Goal: Task Accomplishment & Management: Manage account settings

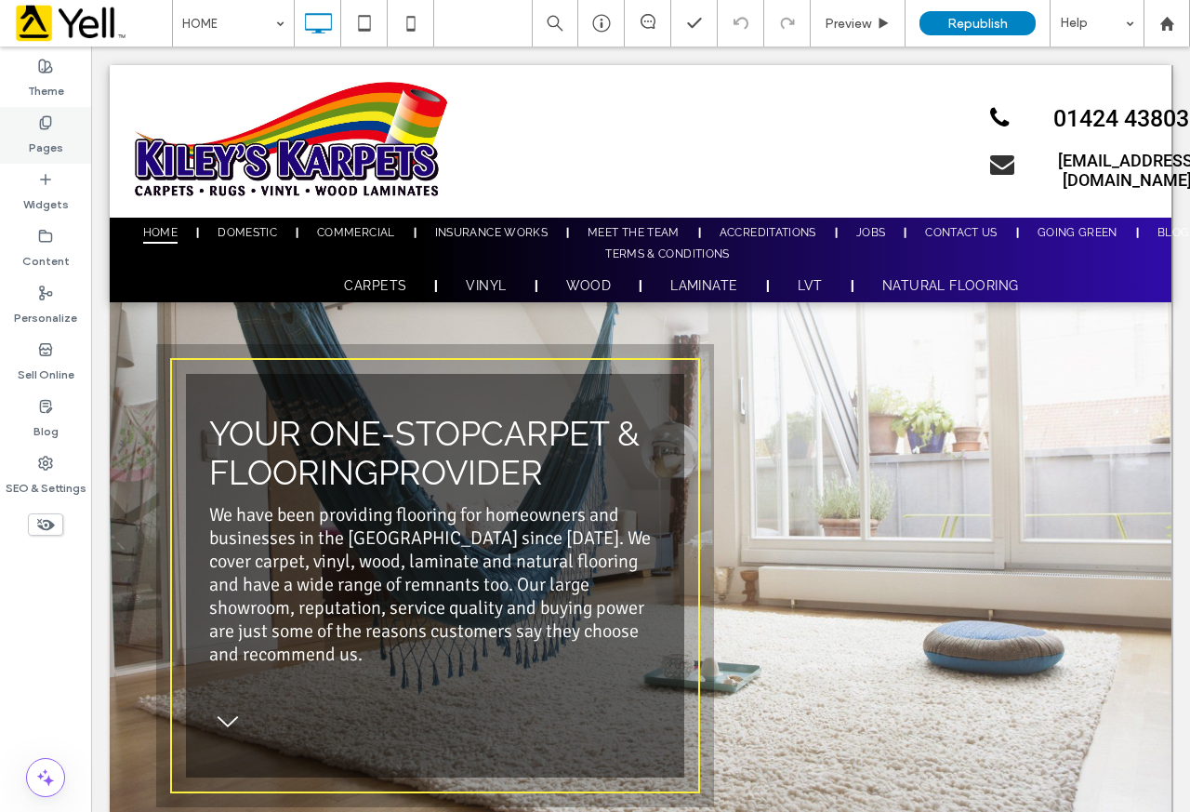
click at [52, 132] on label "Pages" at bounding box center [46, 143] width 34 height 26
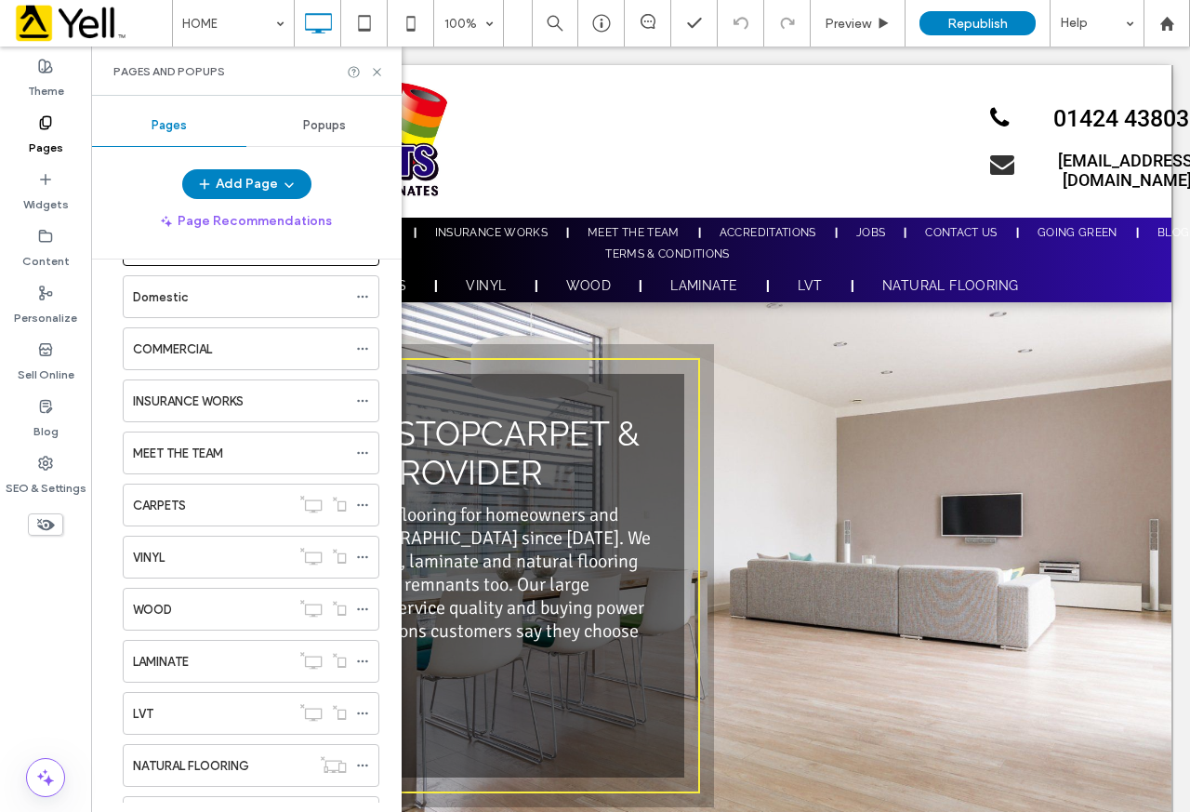
scroll to position [186, 0]
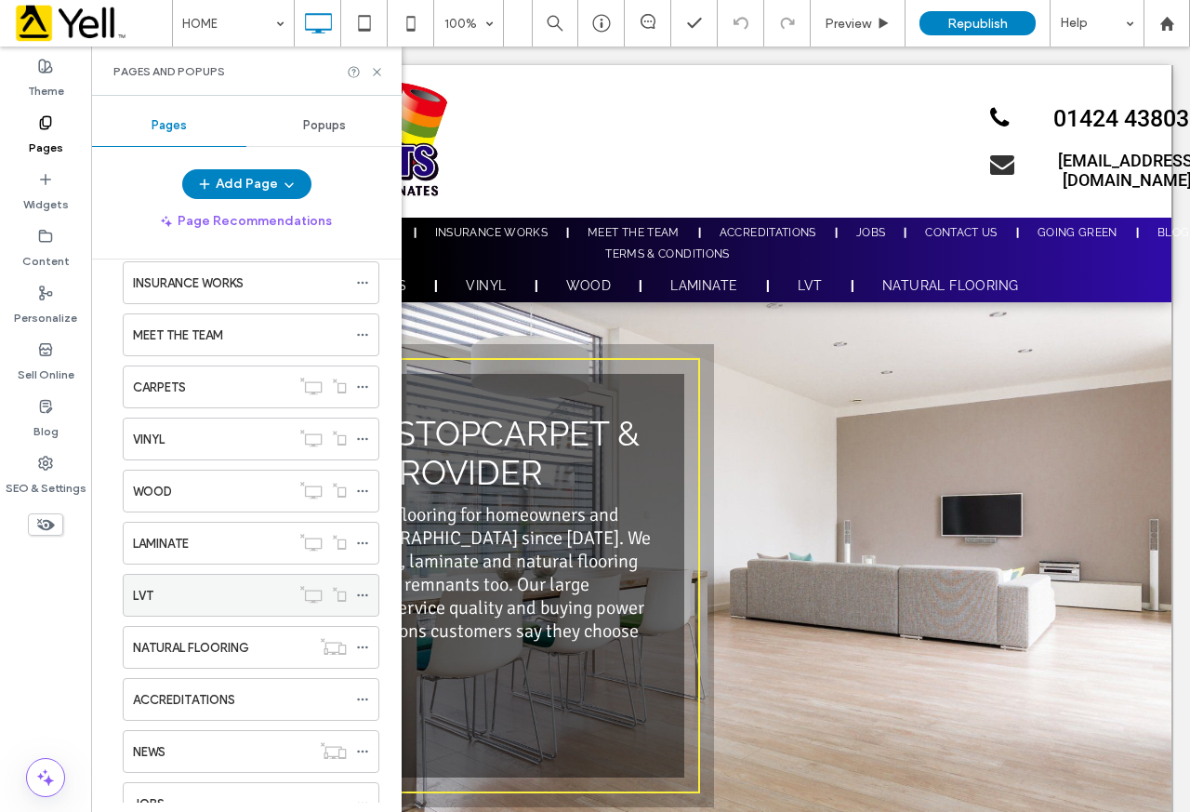
click at [164, 592] on div "LVT" at bounding box center [211, 596] width 157 height 20
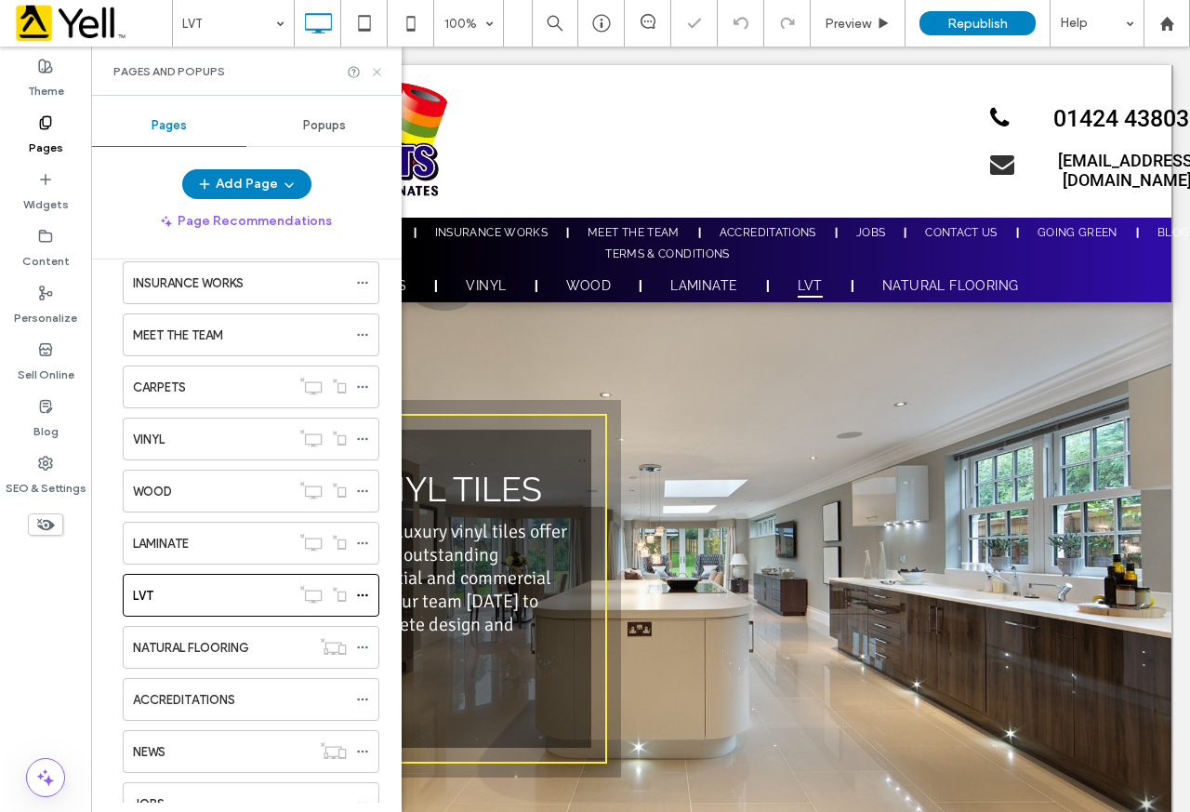
click at [379, 78] on icon at bounding box center [377, 72] width 14 height 14
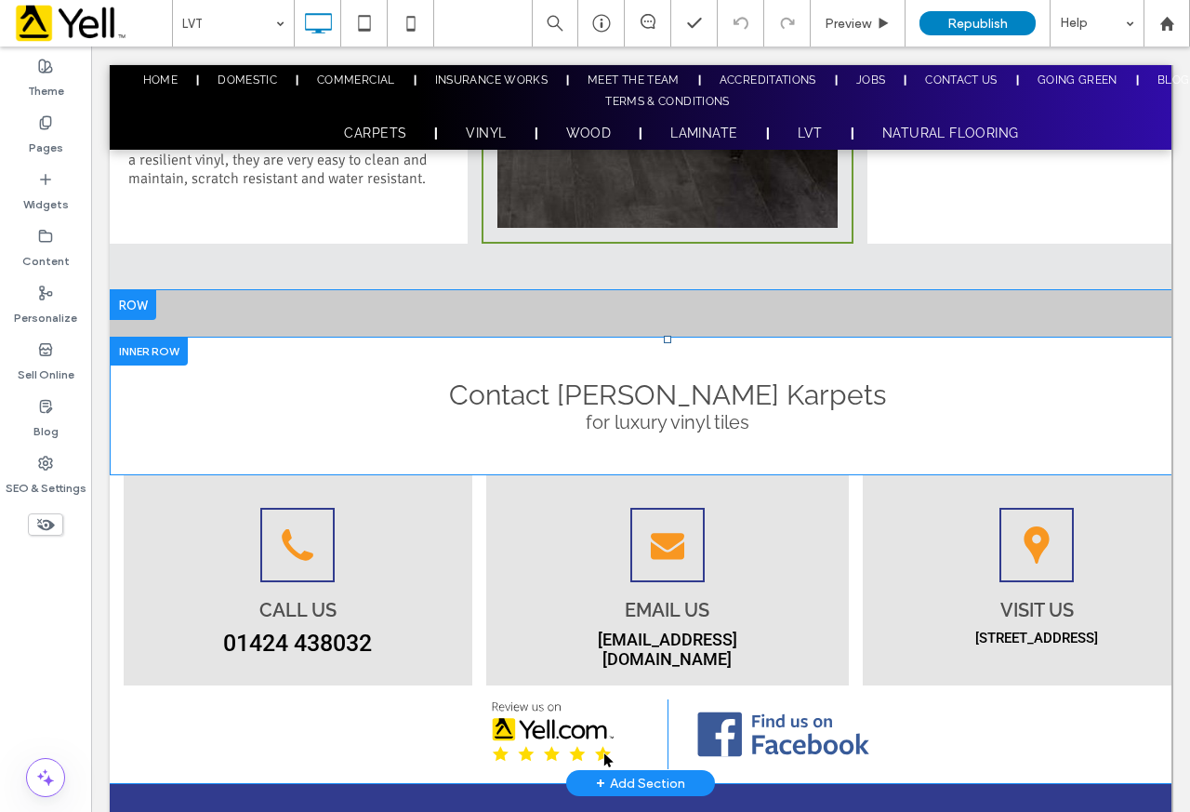
scroll to position [1089, 0]
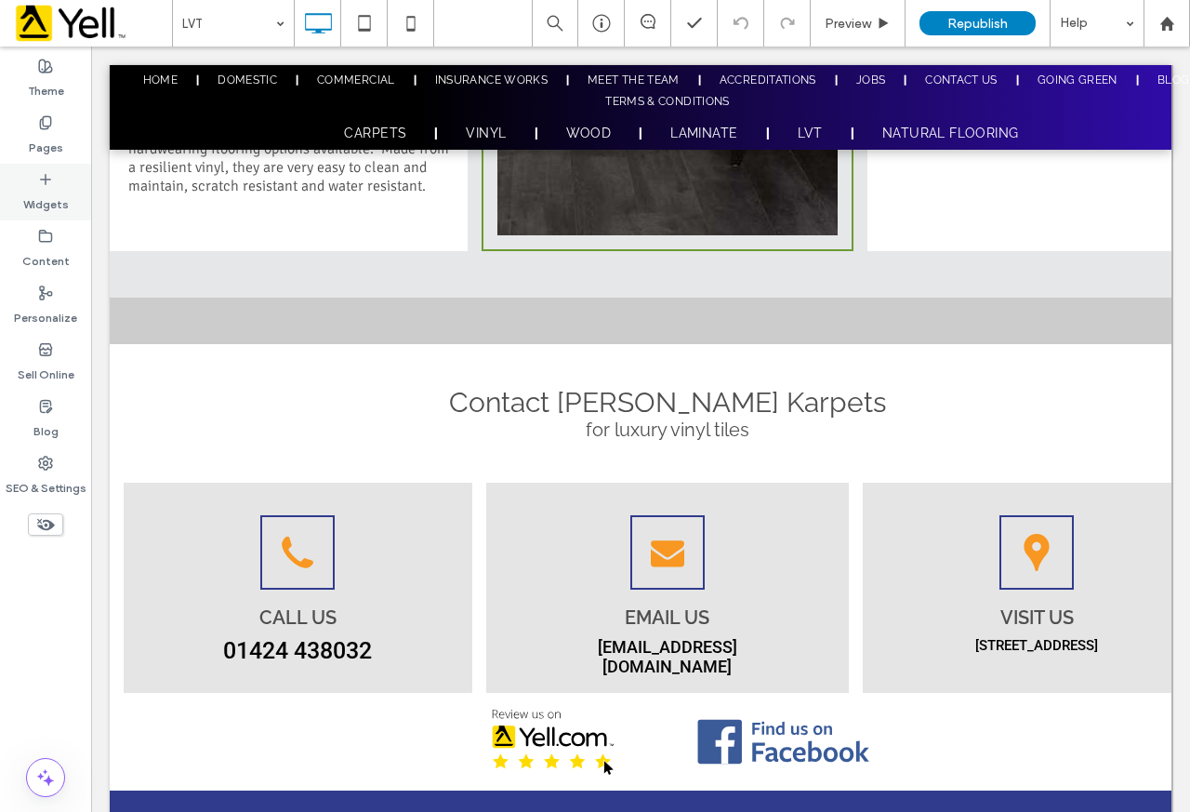
click at [49, 174] on icon at bounding box center [45, 179] width 15 height 15
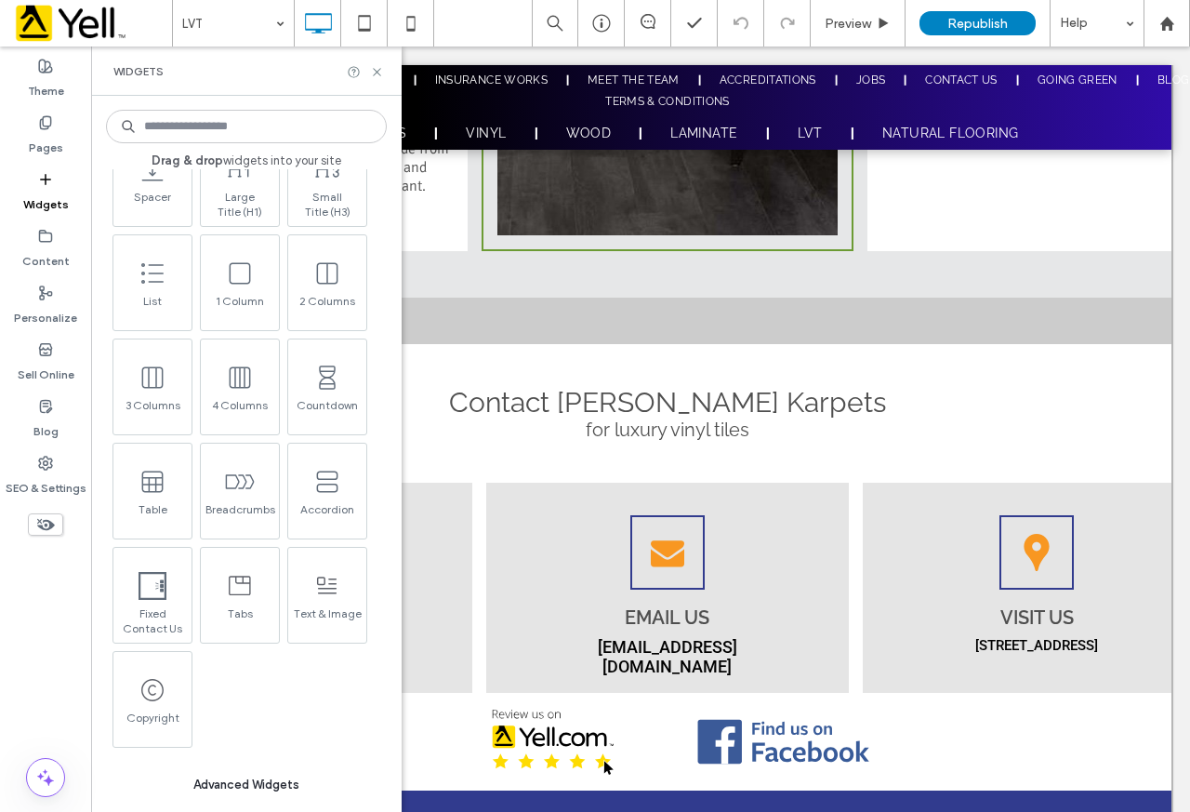
scroll to position [1023, 0]
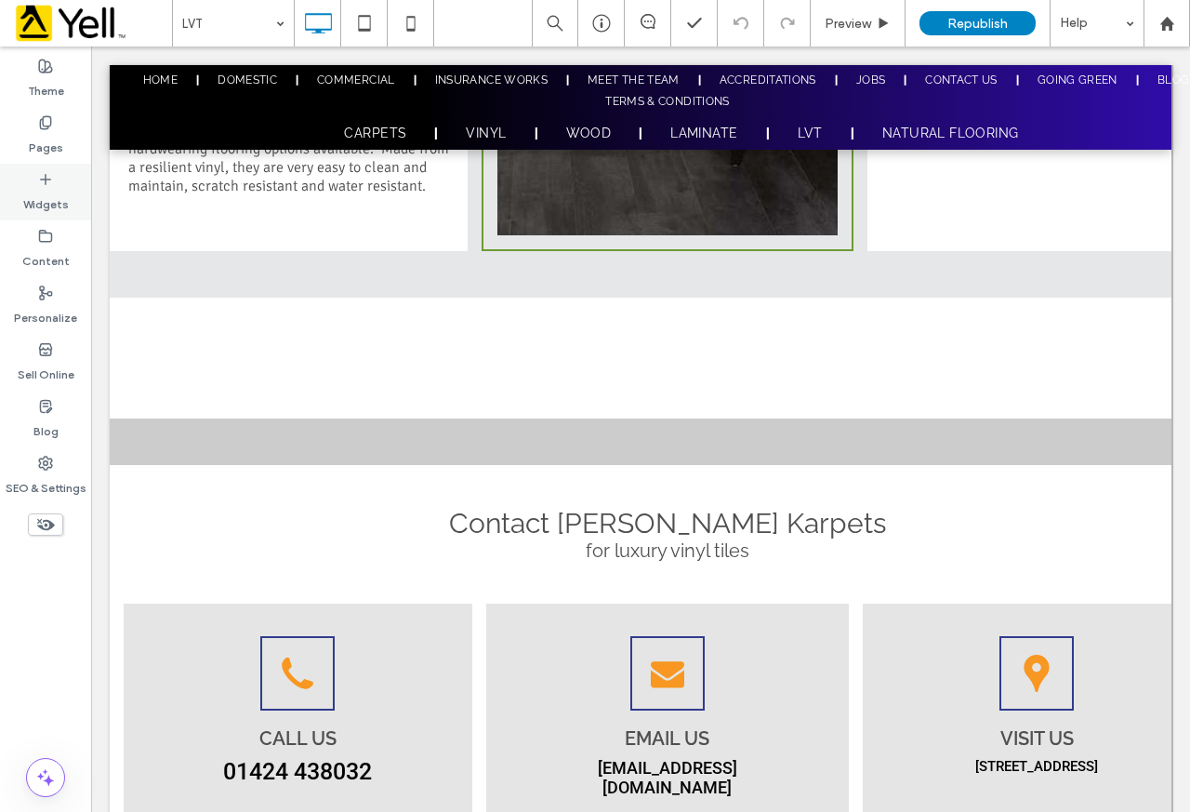
click at [48, 172] on icon at bounding box center [45, 179] width 15 height 15
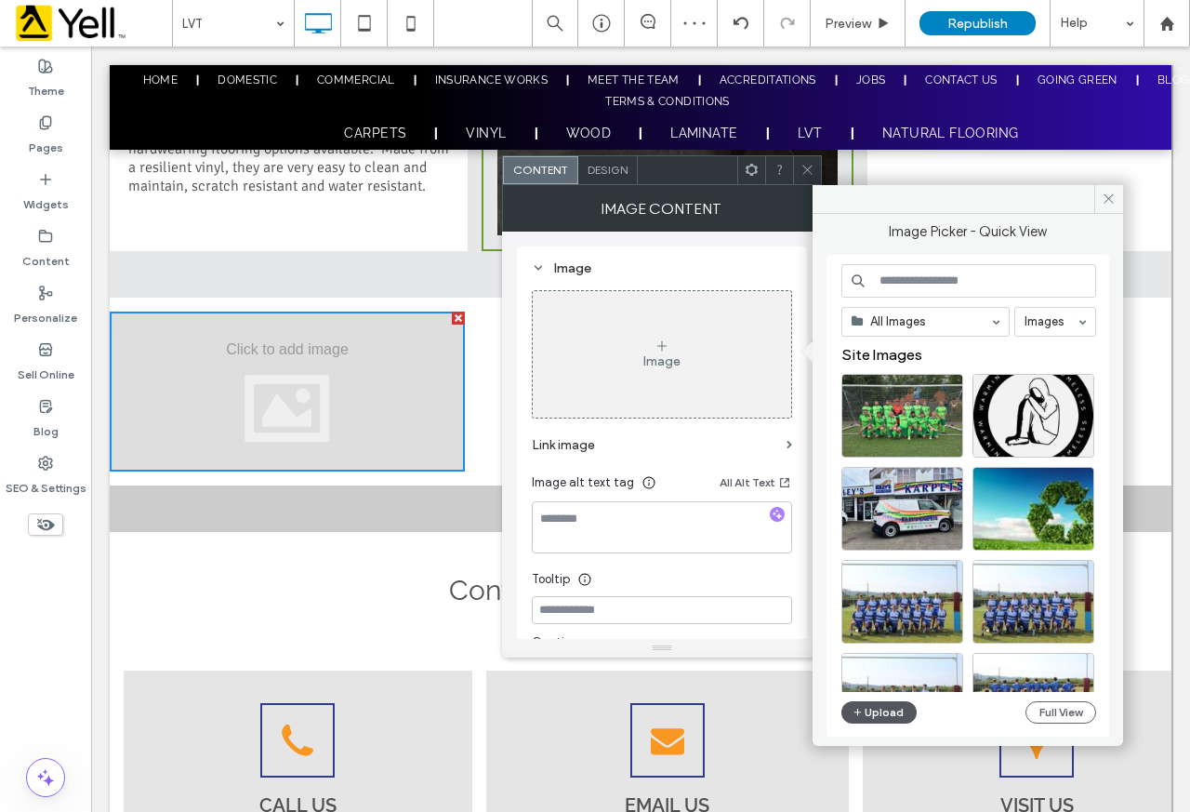
click at [881, 710] on button "Upload" at bounding box center [879, 712] width 76 height 22
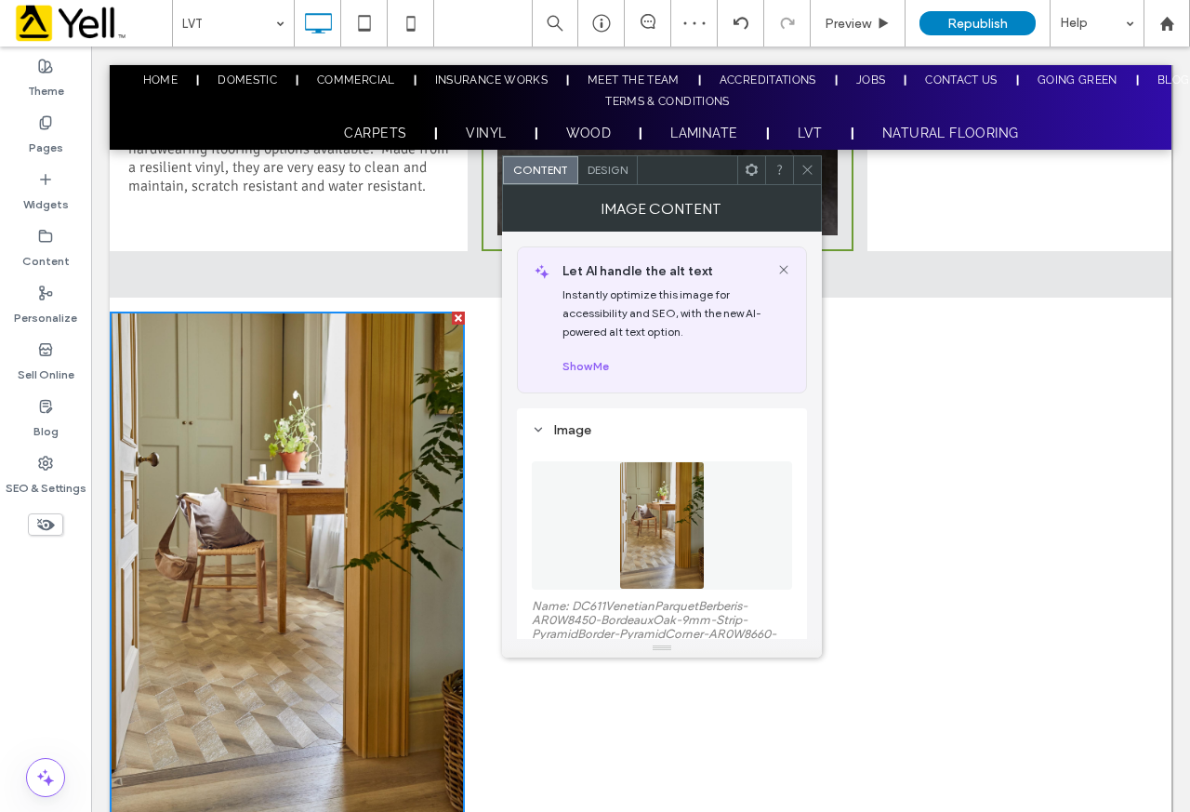
click at [810, 174] on icon at bounding box center [808, 170] width 14 height 14
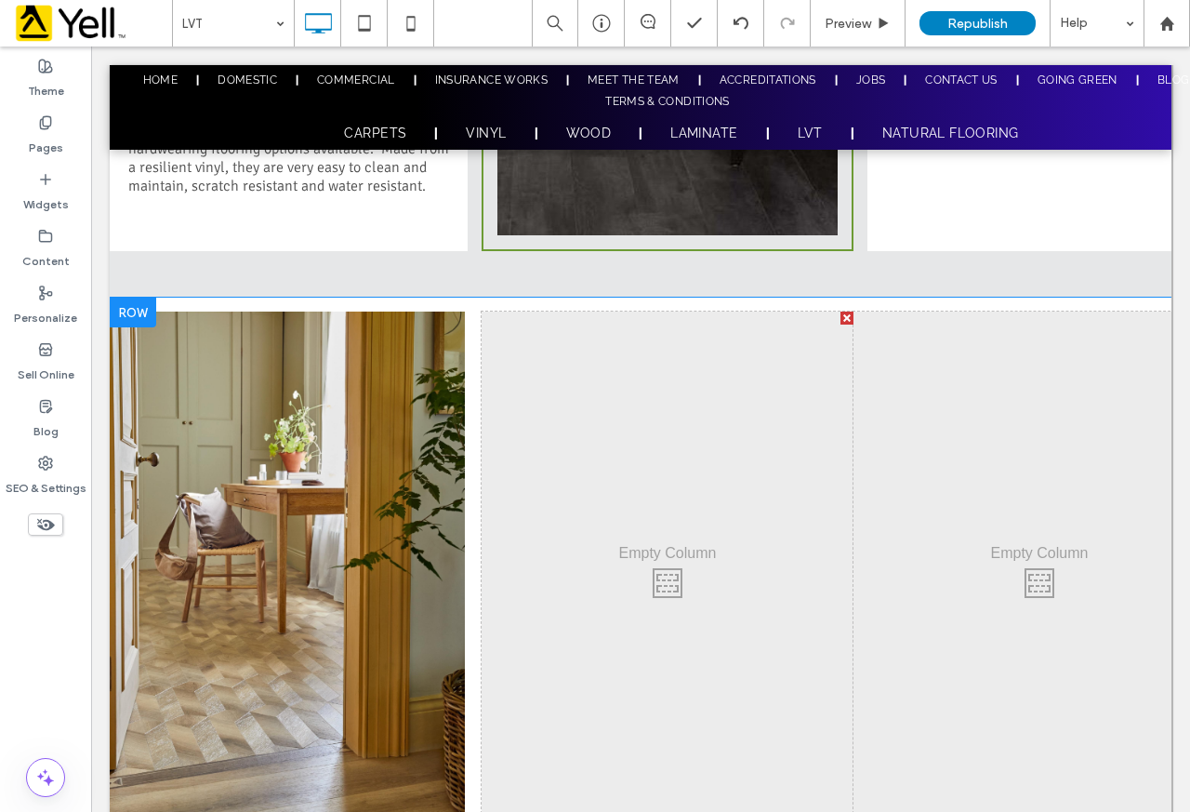
click at [669, 591] on div "Click To Paste Click To Paste" at bounding box center [668, 577] width 372 height 533
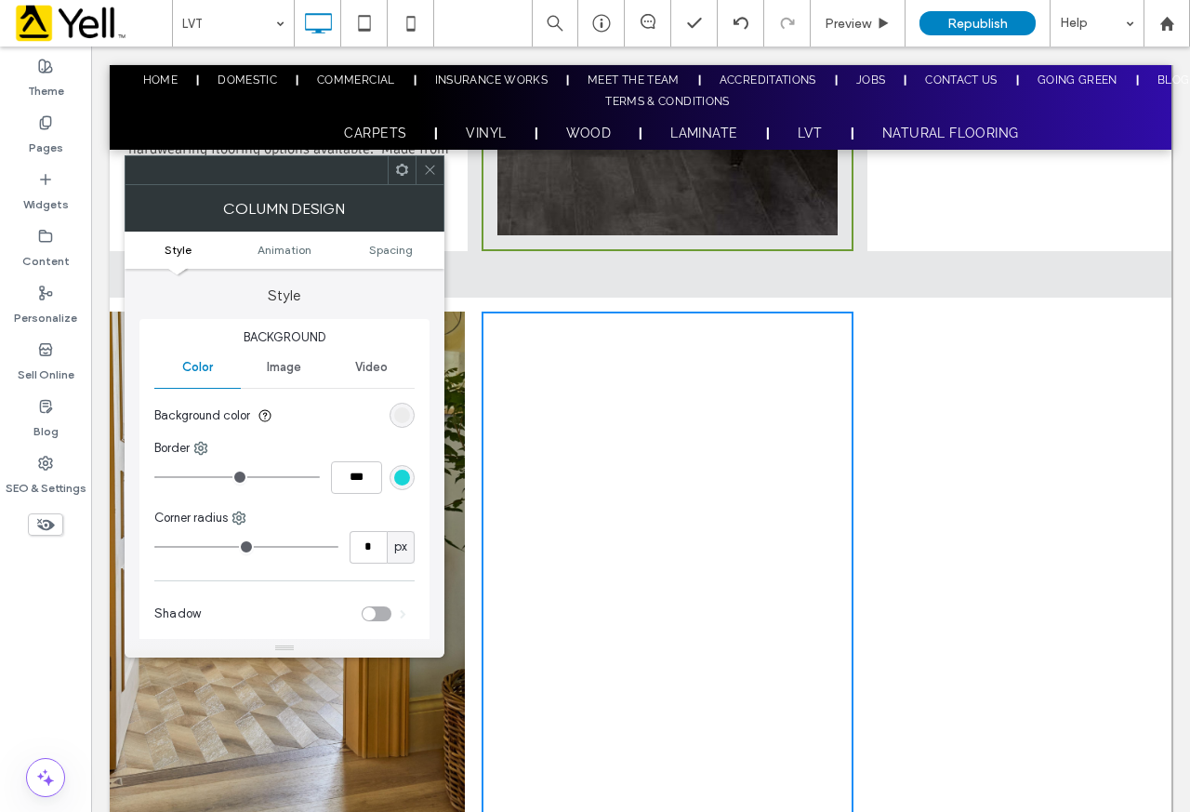
click at [430, 170] on use at bounding box center [429, 170] width 9 height 9
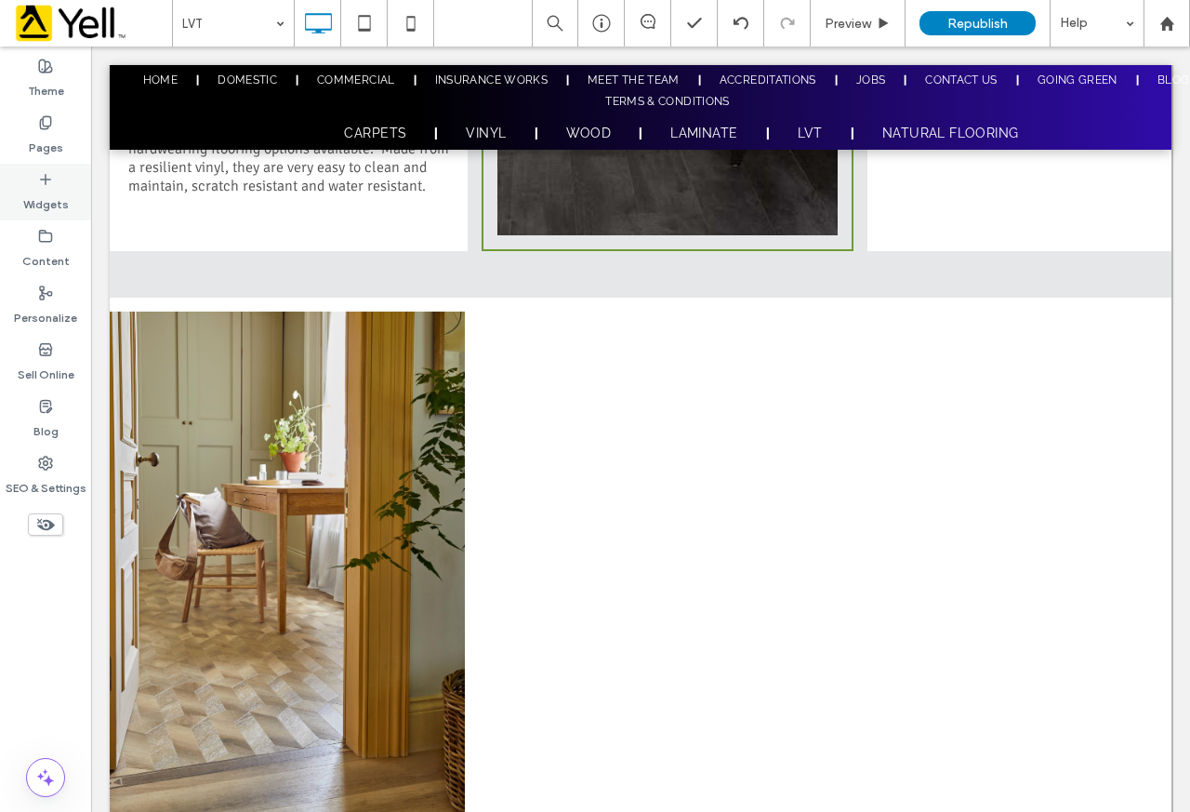
click at [49, 179] on use at bounding box center [45, 178] width 9 height 9
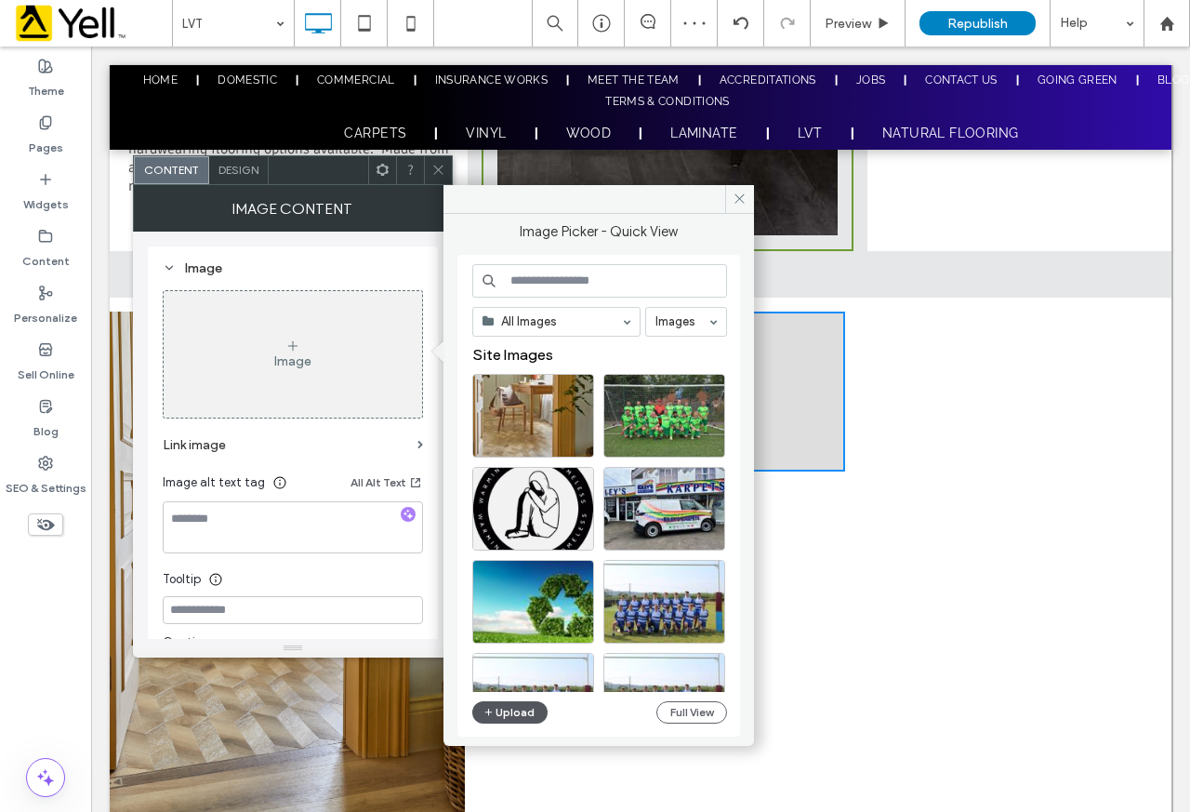
click at [533, 715] on button "Upload" at bounding box center [510, 712] width 76 height 22
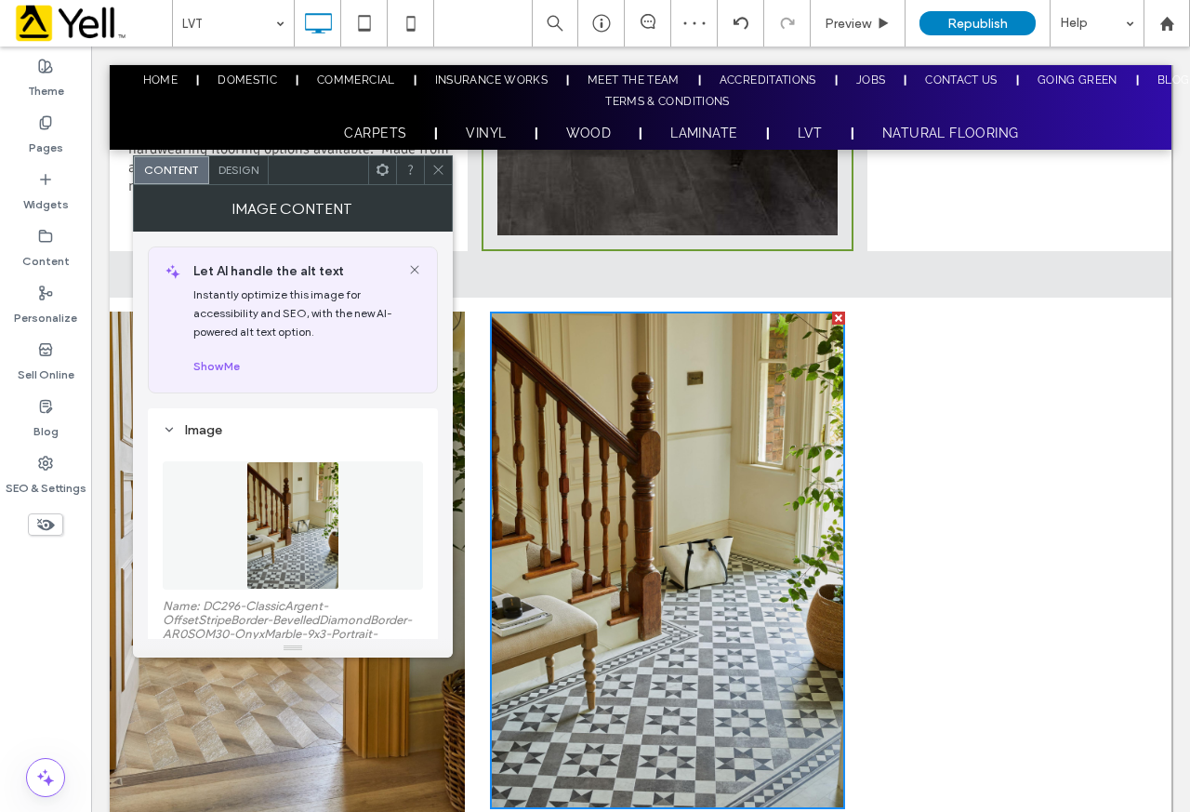
drag, startPoint x: 432, startPoint y: 170, endPoint x: 449, endPoint y: 184, distance: 21.8
click at [435, 173] on icon at bounding box center [438, 170] width 14 height 14
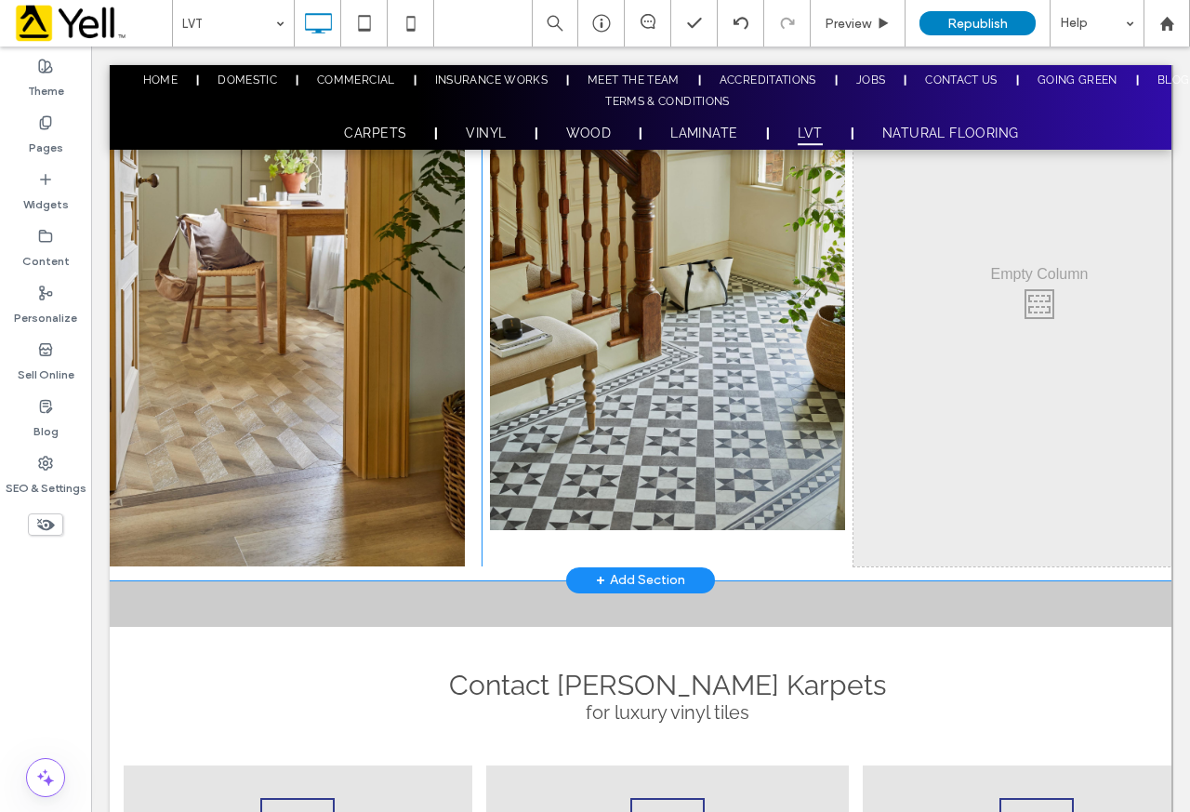
scroll to position [1182, 0]
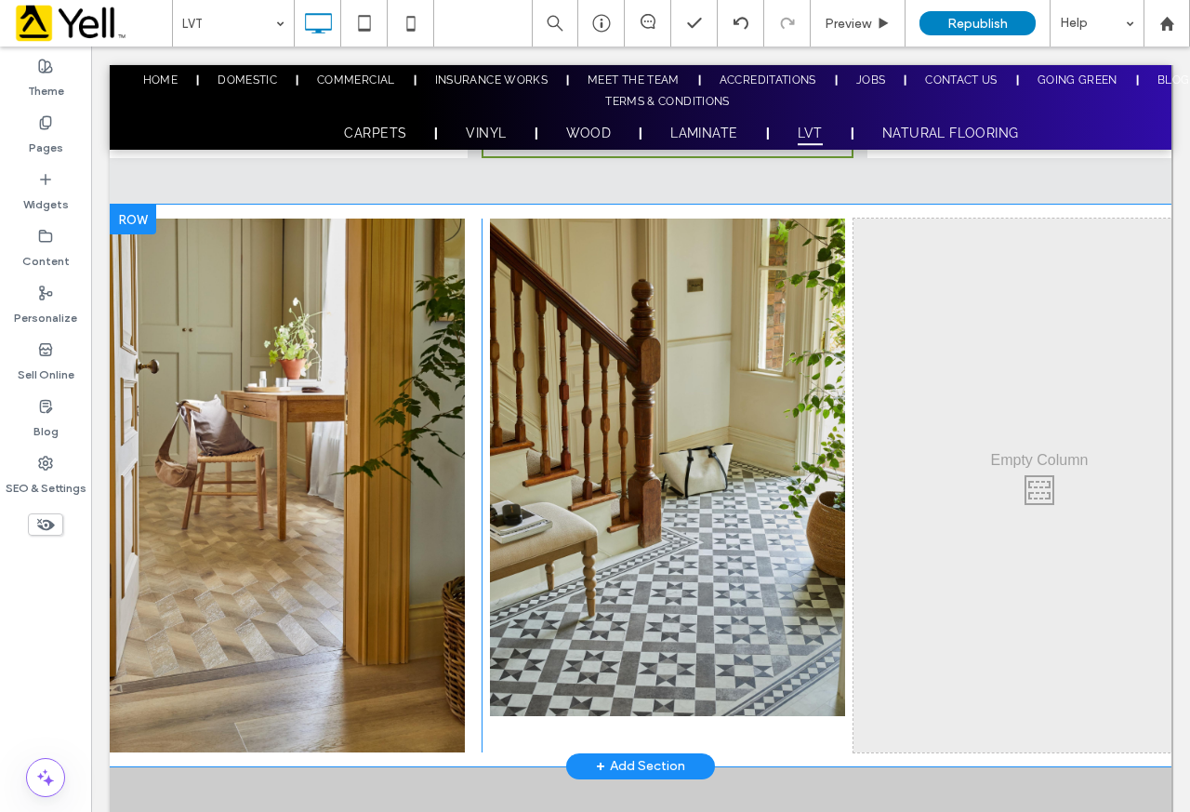
click at [991, 387] on div "Click To Paste Click To Paste" at bounding box center [1040, 485] width 372 height 533
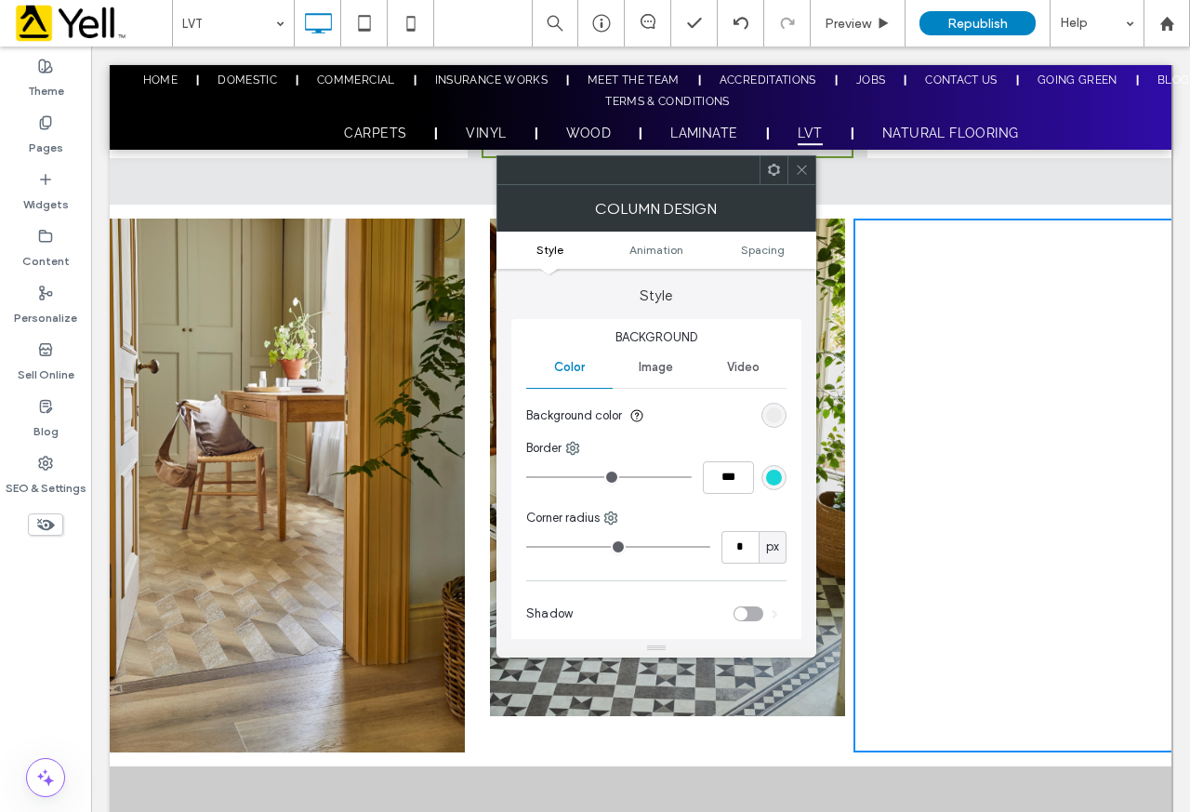
click at [811, 173] on div at bounding box center [802, 170] width 28 height 28
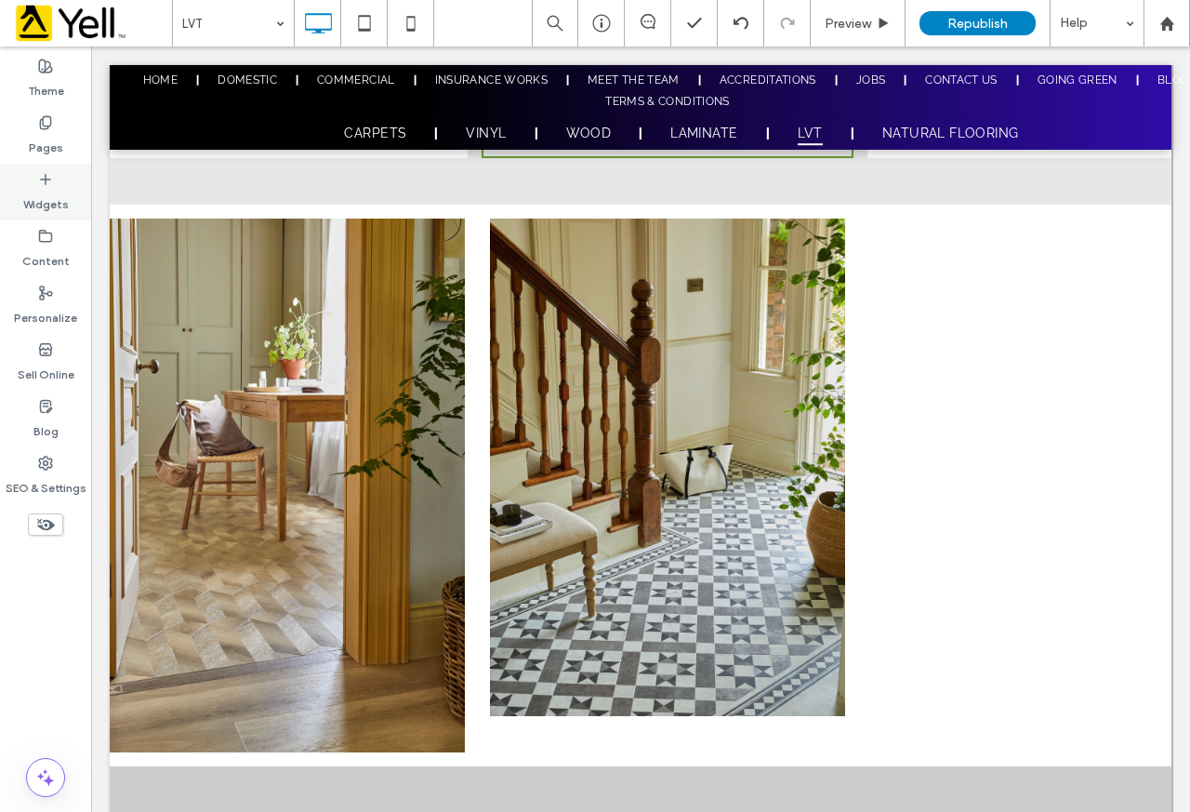
click at [46, 179] on use at bounding box center [45, 178] width 9 height 9
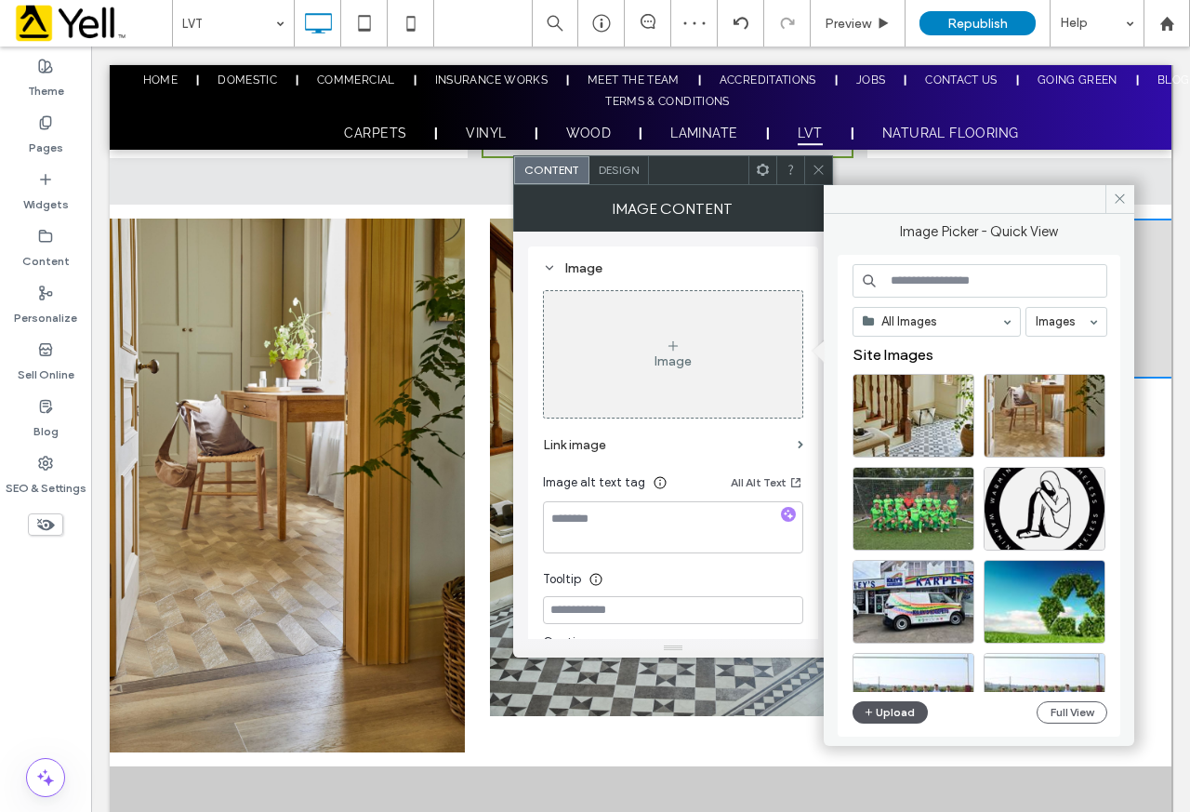
click at [890, 709] on button "Upload" at bounding box center [891, 712] width 76 height 22
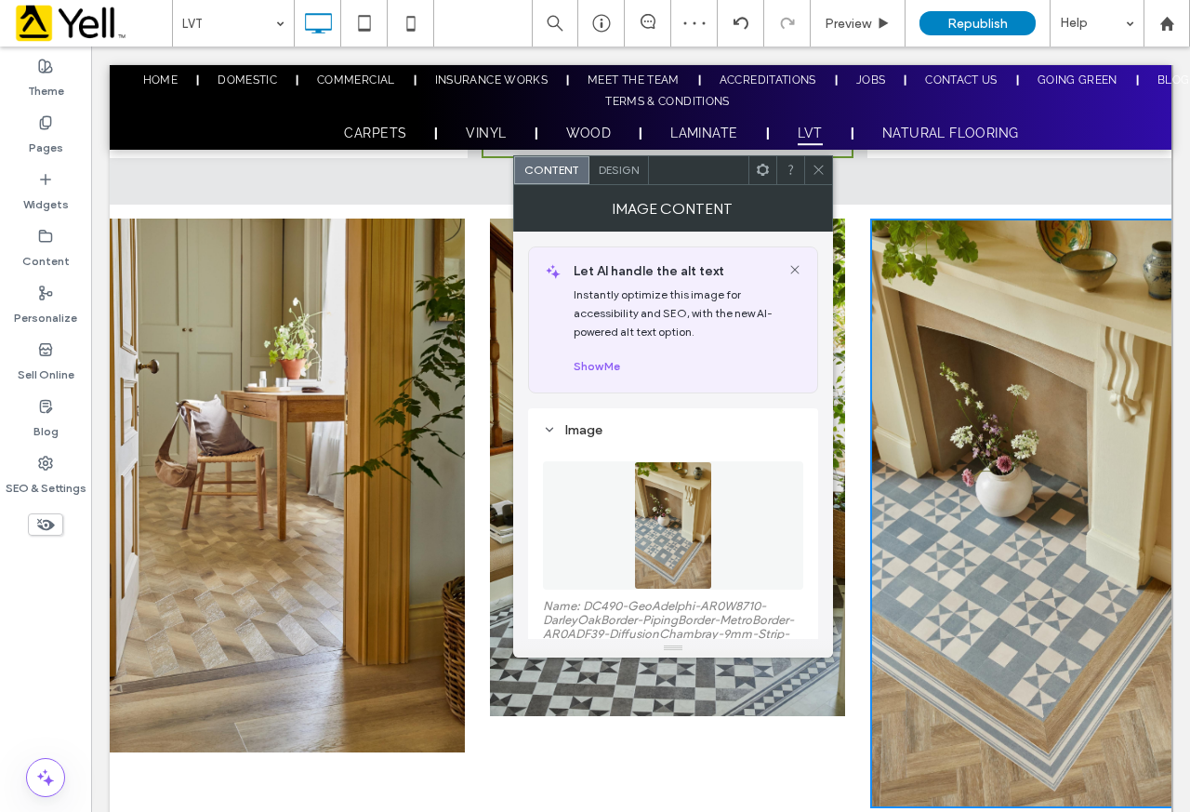
click at [809, 165] on div at bounding box center [818, 170] width 28 height 28
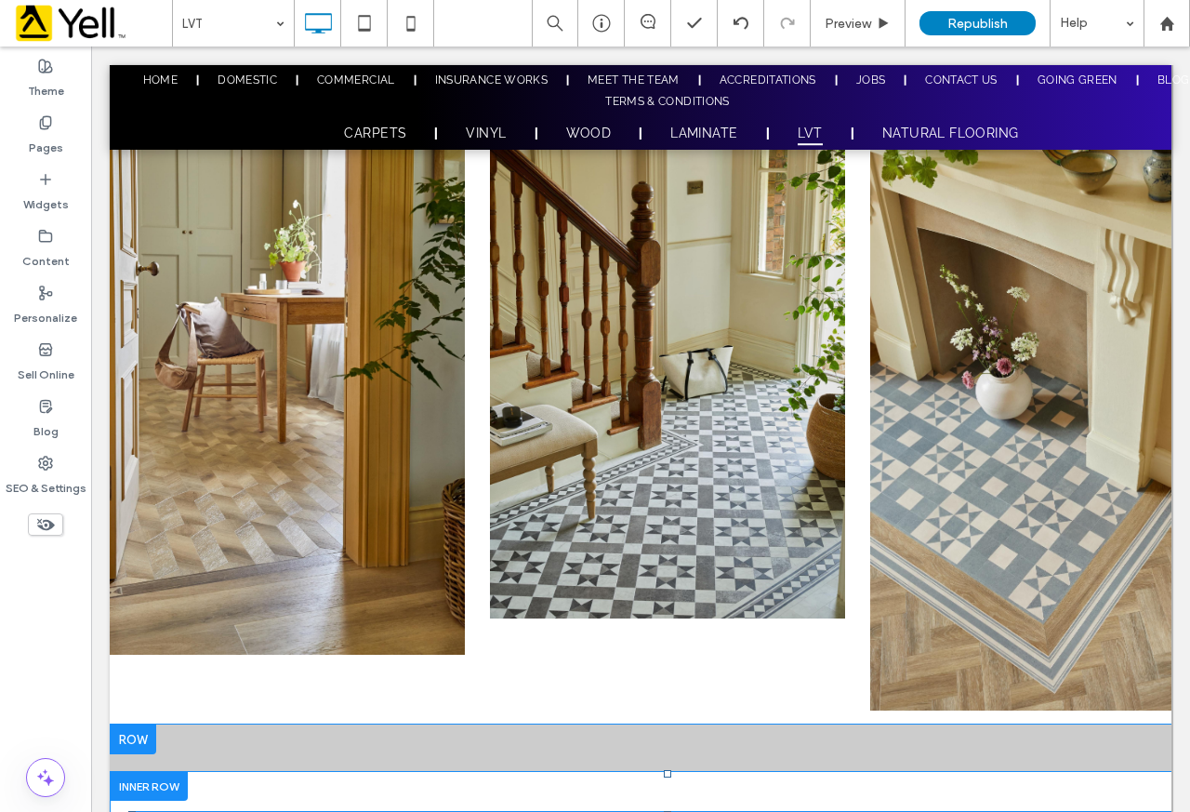
scroll to position [1368, 0]
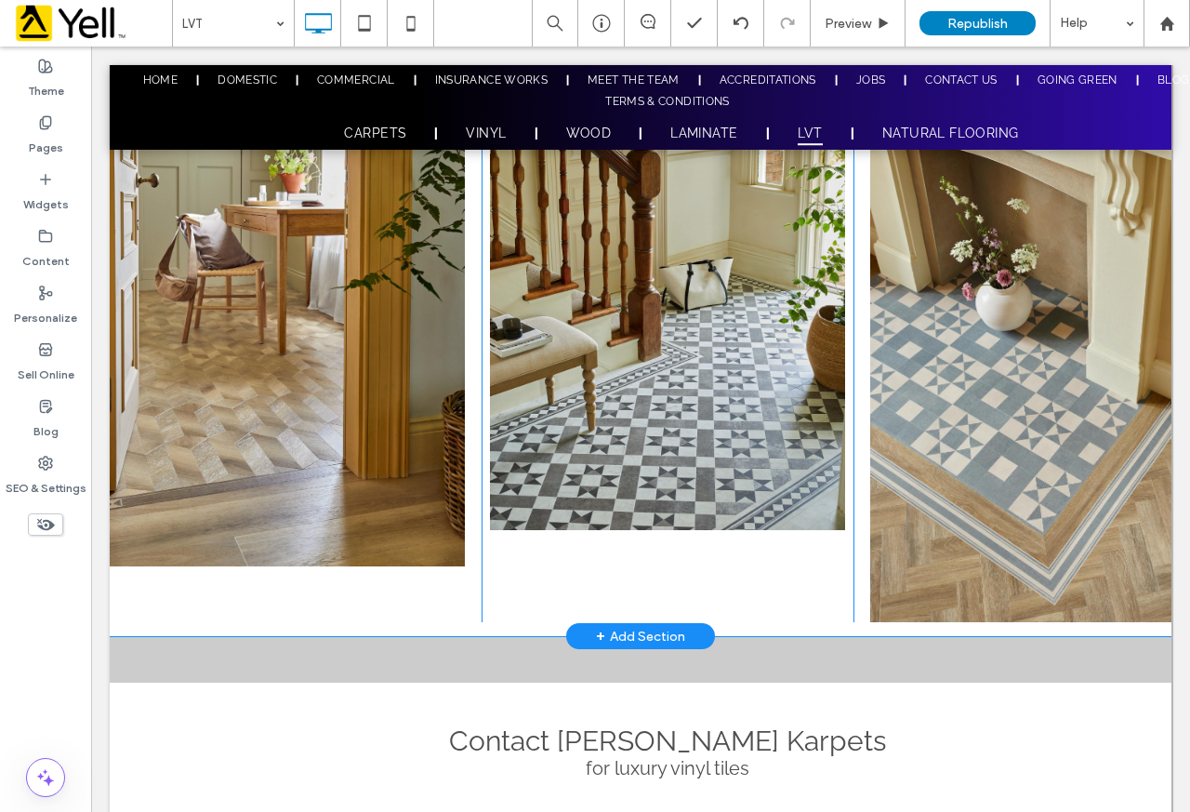
click at [309, 593] on div "Click To Paste Click To Paste" at bounding box center [296, 328] width 372 height 590
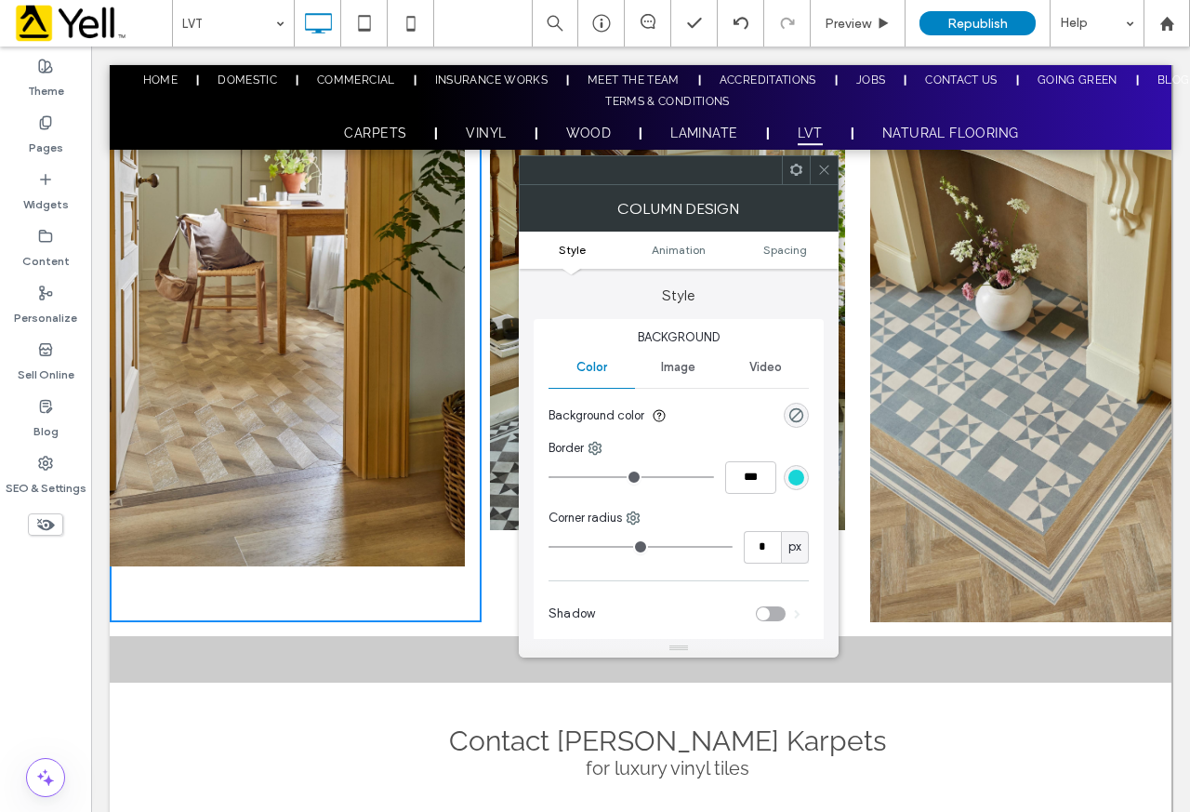
click at [829, 180] on span at bounding box center [824, 170] width 14 height 28
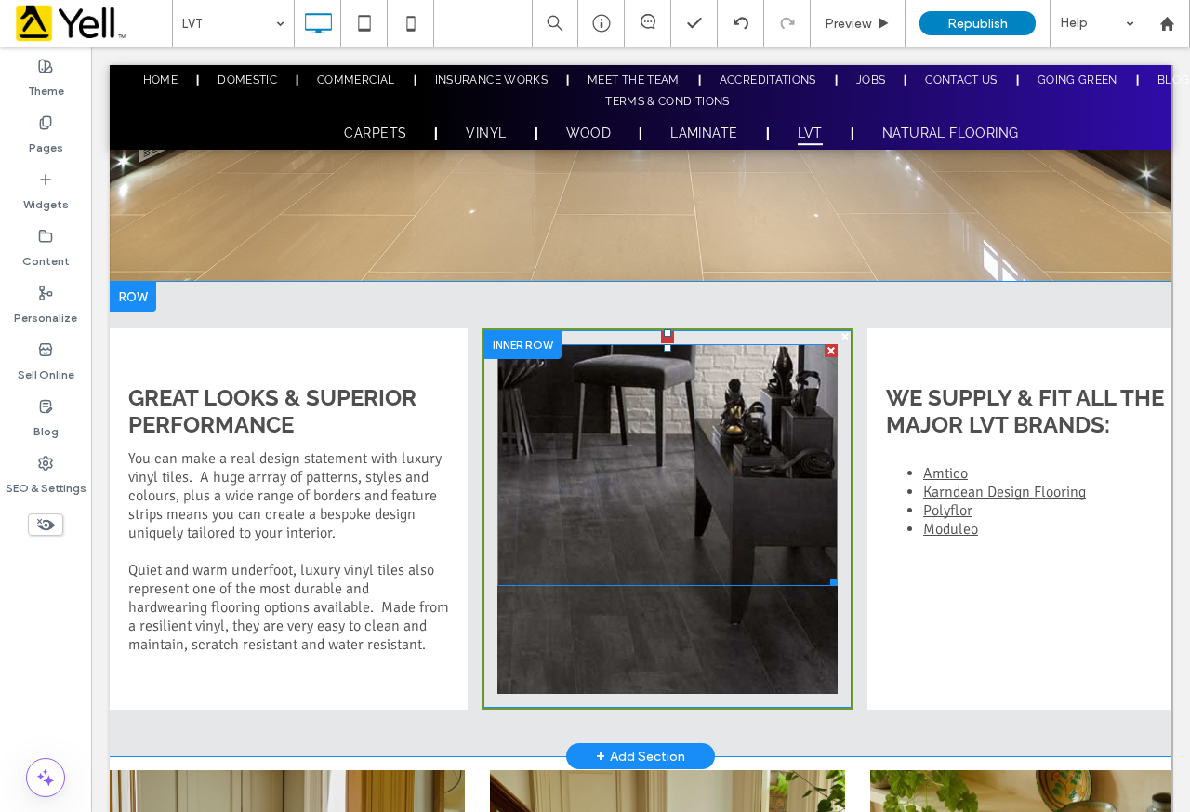
scroll to position [624, 0]
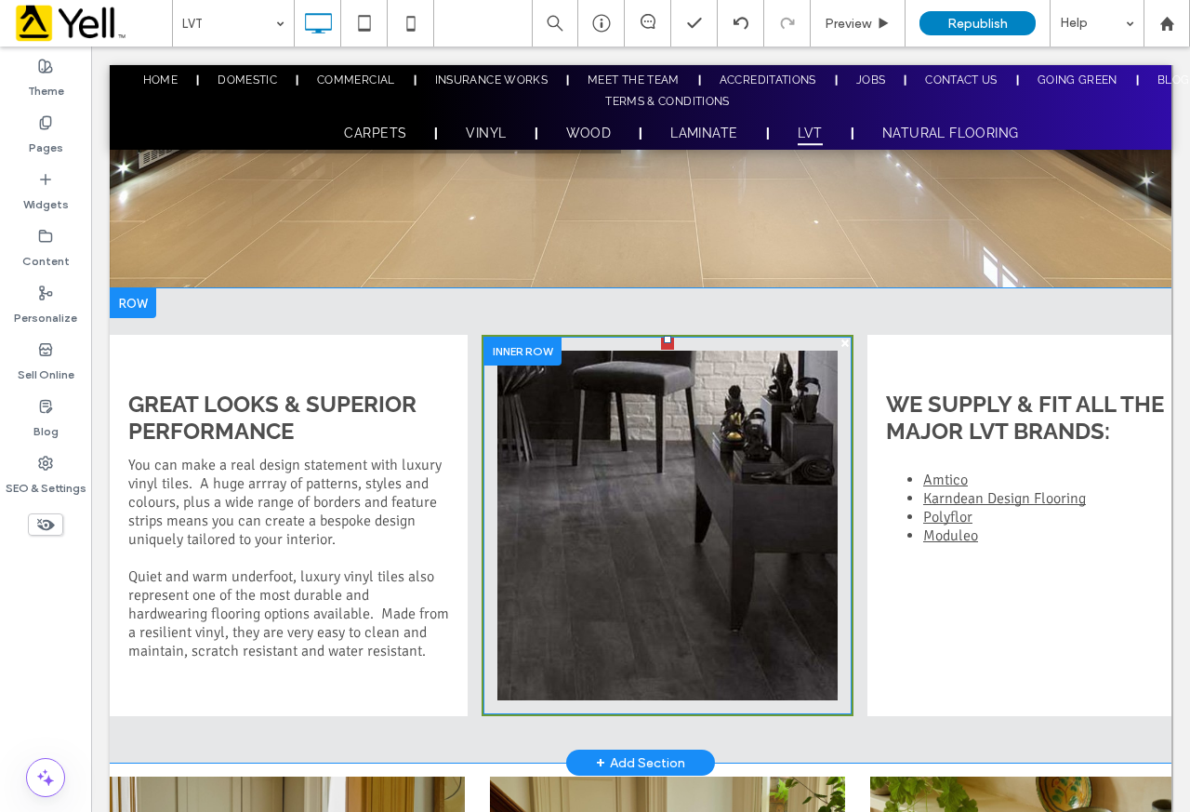
click at [484, 398] on div "Click To Paste" at bounding box center [668, 526] width 368 height 378
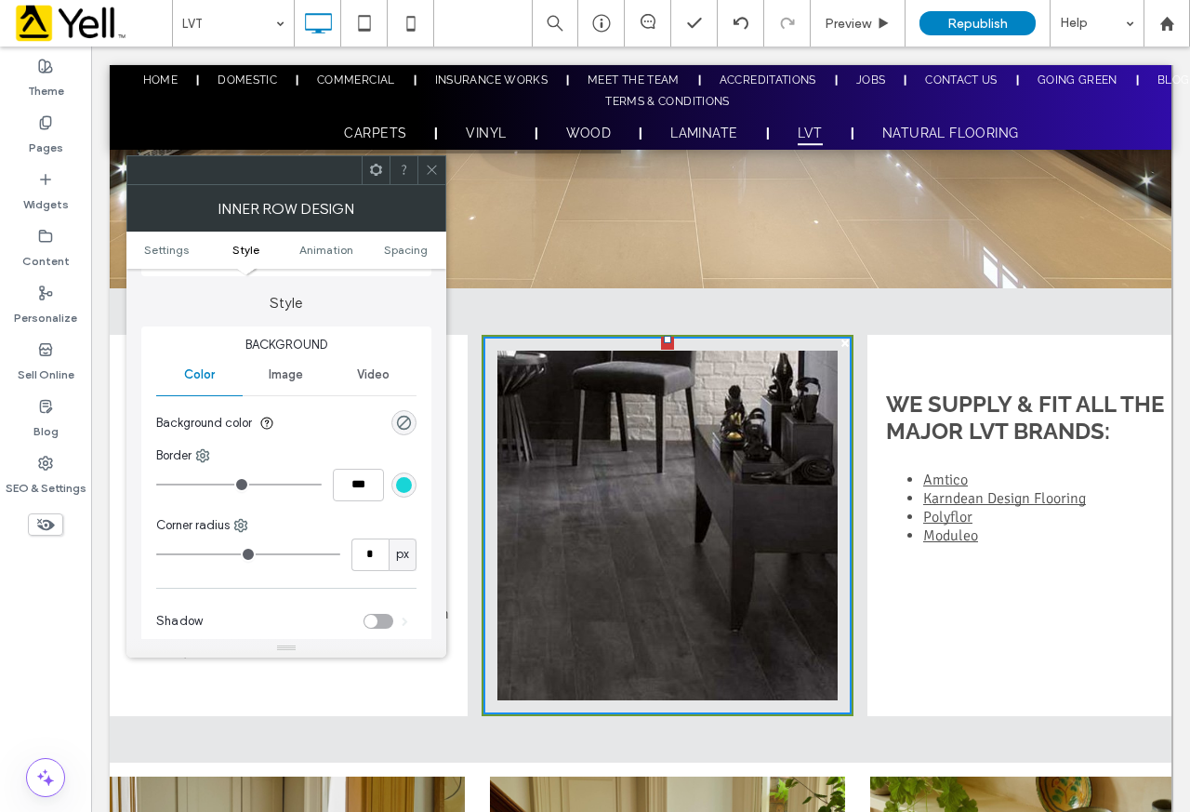
scroll to position [186, 0]
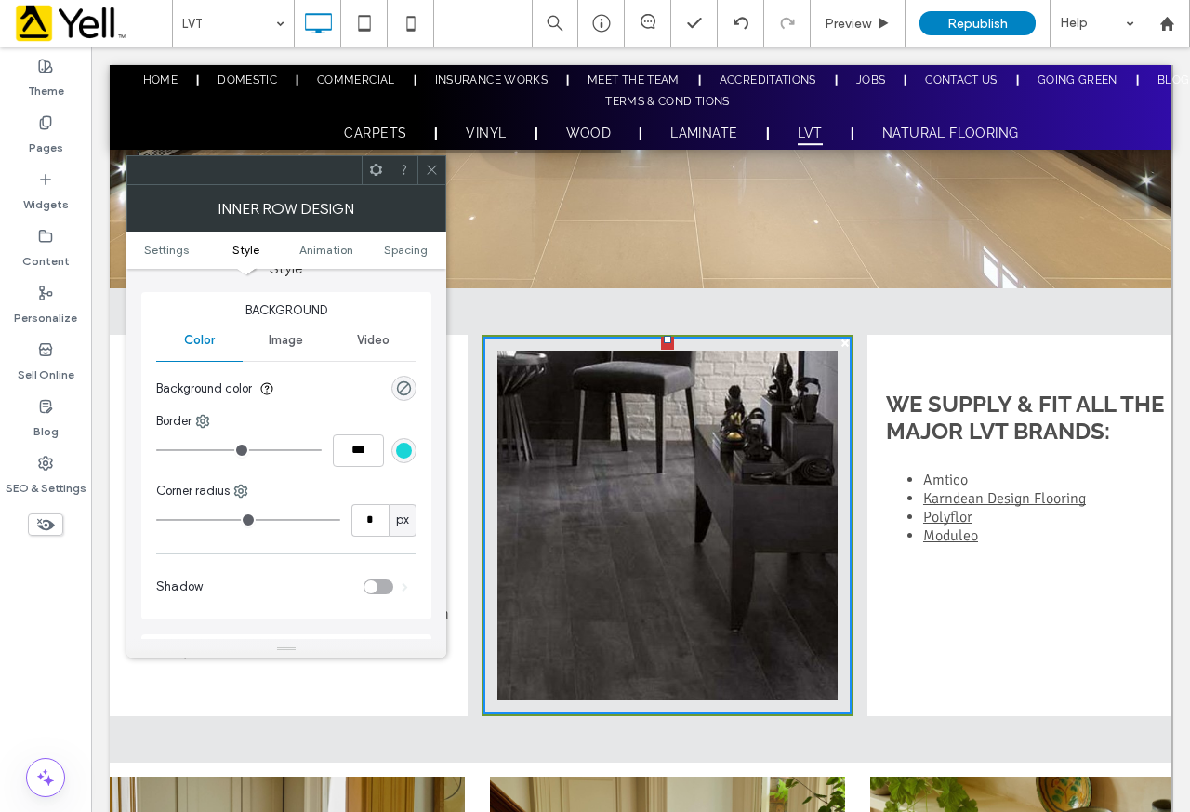
click at [407, 457] on div "rgb(24, 213, 215)" at bounding box center [404, 451] width 16 height 16
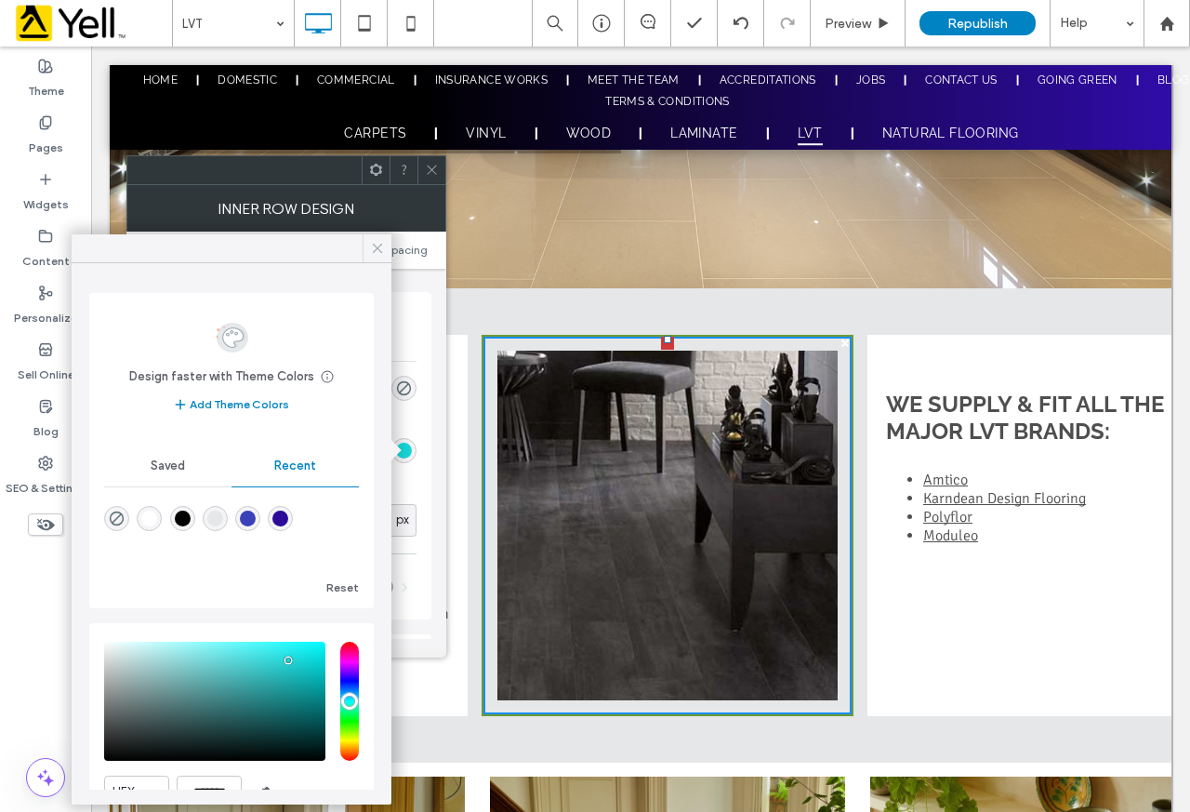
click at [374, 255] on icon at bounding box center [377, 248] width 17 height 17
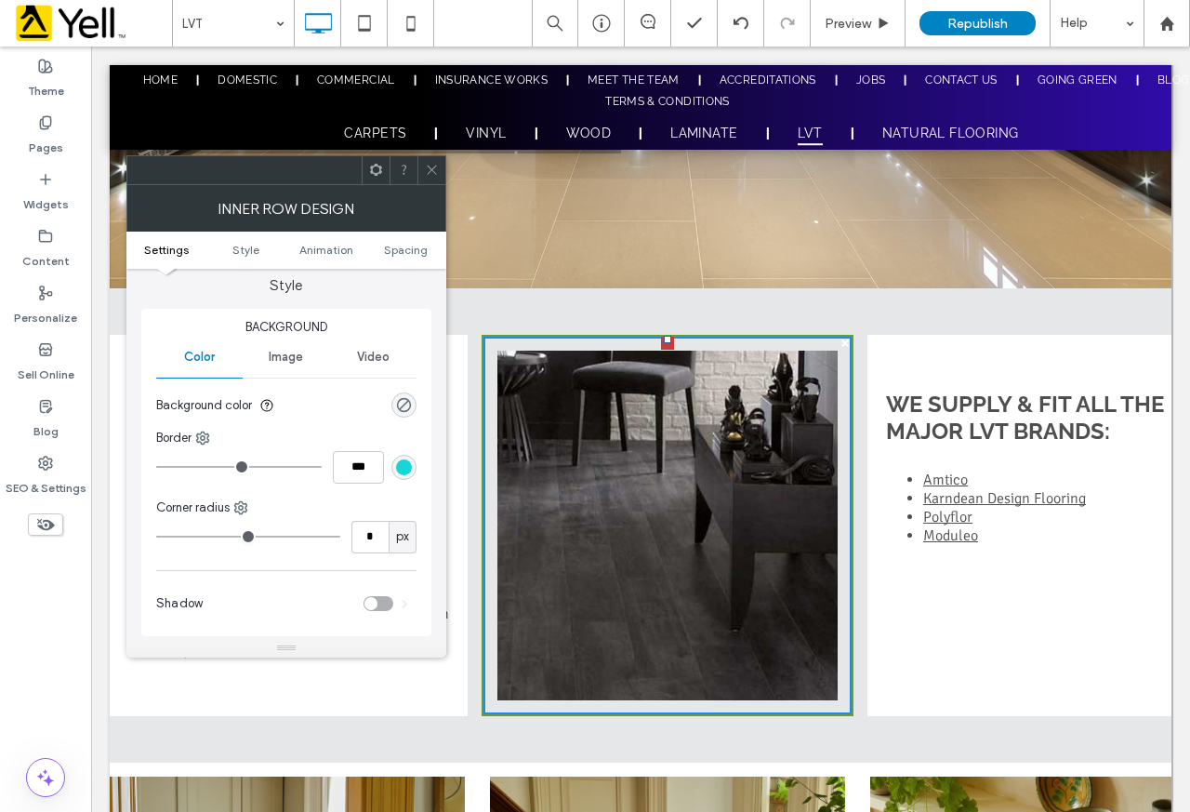
scroll to position [93, 0]
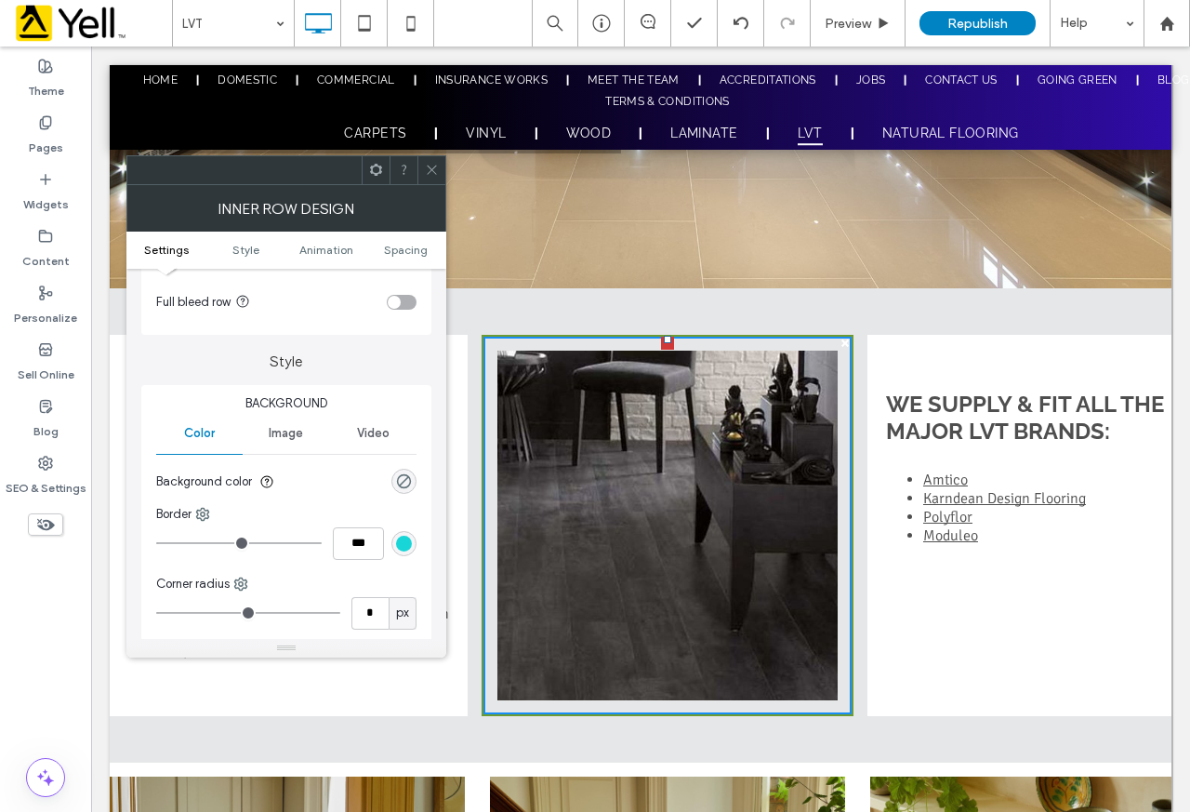
drag, startPoint x: 434, startPoint y: 163, endPoint x: 443, endPoint y: 171, distance: 11.8
click at [434, 164] on icon at bounding box center [432, 170] width 14 height 14
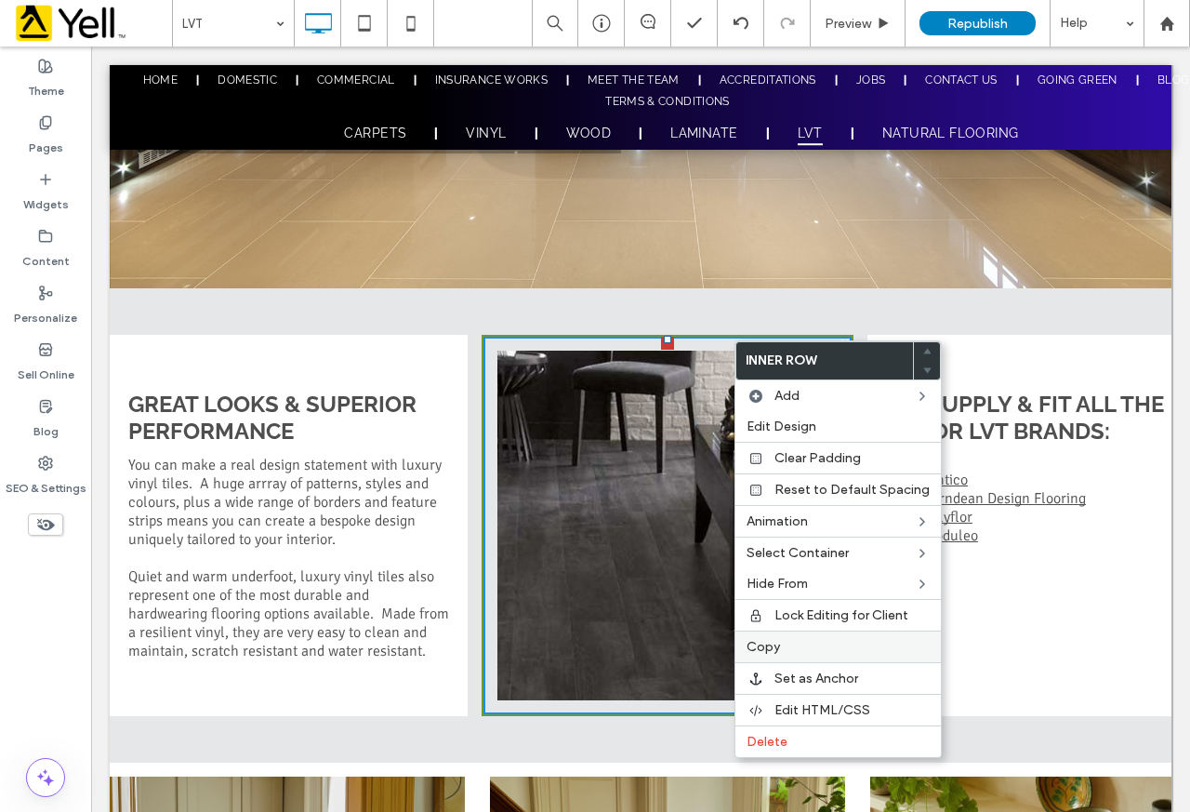
click at [805, 657] on div "Copy" at bounding box center [837, 646] width 205 height 32
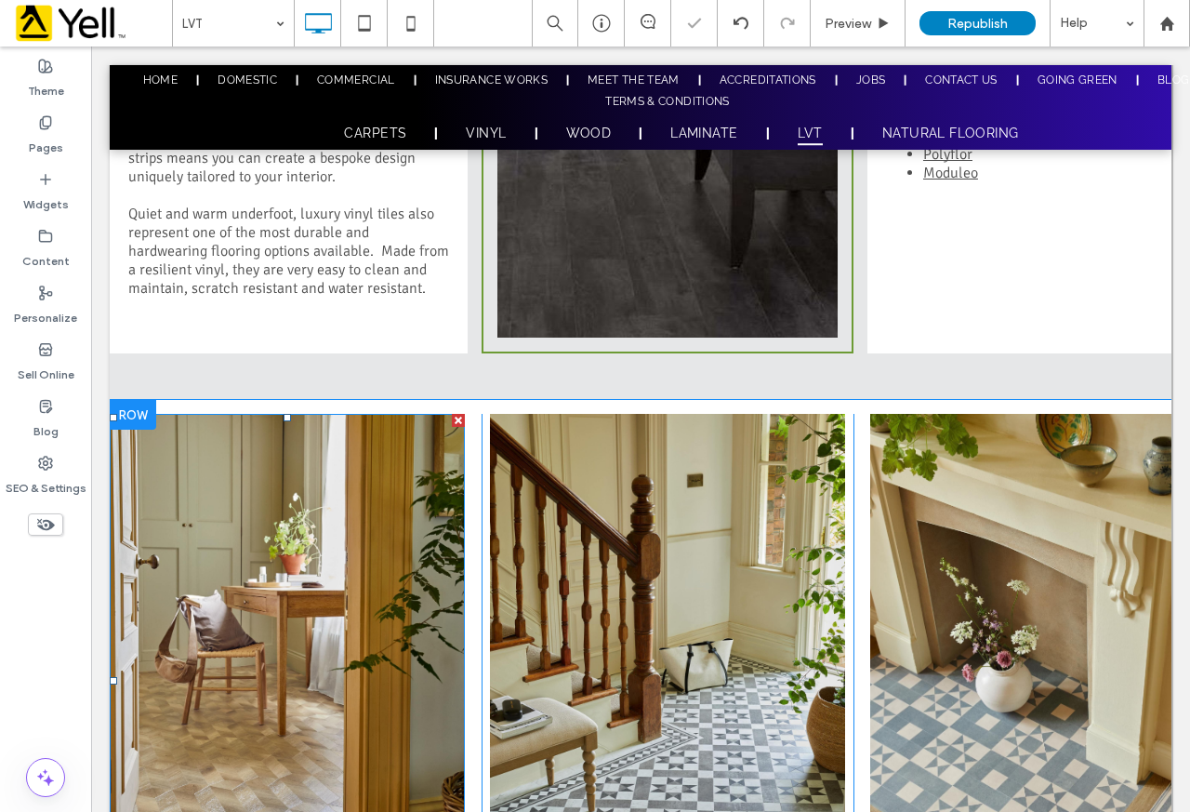
scroll to position [996, 0]
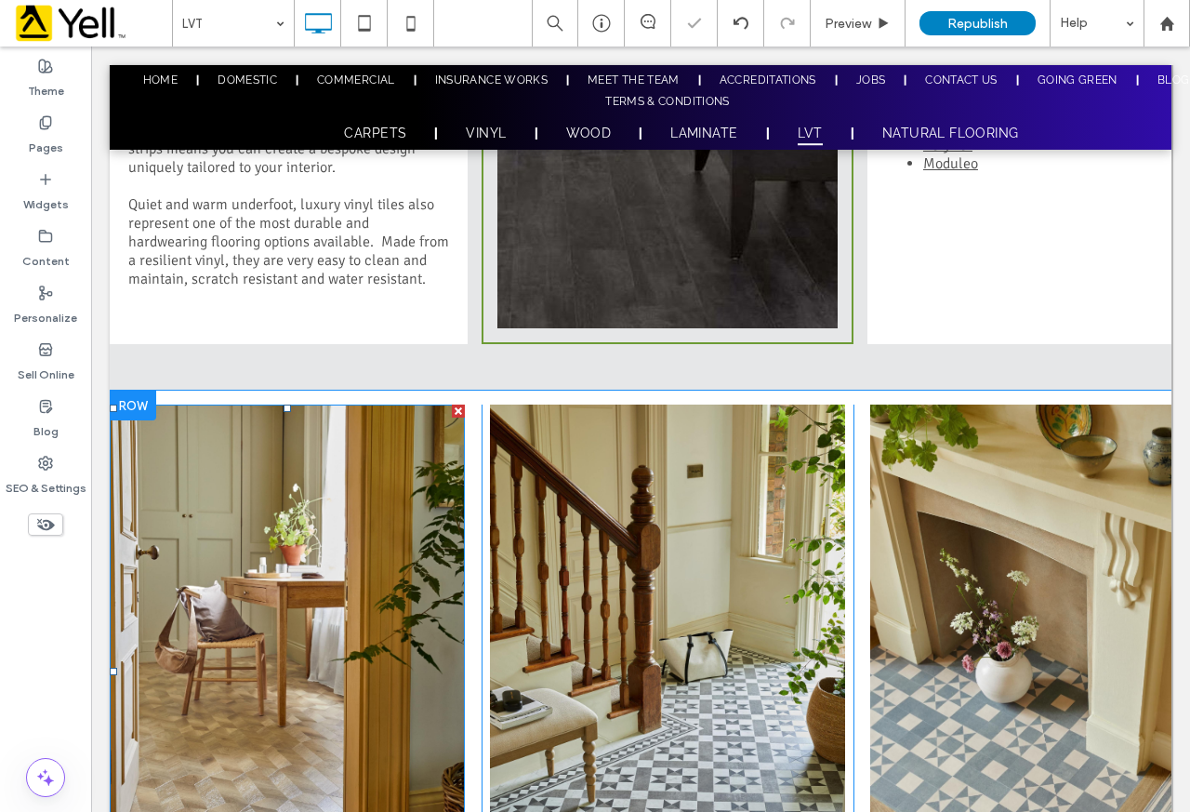
click at [457, 412] on div at bounding box center [458, 410] width 13 height 13
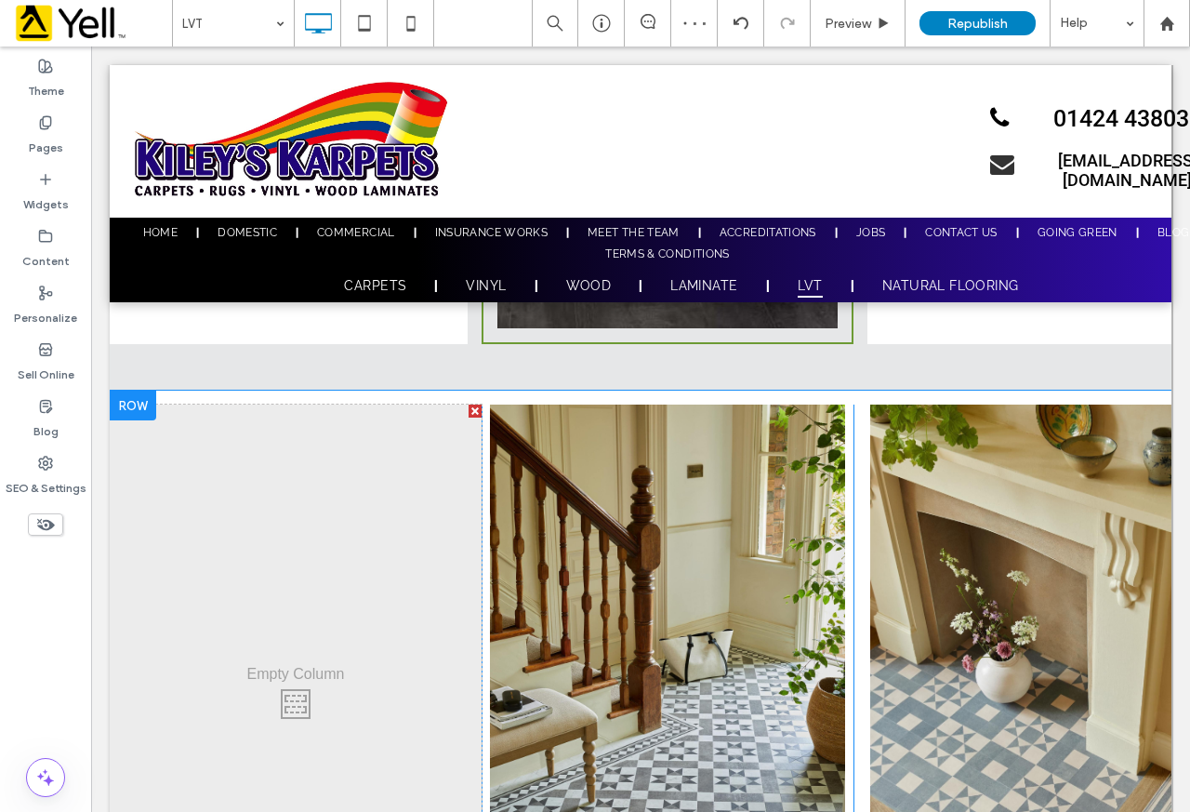
click at [284, 692] on div "Click To Paste Click To Paste" at bounding box center [296, 699] width 372 height 590
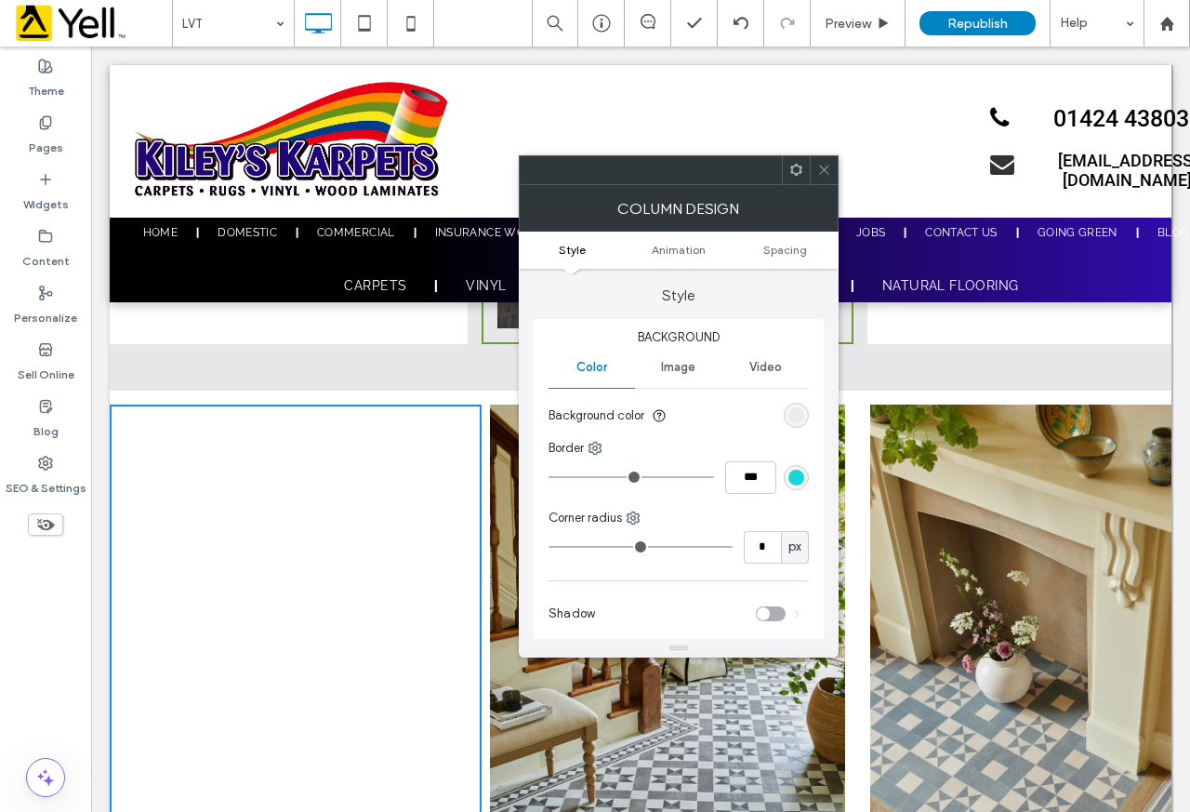
click at [824, 174] on icon at bounding box center [824, 170] width 14 height 14
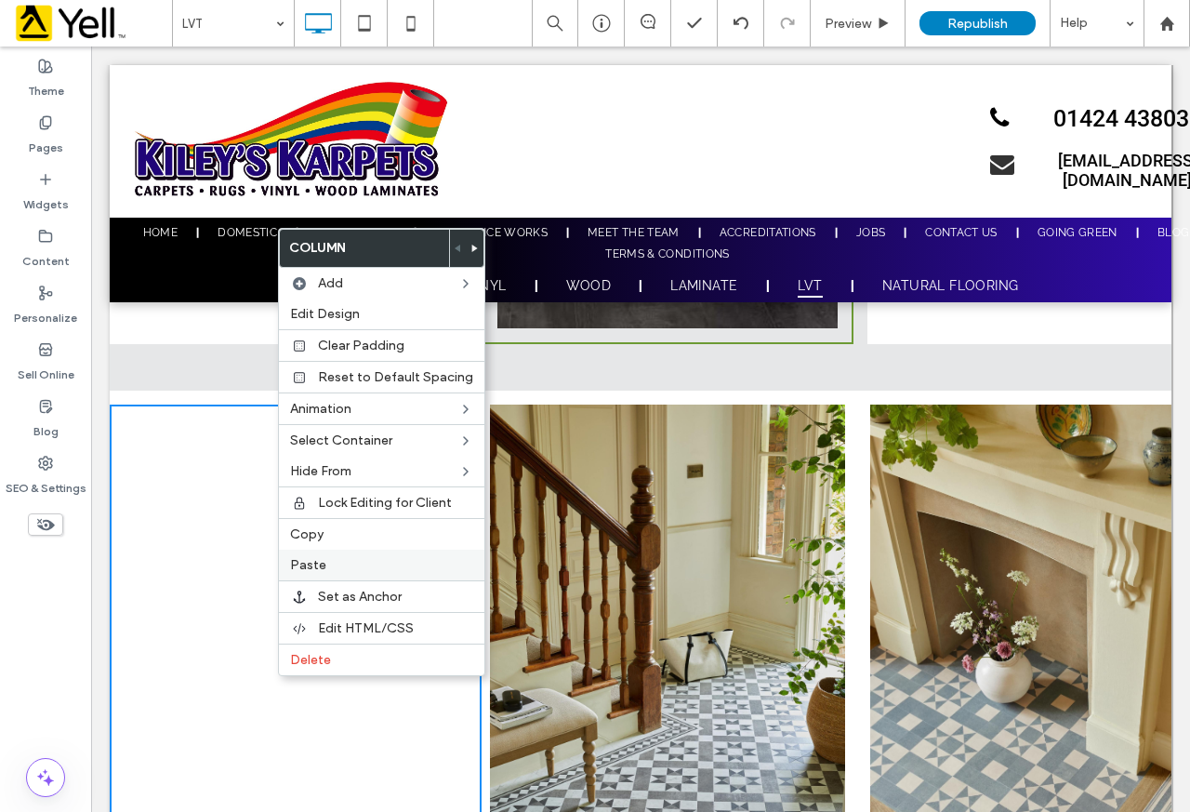
click at [314, 570] on span "Paste" at bounding box center [308, 565] width 36 height 16
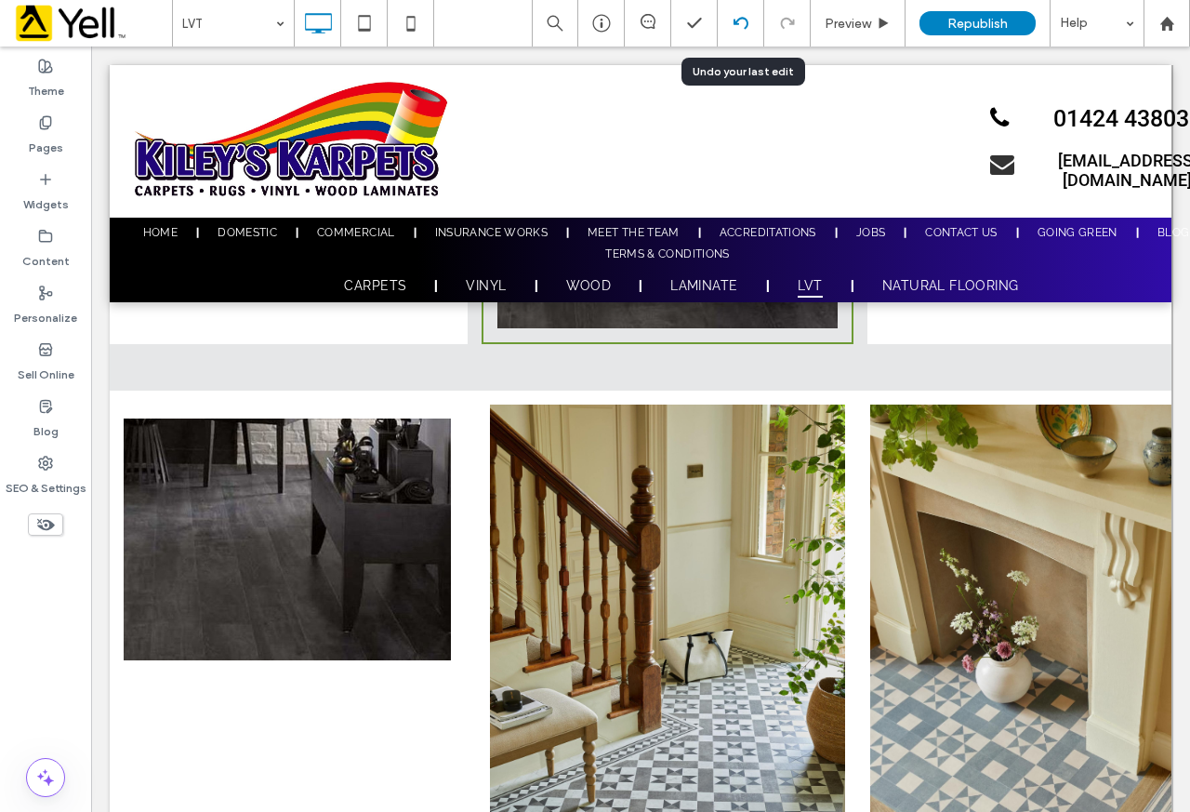
click at [753, 35] on div at bounding box center [741, 23] width 46 height 46
click at [743, 22] on icon at bounding box center [741, 23] width 15 height 15
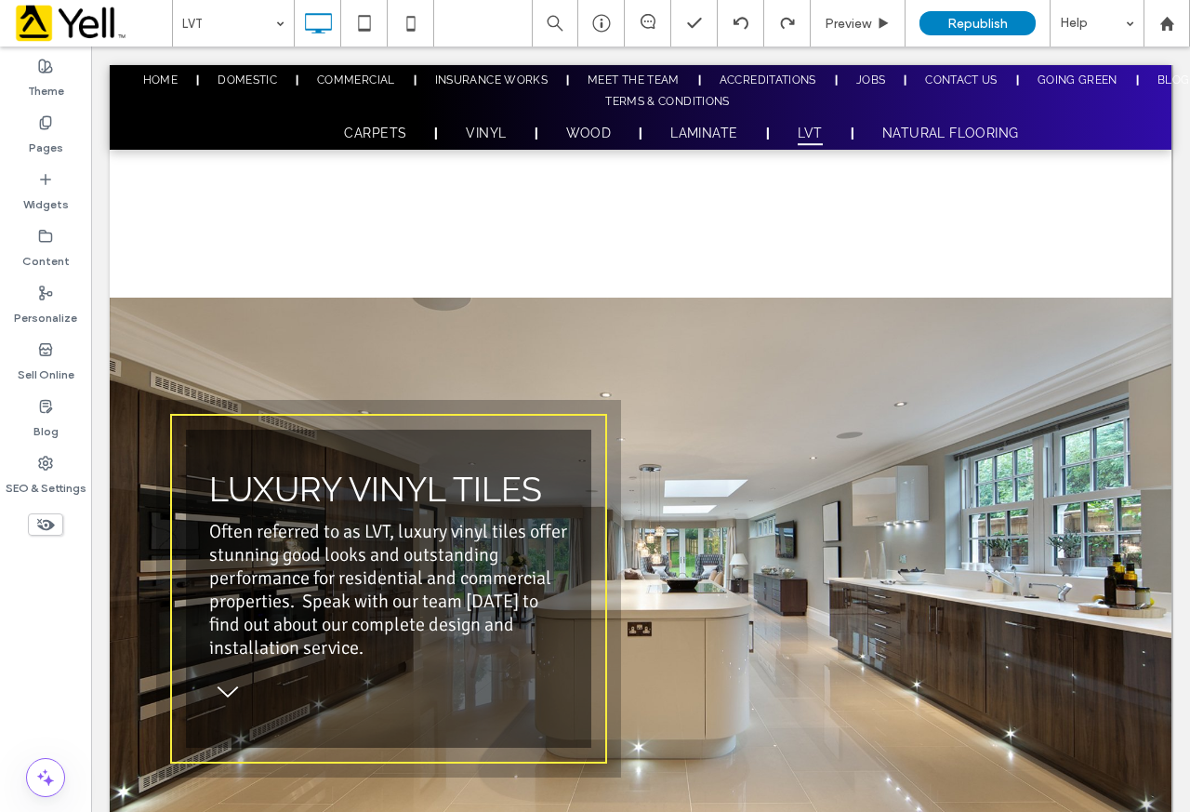
scroll to position [1116, 0]
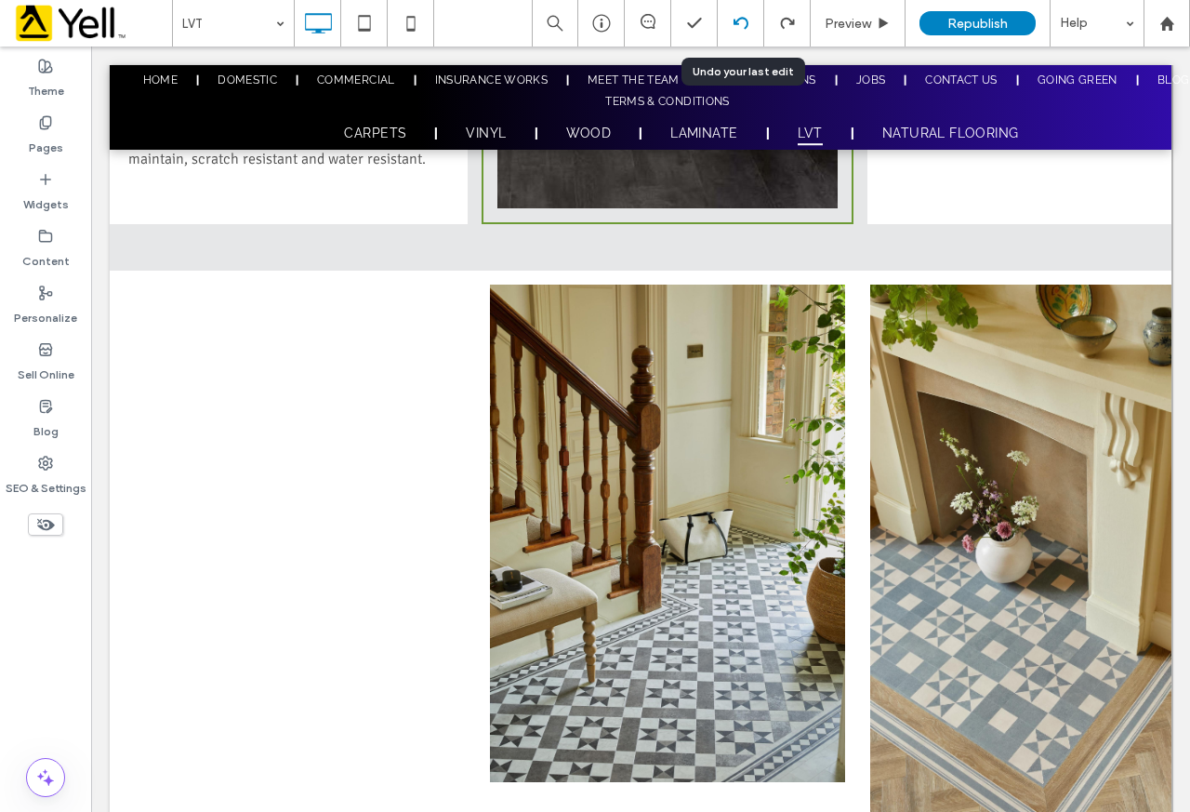
click at [750, 11] on div at bounding box center [741, 23] width 46 height 46
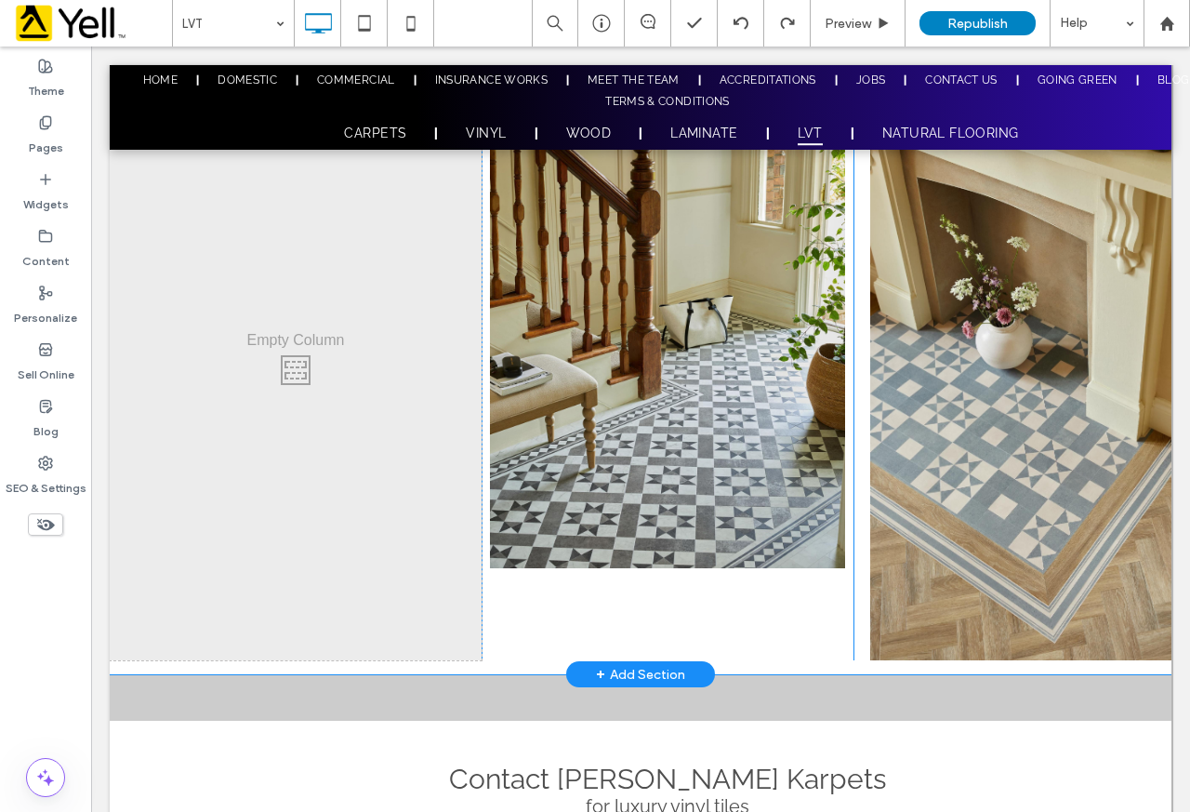
scroll to position [1302, 0]
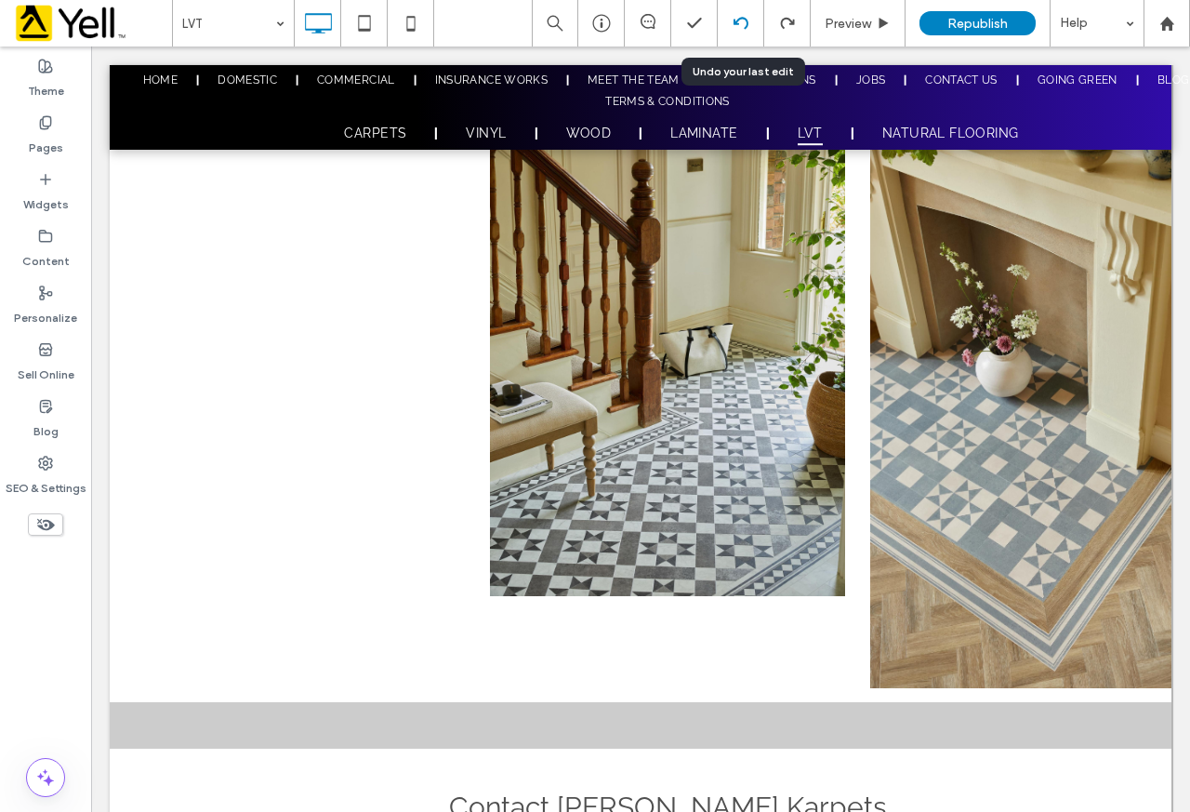
click at [735, 24] on use at bounding box center [740, 23] width 15 height 12
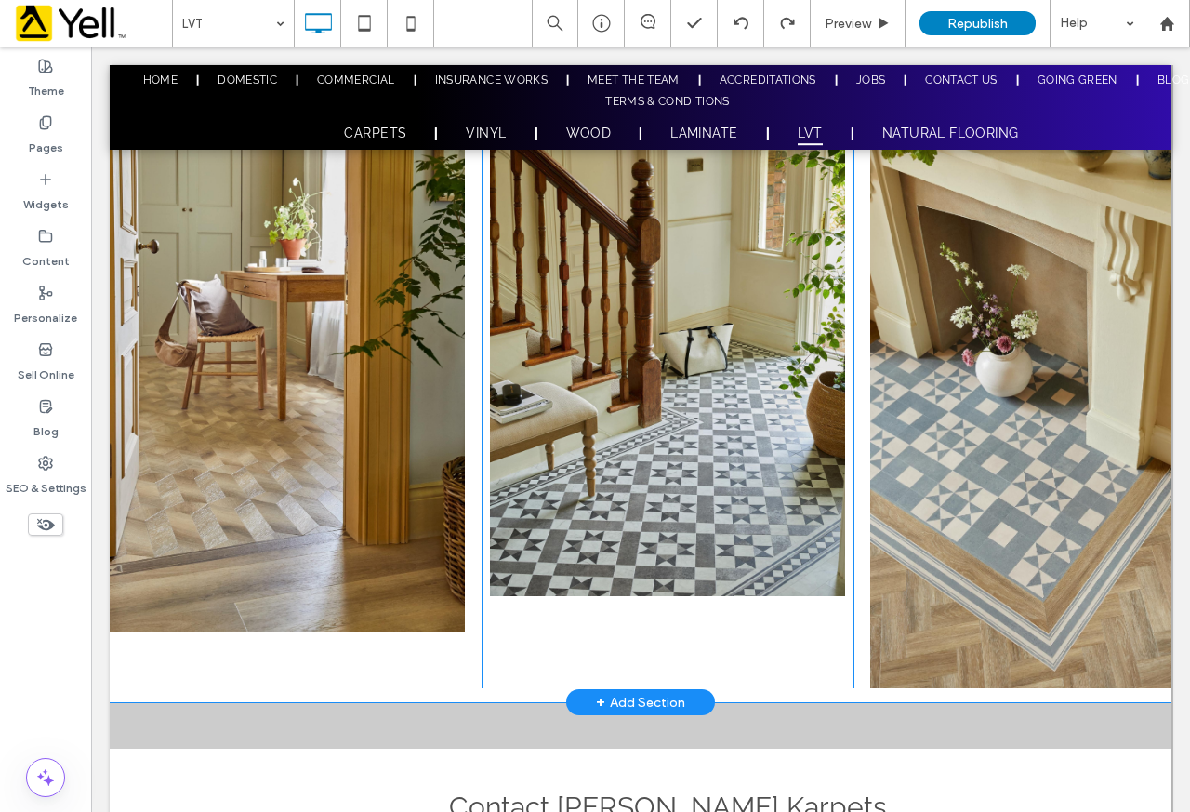
click at [355, 684] on div "Click To Paste" at bounding box center [296, 394] width 372 height 590
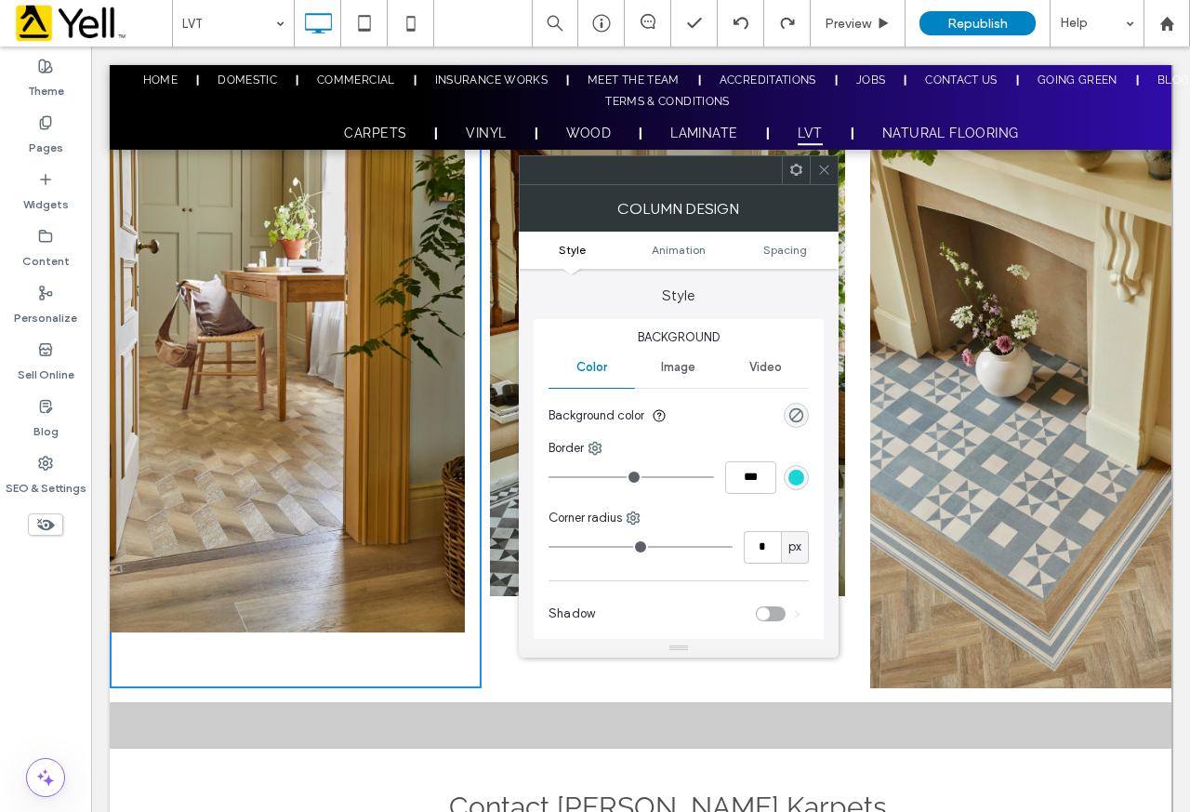
click at [1031, 469] on img at bounding box center [1047, 394] width 355 height 590
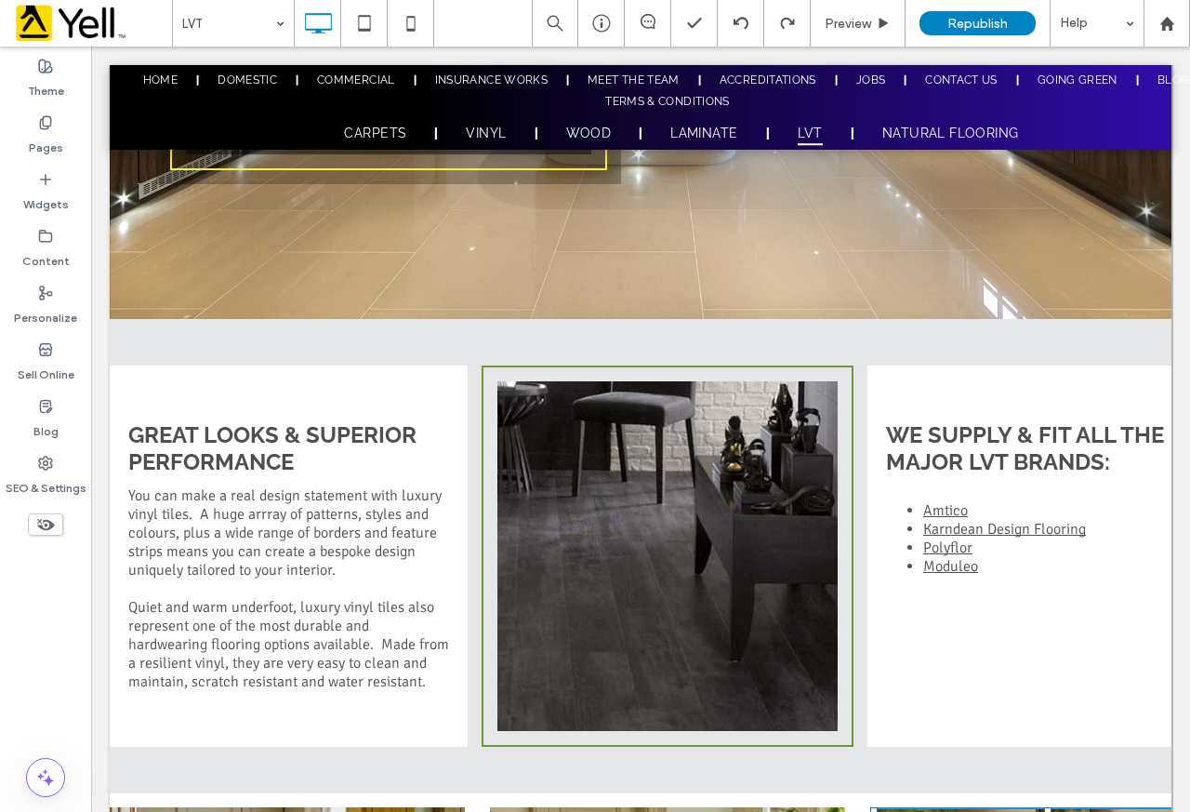
scroll to position [558, 0]
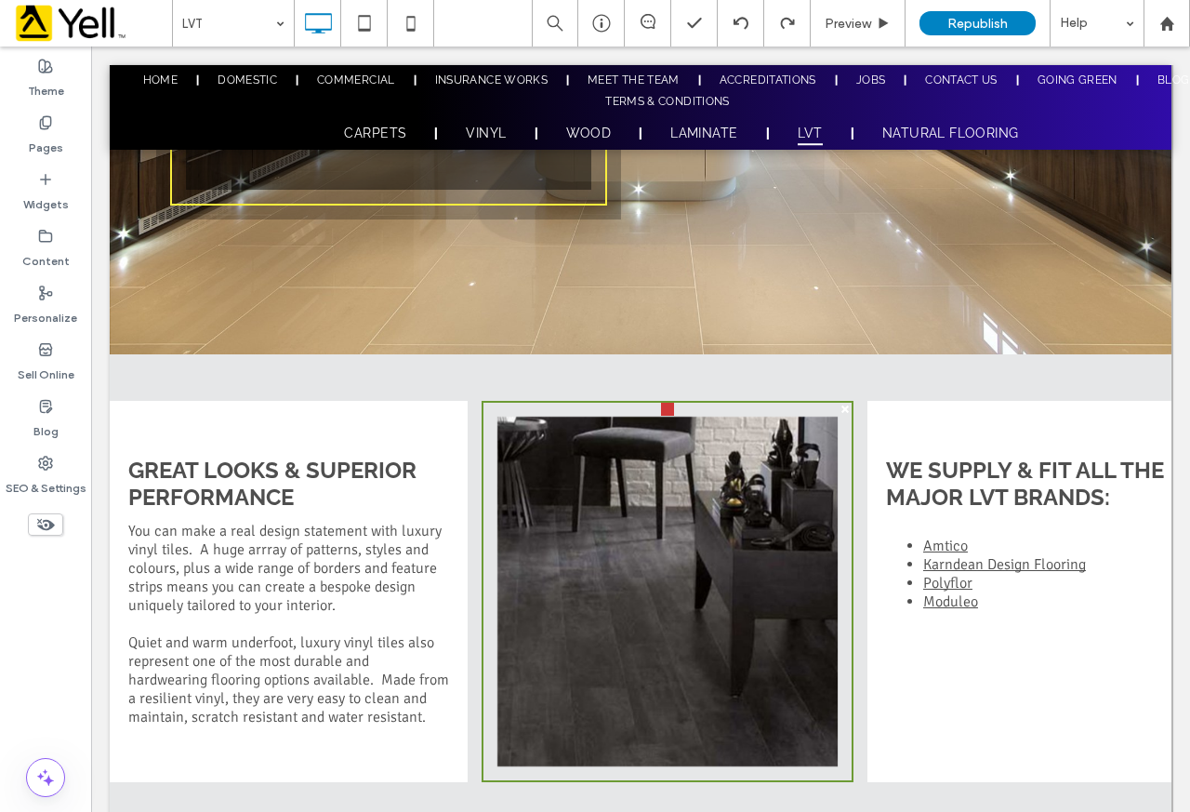
click at [492, 428] on div "Click To Paste" at bounding box center [668, 592] width 368 height 378
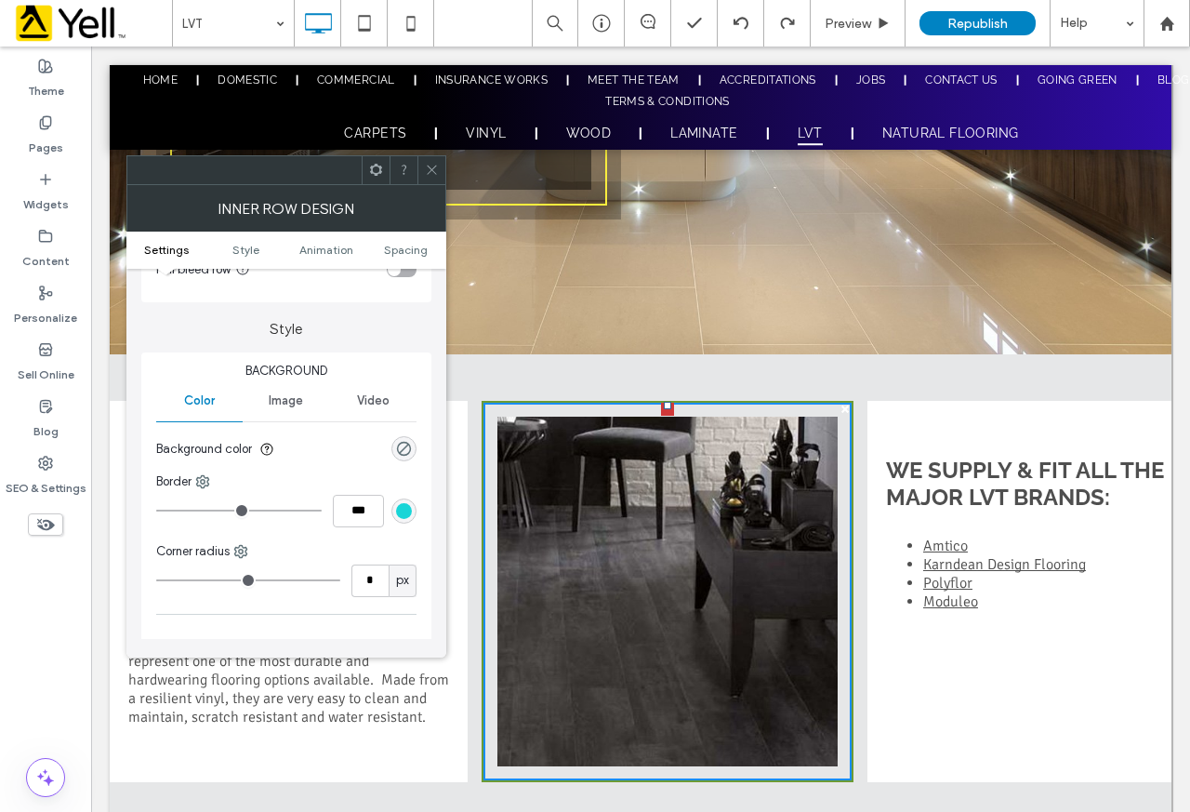
scroll to position [93, 0]
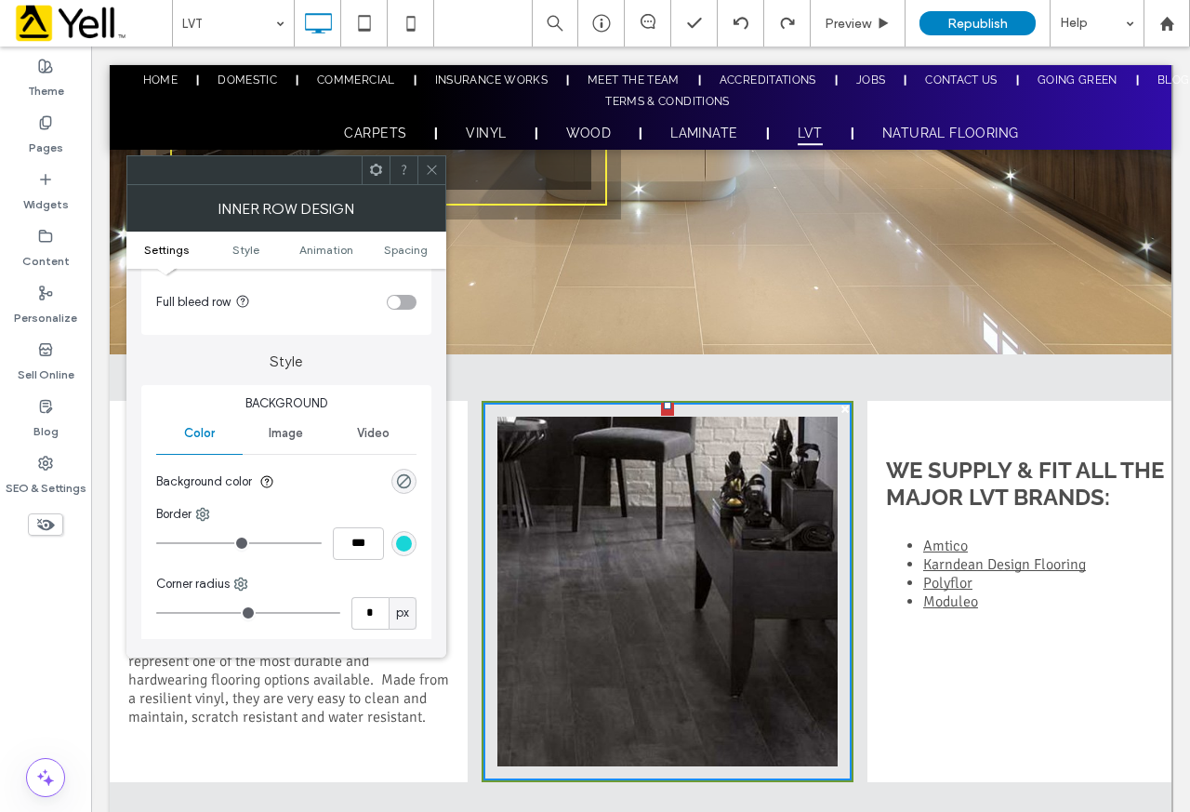
click at [441, 168] on div at bounding box center [431, 170] width 28 height 28
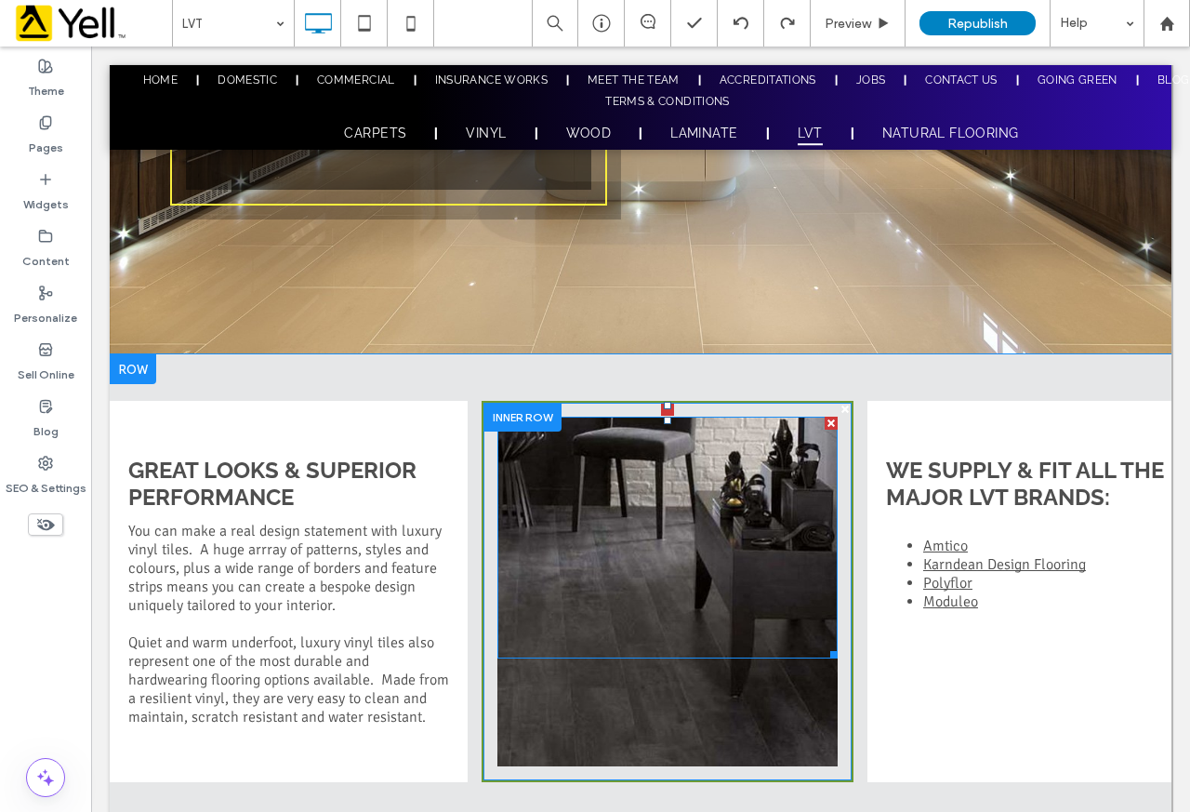
click at [600, 518] on div at bounding box center [667, 538] width 340 height 242
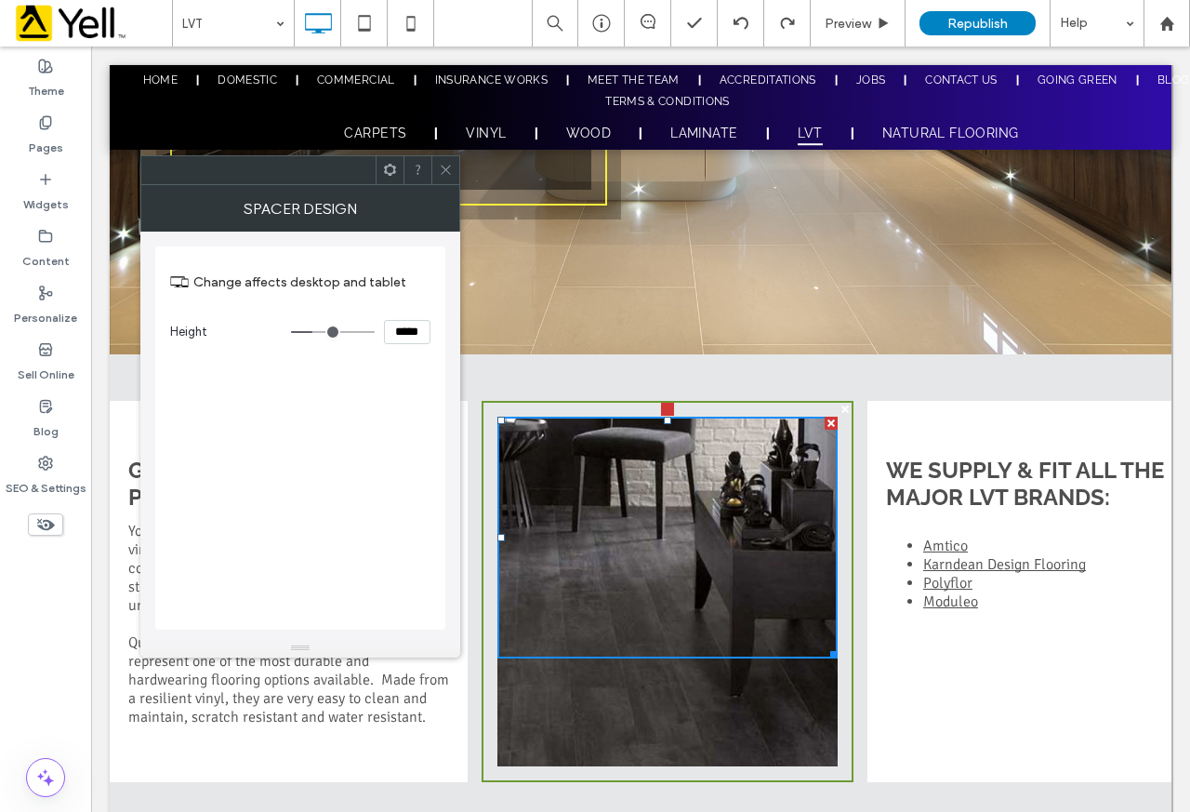
drag, startPoint x: 439, startPoint y: 169, endPoint x: 452, endPoint y: 198, distance: 31.6
click at [440, 170] on icon at bounding box center [446, 170] width 14 height 14
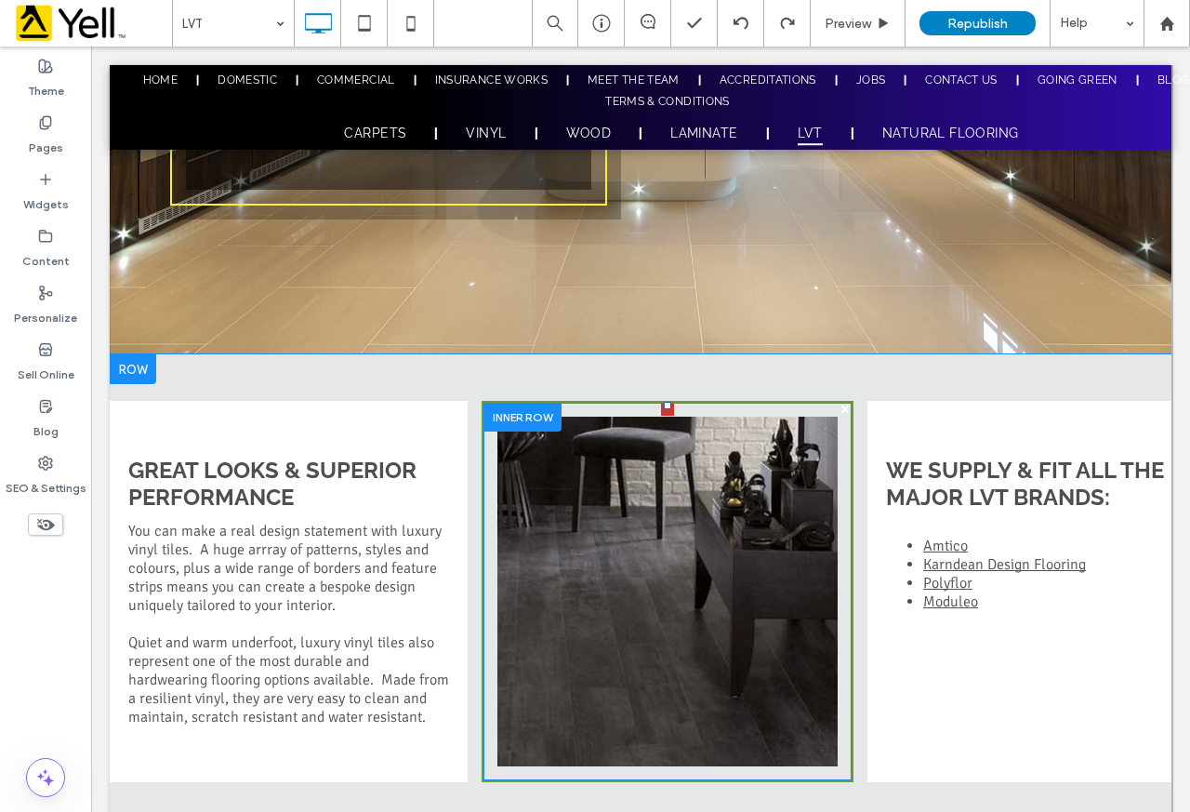
click at [697, 710] on div "Click To Paste" at bounding box center [667, 592] width 340 height 350
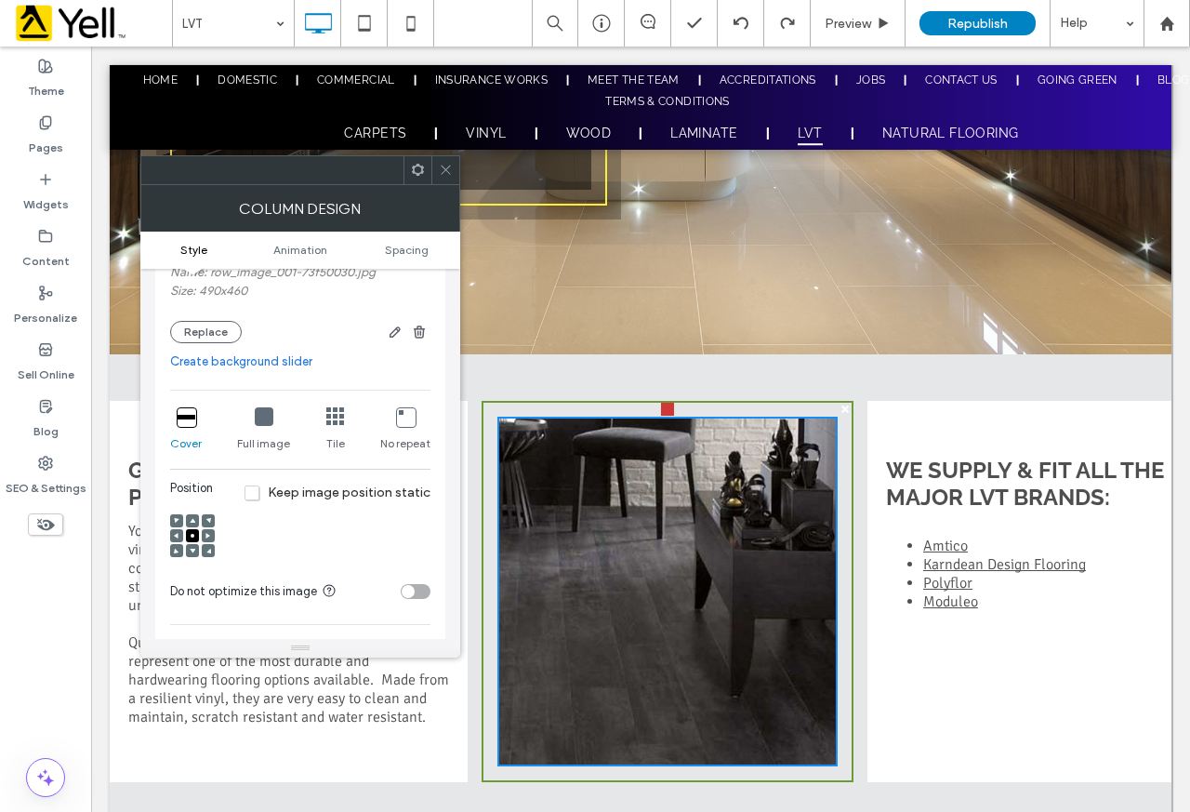
scroll to position [279, 0]
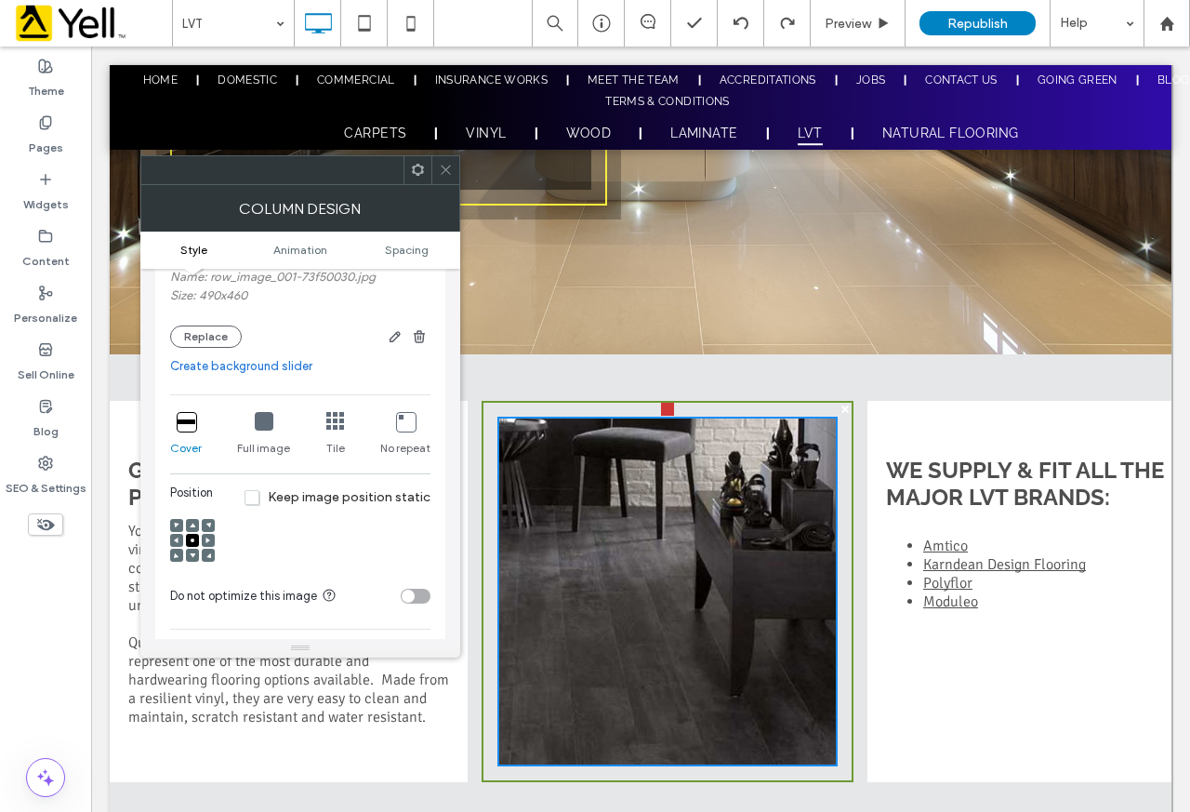
click at [444, 169] on icon at bounding box center [446, 170] width 14 height 14
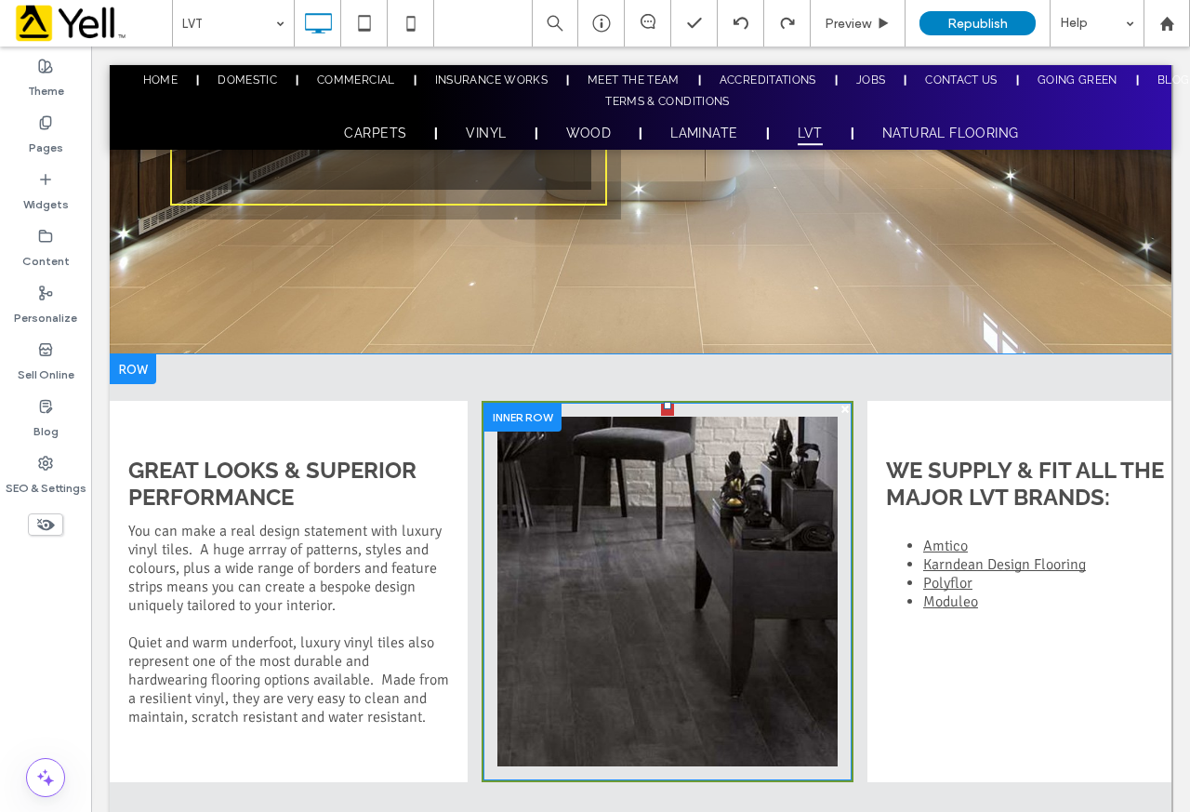
click at [824, 405] on div "Click To Paste" at bounding box center [668, 592] width 368 height 378
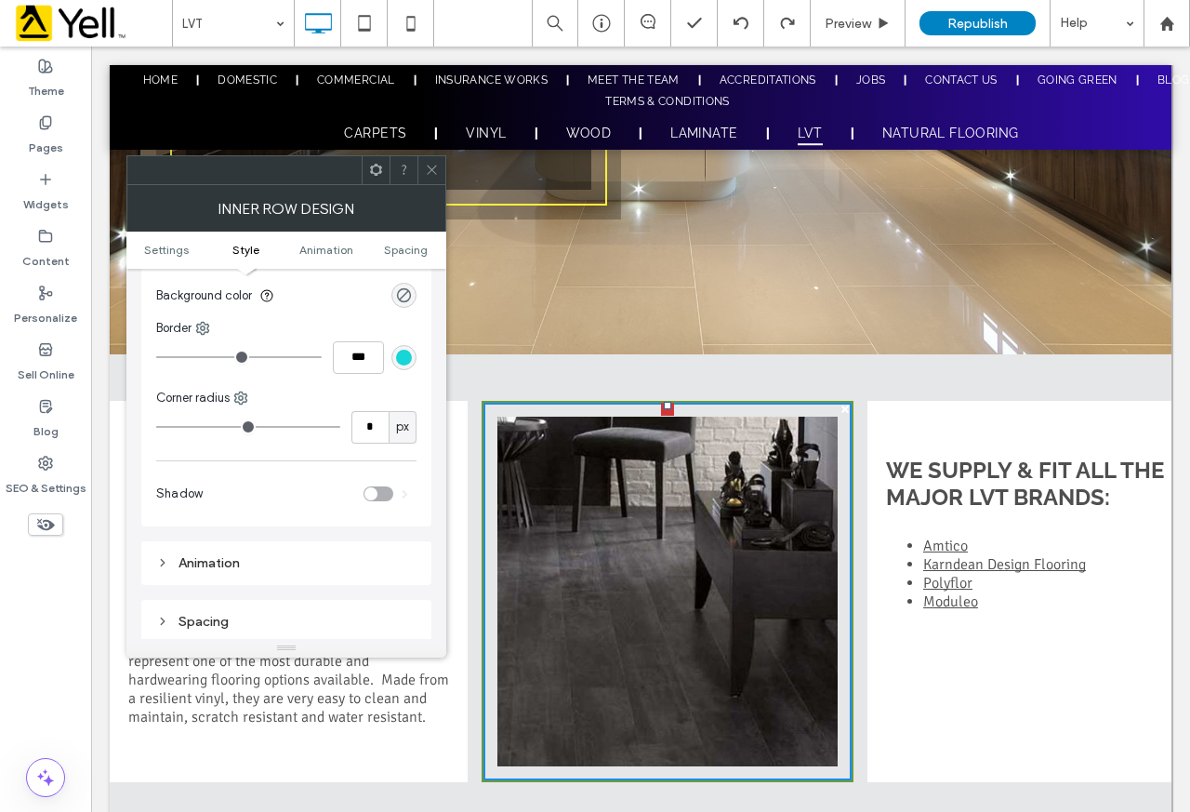
scroll to position [372, 0]
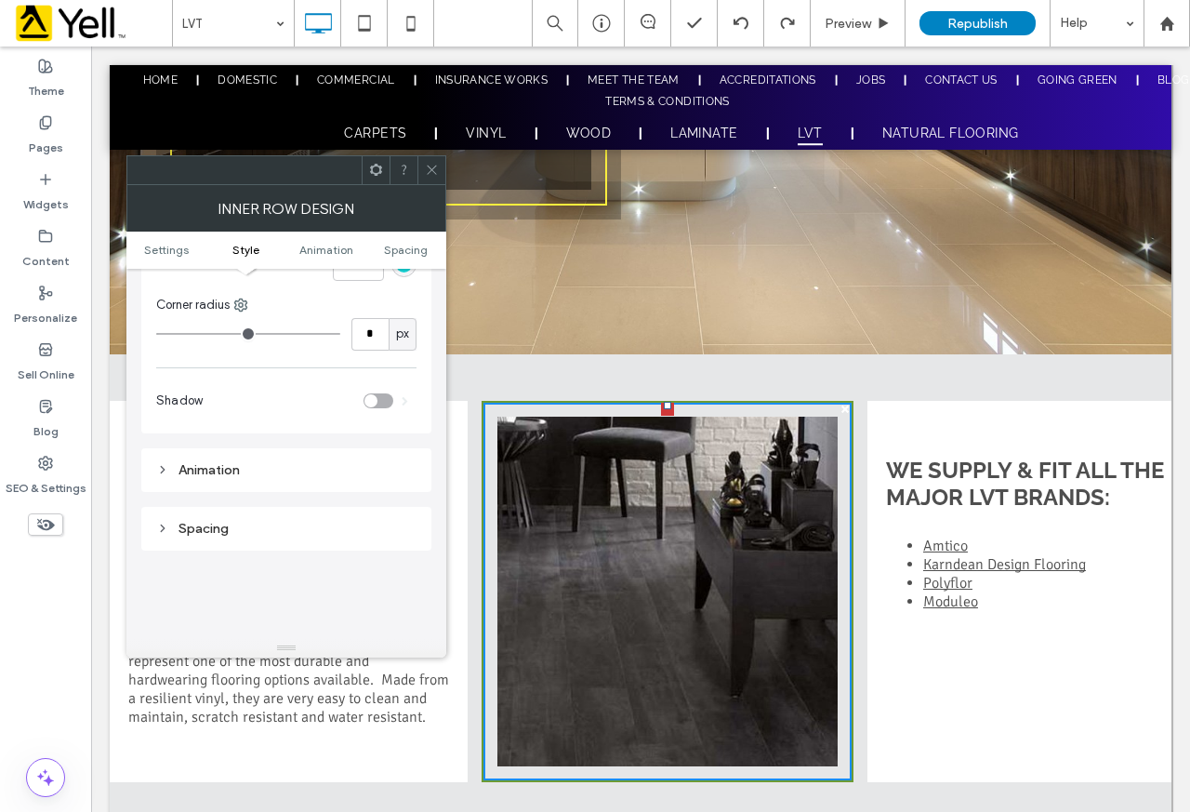
drag, startPoint x: 431, startPoint y: 168, endPoint x: 444, endPoint y: 185, distance: 21.2
click at [432, 172] on icon at bounding box center [432, 170] width 14 height 14
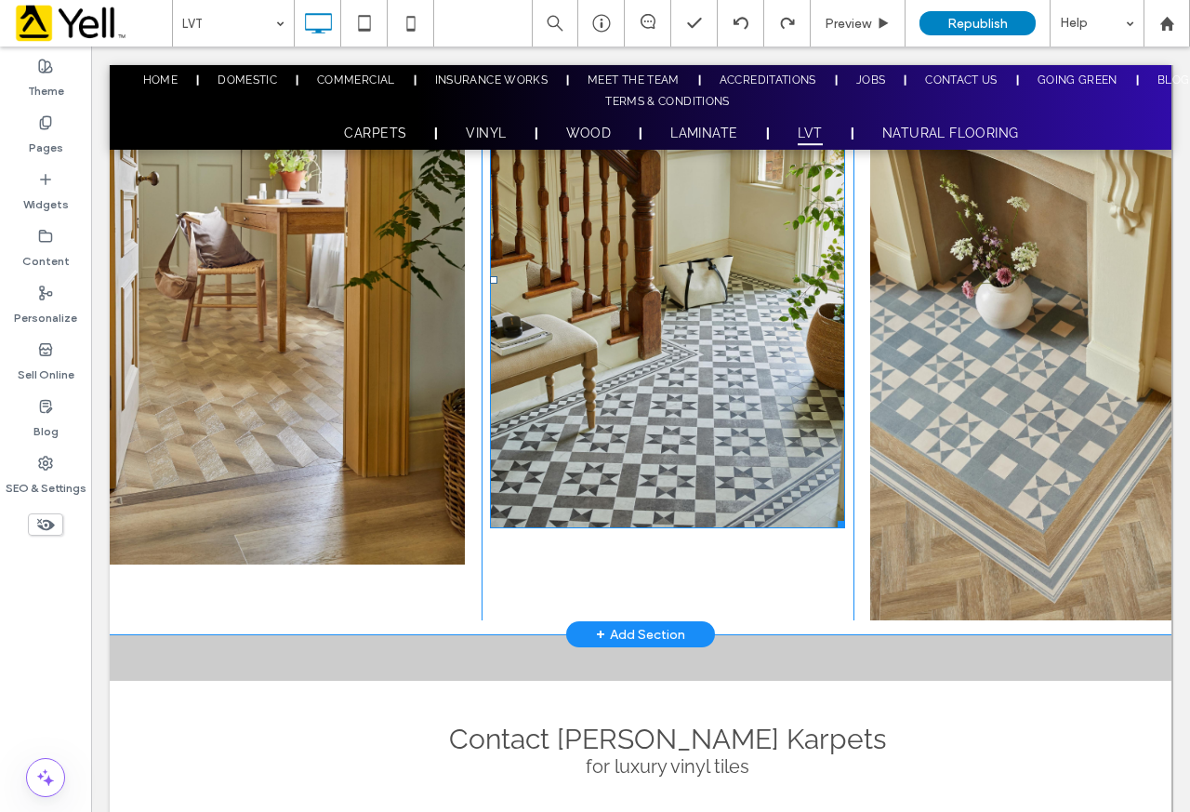
scroll to position [1395, 0]
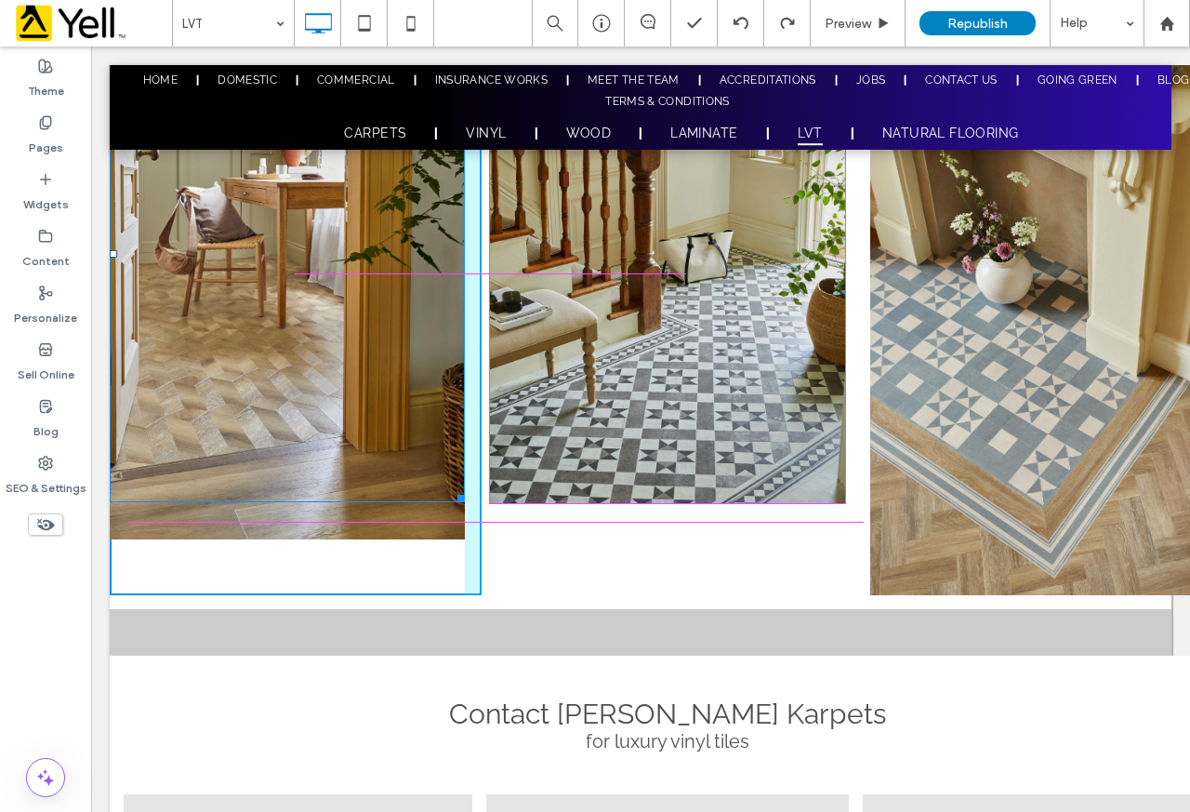
drag, startPoint x: 459, startPoint y: 533, endPoint x: 538, endPoint y: 546, distance: 80.1
click at [447, 499] on div "W:359.969 H:534 Click To Paste" at bounding box center [296, 301] width 372 height 590
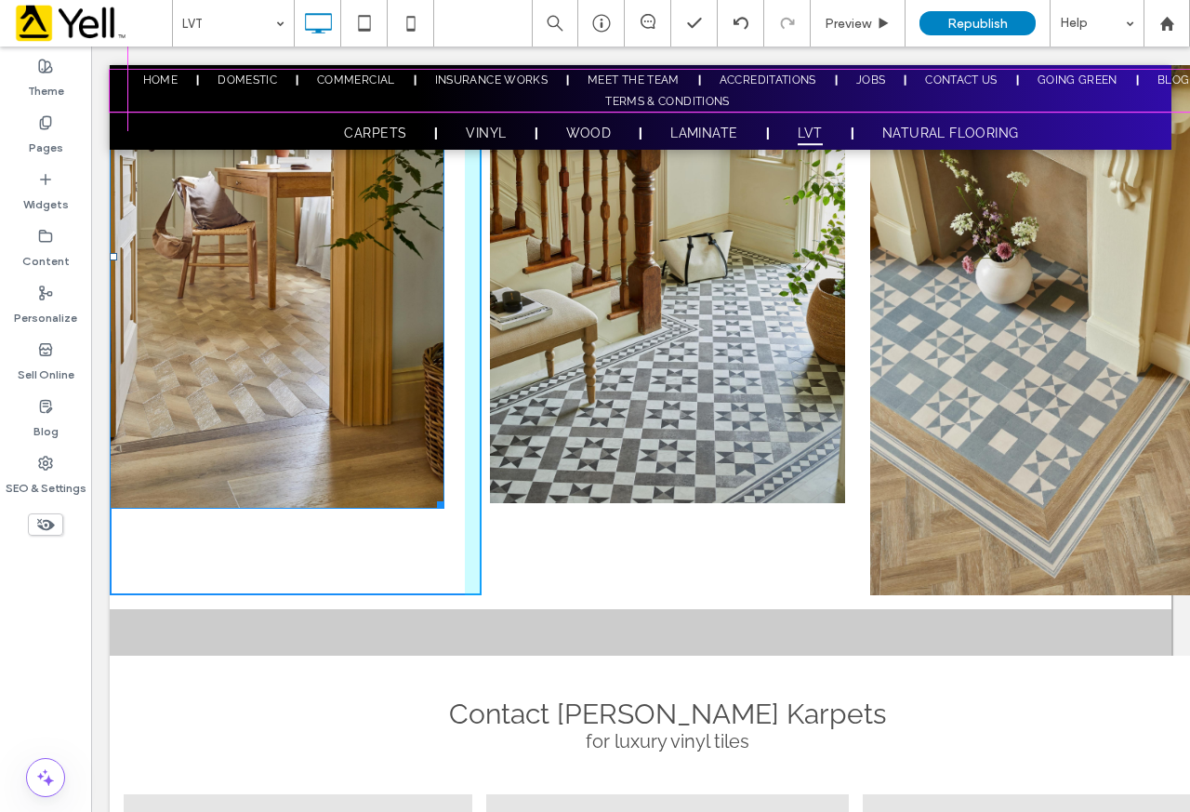
drag, startPoint x: 438, startPoint y: 504, endPoint x: 530, endPoint y: 537, distance: 97.6
click at [439, 490] on div "W:381.969 H:540" at bounding box center [277, 257] width 335 height 502
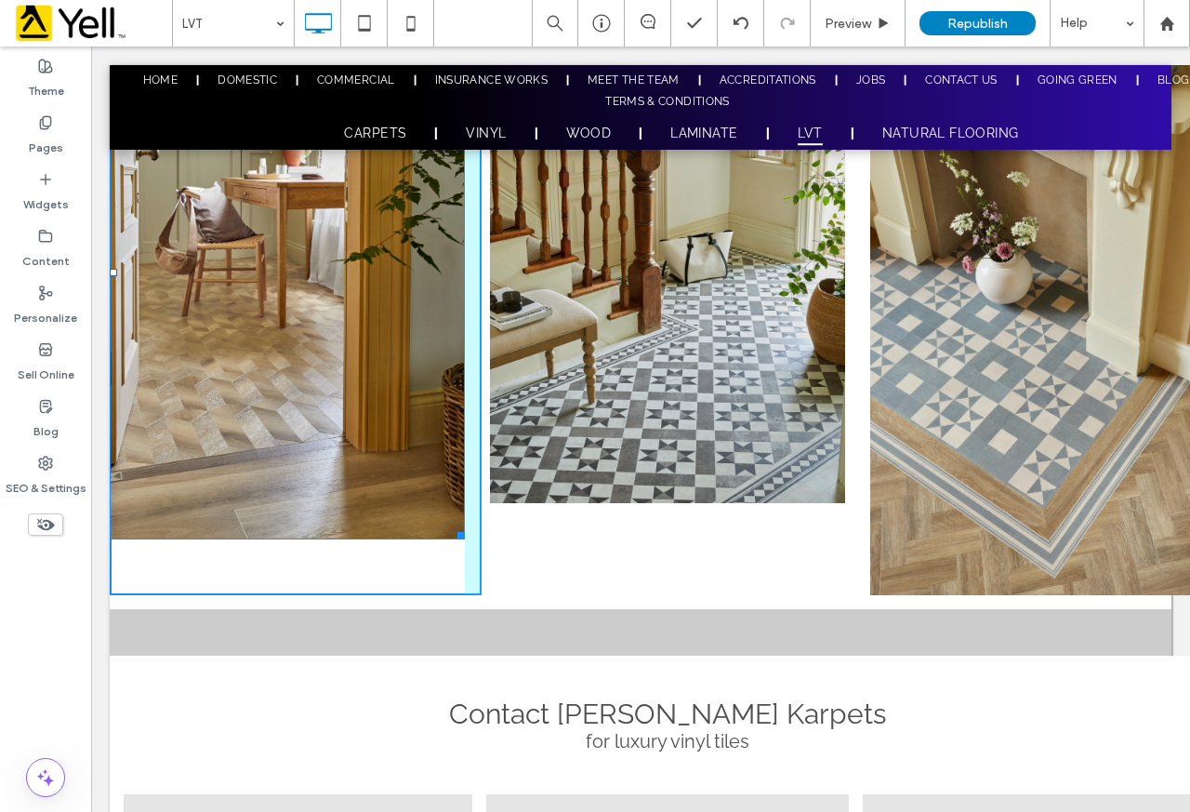
drag, startPoint x: 457, startPoint y: 531, endPoint x: 537, endPoint y: 555, distance: 83.5
click at [445, 509] on div "W:357.969 H:537 Click To Paste" at bounding box center [296, 301] width 372 height 590
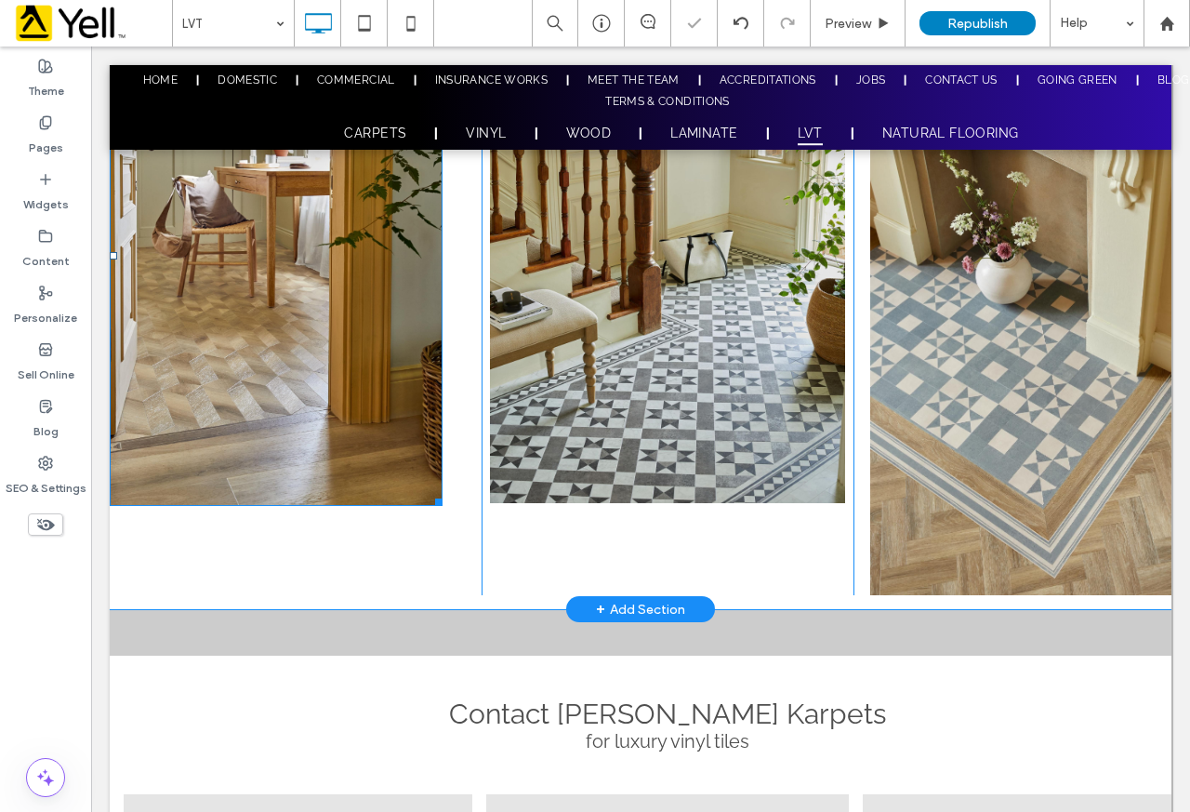
click at [364, 335] on img at bounding box center [276, 255] width 333 height 499
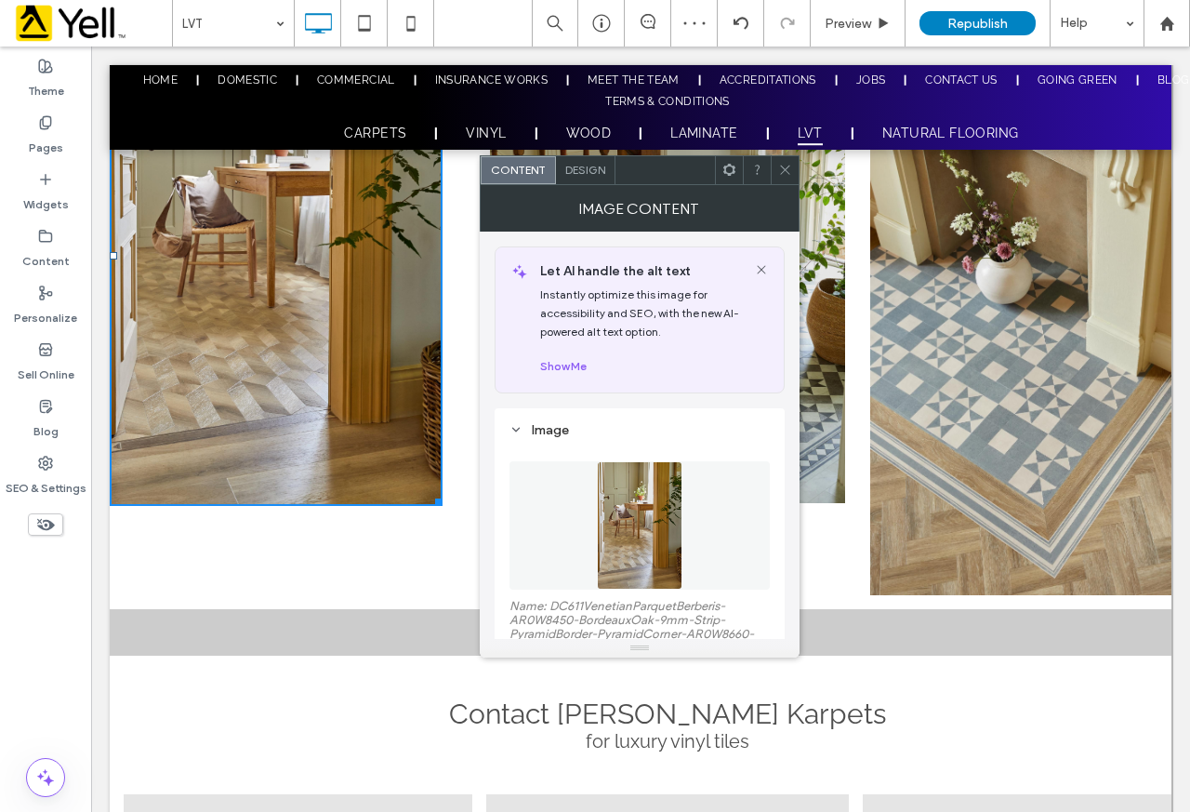
click at [590, 172] on span "Design" at bounding box center [585, 170] width 40 height 14
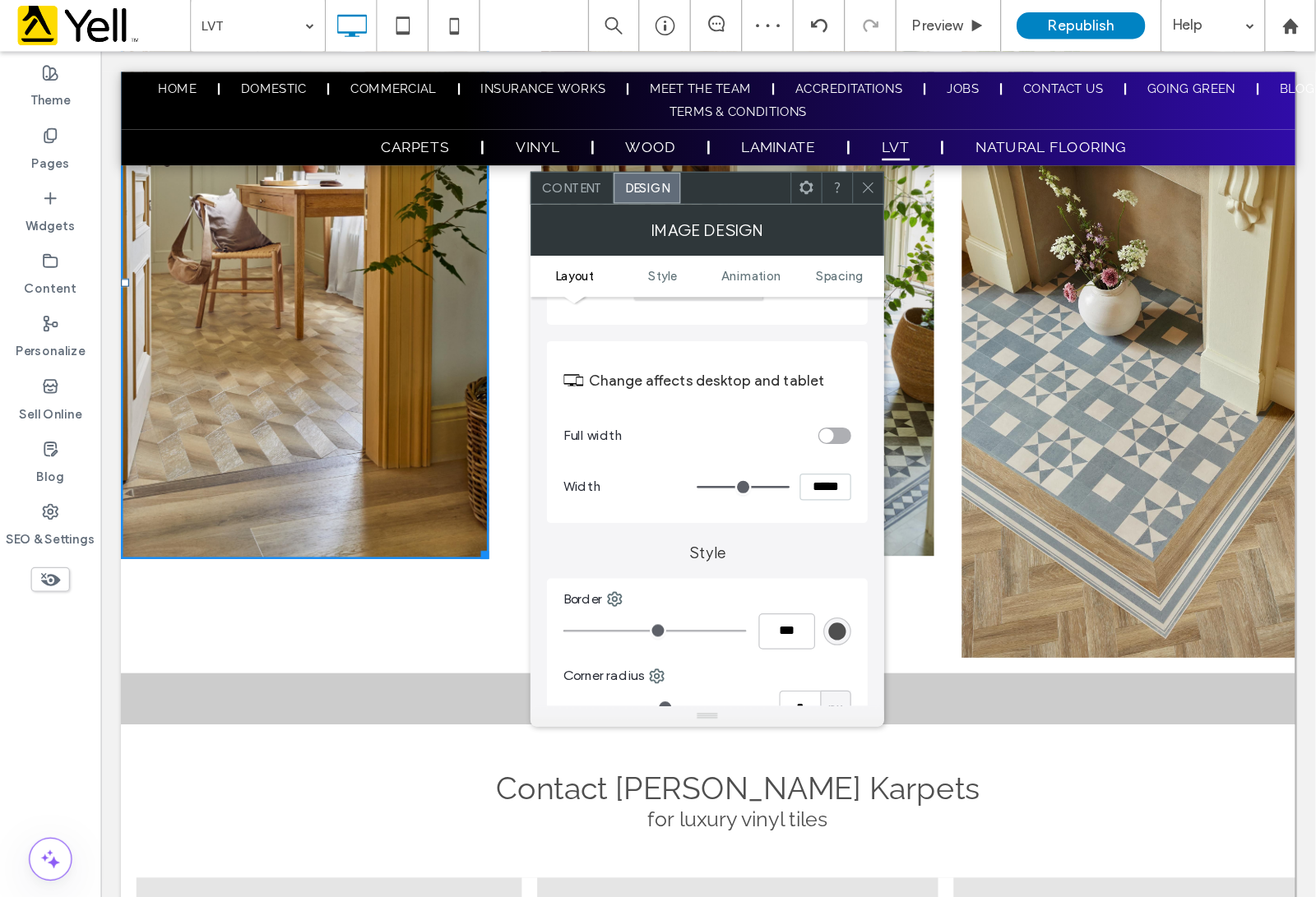
scroll to position [165, 0]
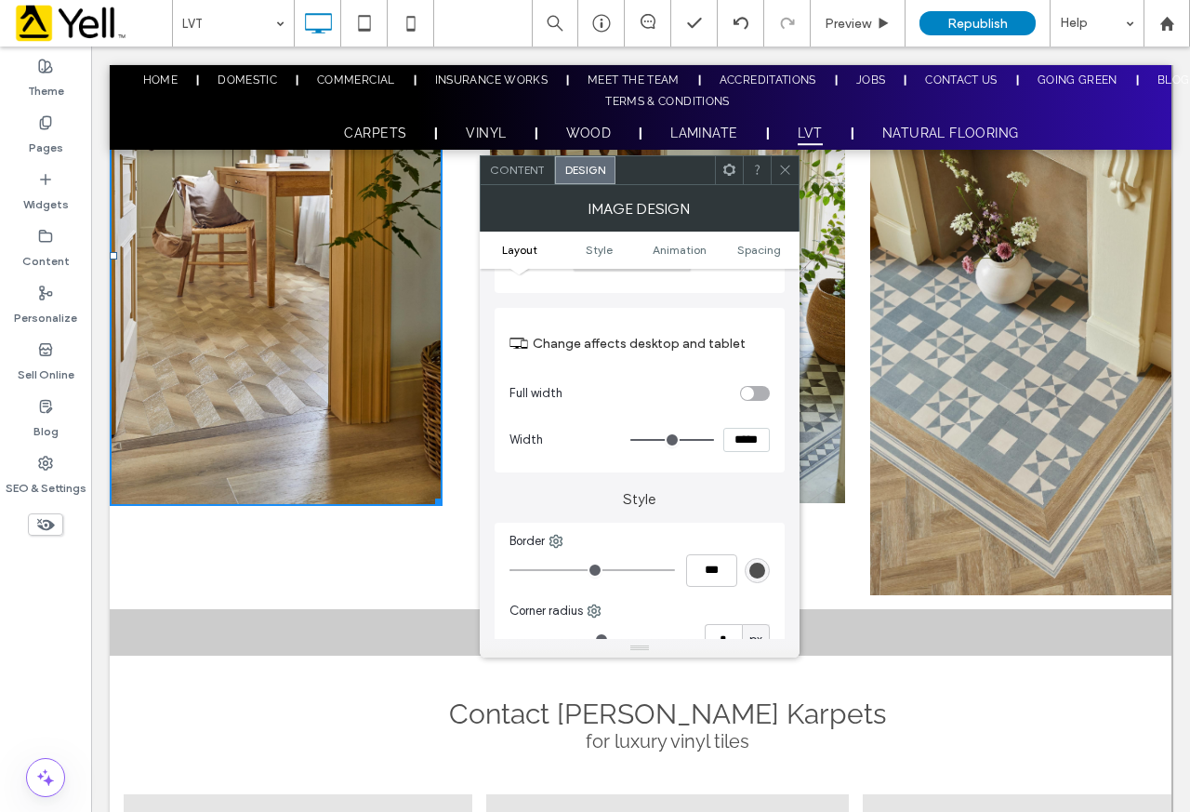
click at [786, 164] on icon at bounding box center [785, 170] width 14 height 14
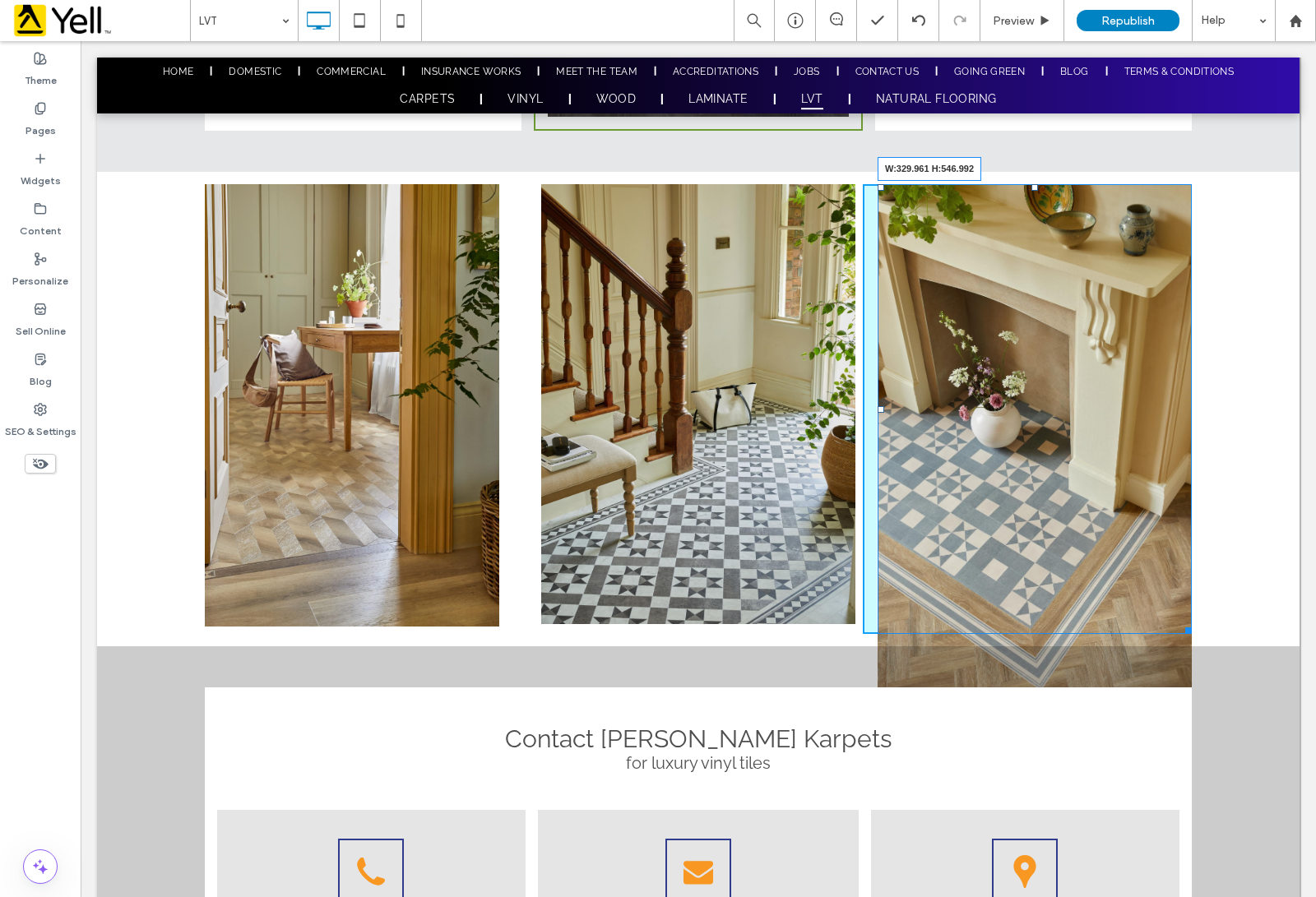
drag, startPoint x: 1178, startPoint y: 702, endPoint x: 1156, endPoint y: 681, distance: 30.4
click at [1052, 681] on div "Luxury vinyl tiles Often referred to as LVT, luxury vinyl tiles offer stunning …" at bounding box center [698, 117] width 1202 height 2168
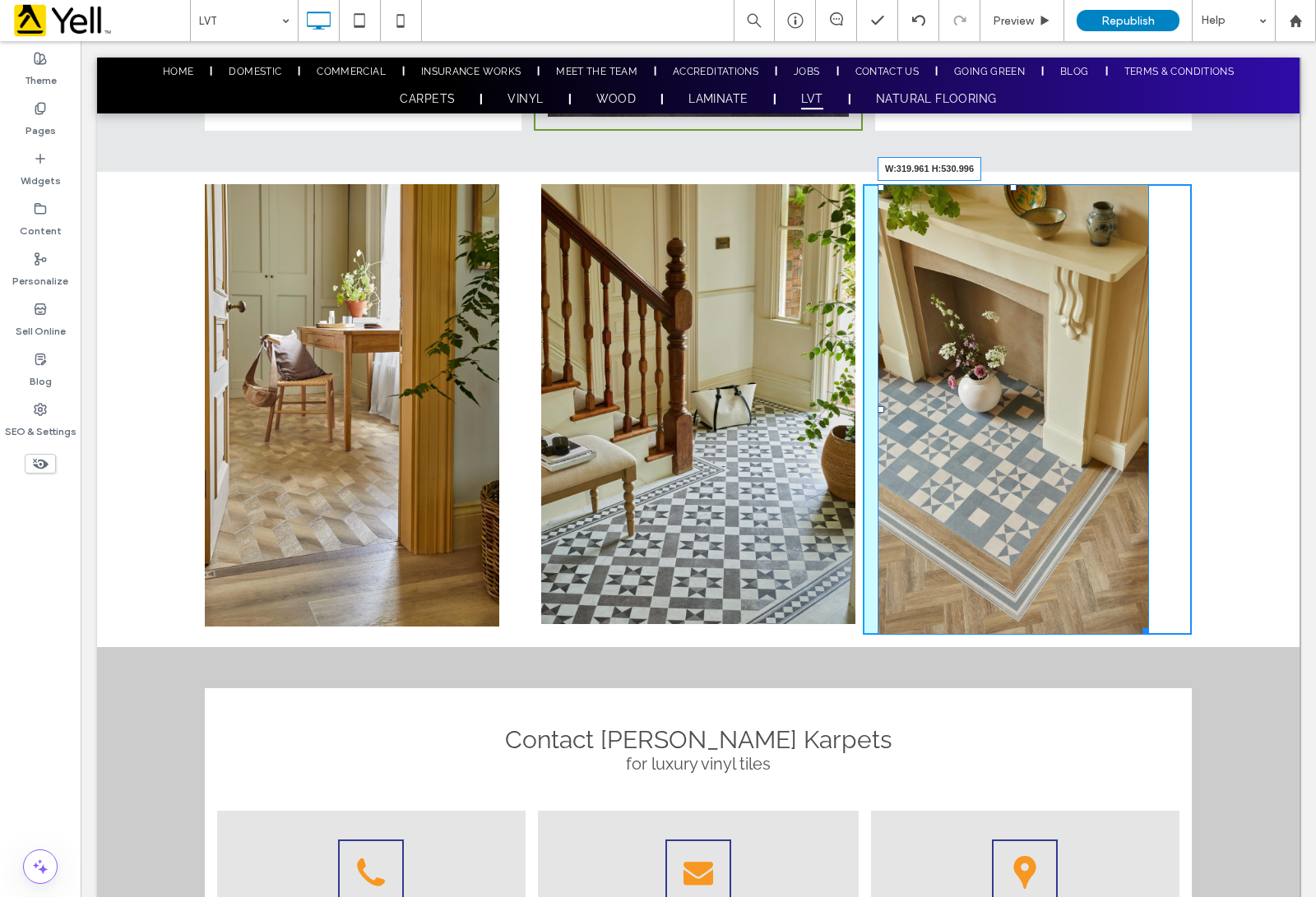
drag, startPoint x: 1133, startPoint y: 626, endPoint x: 1209, endPoint y: 673, distance: 89.4
click at [1052, 626] on div "Click To Paste Click To Paste W:319.961 H:530.996 Click To Paste Row + Add Sect…" at bounding box center [698, 409] width 1202 height 475
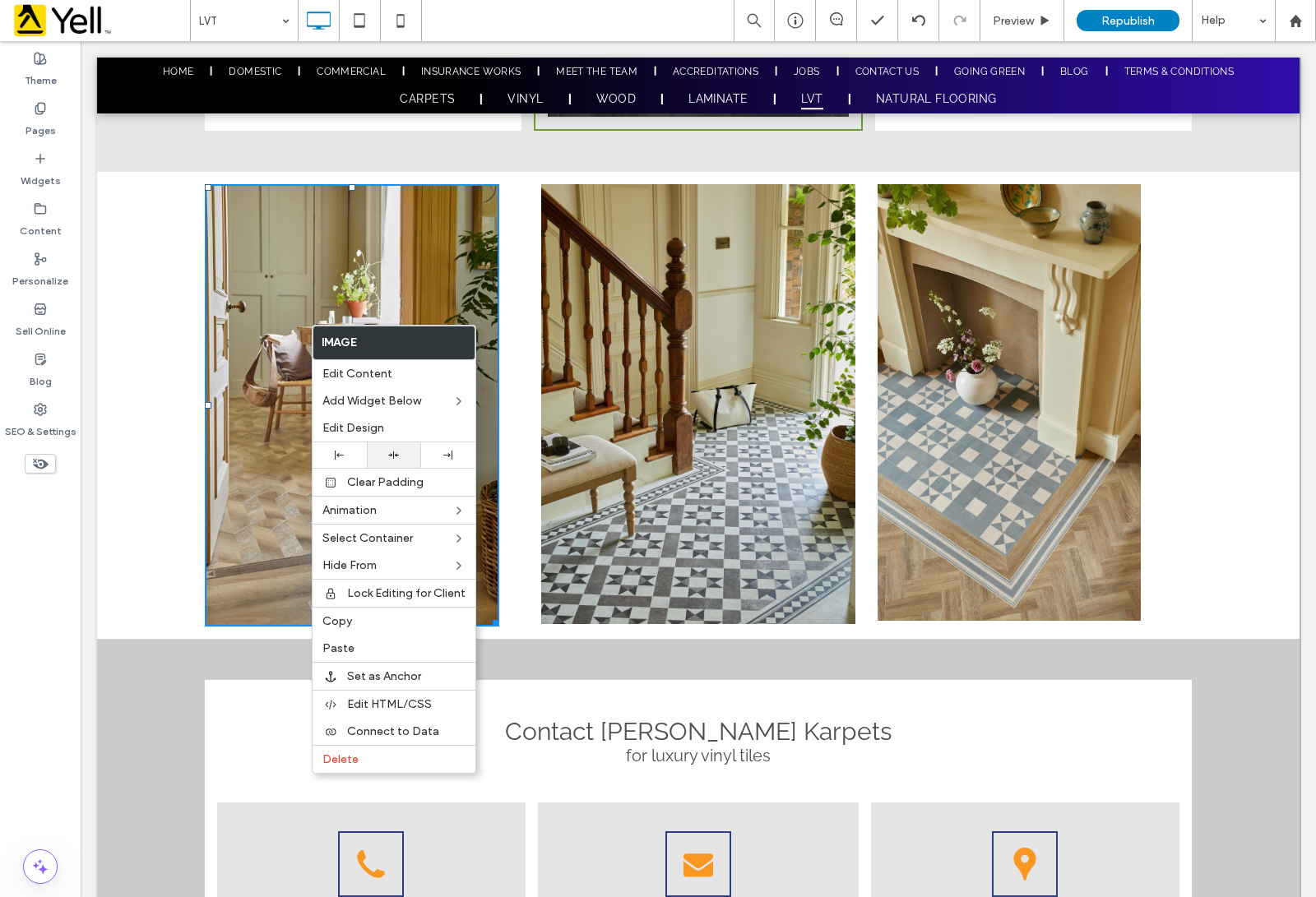
click at [395, 451] on icon at bounding box center [394, 456] width 11 height 11
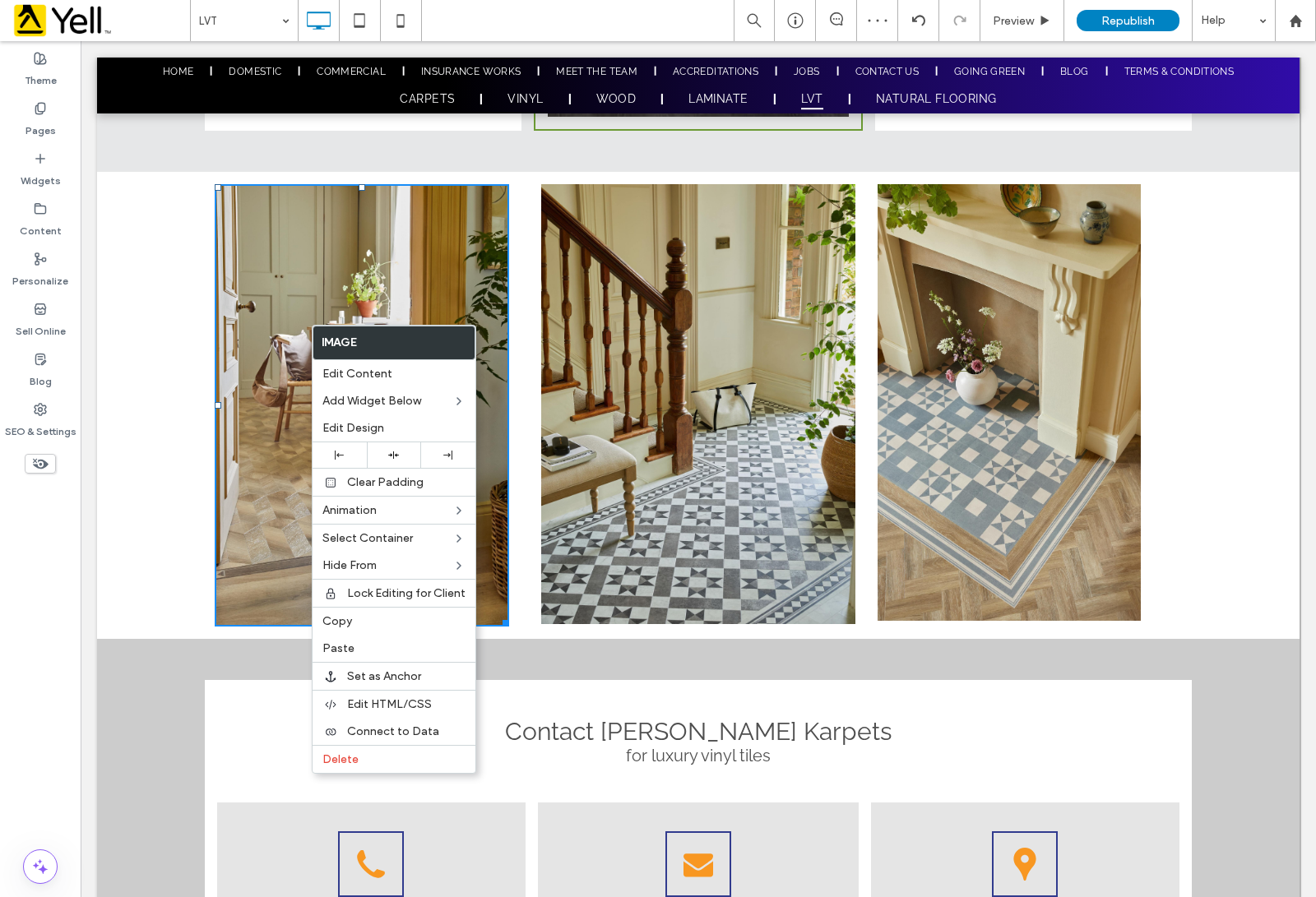
click at [1052, 299] on div "Click To Paste Click To Paste Click To Paste Row + Add Section" at bounding box center [698, 404] width 1202 height 466
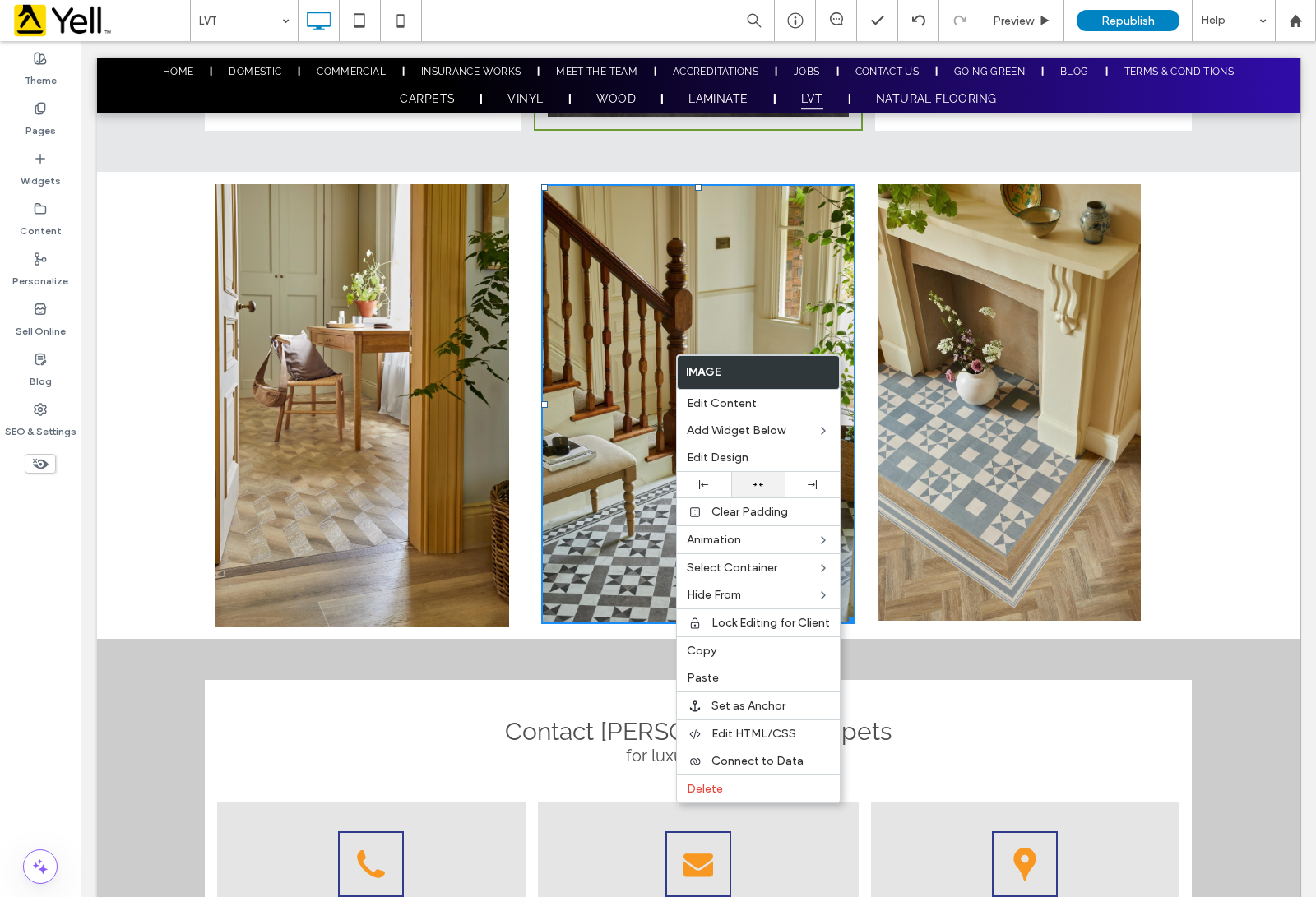
click at [757, 481] on icon at bounding box center [758, 485] width 11 height 11
click at [1052, 371] on div "Click To Paste Click To Paste Click To Paste Row + Add Section" at bounding box center [698, 404] width 1202 height 466
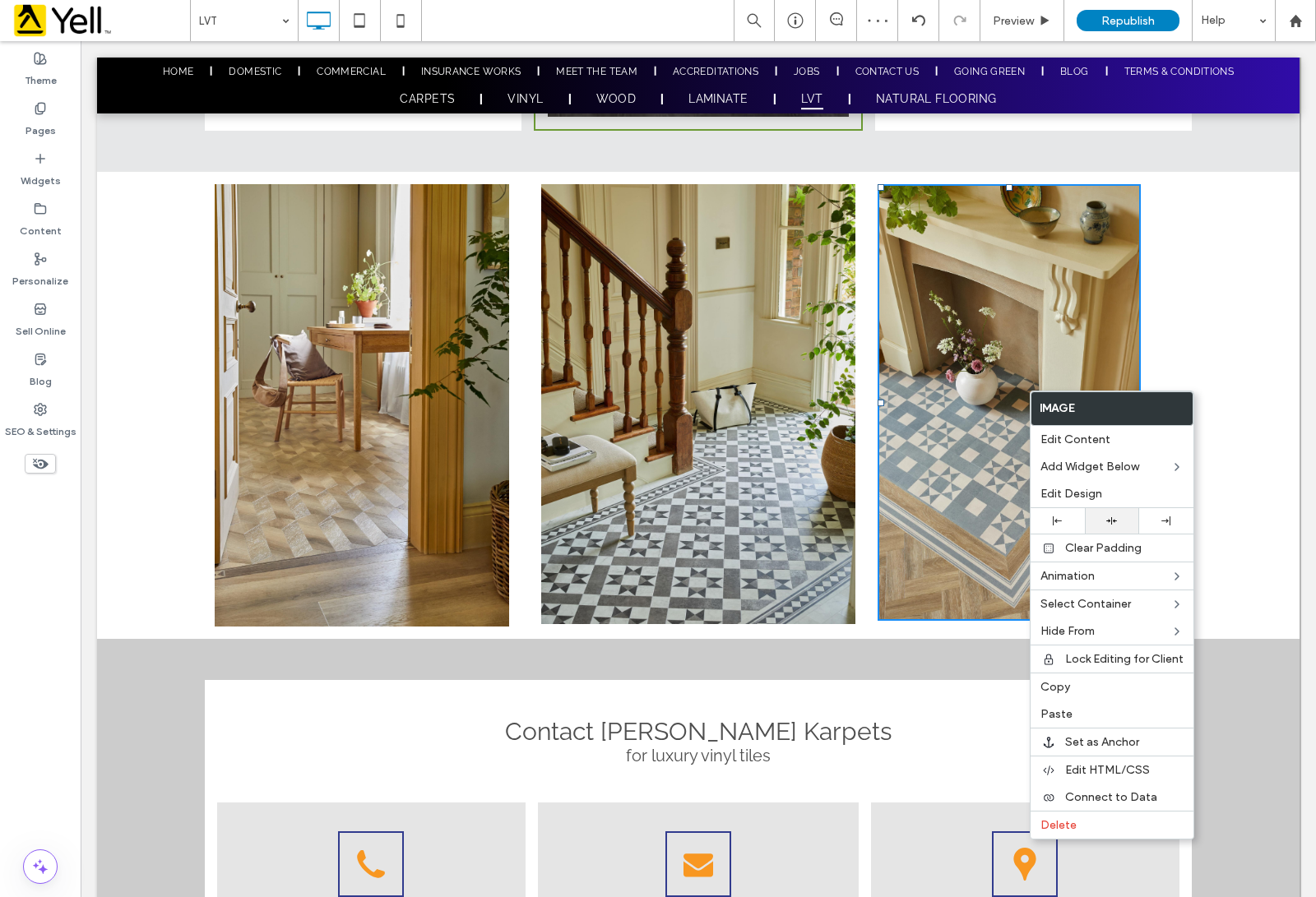
click at [1052, 519] on div at bounding box center [1112, 521] width 38 height 11
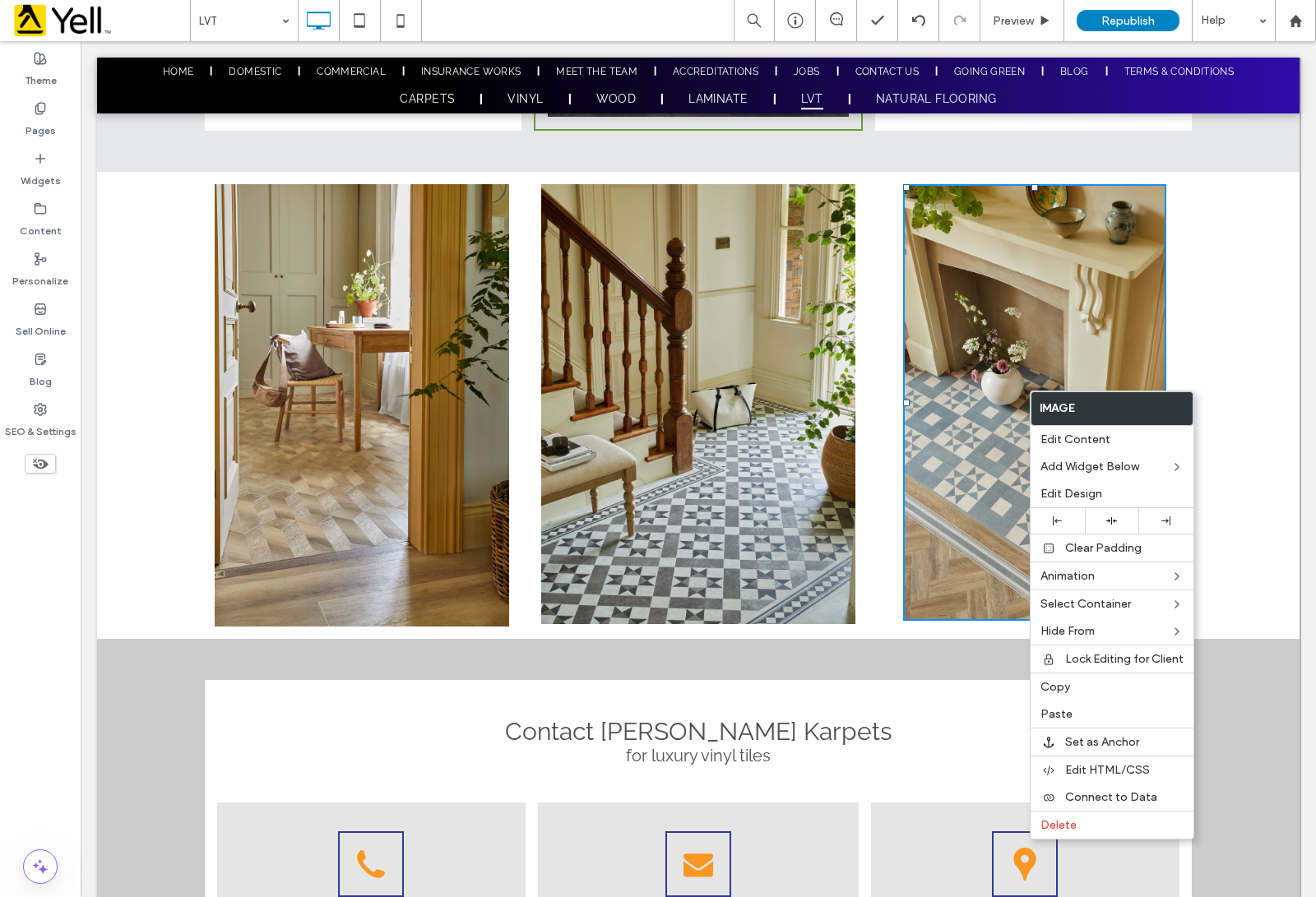
click at [144, 315] on div "Click To Paste Click To Paste Click To Paste Row + Add Section" at bounding box center [698, 404] width 1202 height 466
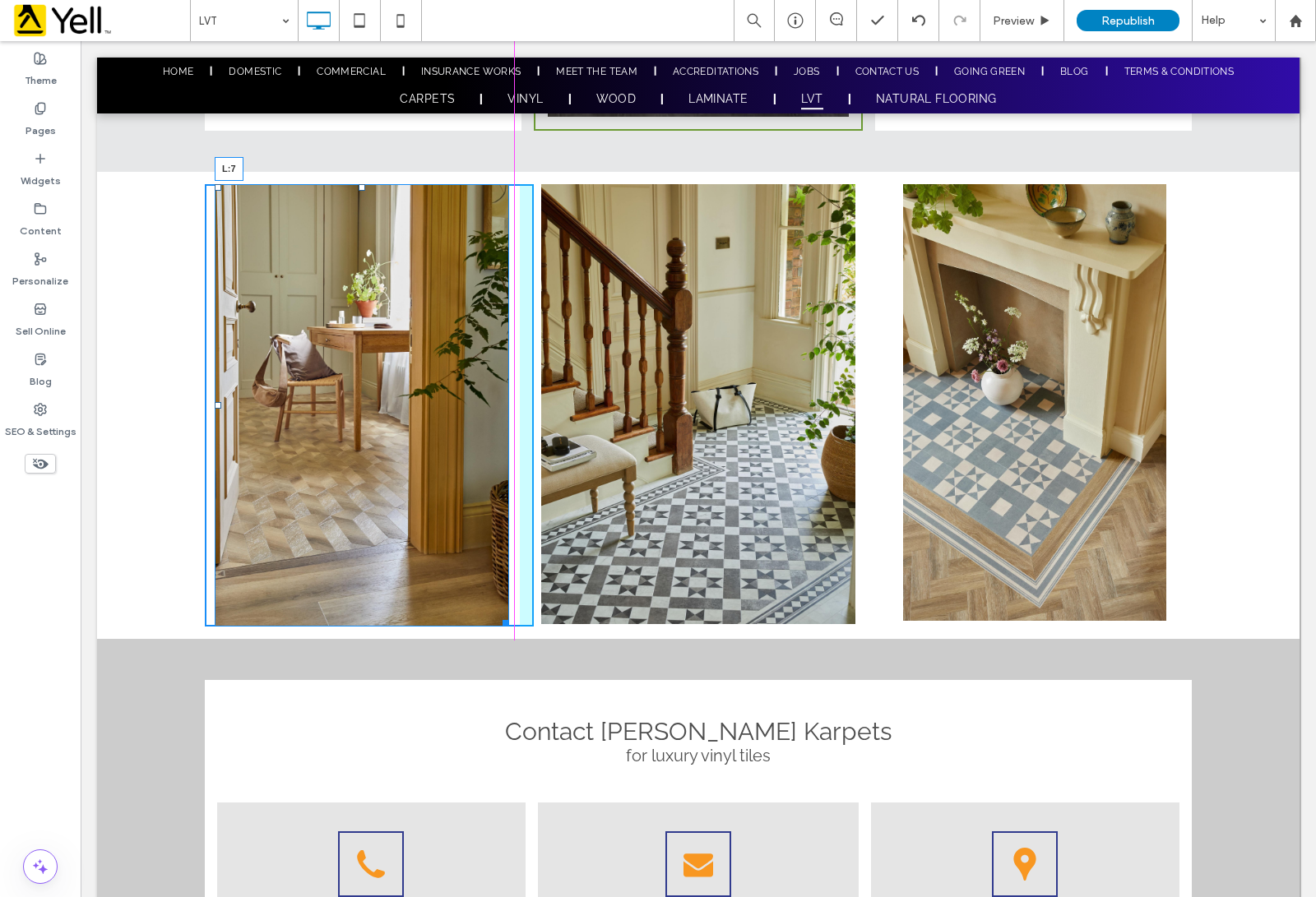
drag, startPoint x: 208, startPoint y: 404, endPoint x: 283, endPoint y: 445, distance: 85.5
click at [215, 404] on div at bounding box center [218, 405] width 6 height 6
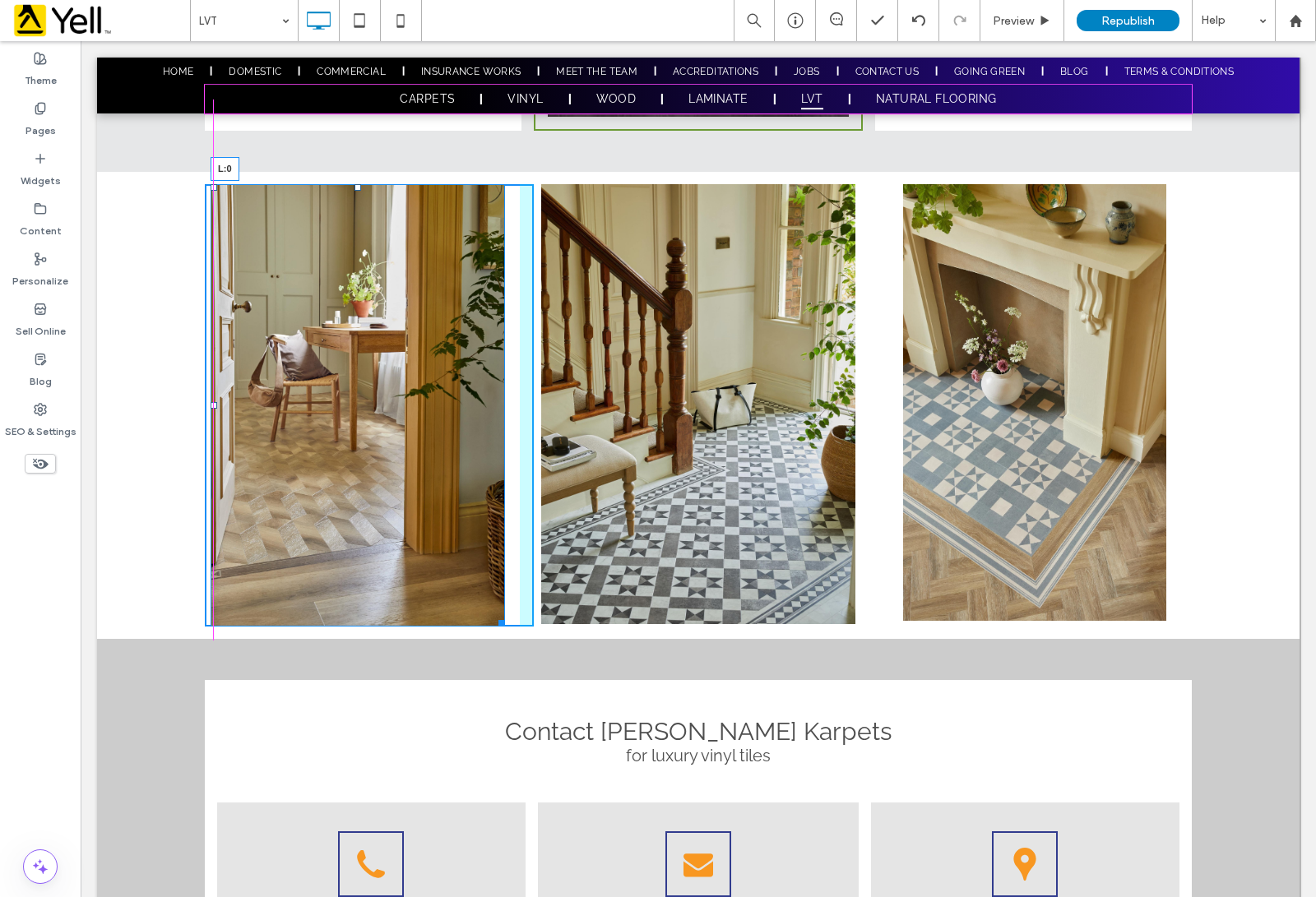
click at [210, 402] on div at bounding box center [213, 405] width 6 height 6
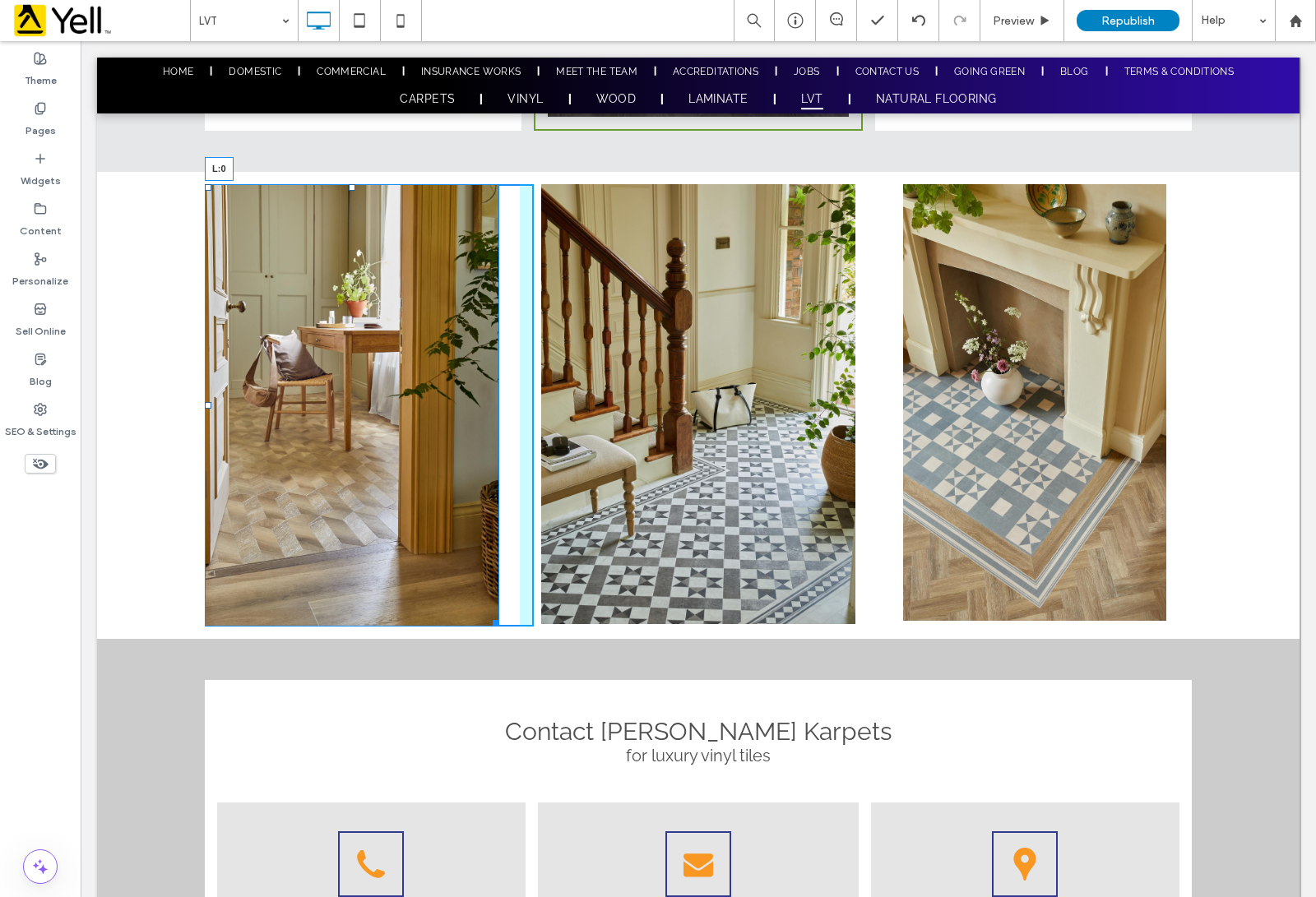
drag, startPoint x: 200, startPoint y: 404, endPoint x: 99, endPoint y: 409, distance: 101.1
click at [99, 409] on div "L:0 Click To Paste Click To Paste Click To Paste Row + Add Section" at bounding box center [698, 404] width 1202 height 466
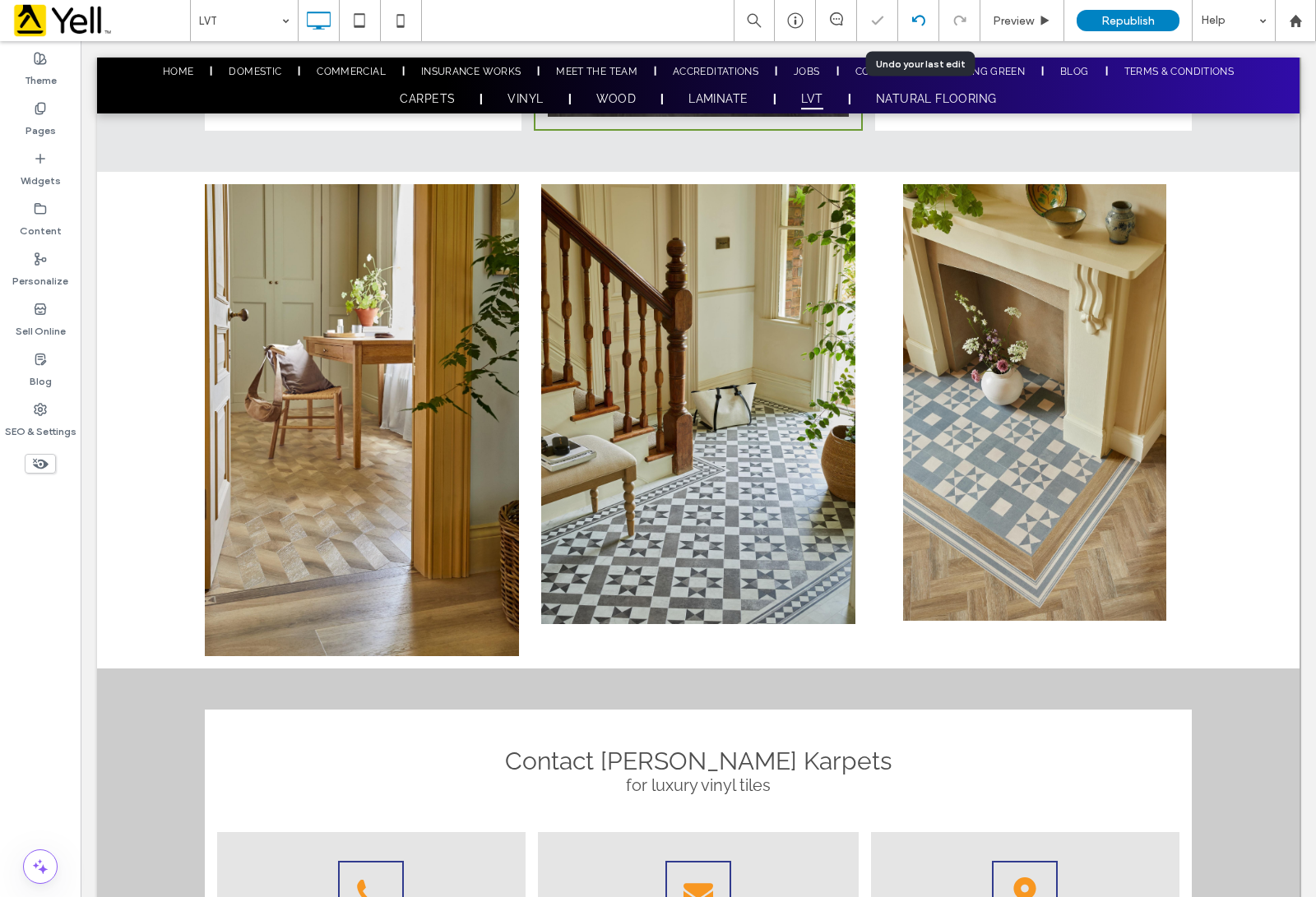
click at [919, 22] on icon at bounding box center [918, 20] width 13 height 13
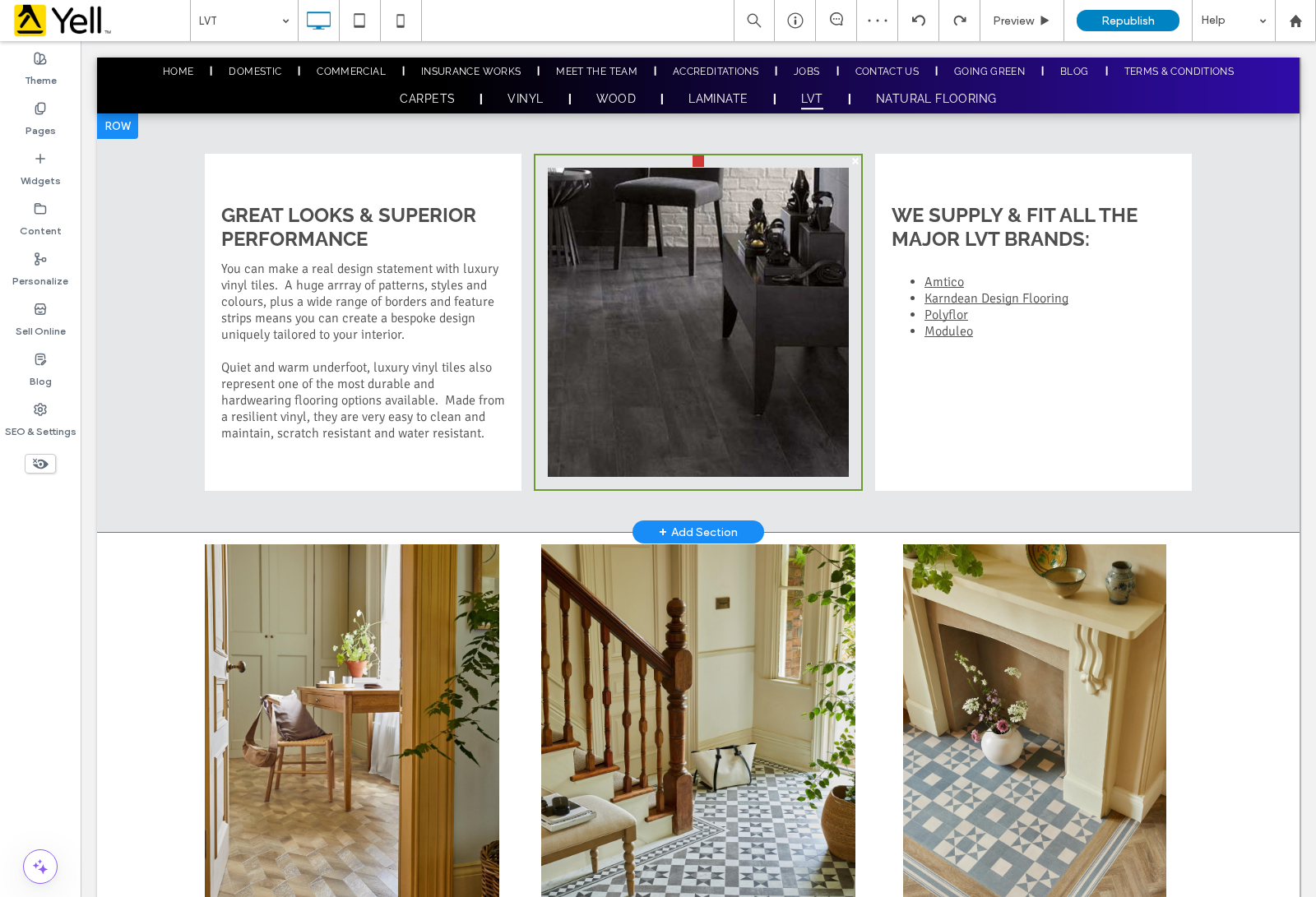
scroll to position [1162, 0]
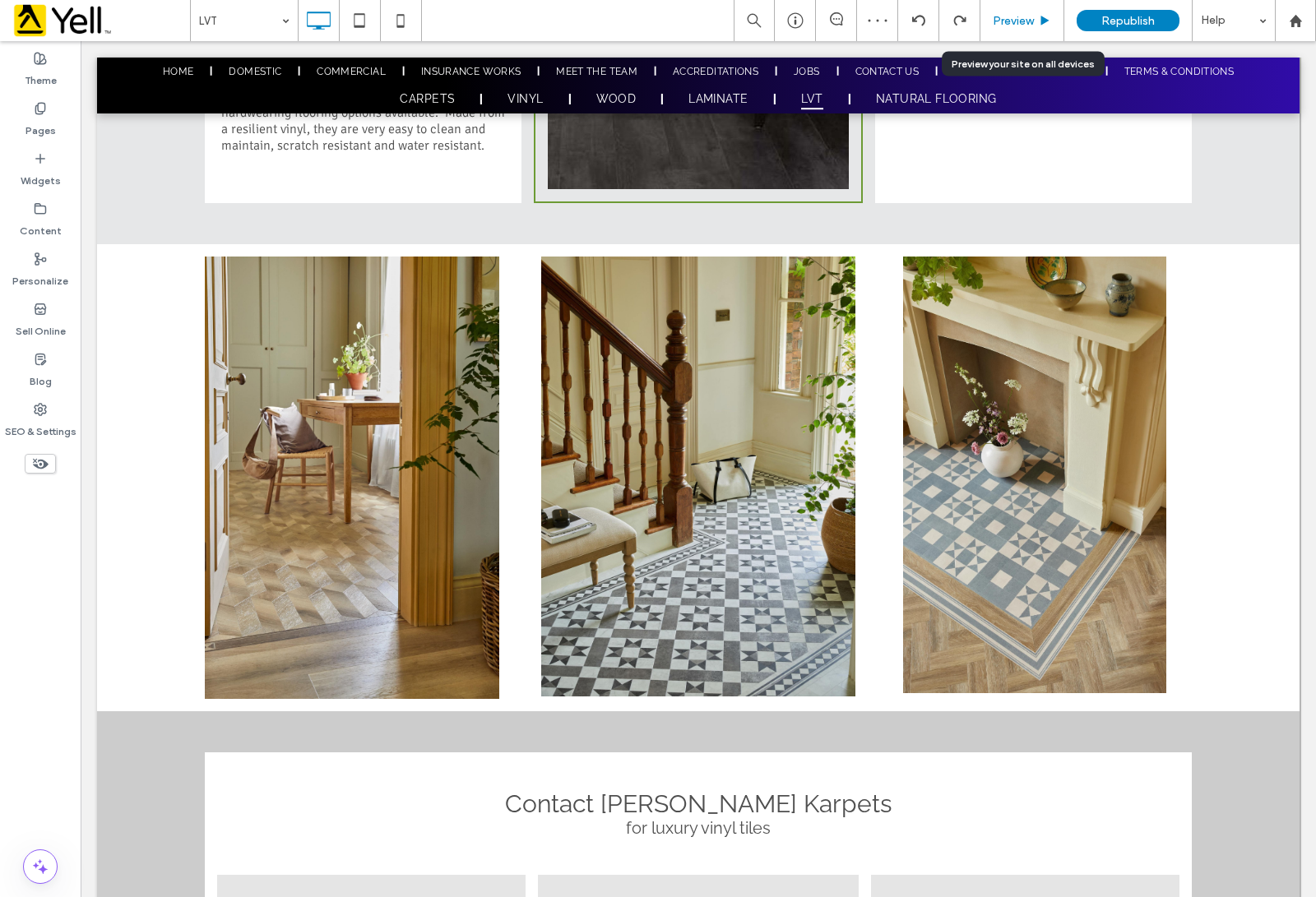
click at [1033, 25] on div "Preview" at bounding box center [1021, 21] width 83 height 14
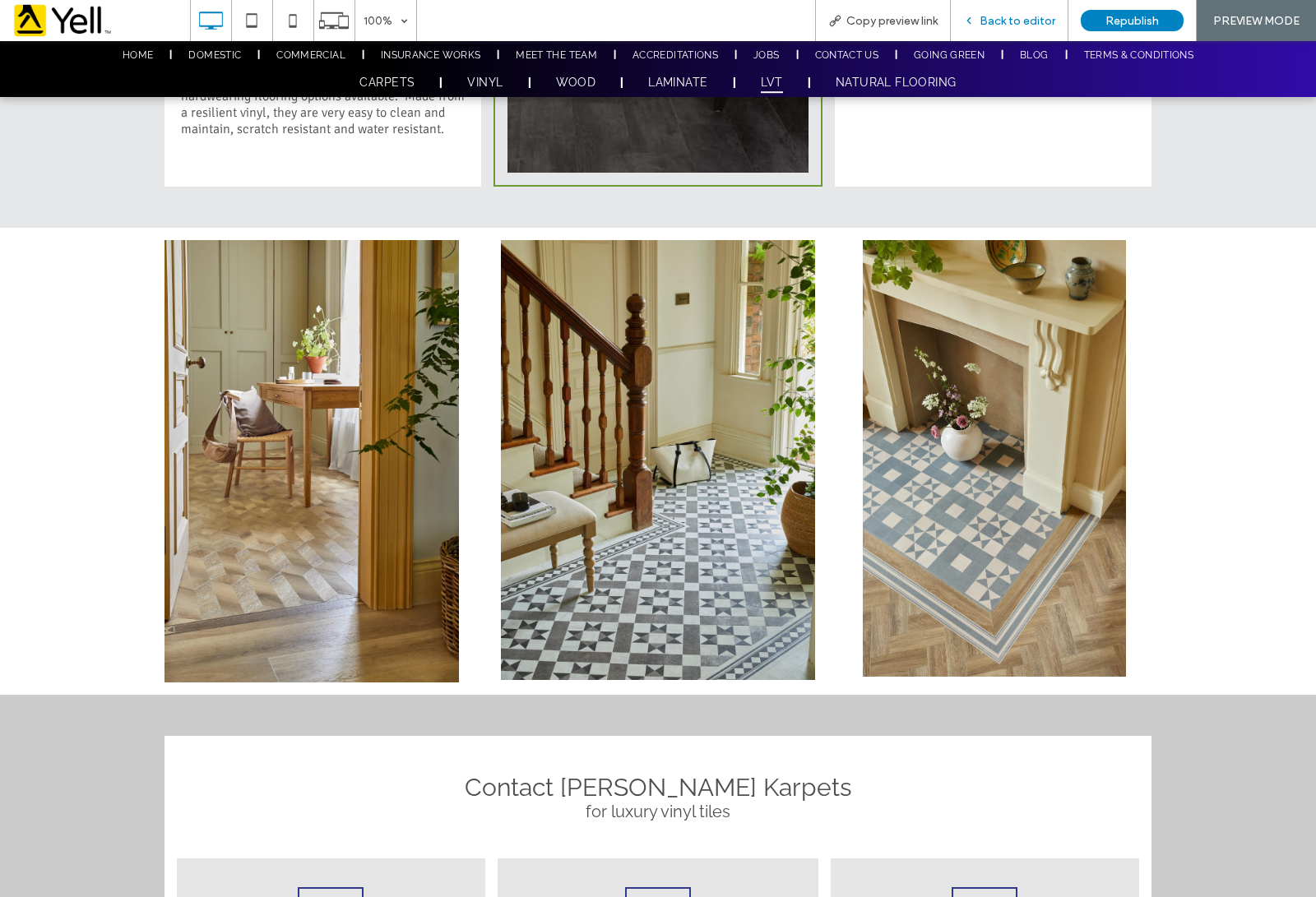
click at [983, 14] on span "Back to editor" at bounding box center [1017, 21] width 76 height 14
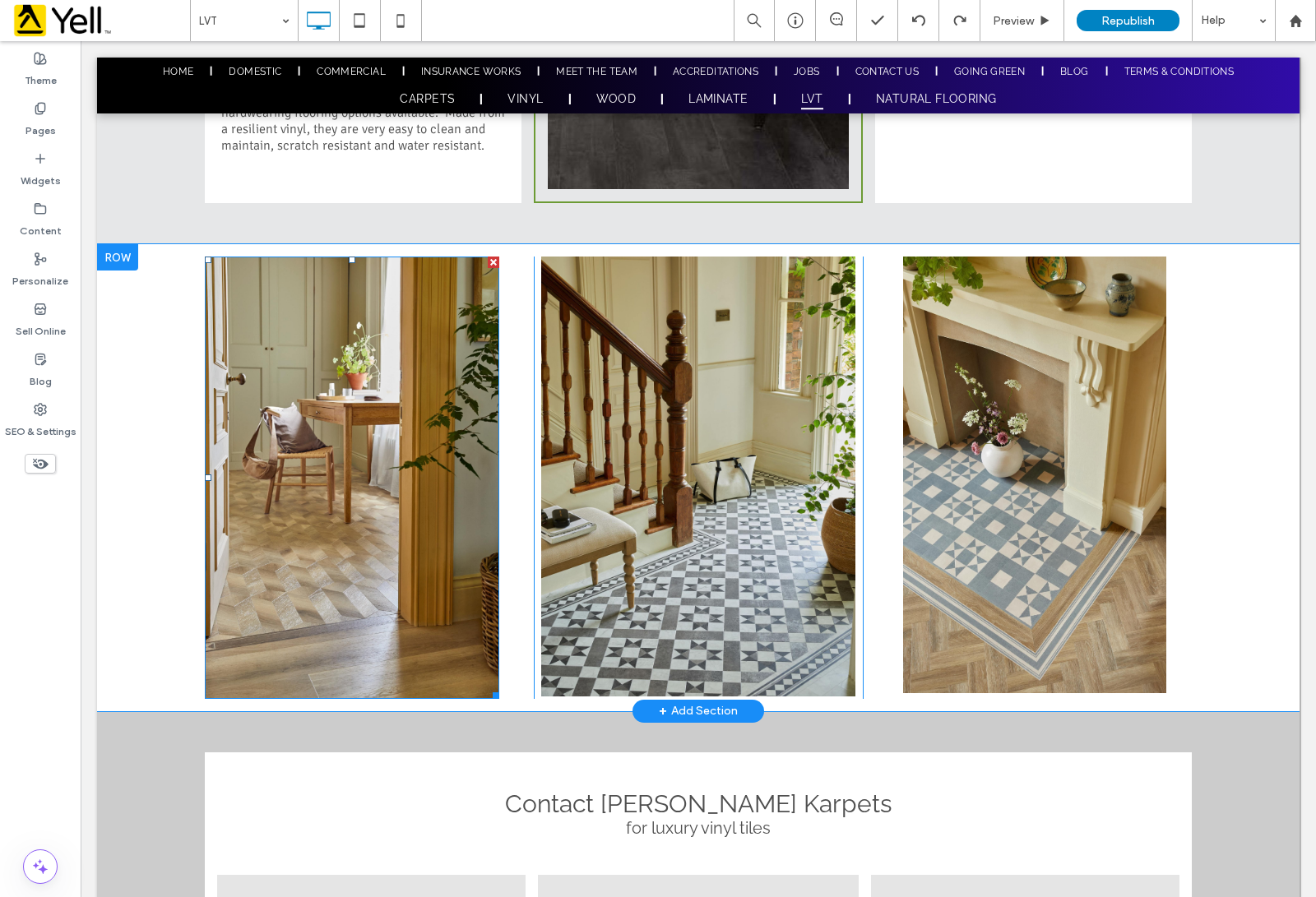
click at [386, 520] on img at bounding box center [352, 477] width 295 height 441
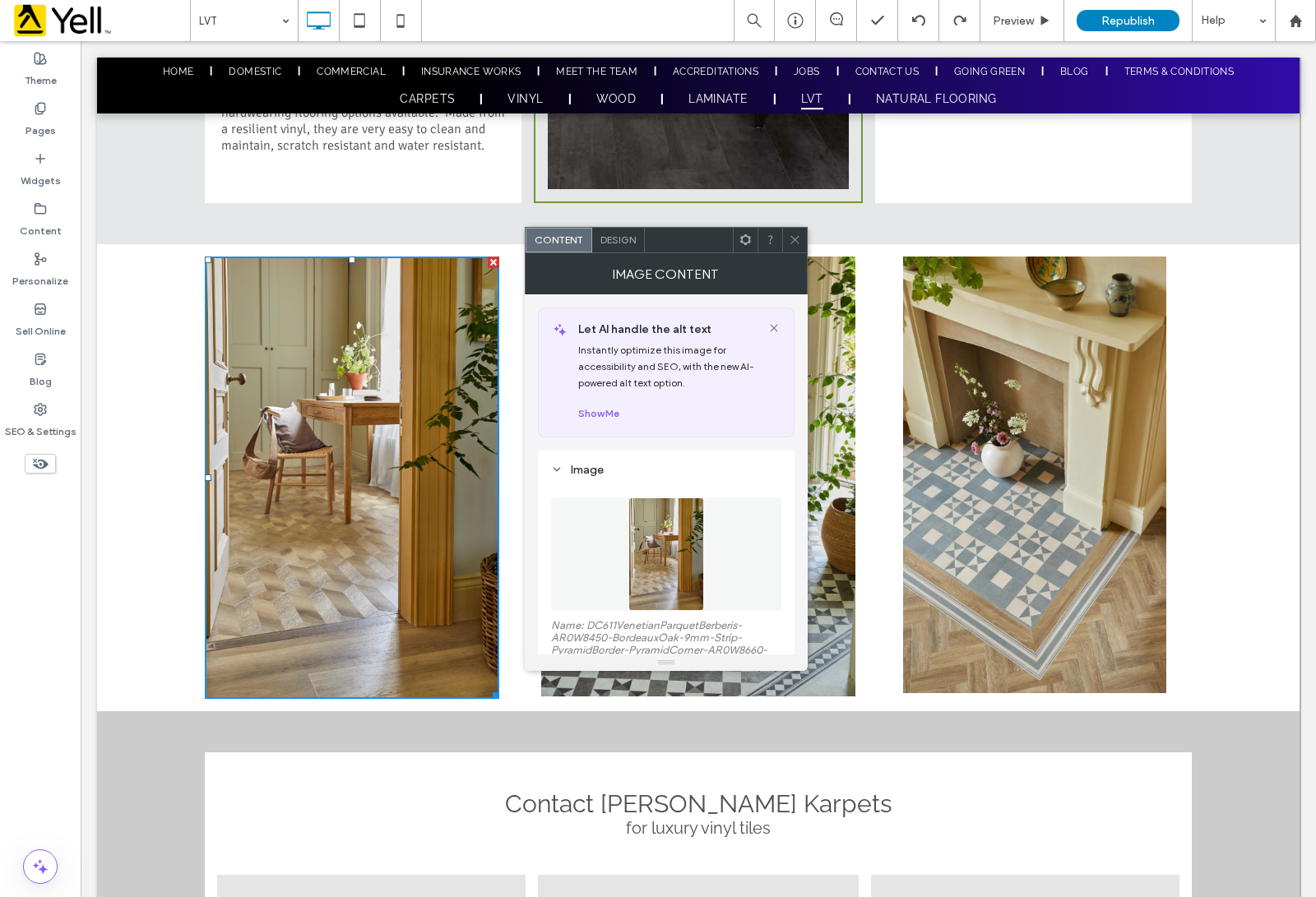
click at [795, 228] on span at bounding box center [795, 241] width 12 height 25
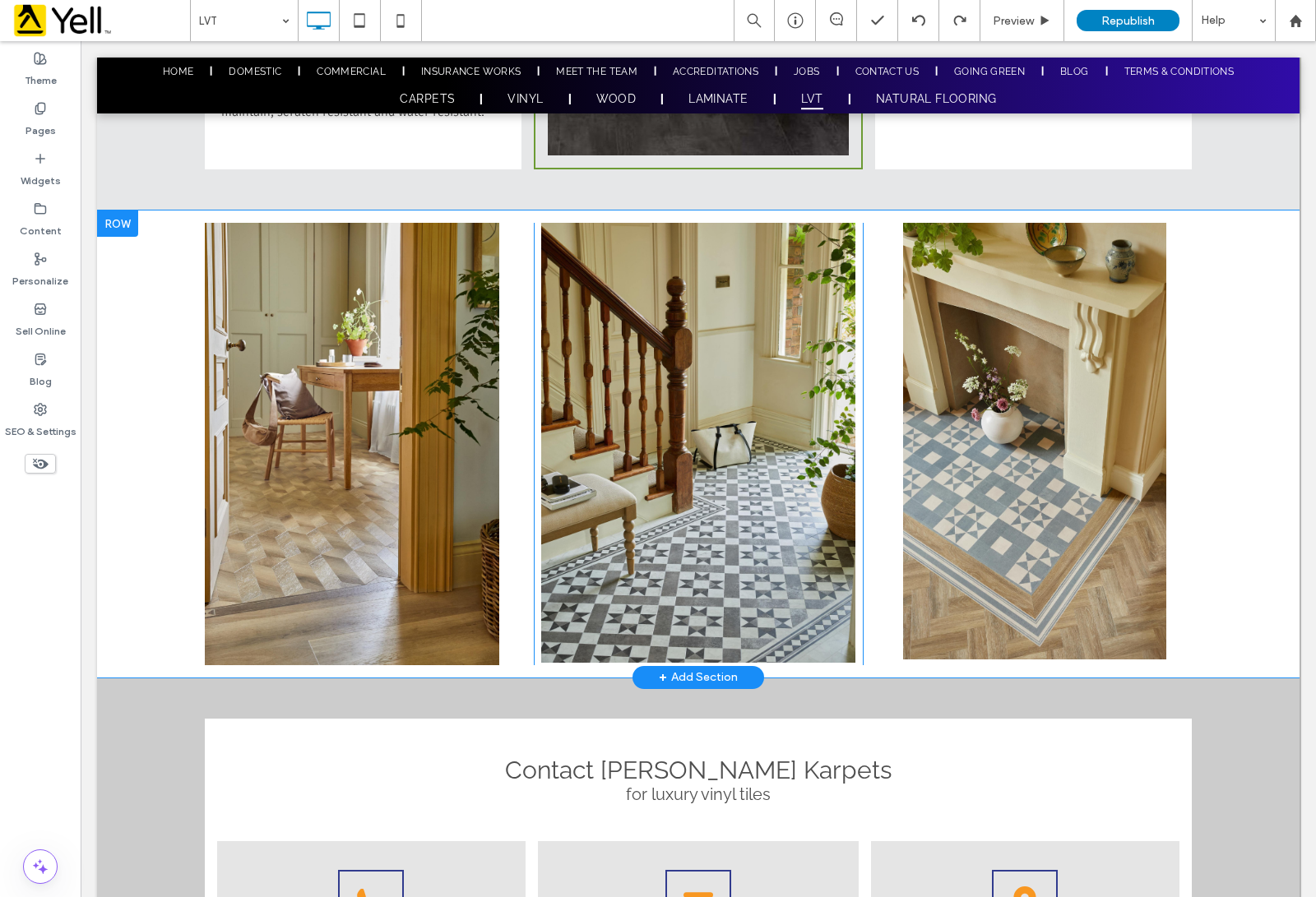
scroll to position [1162, 0]
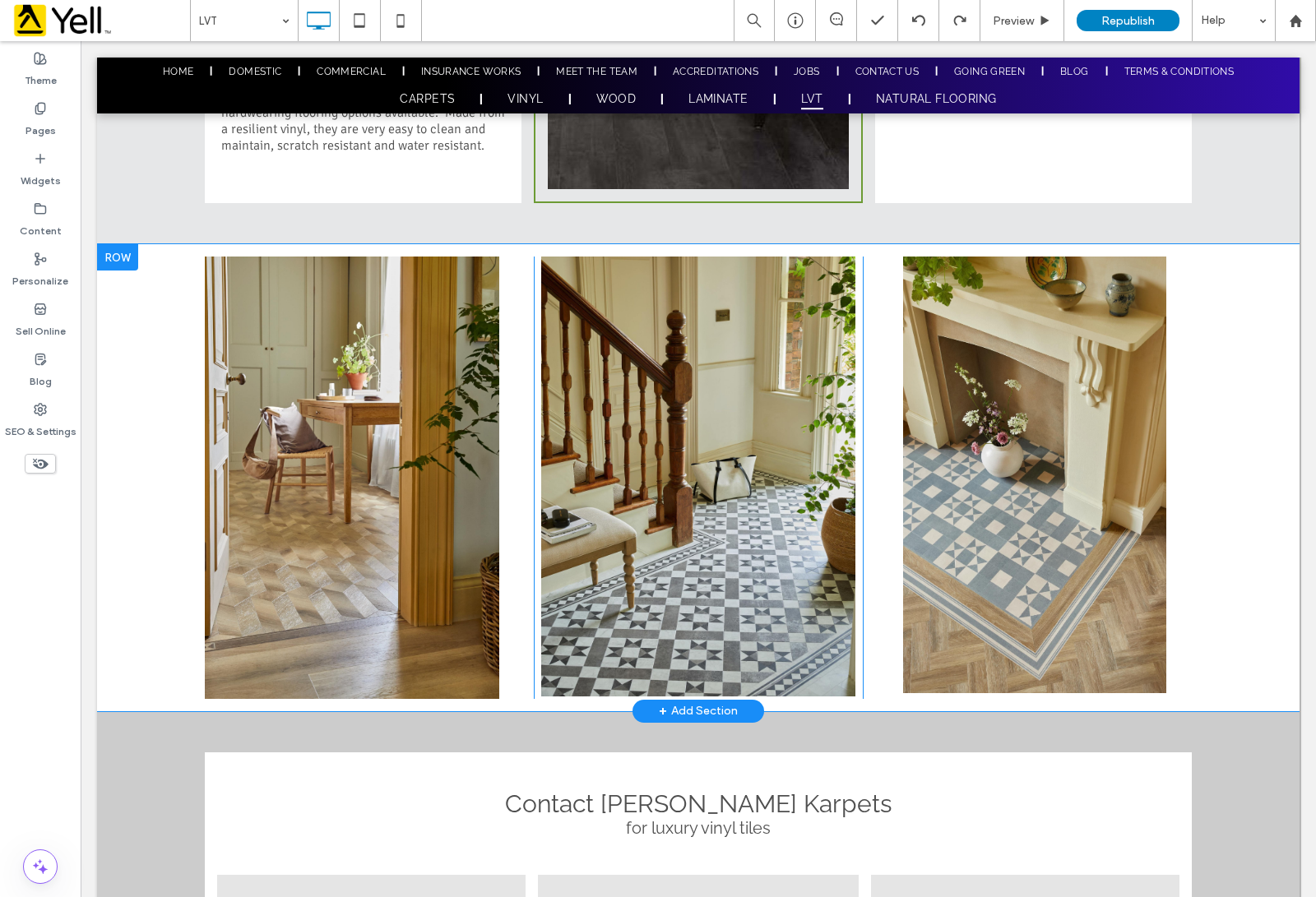
click at [170, 507] on div "Click To Paste Click To Paste Click To Paste Row + Add Section" at bounding box center [698, 477] width 1202 height 466
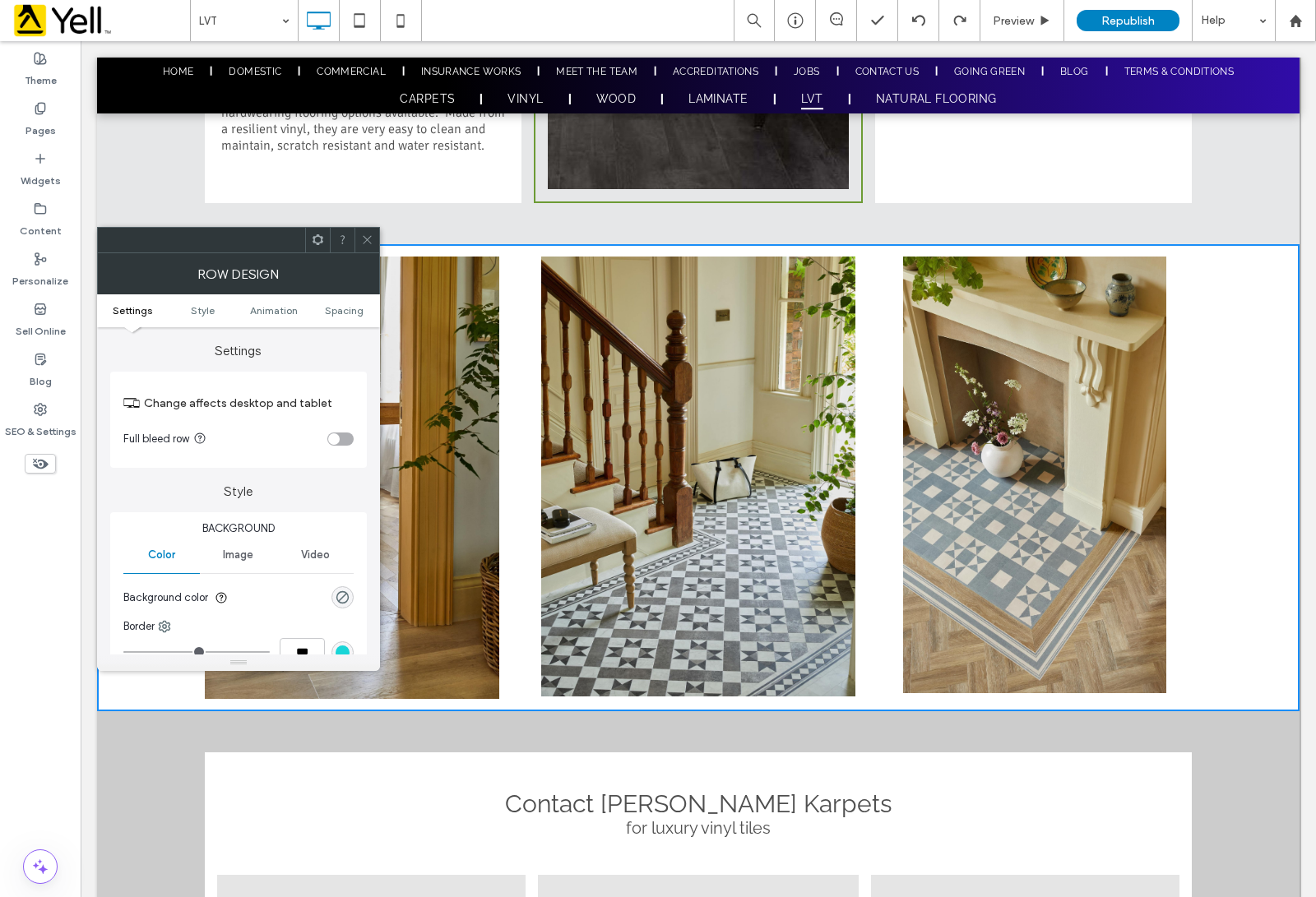
click at [363, 236] on icon at bounding box center [367, 240] width 12 height 12
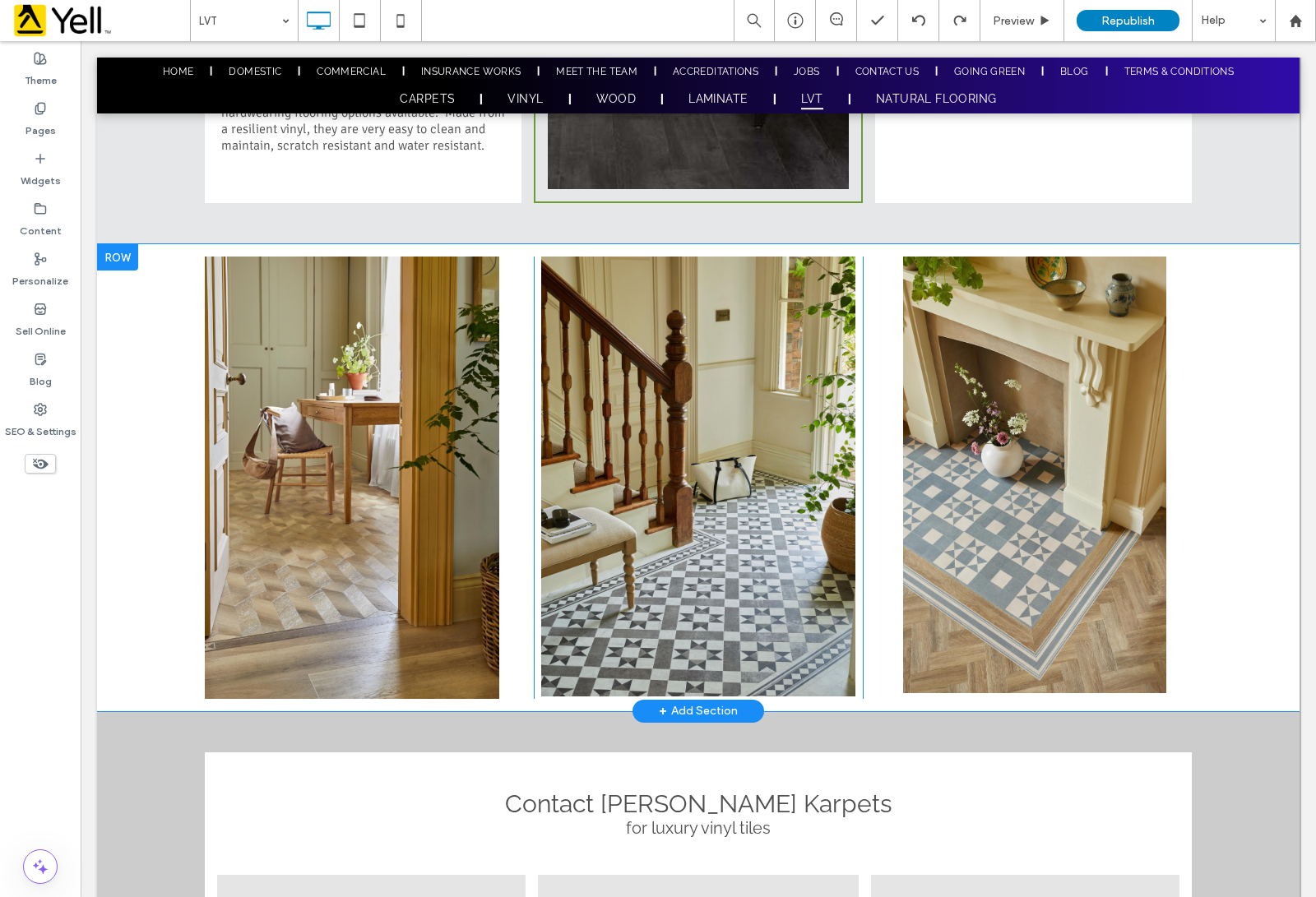
click at [500, 310] on div "Click To Paste" at bounding box center [370, 477] width 329 height 441
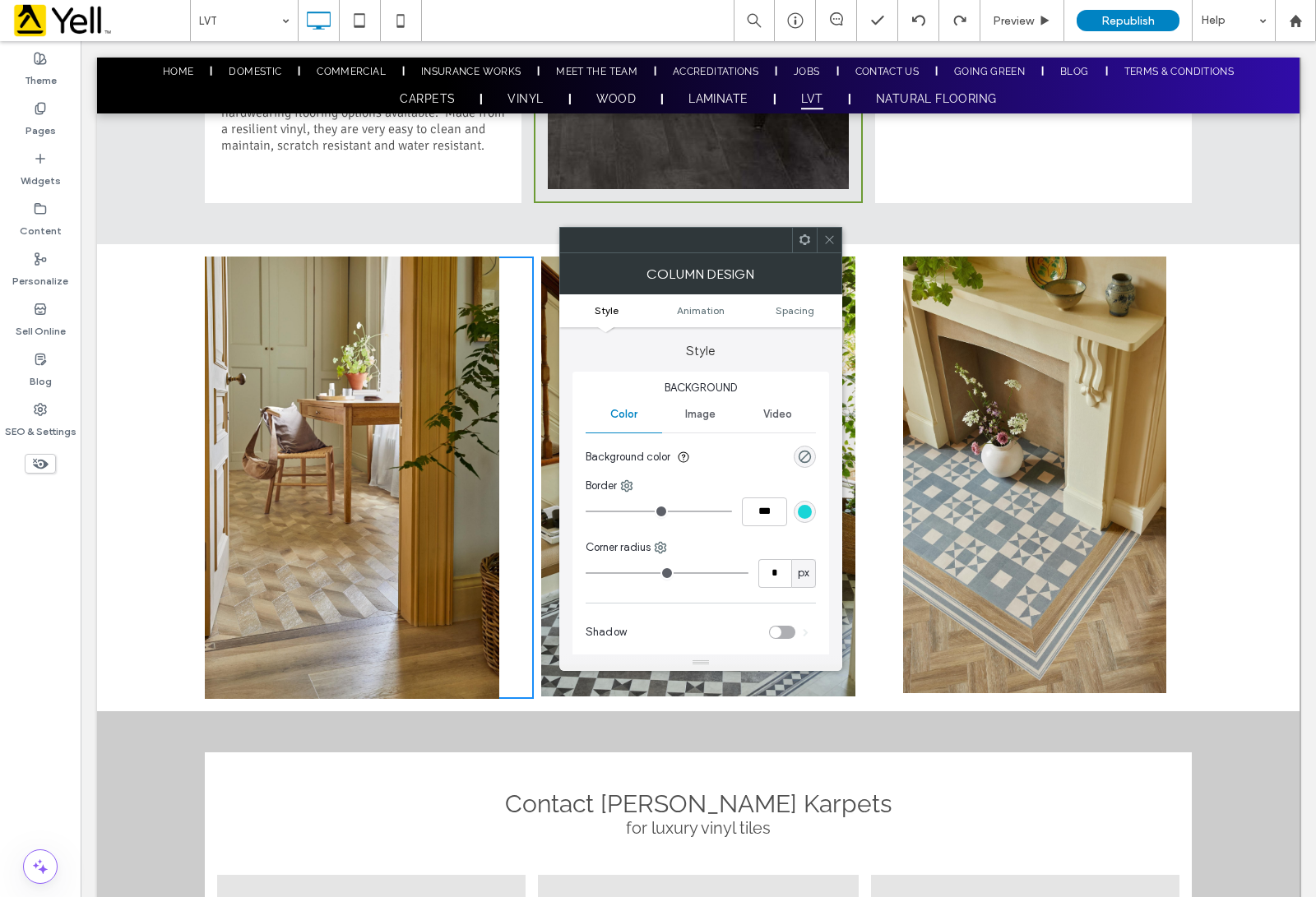
click at [800, 515] on div "rgb(24, 213, 215)" at bounding box center [805, 512] width 14 height 14
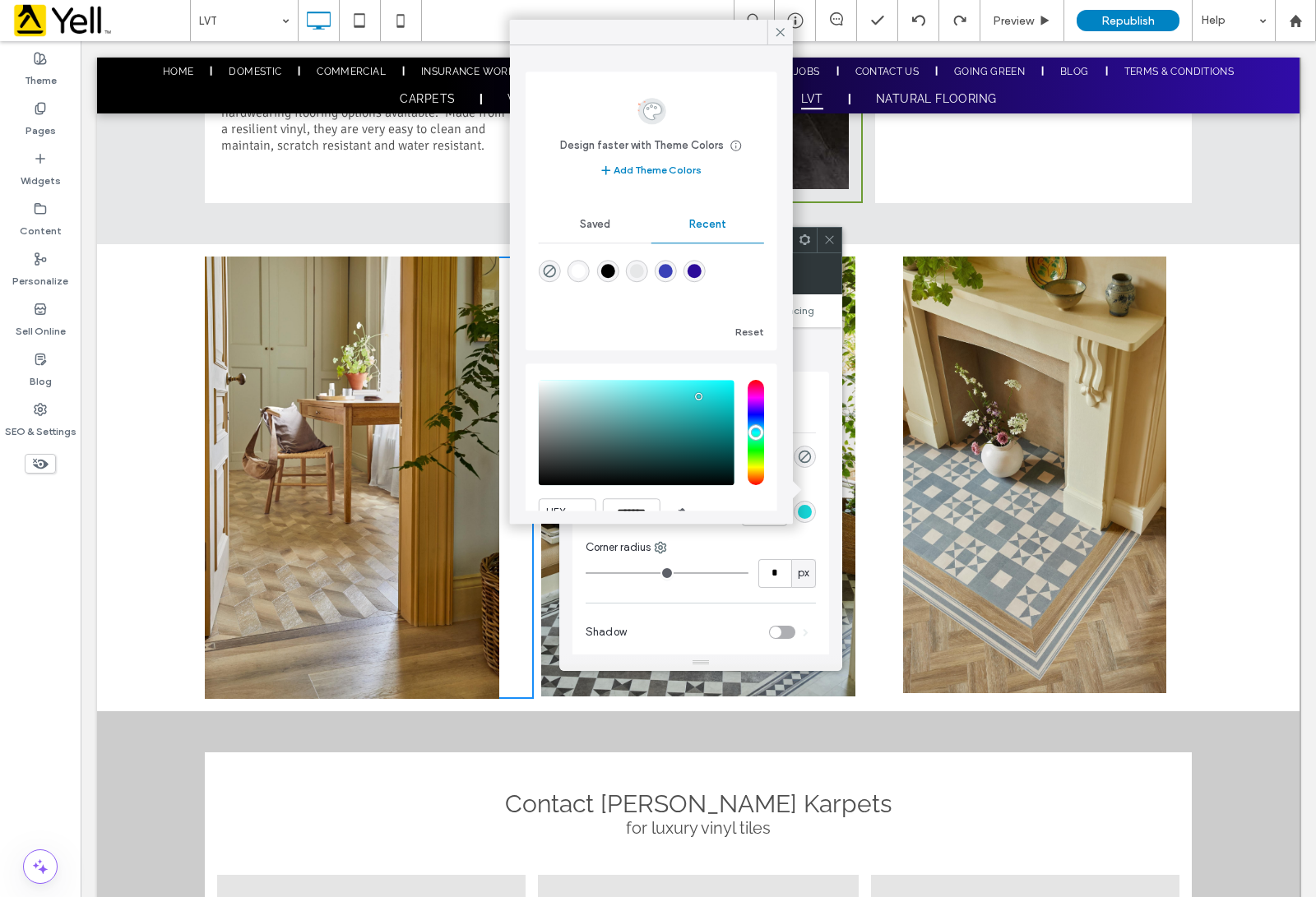
click at [731, 540] on div "Corner radius" at bounding box center [700, 548] width 230 height 17
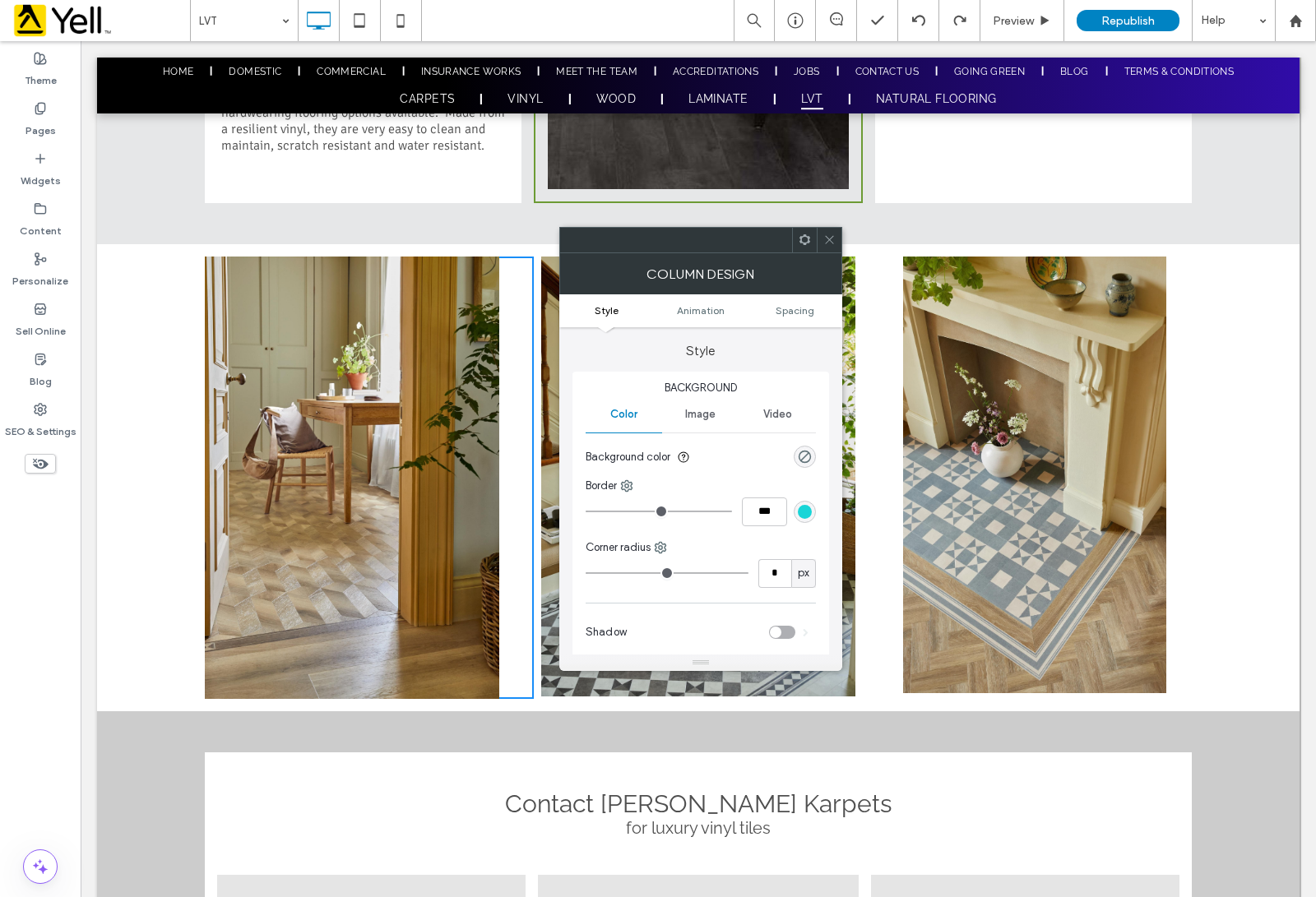
type input "*"
type input "***"
type input "*"
type input "***"
type input "*"
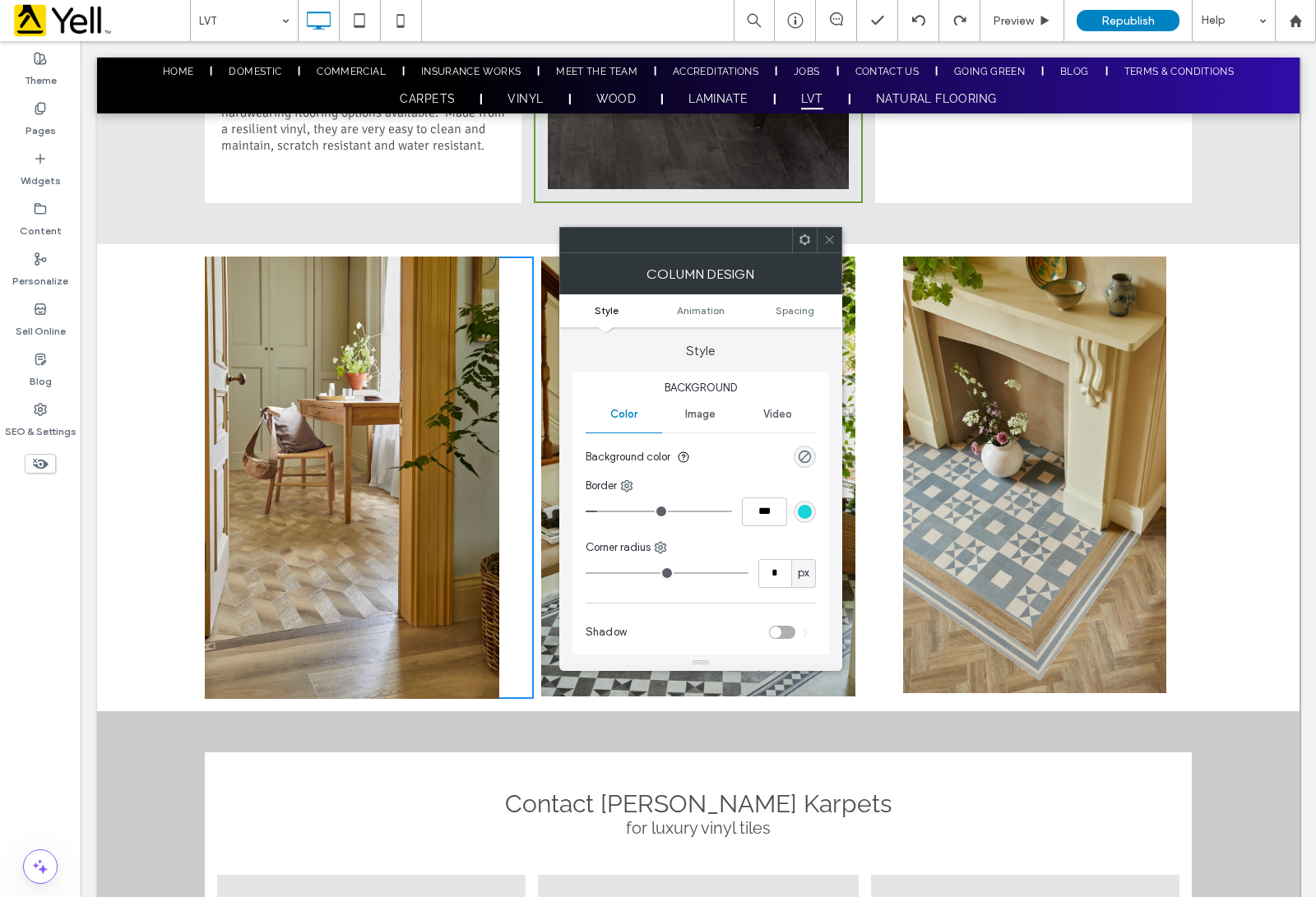
click at [602, 512] on input "range" at bounding box center [659, 511] width 147 height 2
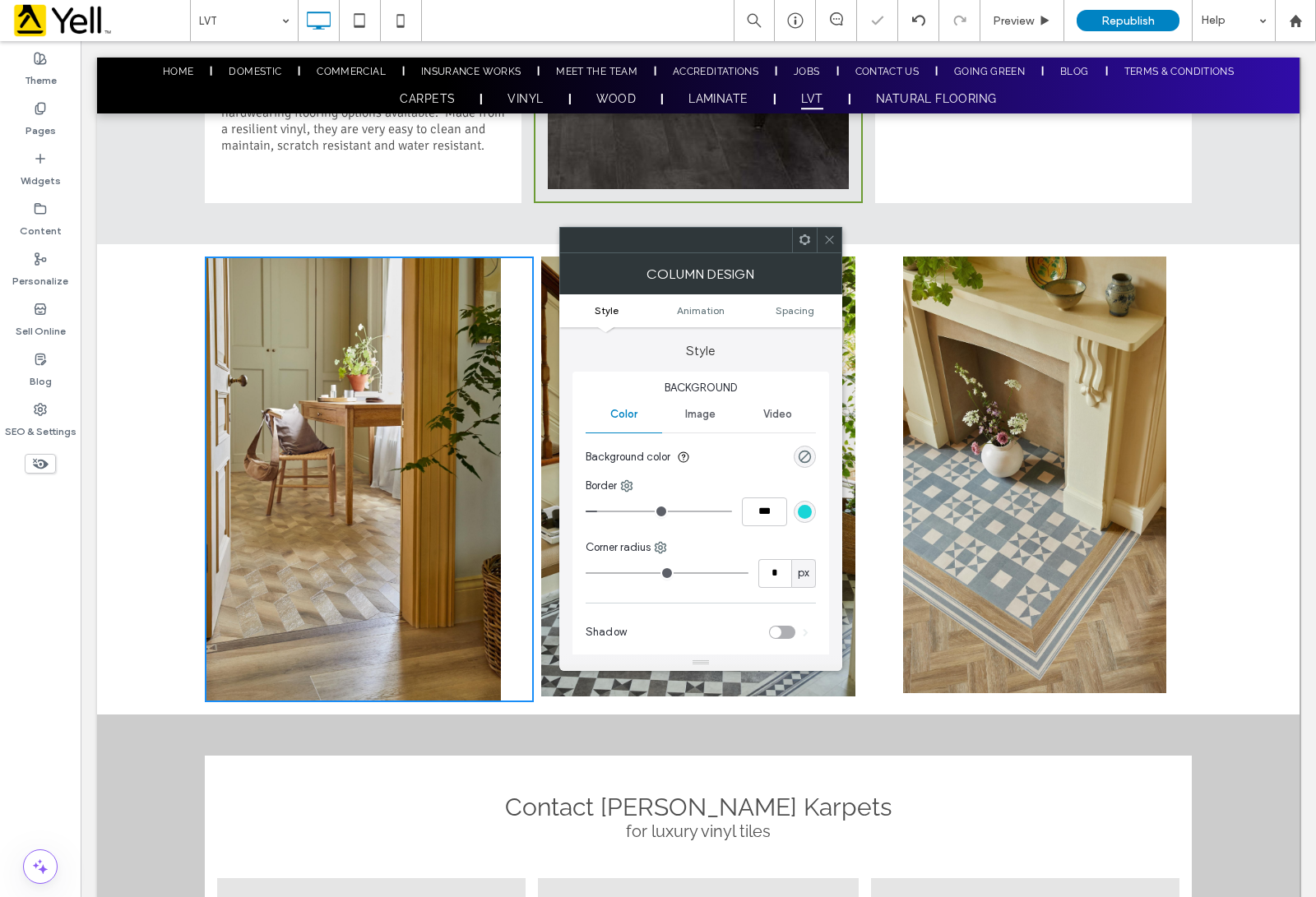
click at [833, 241] on icon at bounding box center [830, 240] width 12 height 12
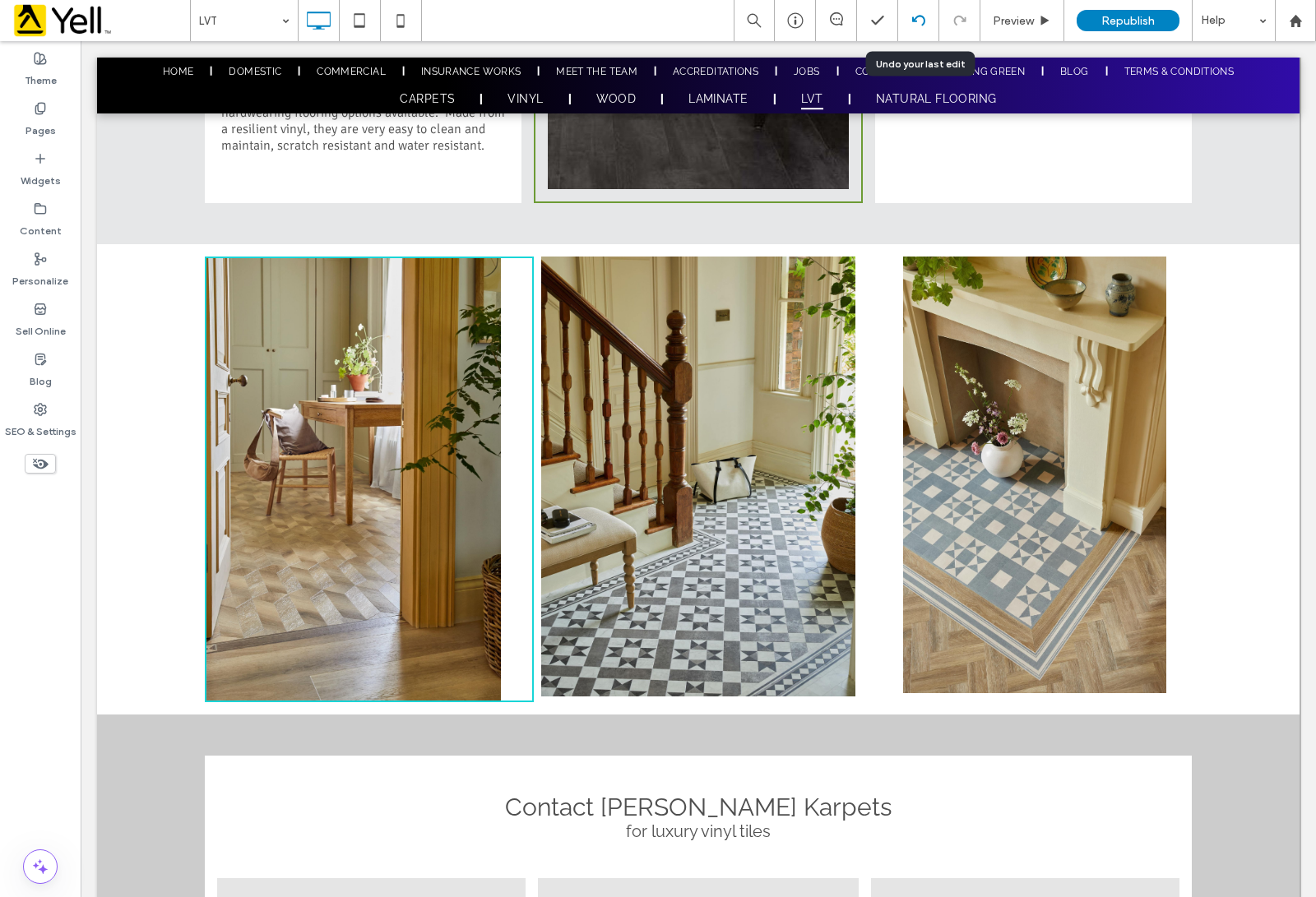
click at [922, 22] on use at bounding box center [917, 20] width 13 height 11
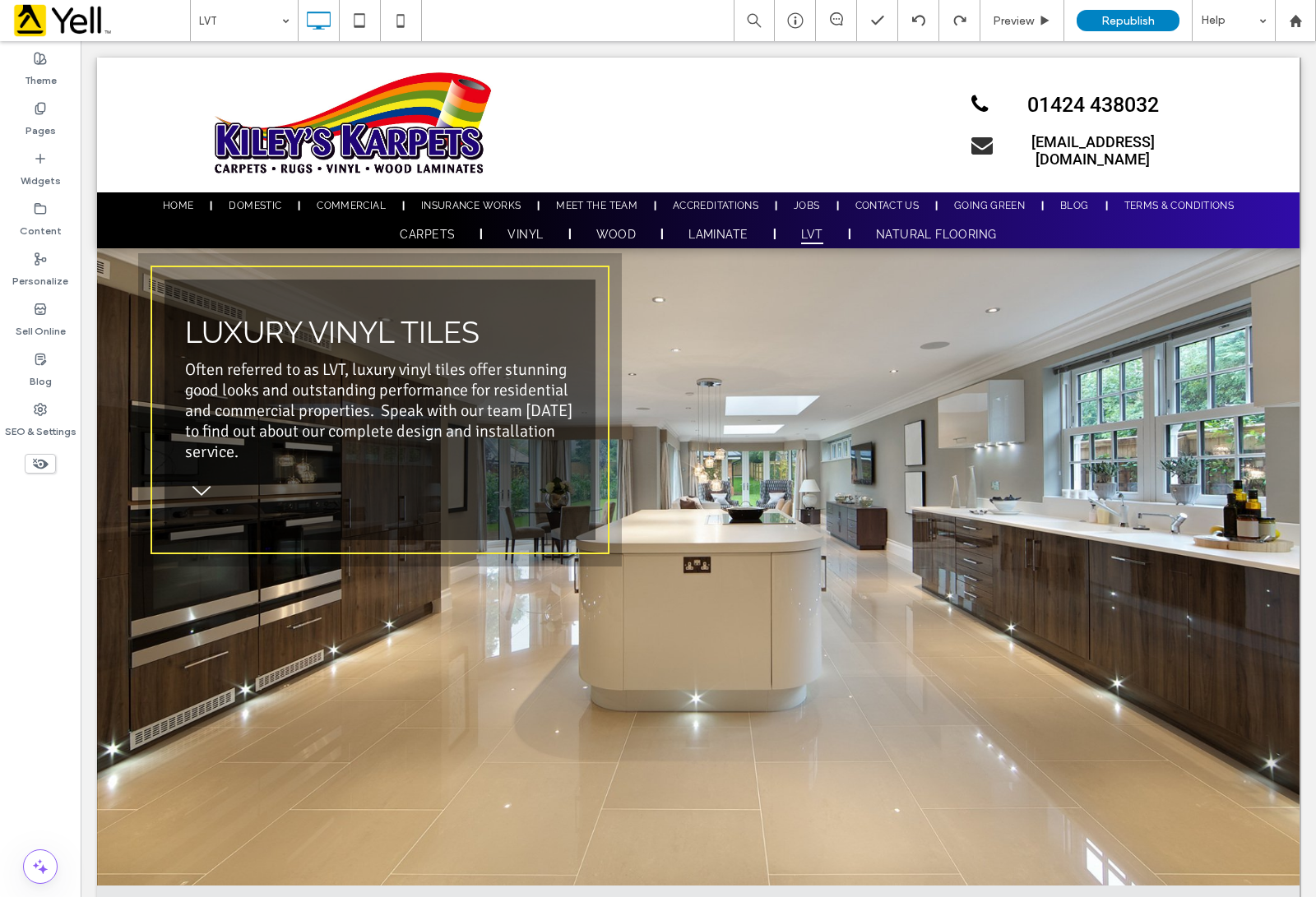
scroll to position [0, 0]
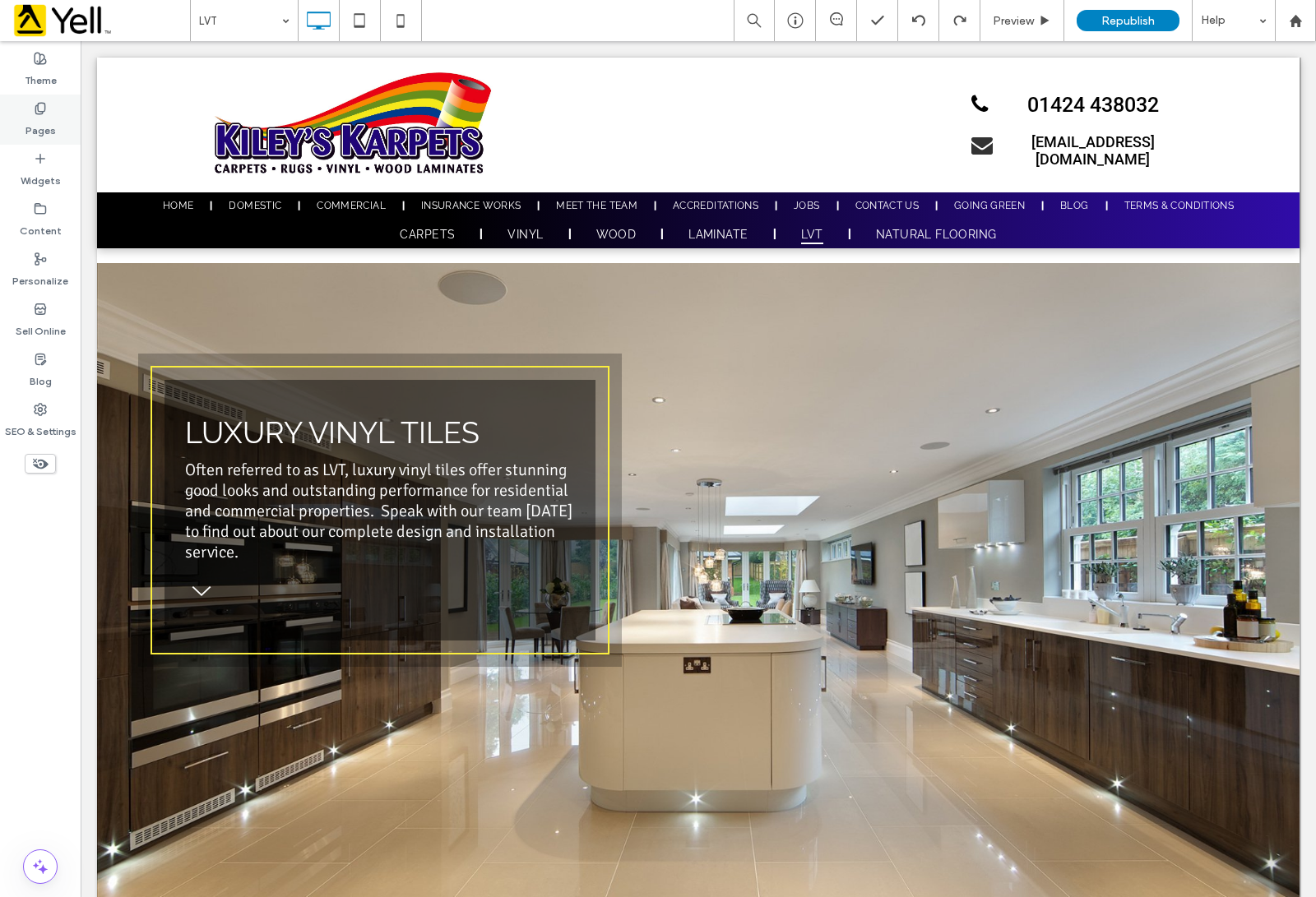
click at [37, 111] on icon at bounding box center [40, 108] width 13 height 13
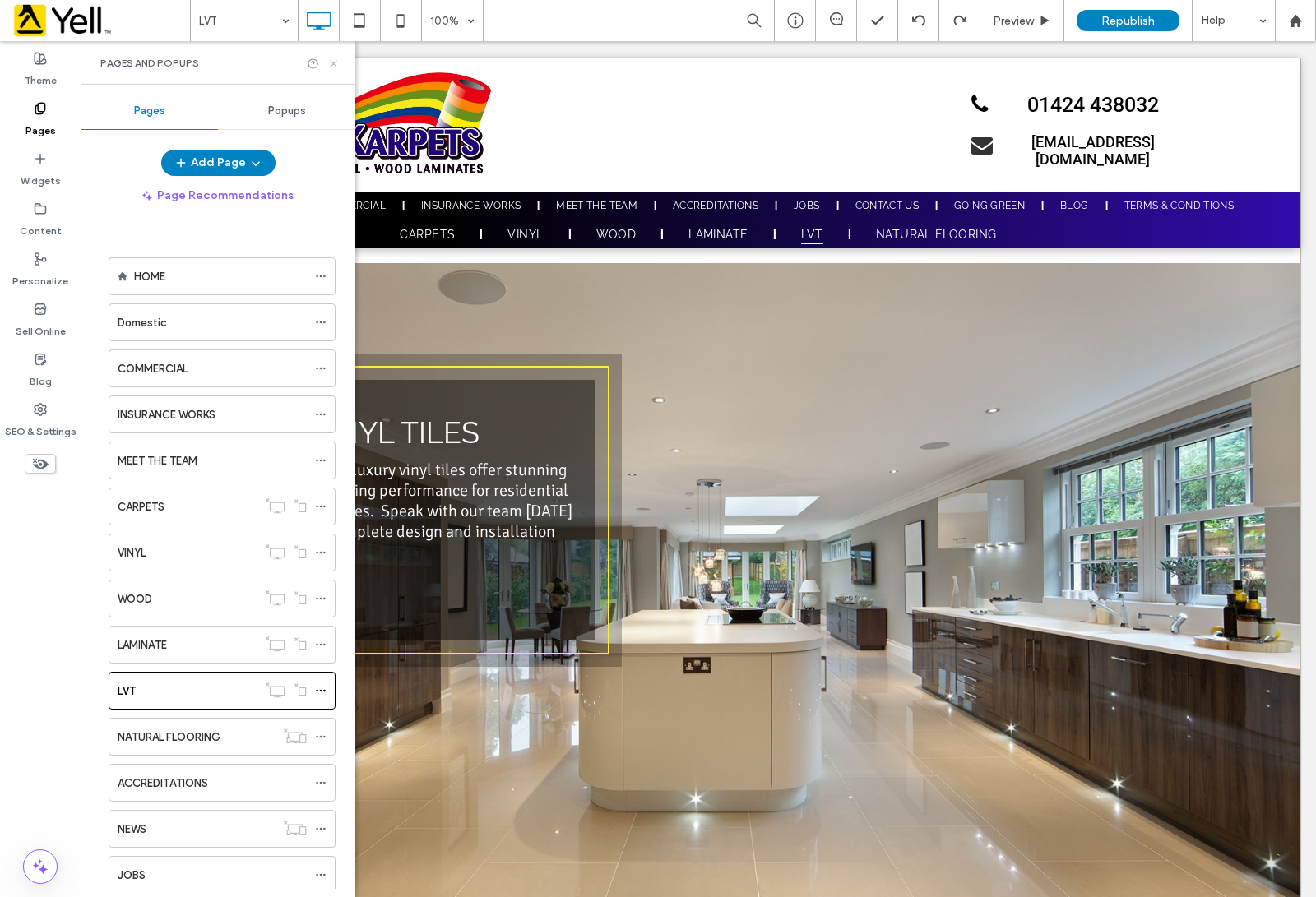
click at [333, 59] on icon at bounding box center [333, 64] width 12 height 12
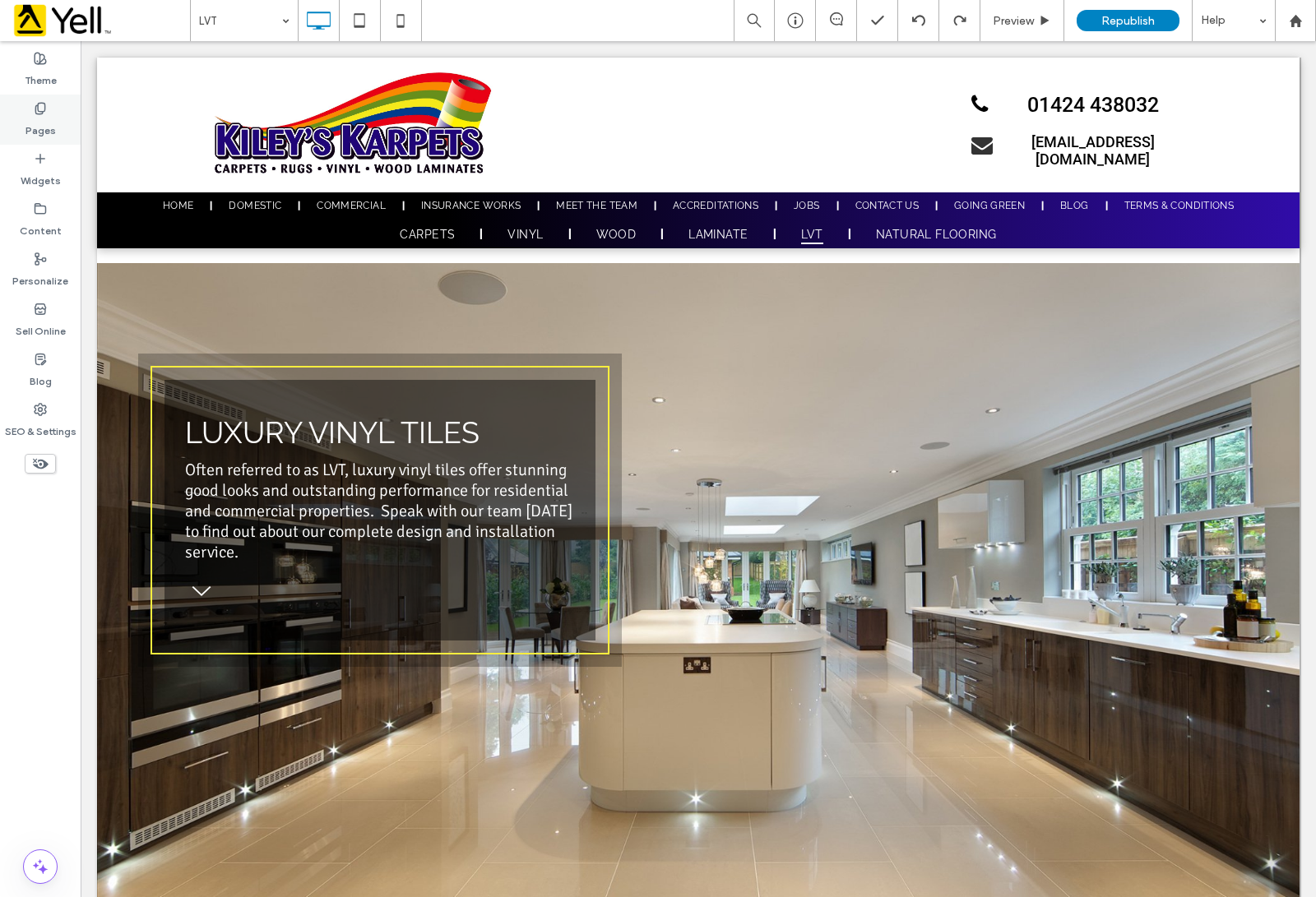
click at [41, 115] on div "Pages" at bounding box center [40, 119] width 80 height 50
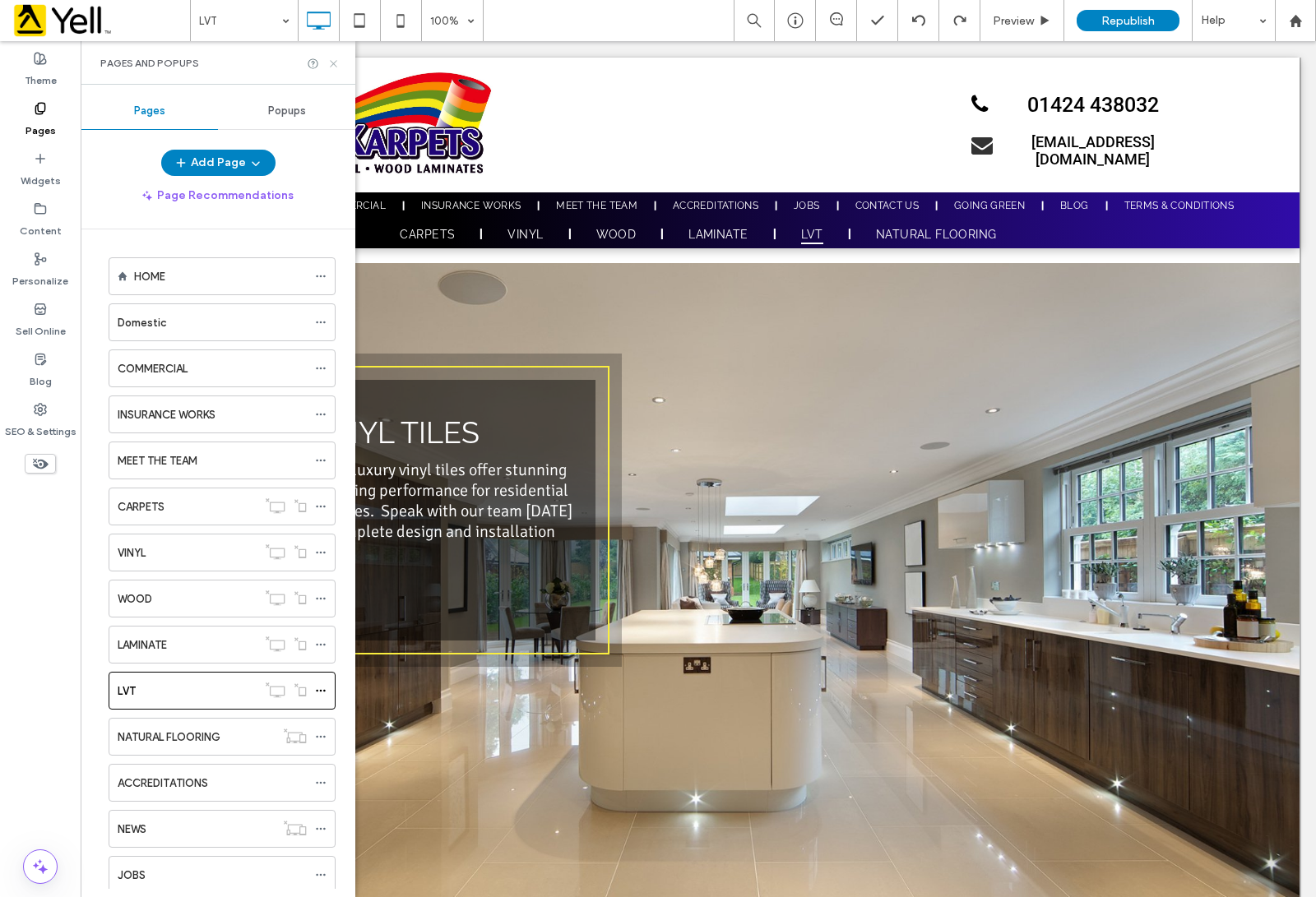
click at [334, 56] on div "Pages and Popups" at bounding box center [218, 62] width 275 height 43
click at [1052, 4] on div "Republish" at bounding box center [1128, 20] width 103 height 41
click at [1052, 18] on span "Republish" at bounding box center [1128, 21] width 53 height 14
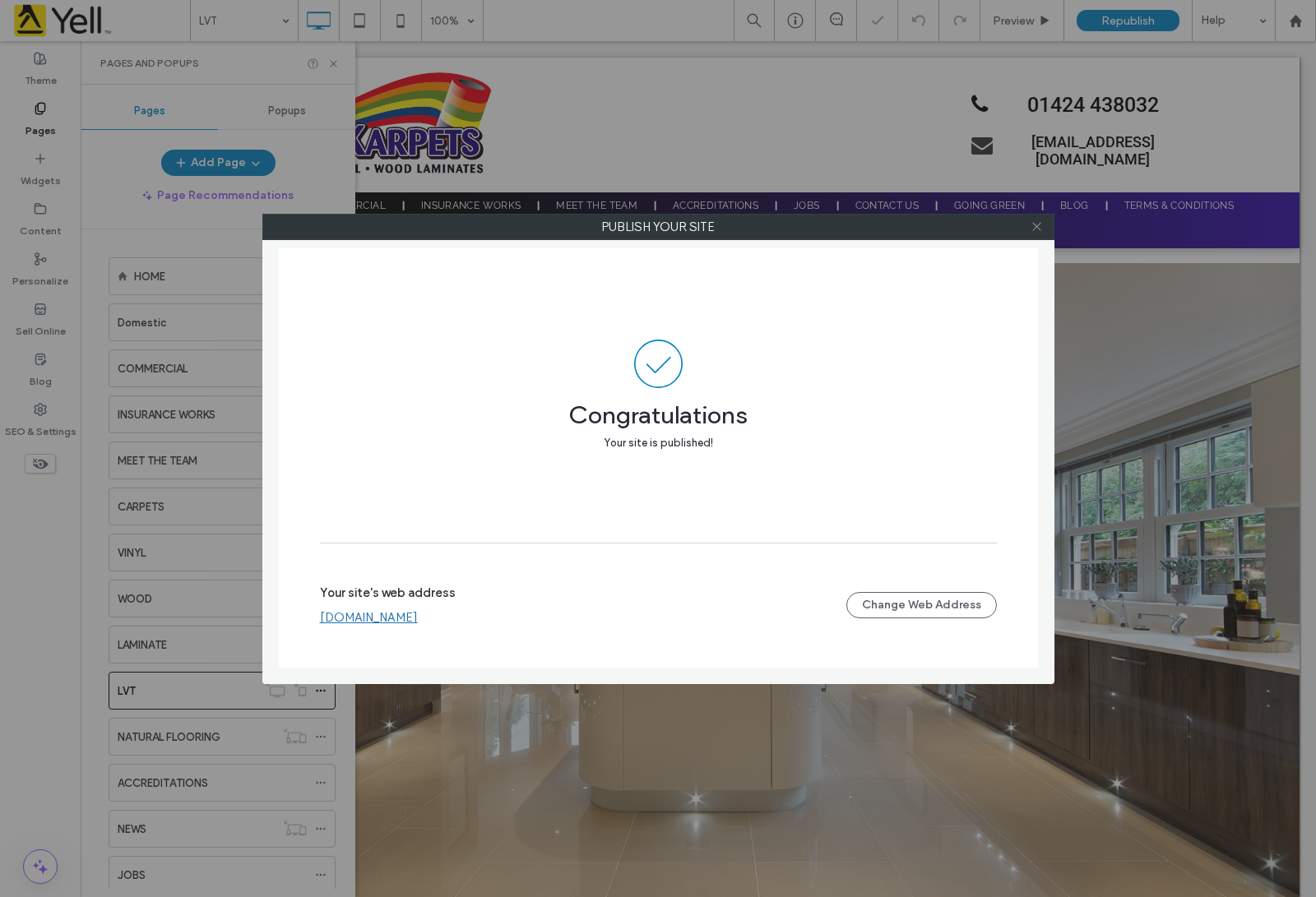
click at [1037, 226] on icon at bounding box center [1037, 226] width 12 height 12
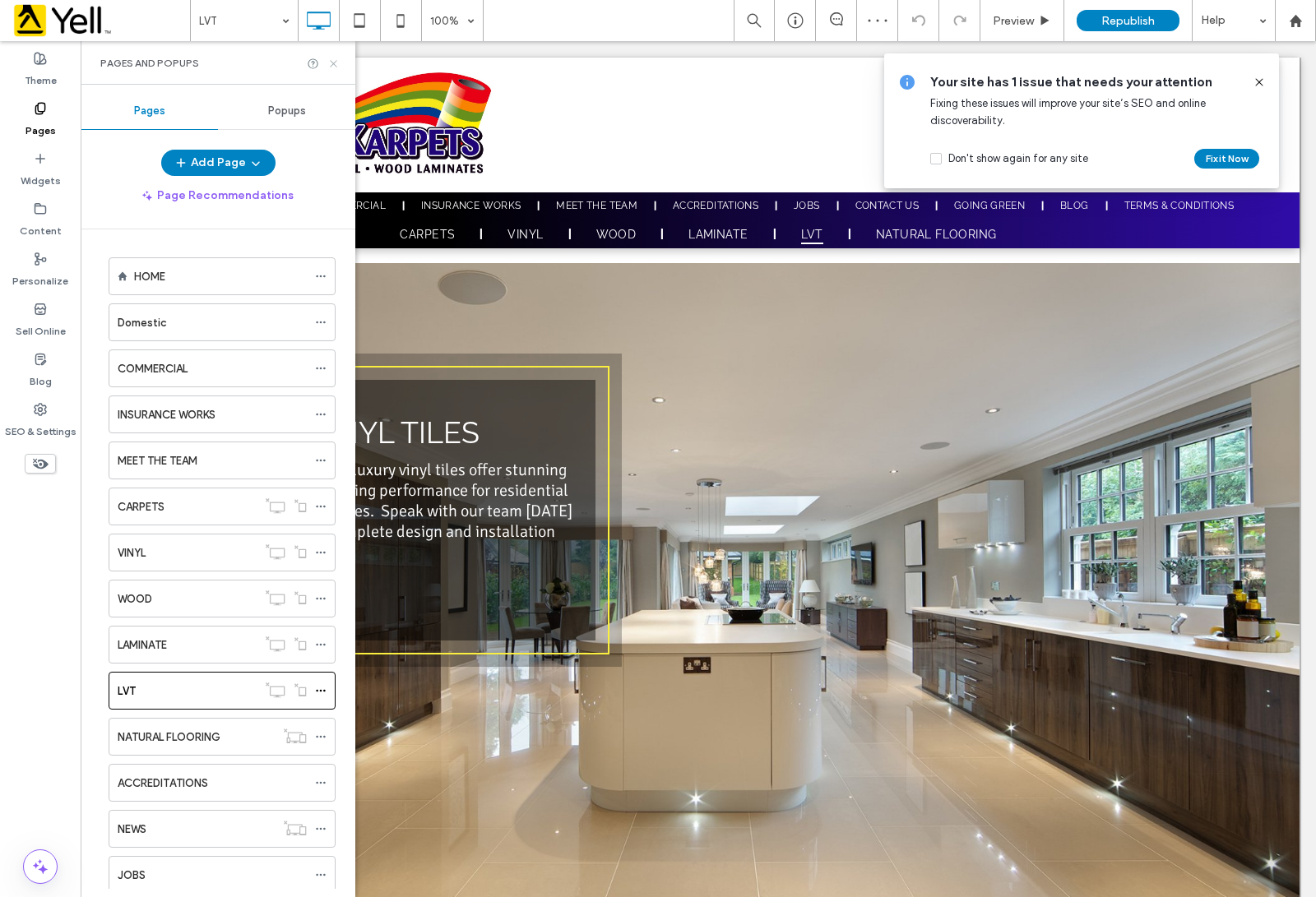
click at [327, 68] on icon at bounding box center [333, 64] width 12 height 12
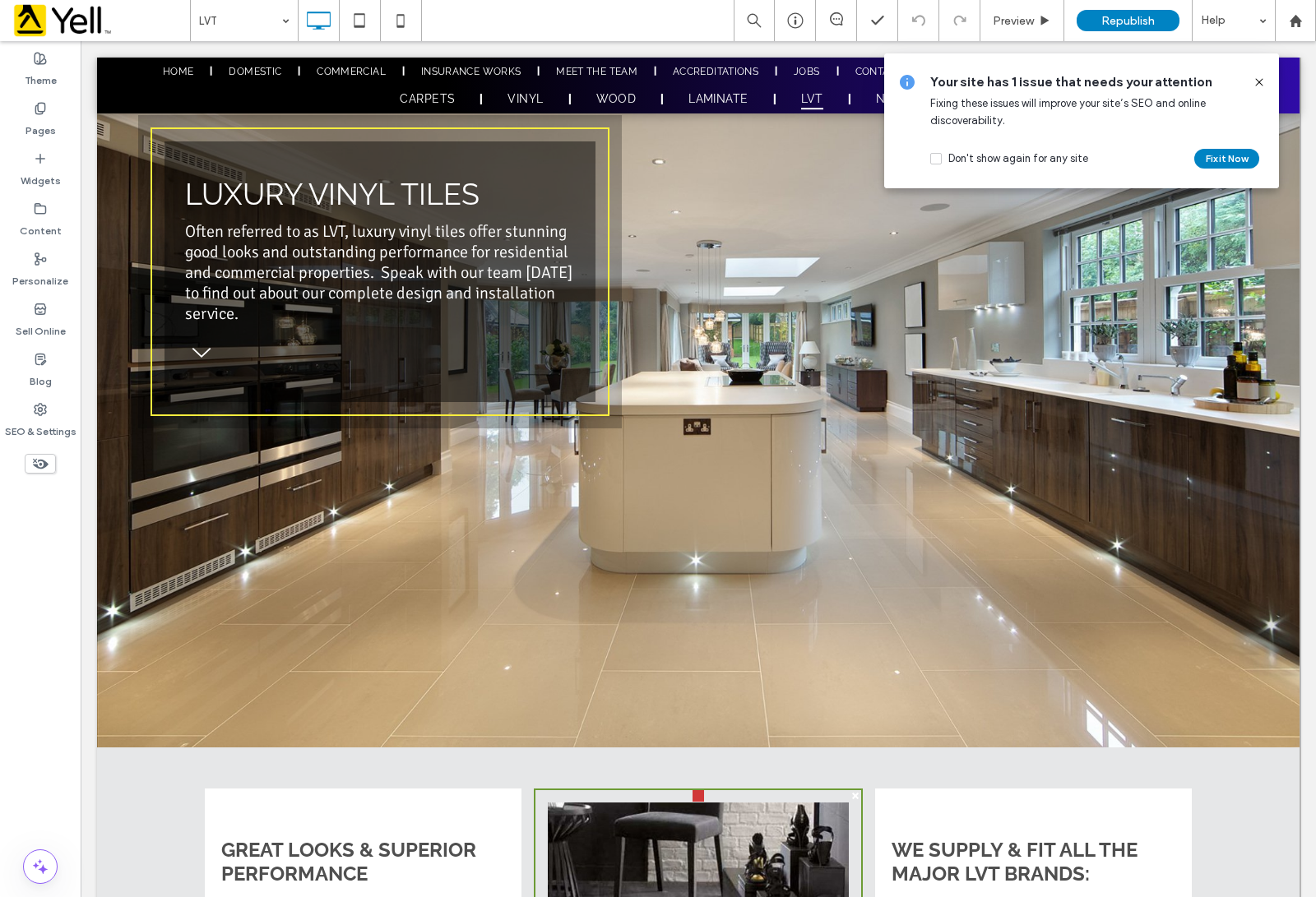
scroll to position [236, 0]
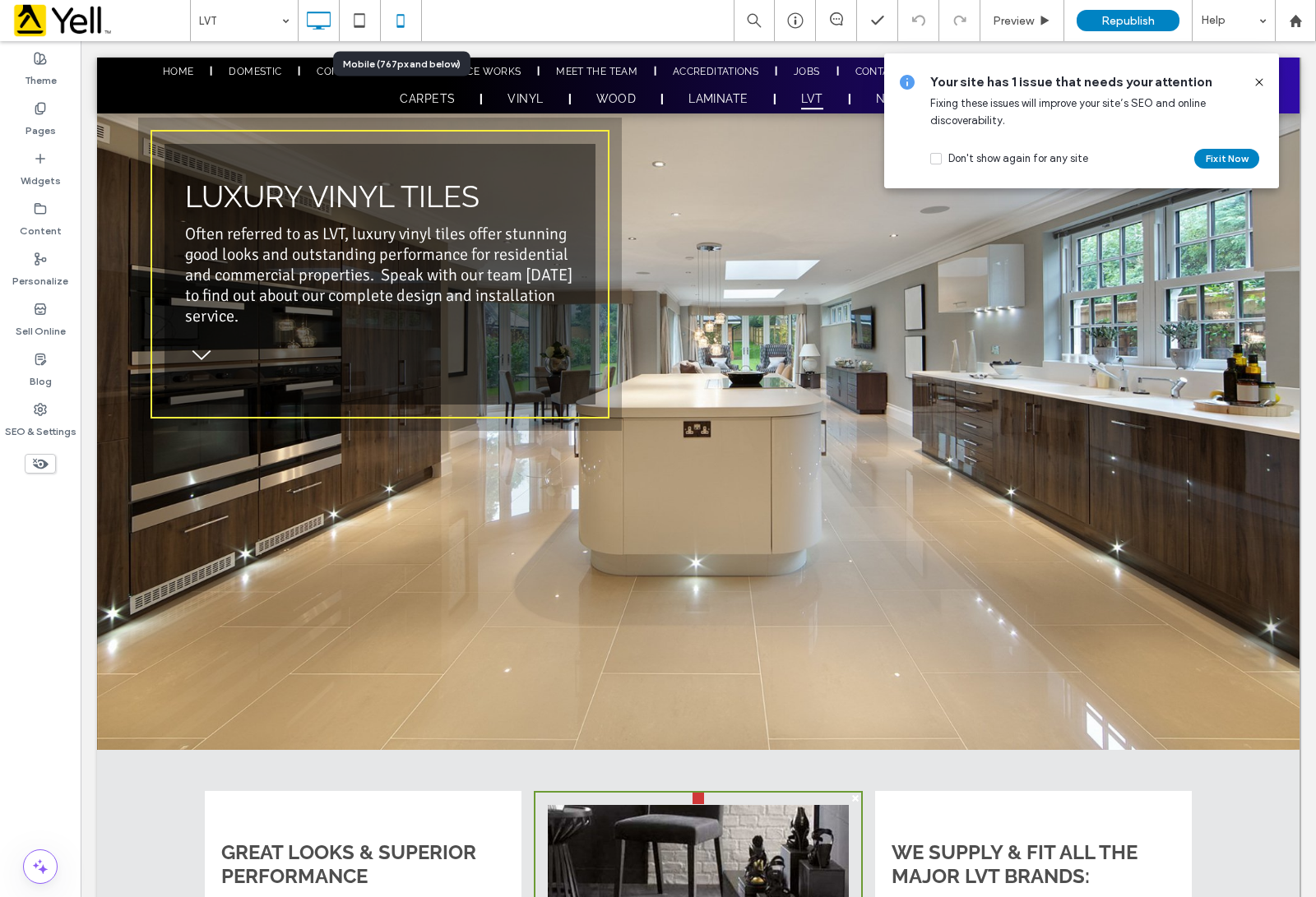
click at [409, 23] on icon at bounding box center [400, 20] width 33 height 33
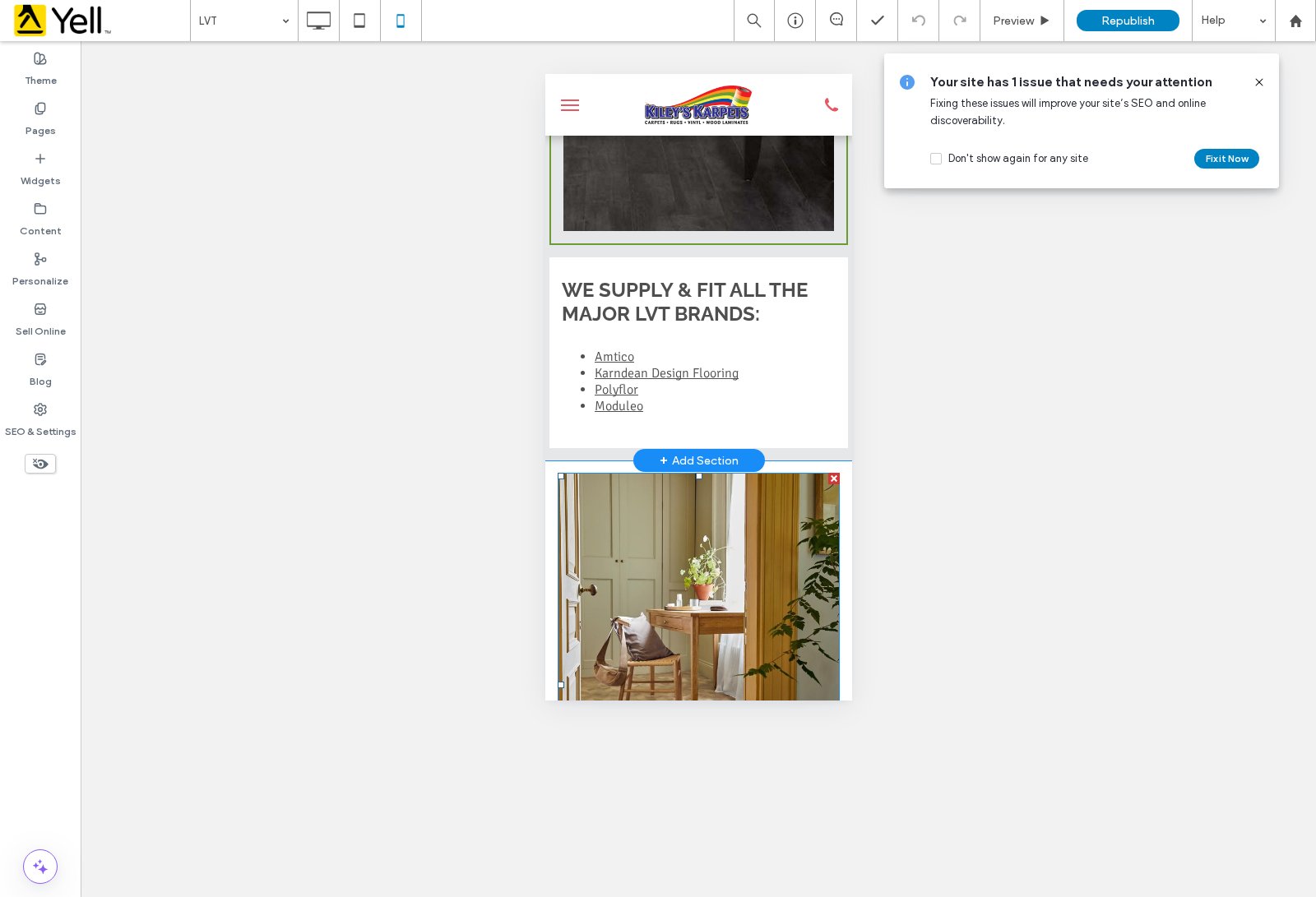
scroll to position [823, 0]
click at [29, 158] on div "Widgets" at bounding box center [40, 170] width 80 height 50
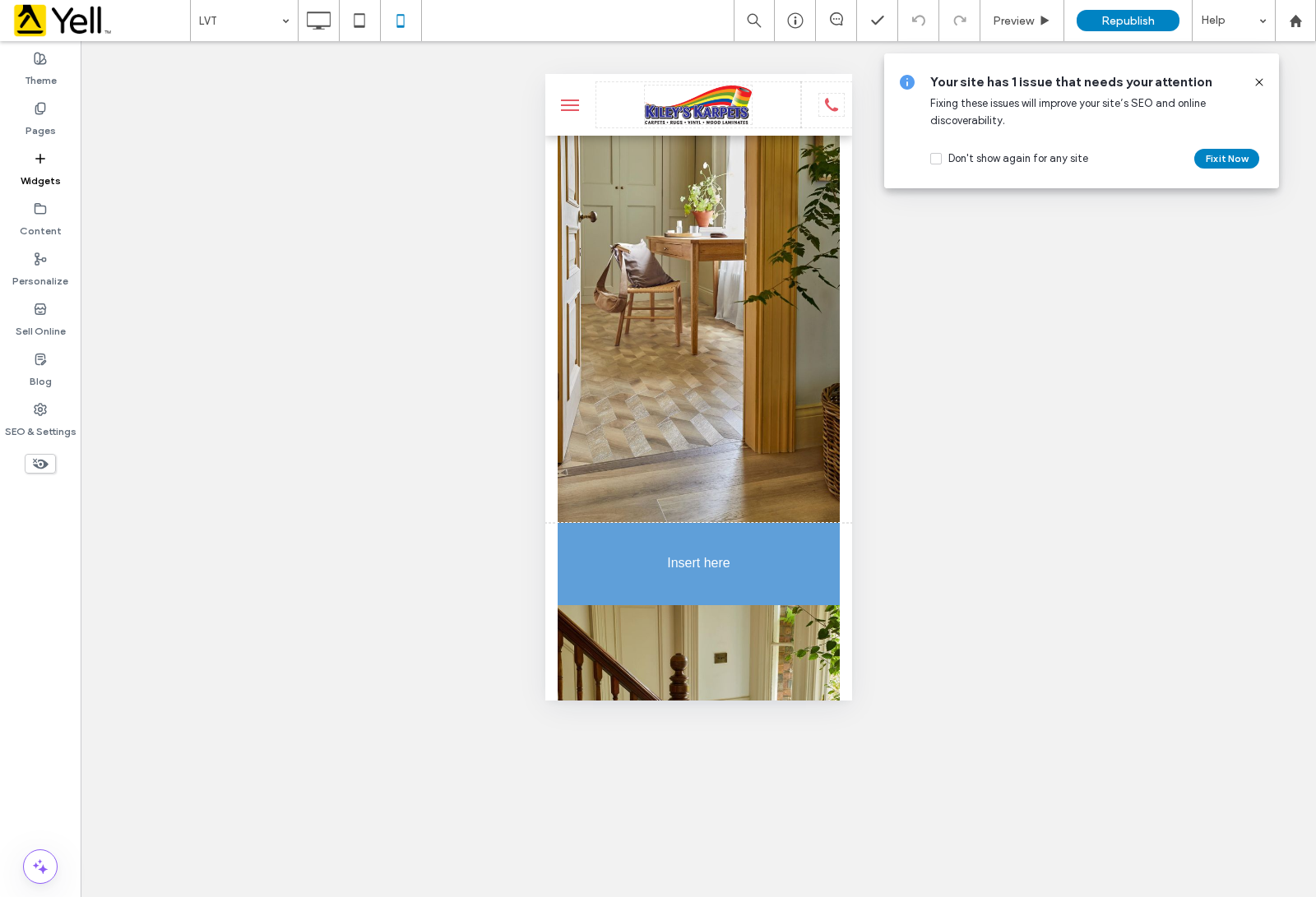
scroll to position [1225, 0]
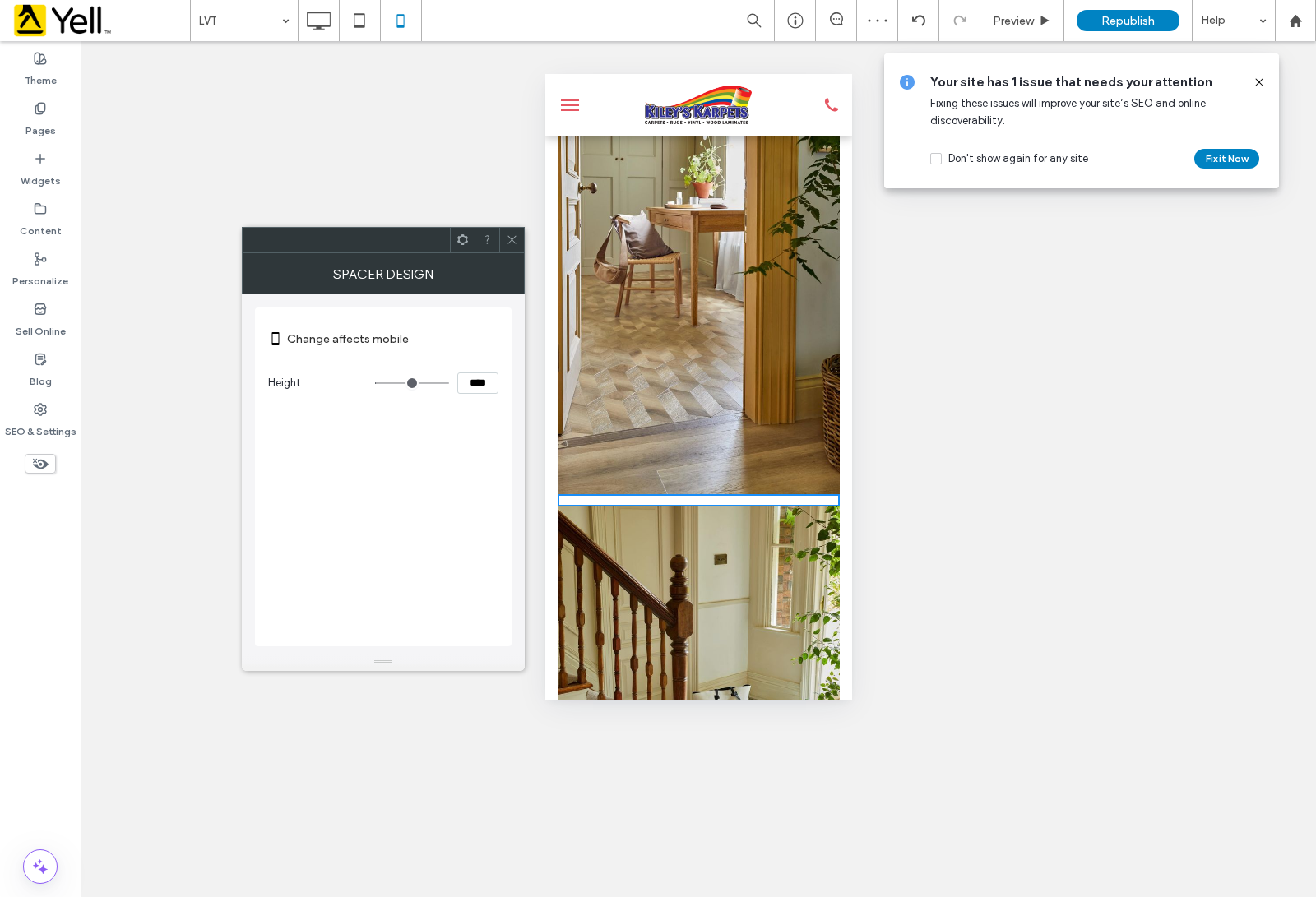
click at [506, 245] on icon at bounding box center [512, 240] width 12 height 12
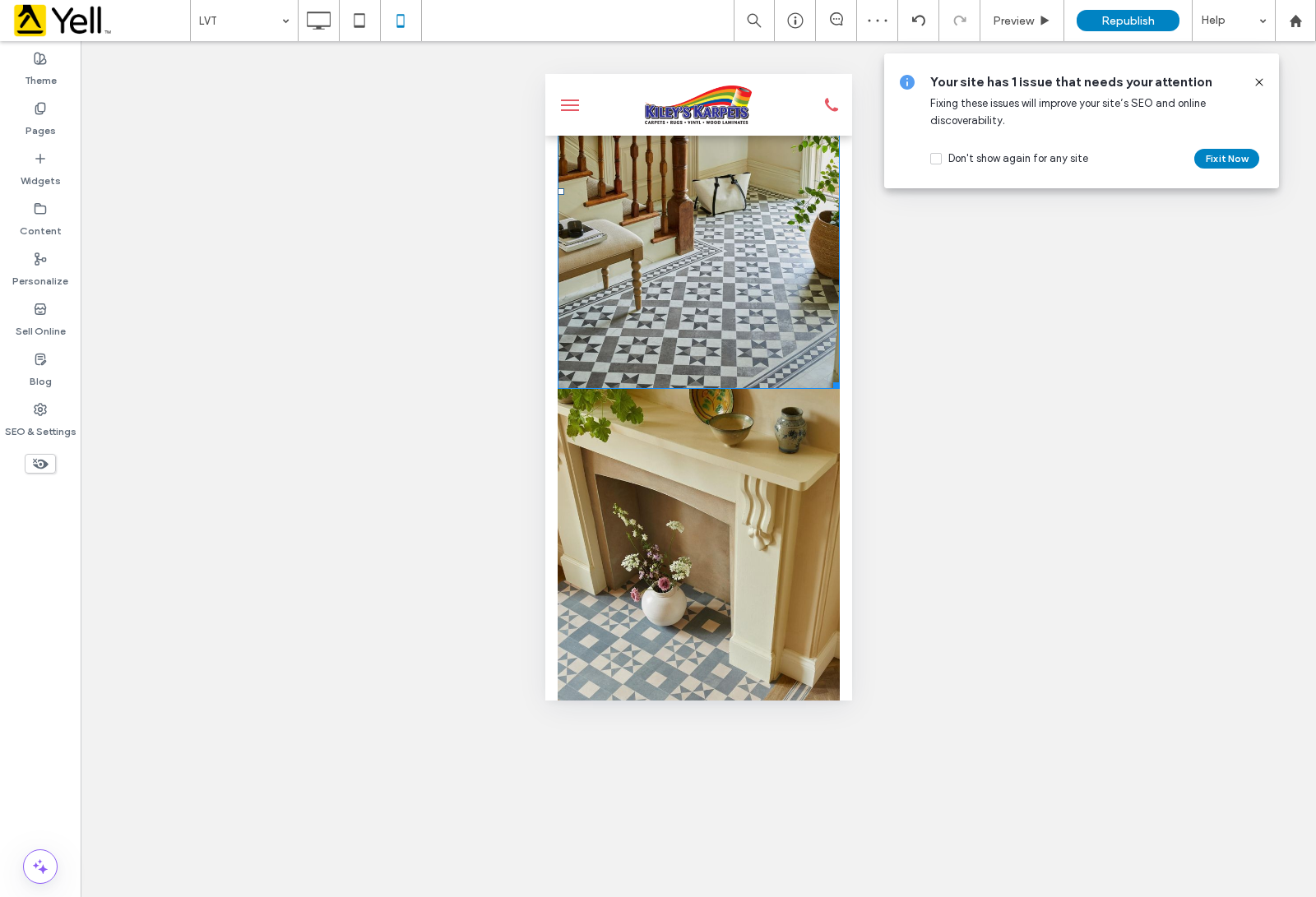
scroll to position [1740, 0]
click at [34, 157] on icon at bounding box center [40, 158] width 13 height 13
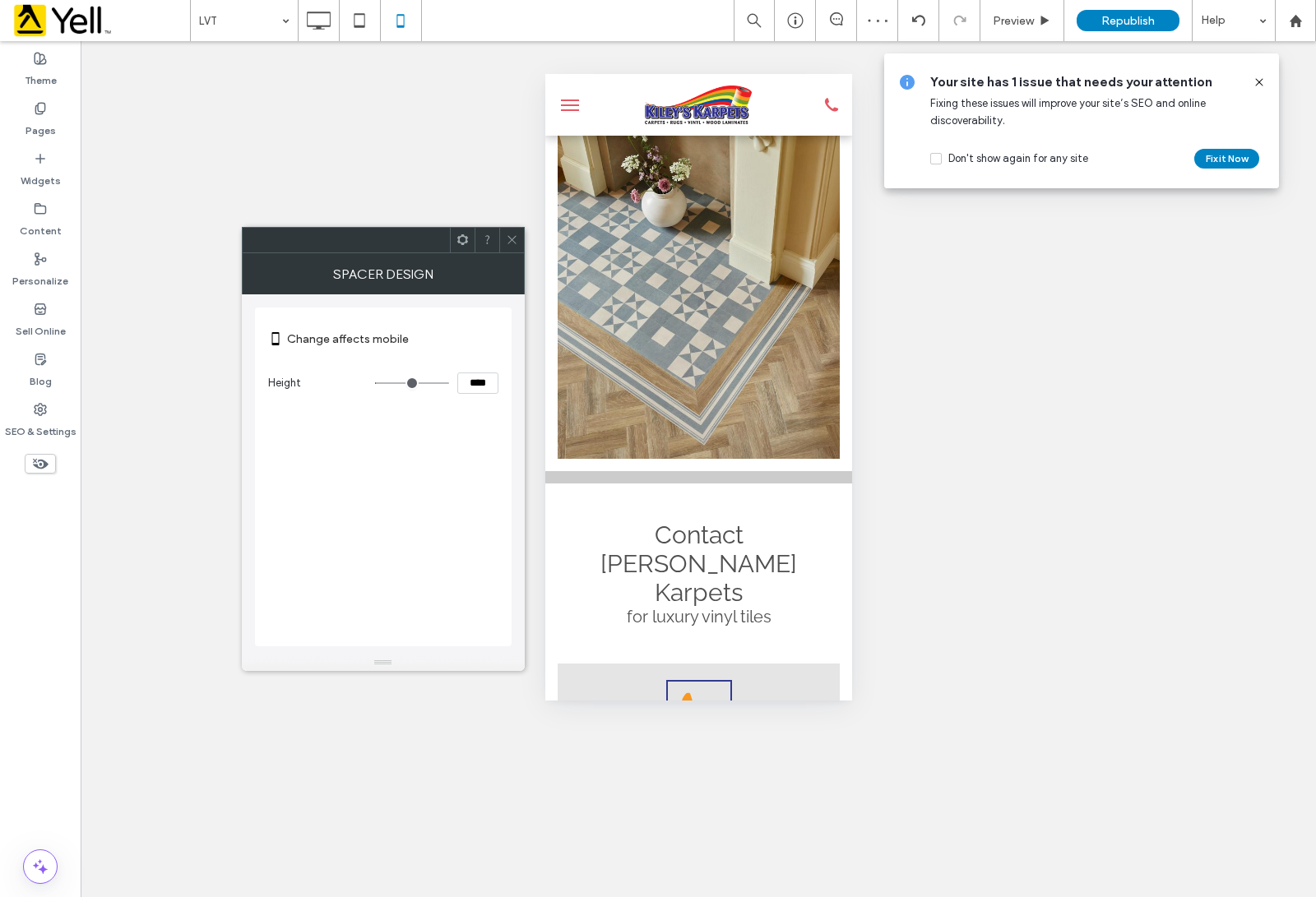
scroll to position [2151, 0]
click at [506, 240] on icon at bounding box center [512, 240] width 12 height 12
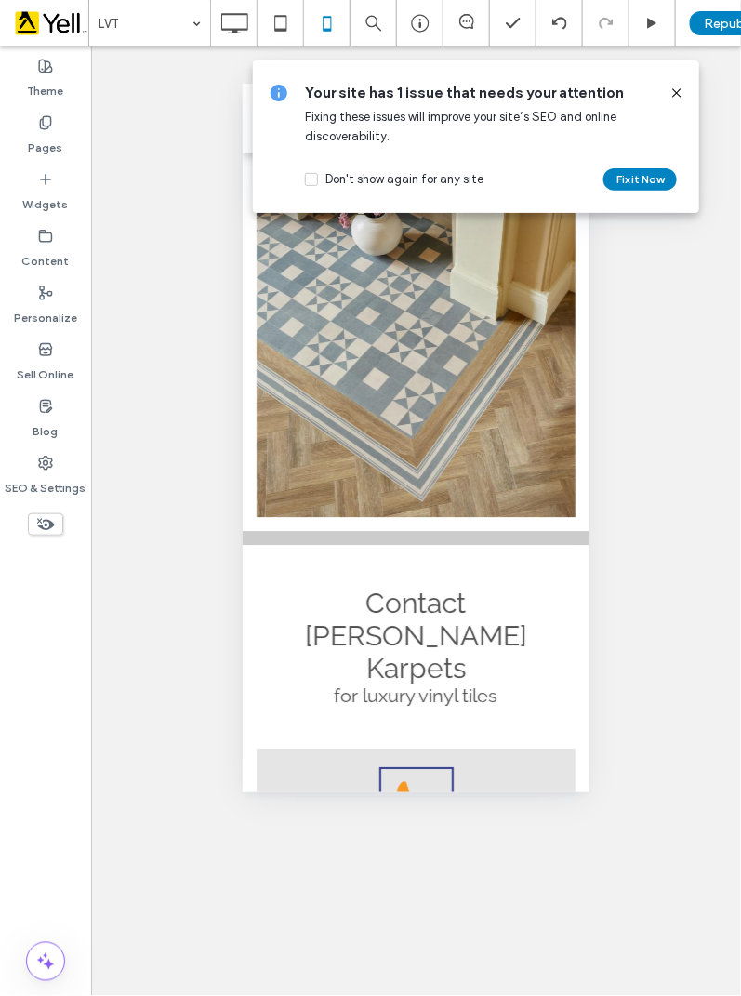
click at [656, 676] on div "Unhide? Yes Unhide? Yes Unhide? Yes Unhide? Yes Unhide? Yes Unhide? Yes Unhide?…" at bounding box center [416, 520] width 650 height 949
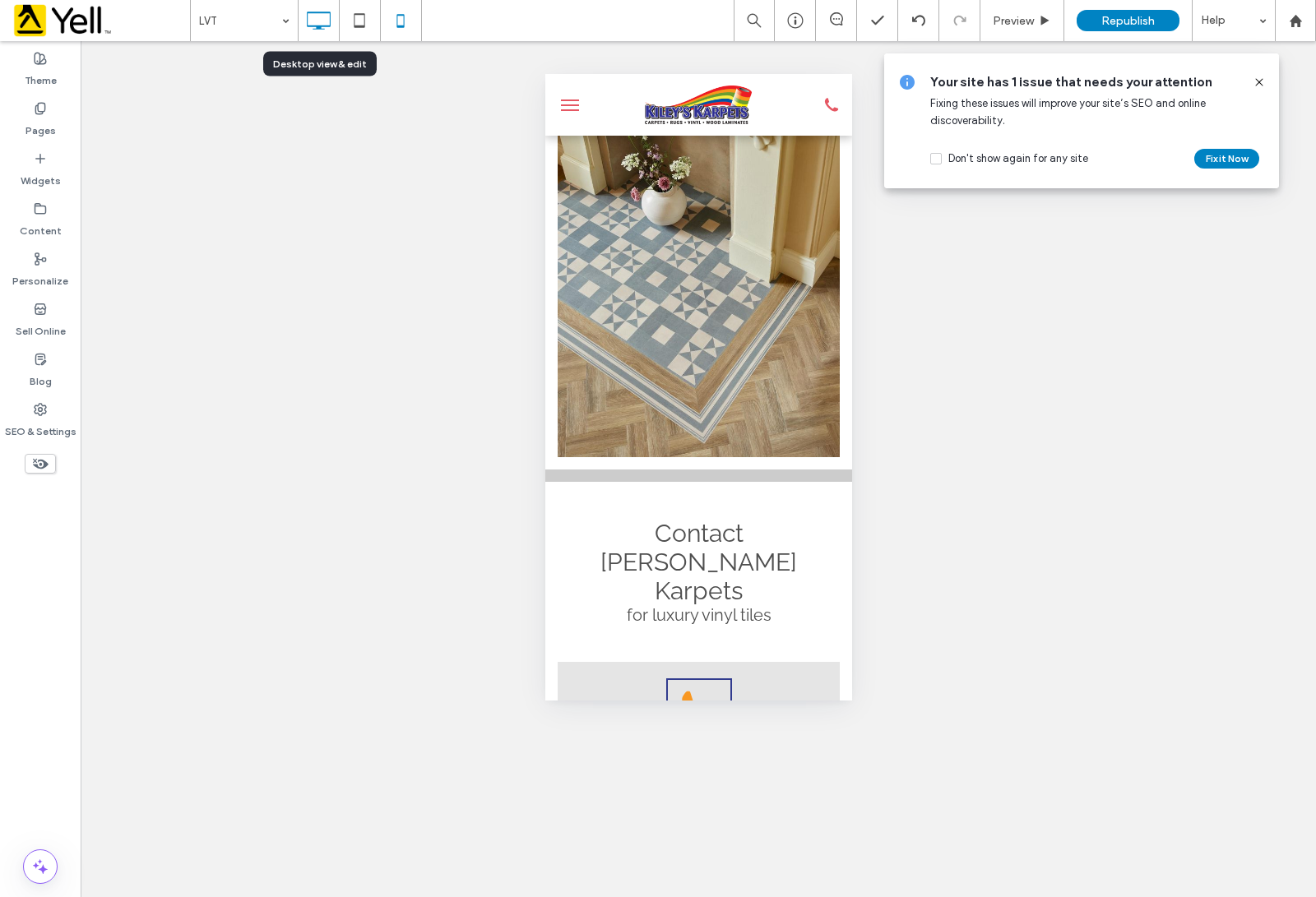
click at [322, 27] on icon at bounding box center [318, 20] width 33 height 33
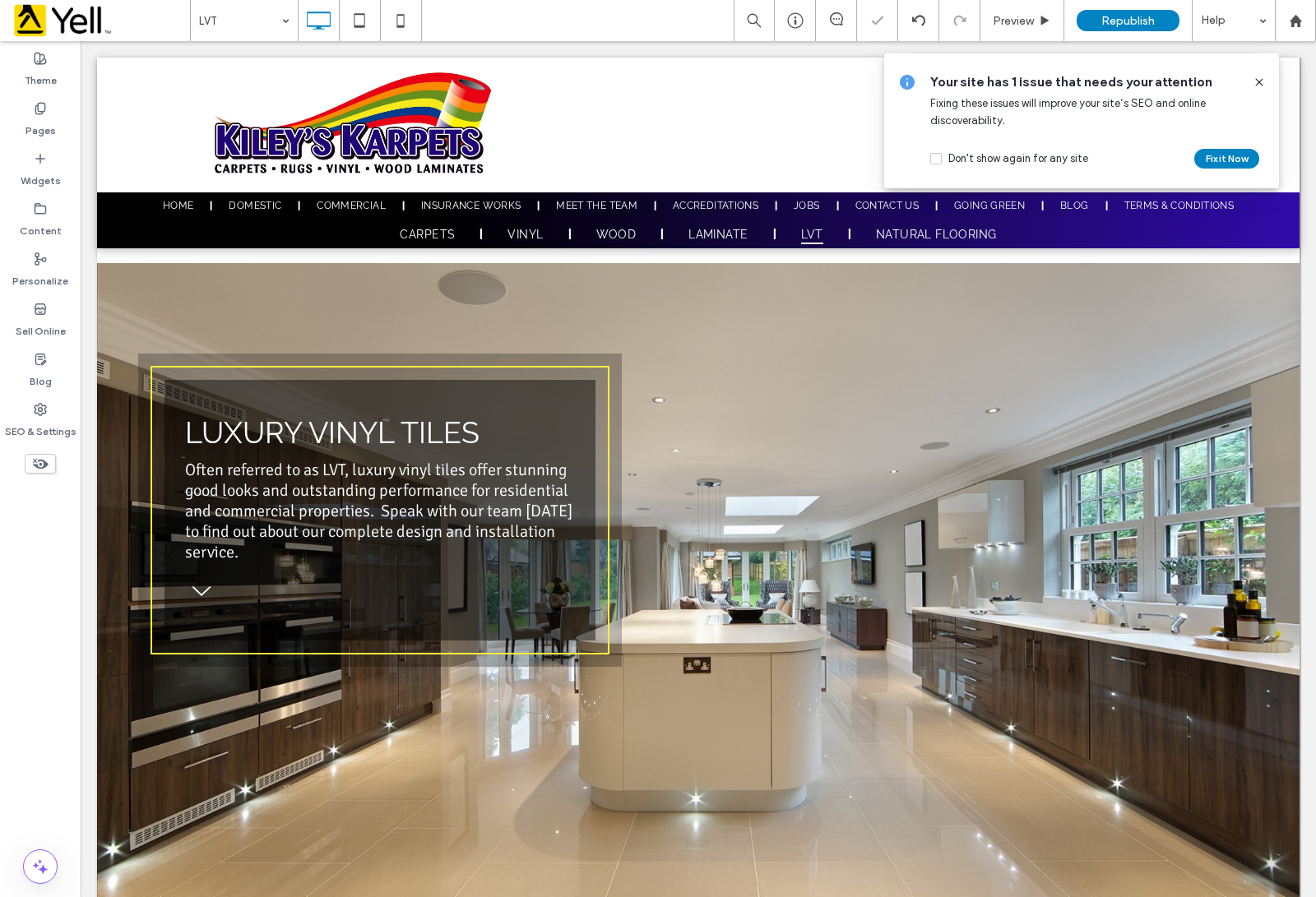
scroll to position [0, 0]
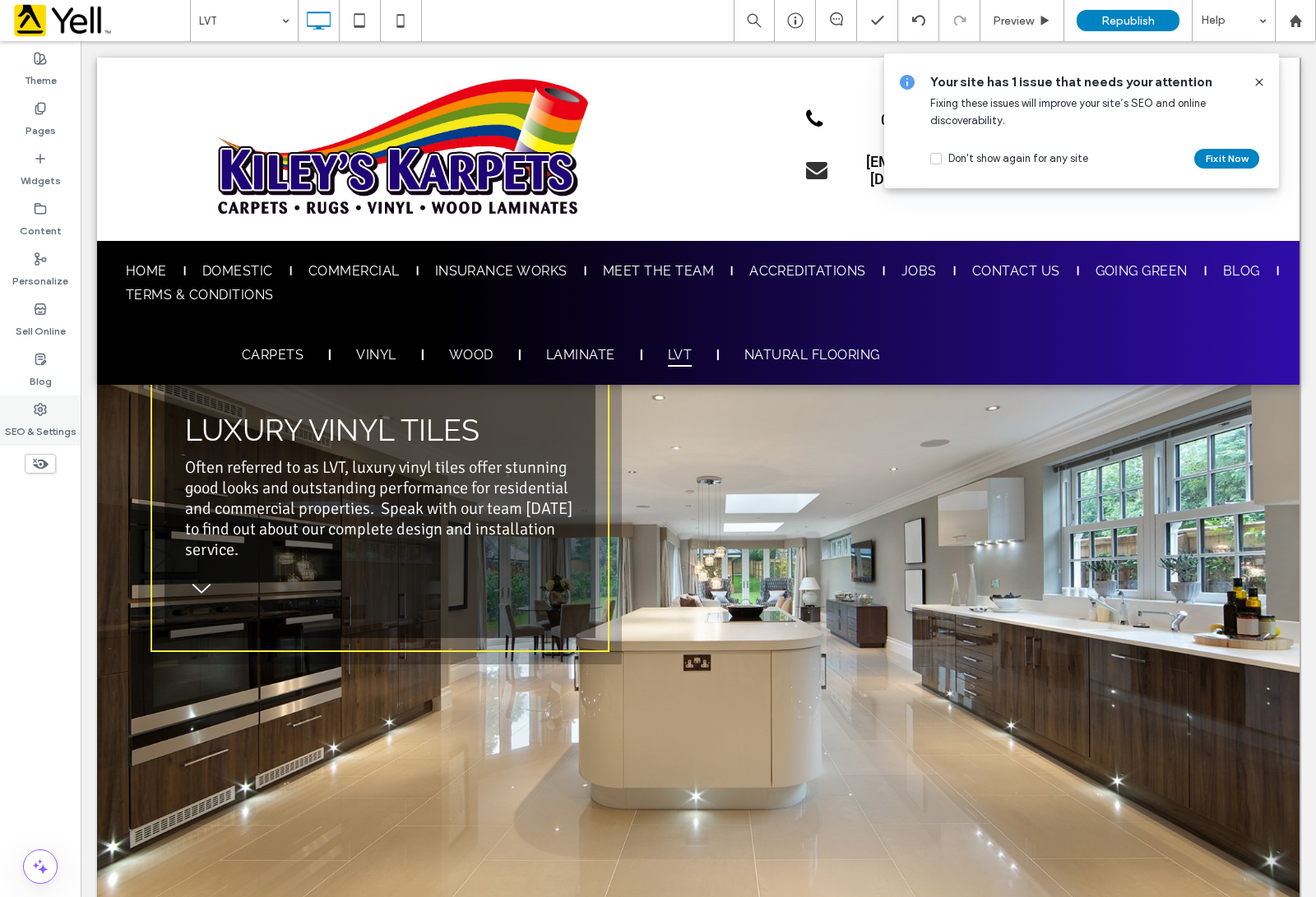
click at [38, 412] on use at bounding box center [40, 410] width 11 height 12
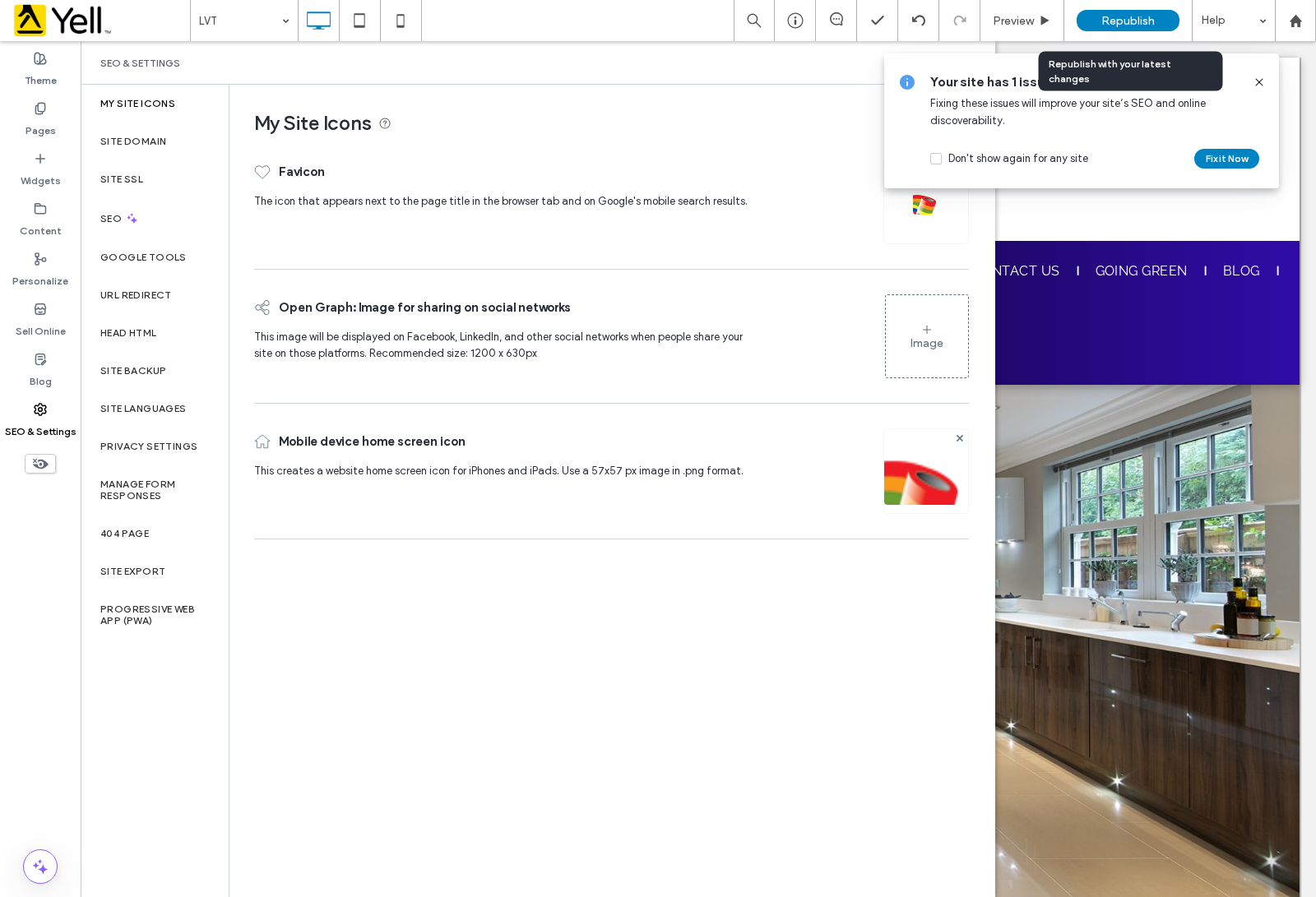
click at [1052, 23] on span "Republish" at bounding box center [1128, 21] width 53 height 14
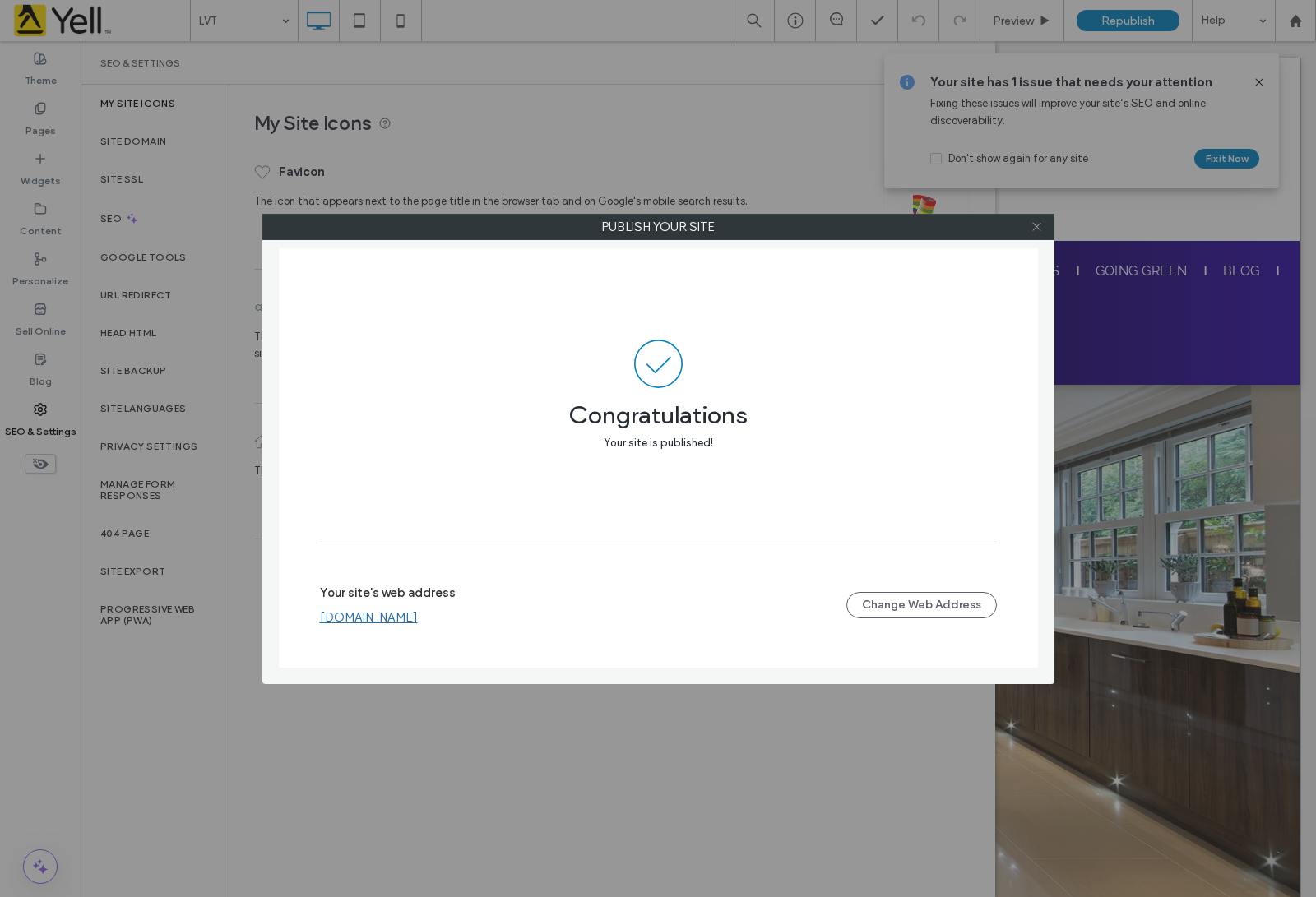
click at [1038, 226] on icon at bounding box center [1037, 226] width 12 height 12
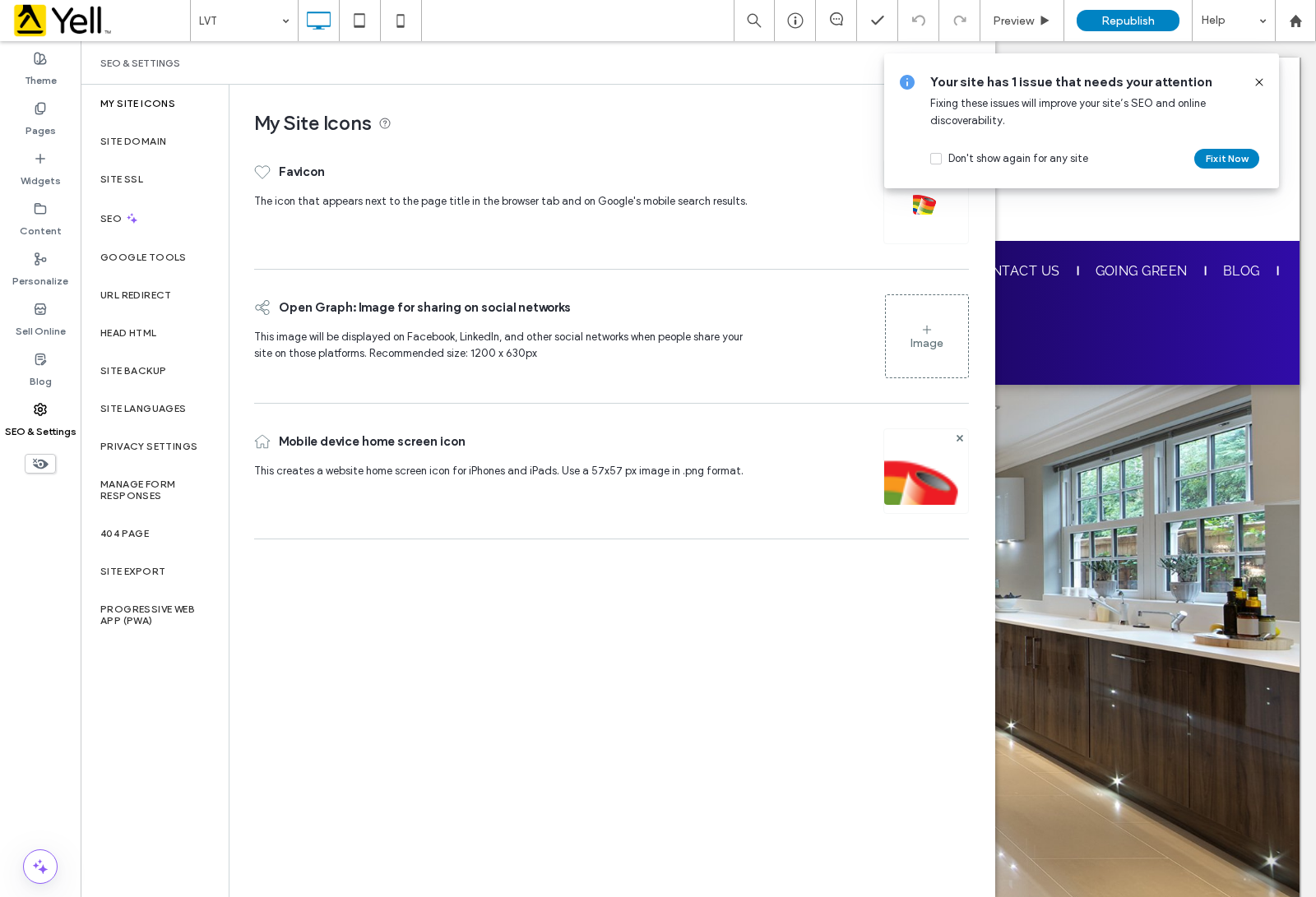
click at [1052, 80] on icon at bounding box center [1259, 82] width 13 height 13
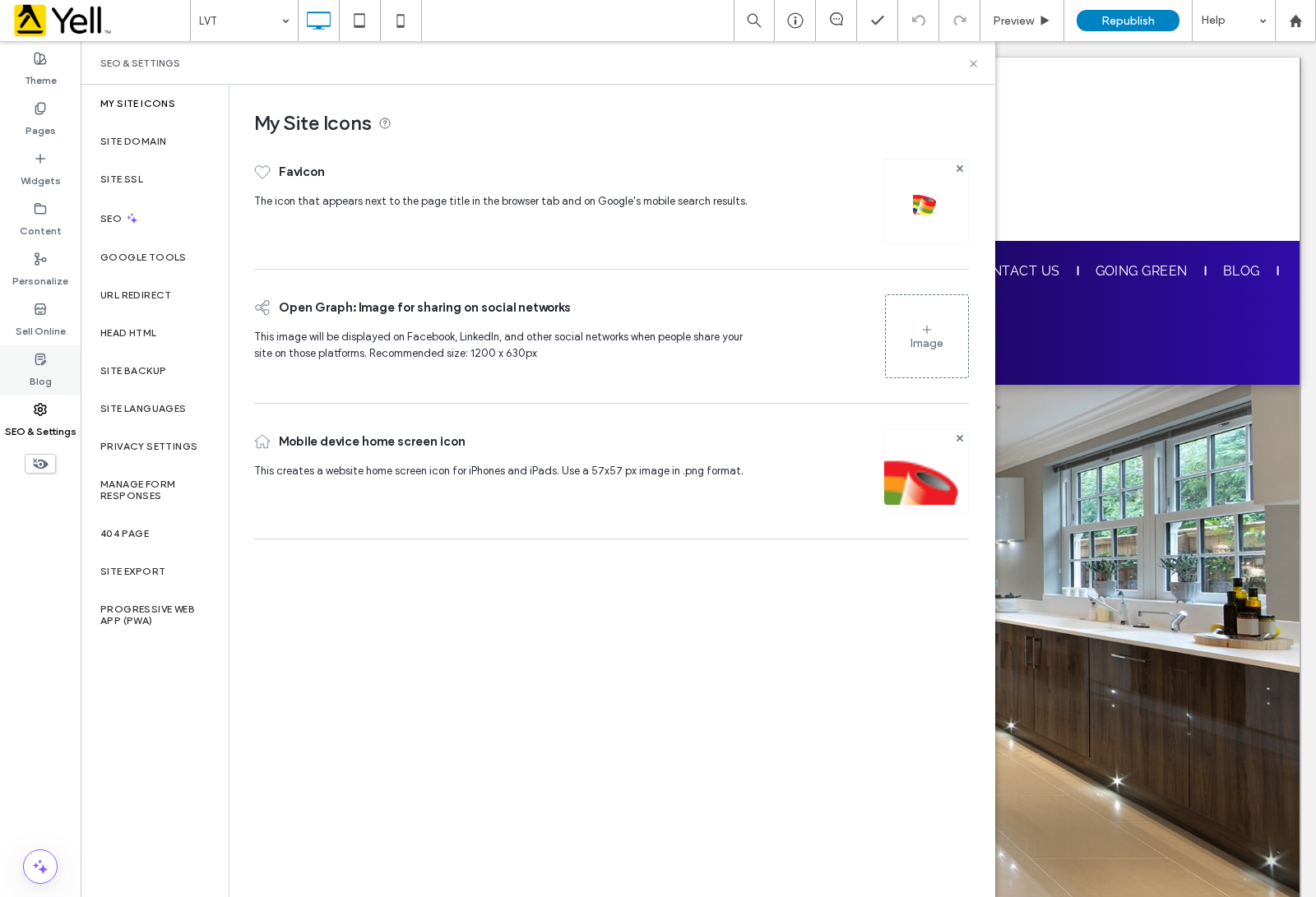
click at [38, 392] on div "Blog" at bounding box center [40, 371] width 80 height 50
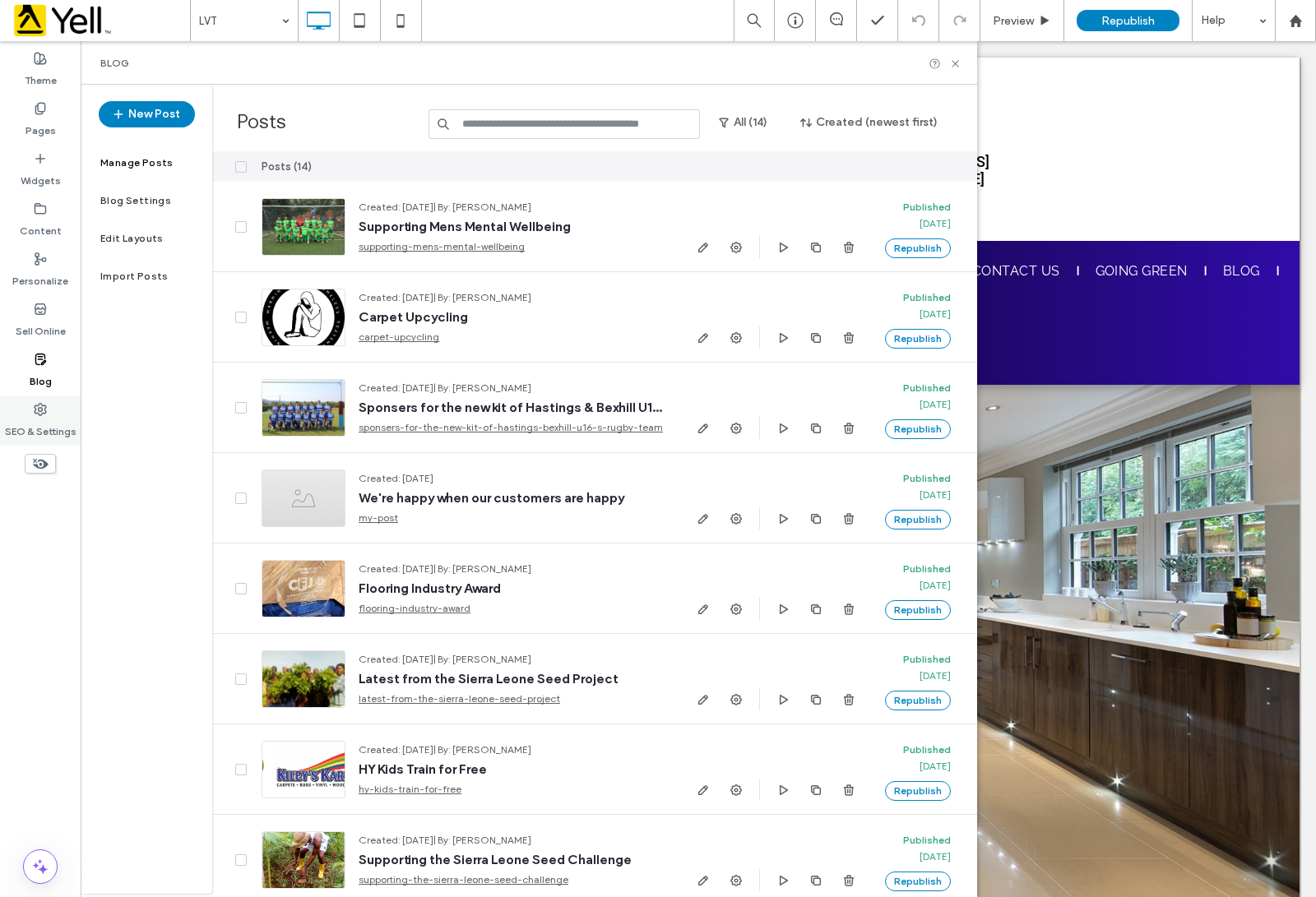
click at [37, 414] on icon at bounding box center [40, 410] width 13 height 13
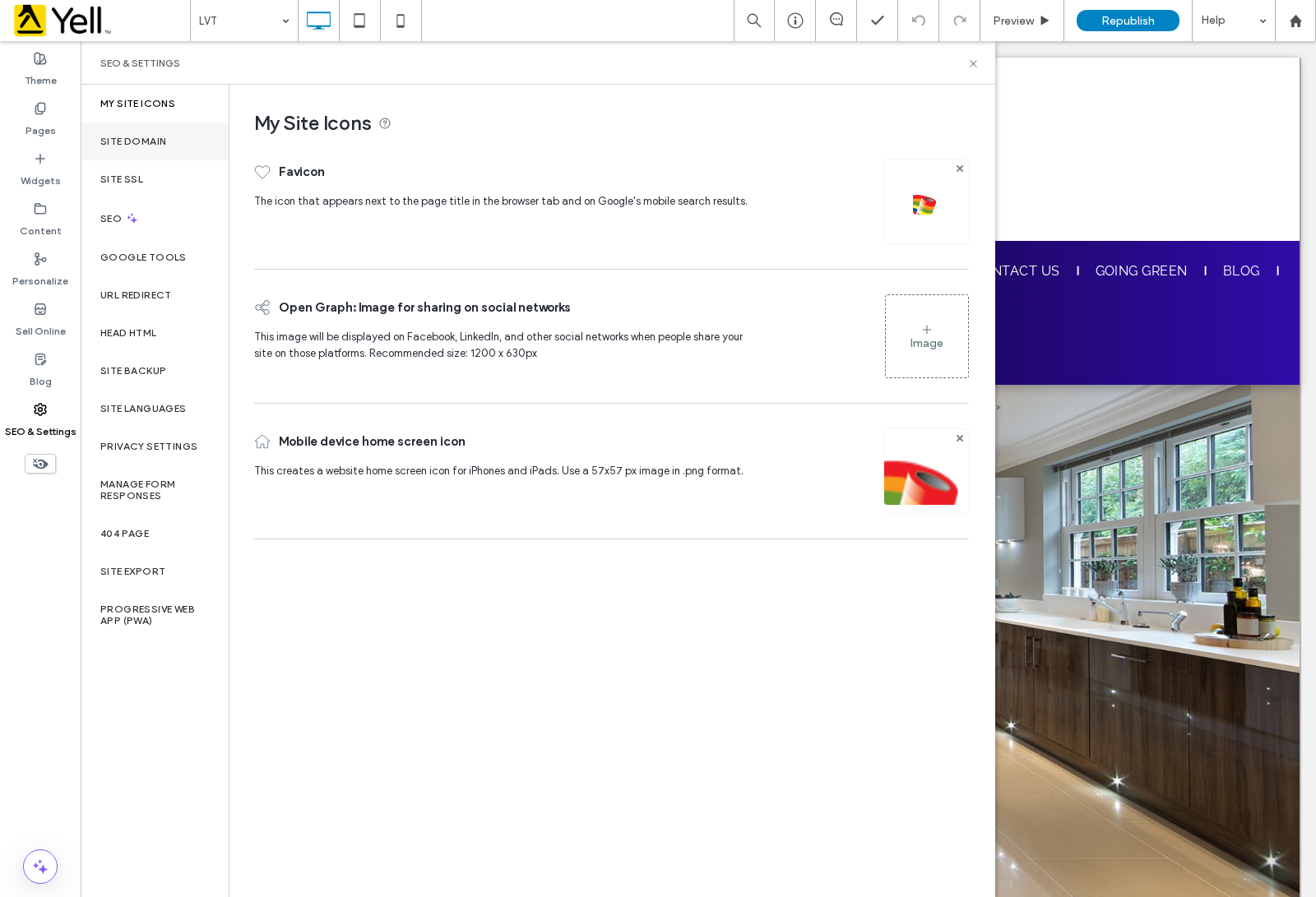
click at [144, 137] on label "Site Domain" at bounding box center [133, 141] width 65 height 12
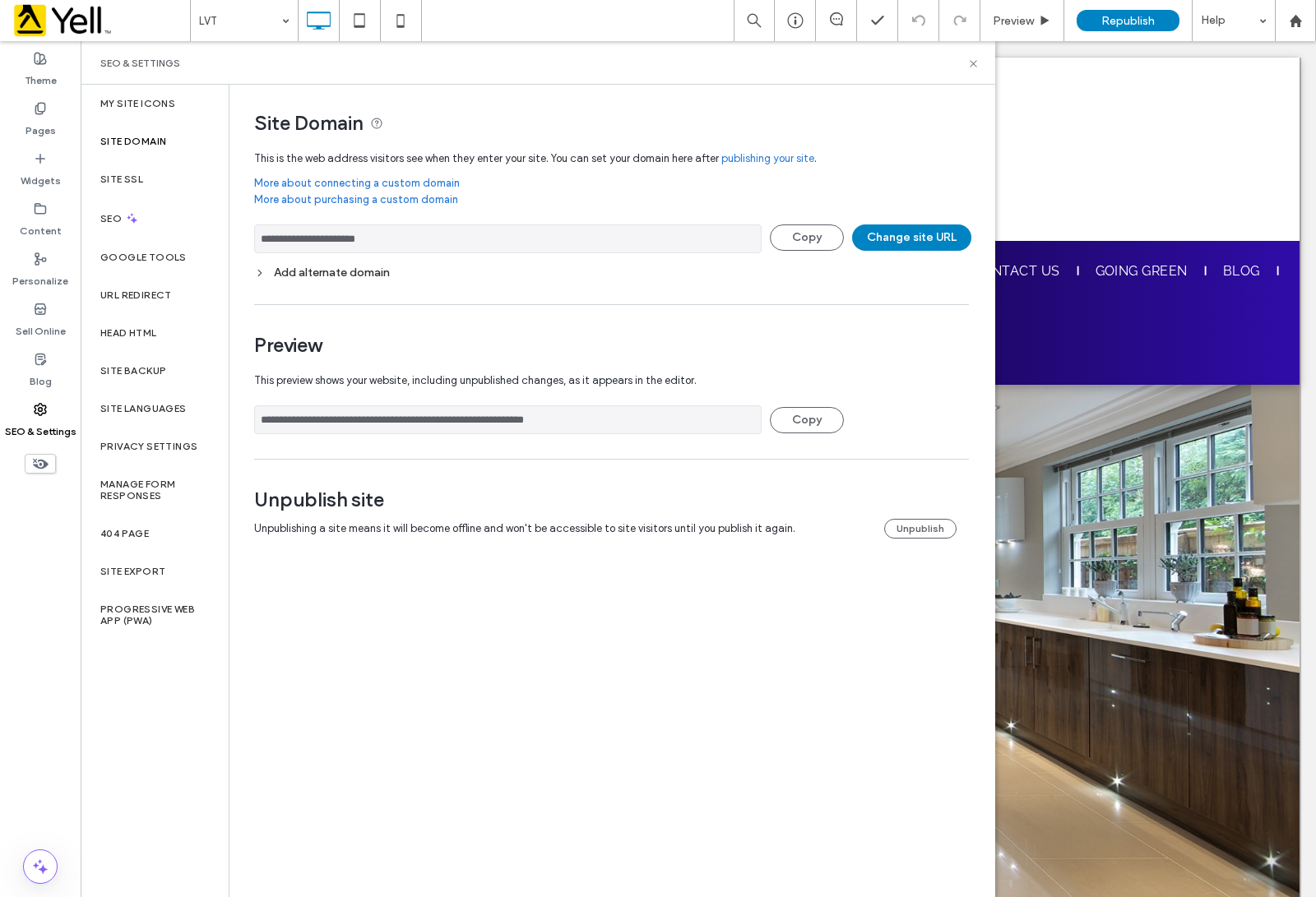
drag, startPoint x: 396, startPoint y: 241, endPoint x: 262, endPoint y: 249, distance: 134.2
click at [262, 249] on input "**********" at bounding box center [508, 239] width 508 height 29
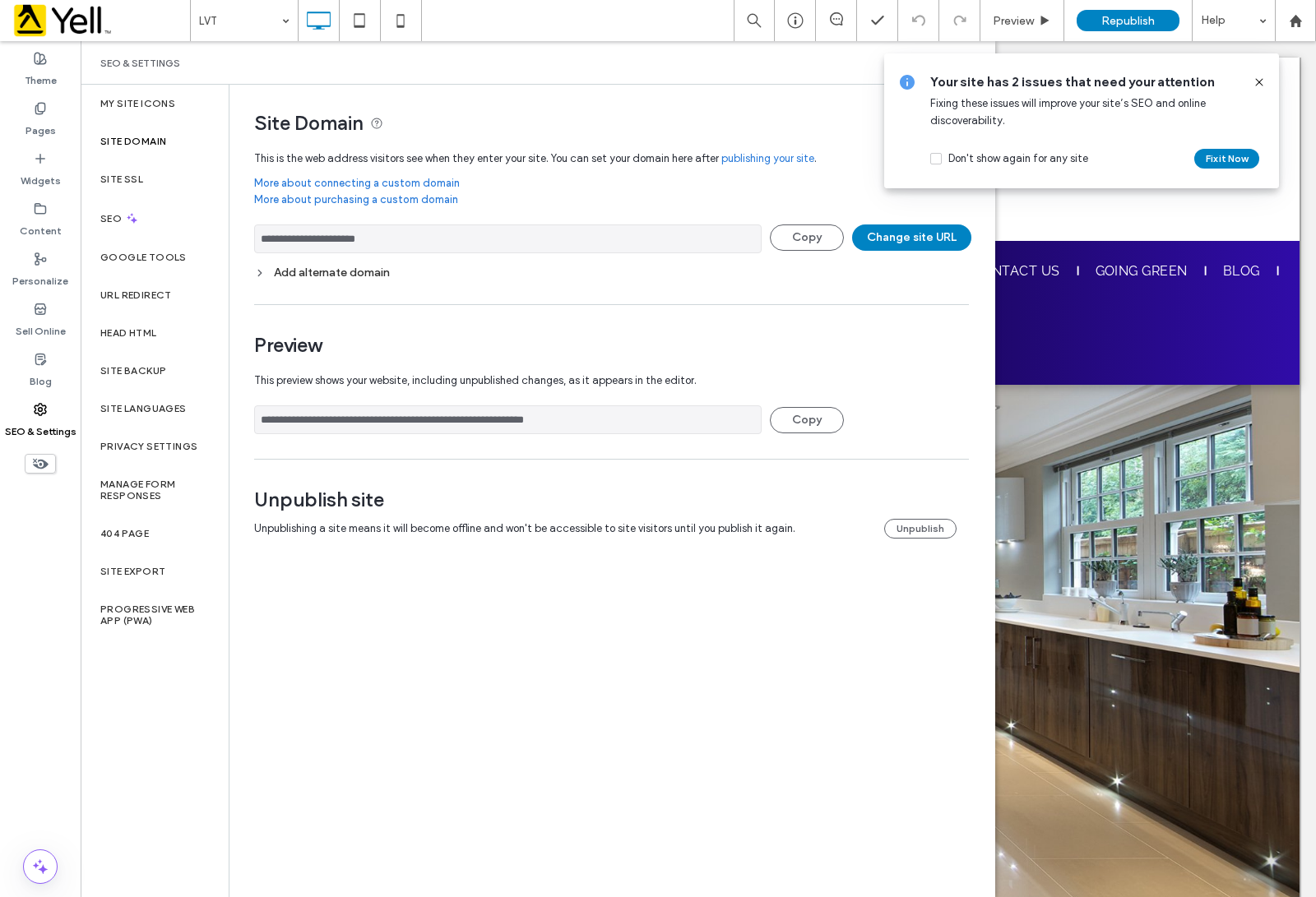
click at [1052, 79] on icon at bounding box center [1259, 82] width 13 height 13
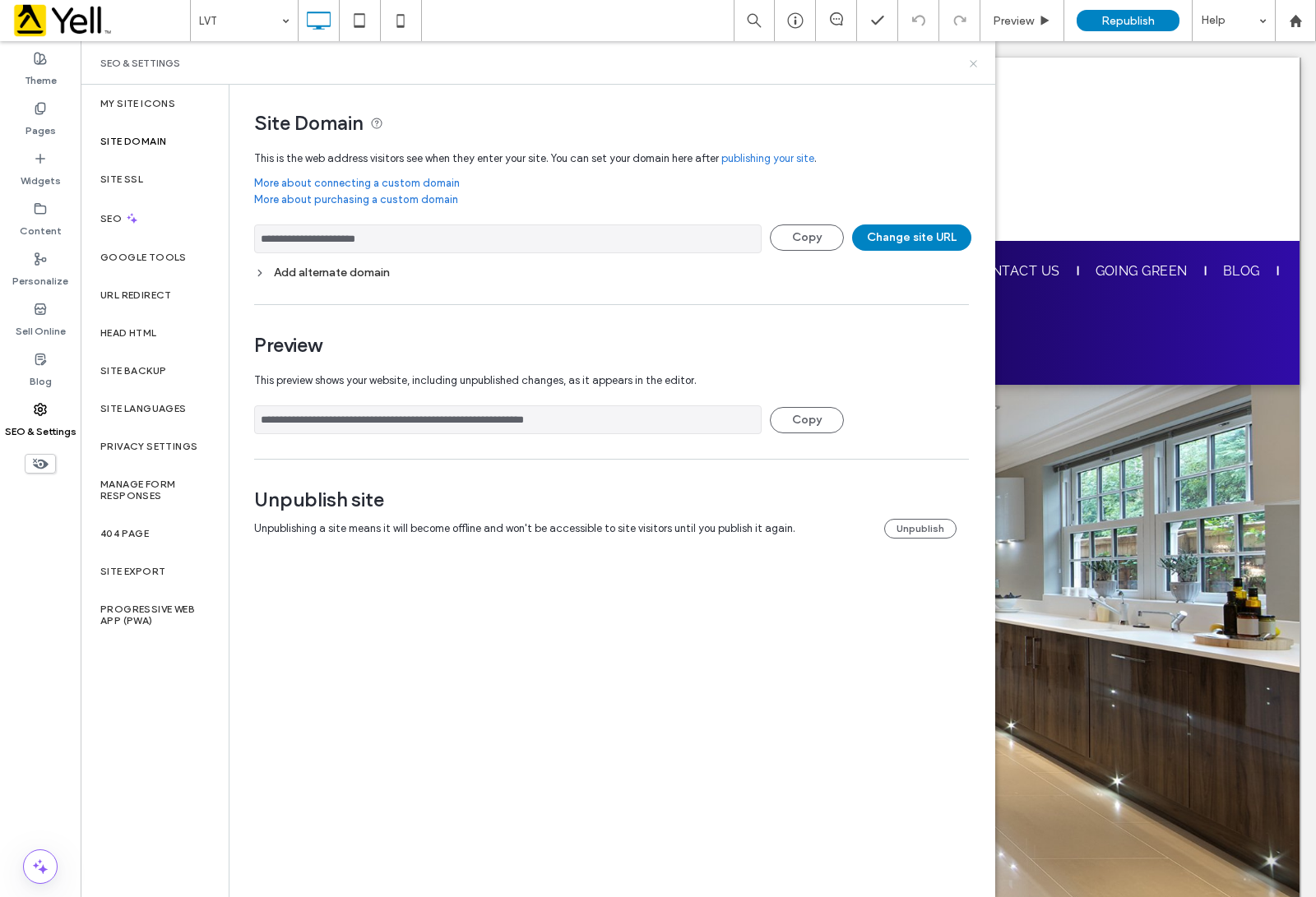
click at [975, 66] on icon at bounding box center [973, 64] width 12 height 12
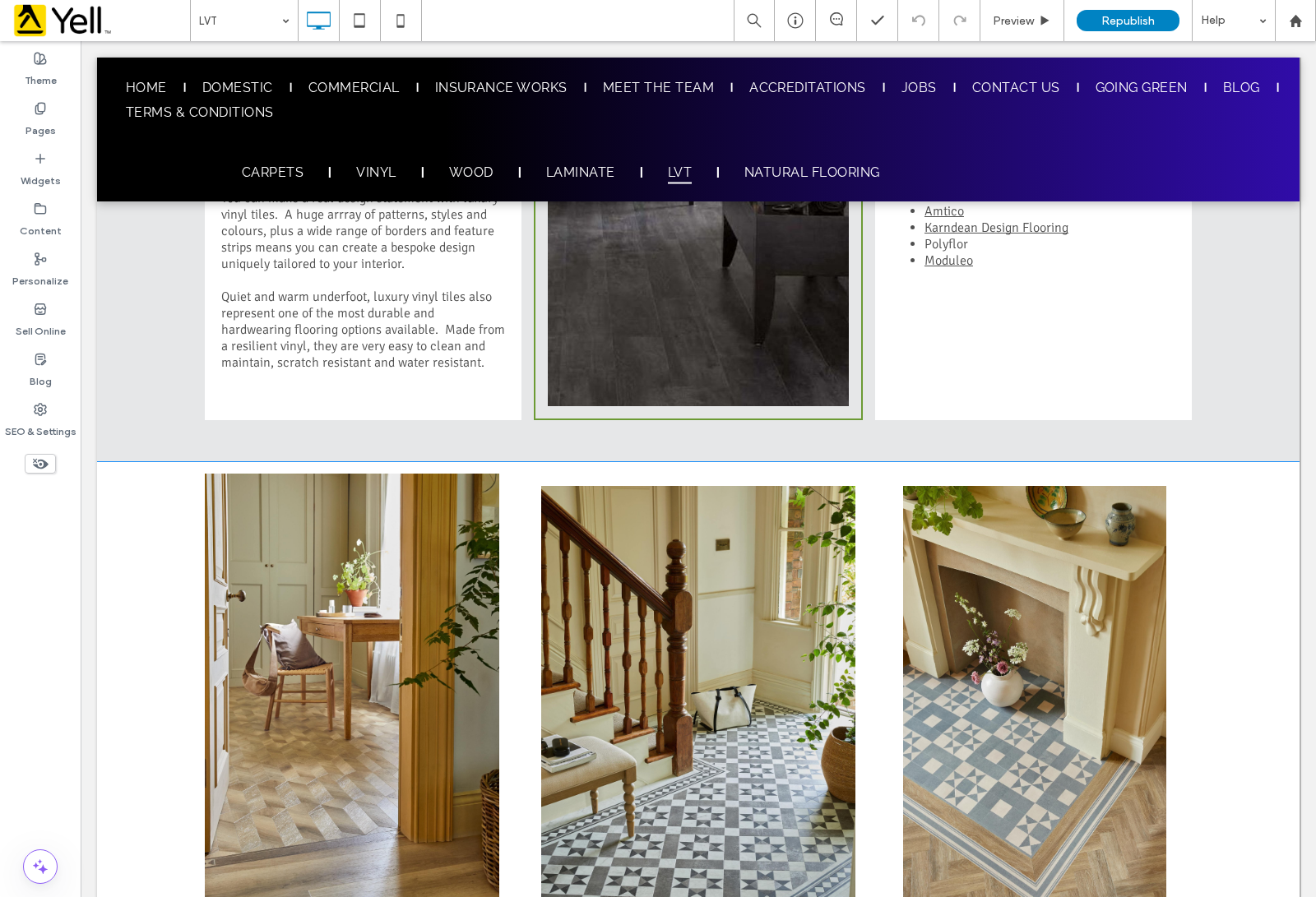
scroll to position [1131, 0]
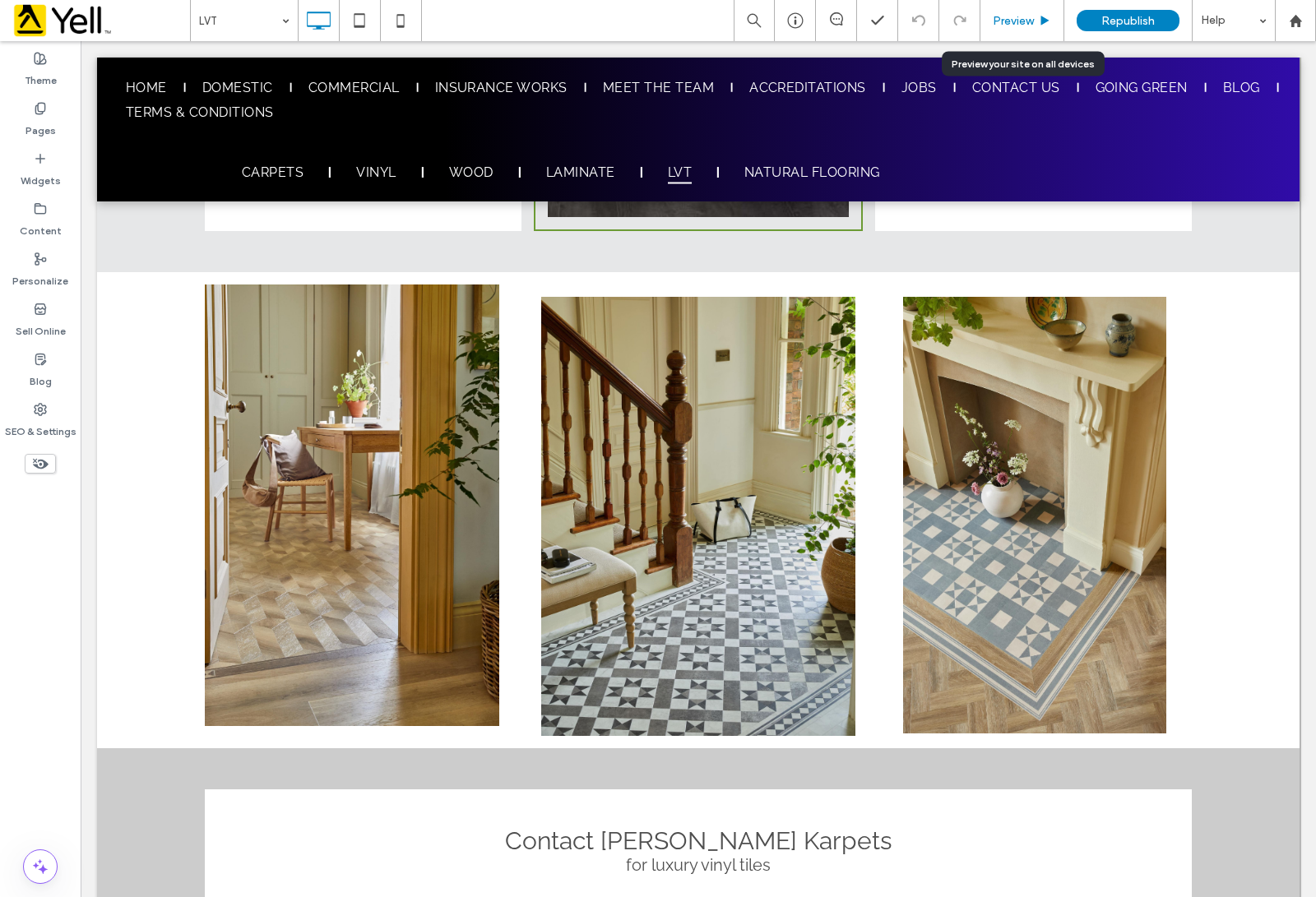
click at [1017, 14] on span "Preview" at bounding box center [1013, 21] width 41 height 14
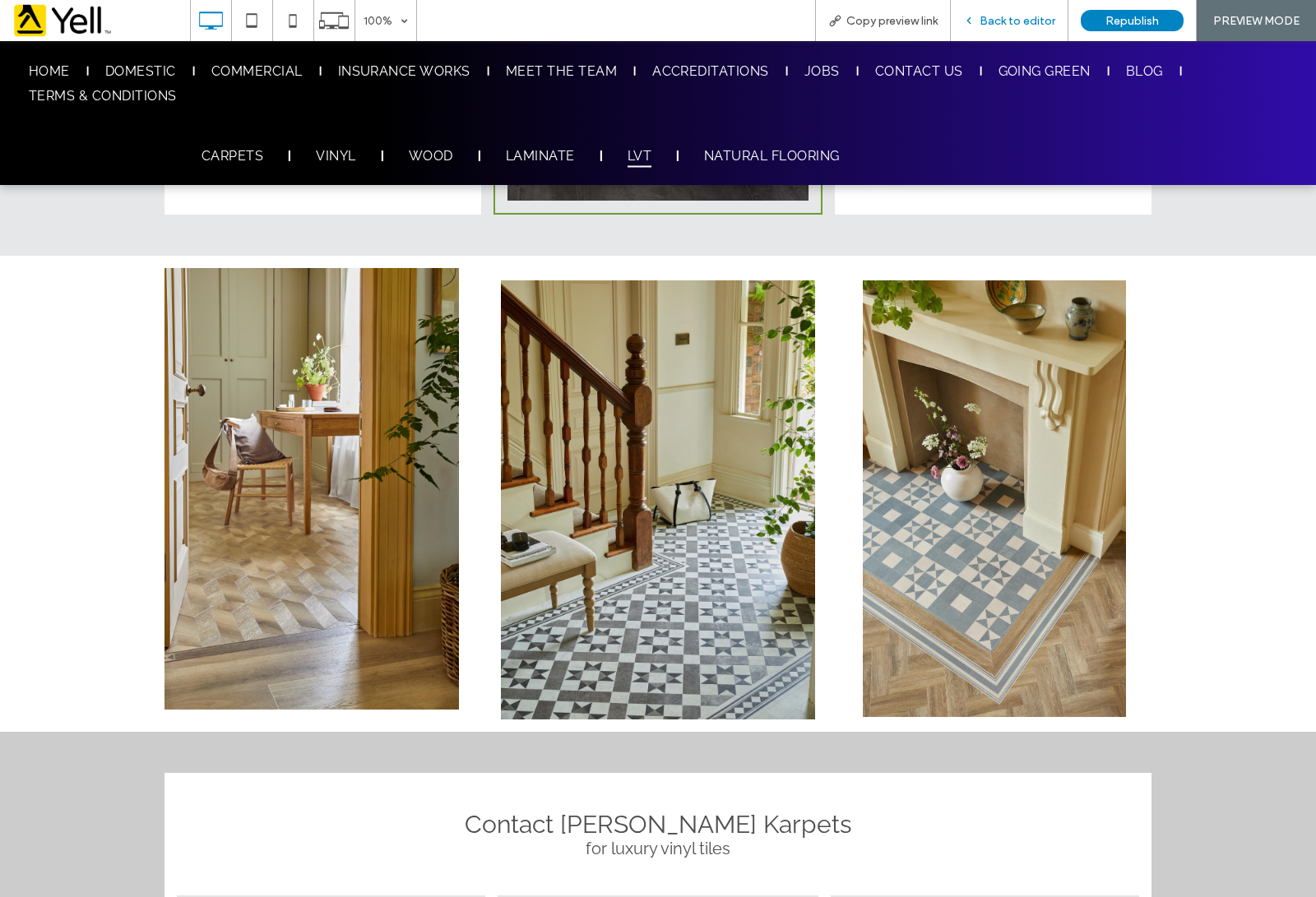
click at [1022, 17] on span "Back to editor" at bounding box center [1017, 21] width 76 height 14
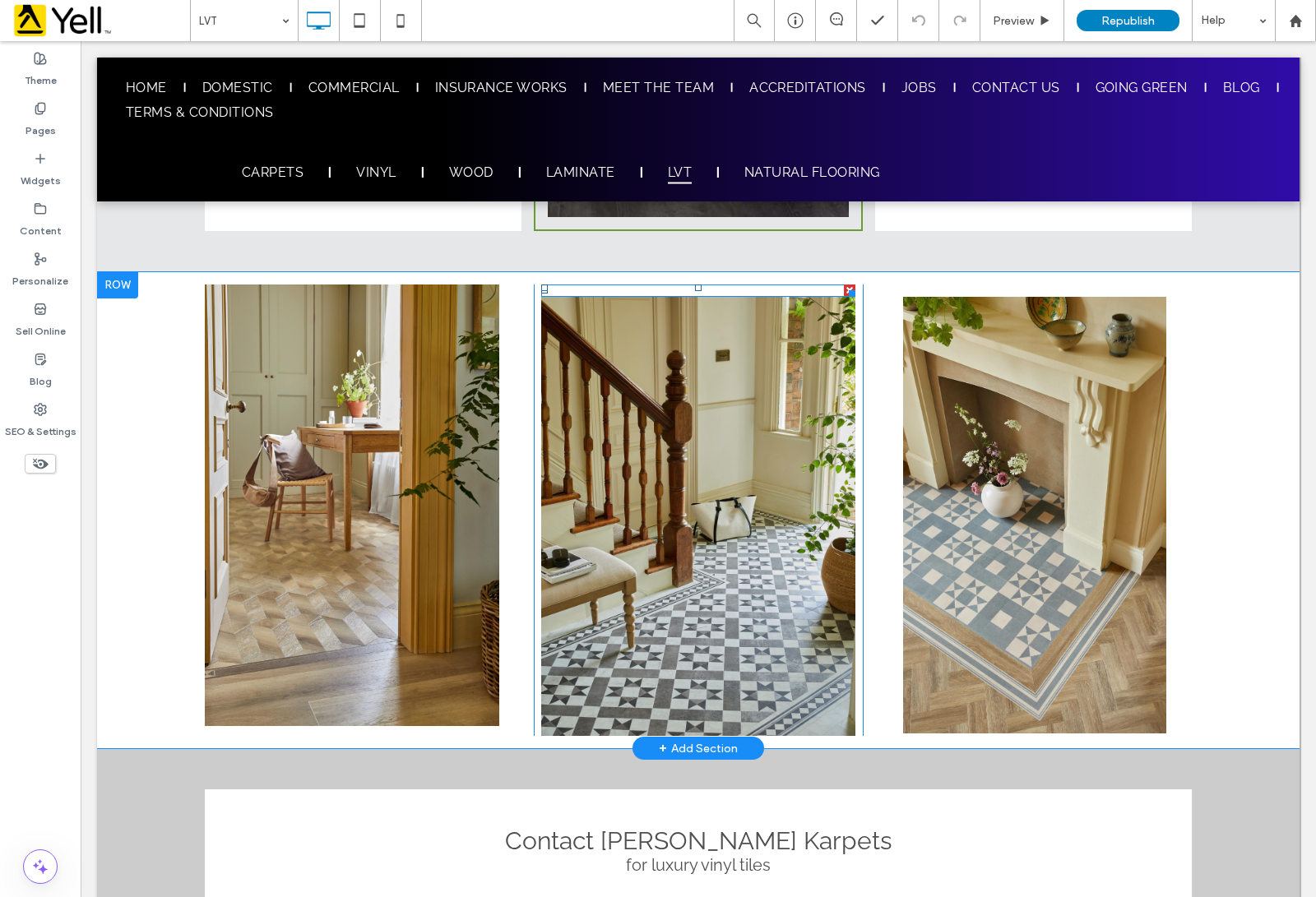
click at [708, 288] on div at bounding box center [698, 291] width 314 height 12
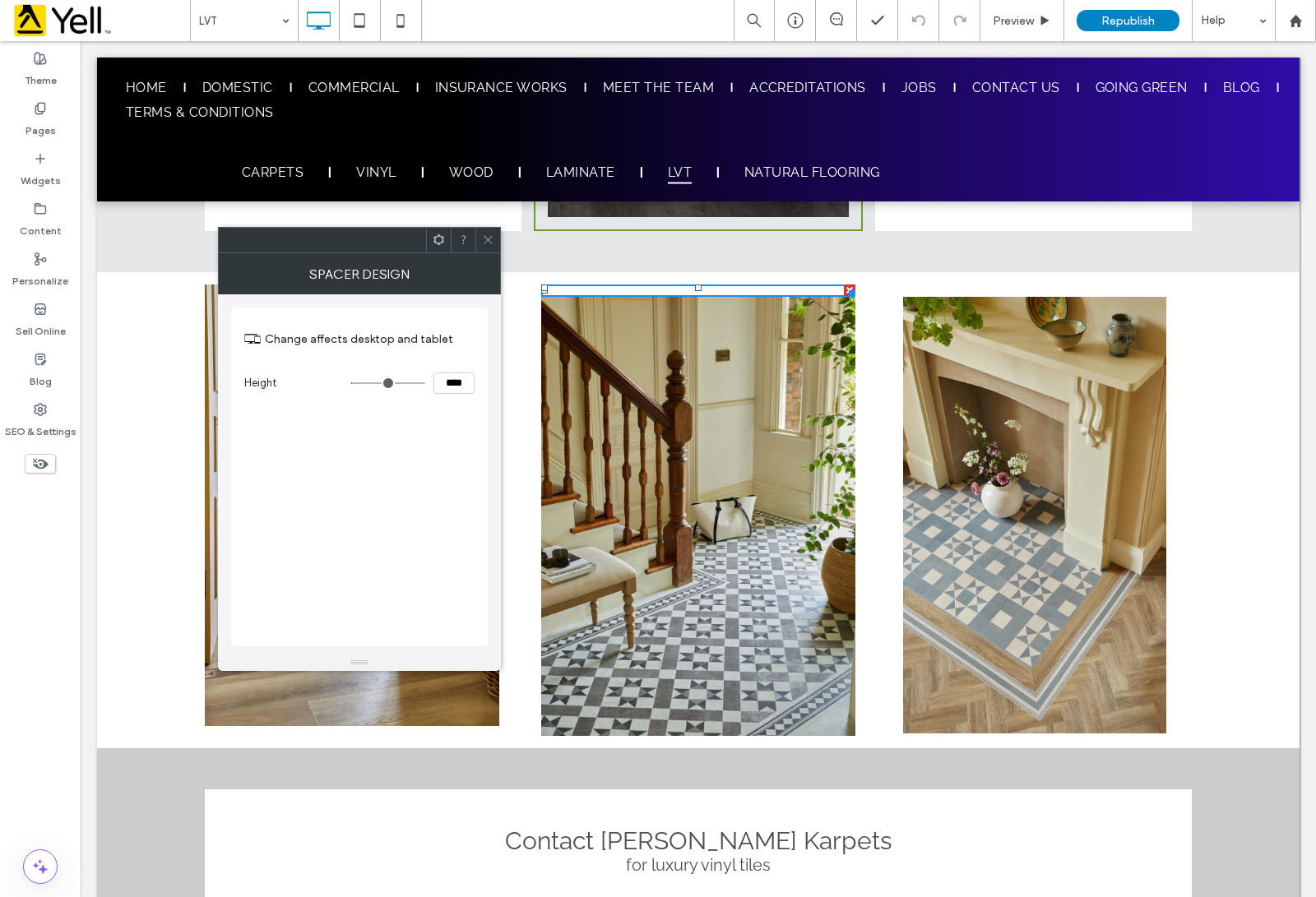
click at [490, 244] on icon at bounding box center [488, 240] width 12 height 12
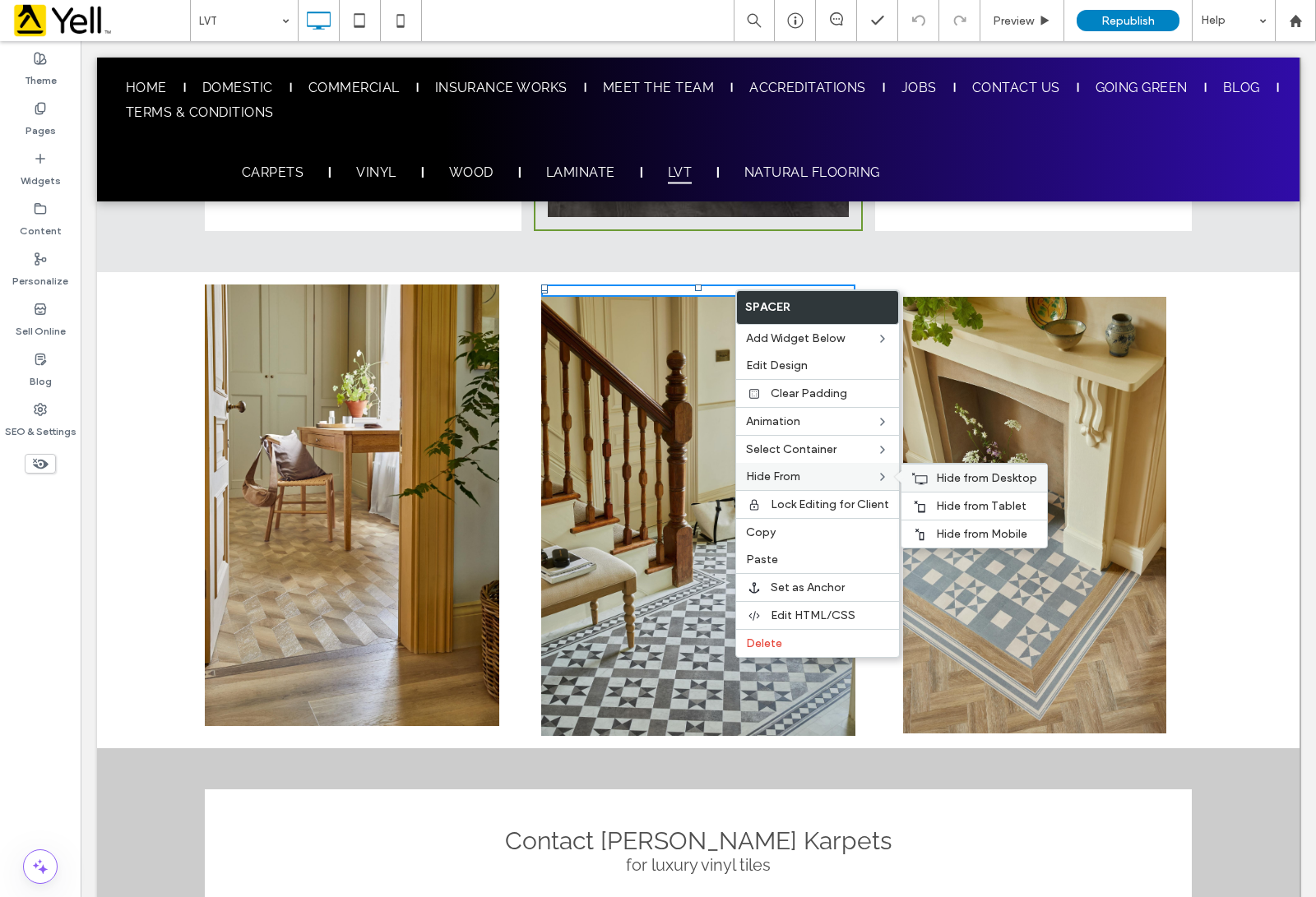
click at [944, 484] on span "Hide from Desktop" at bounding box center [986, 479] width 101 height 14
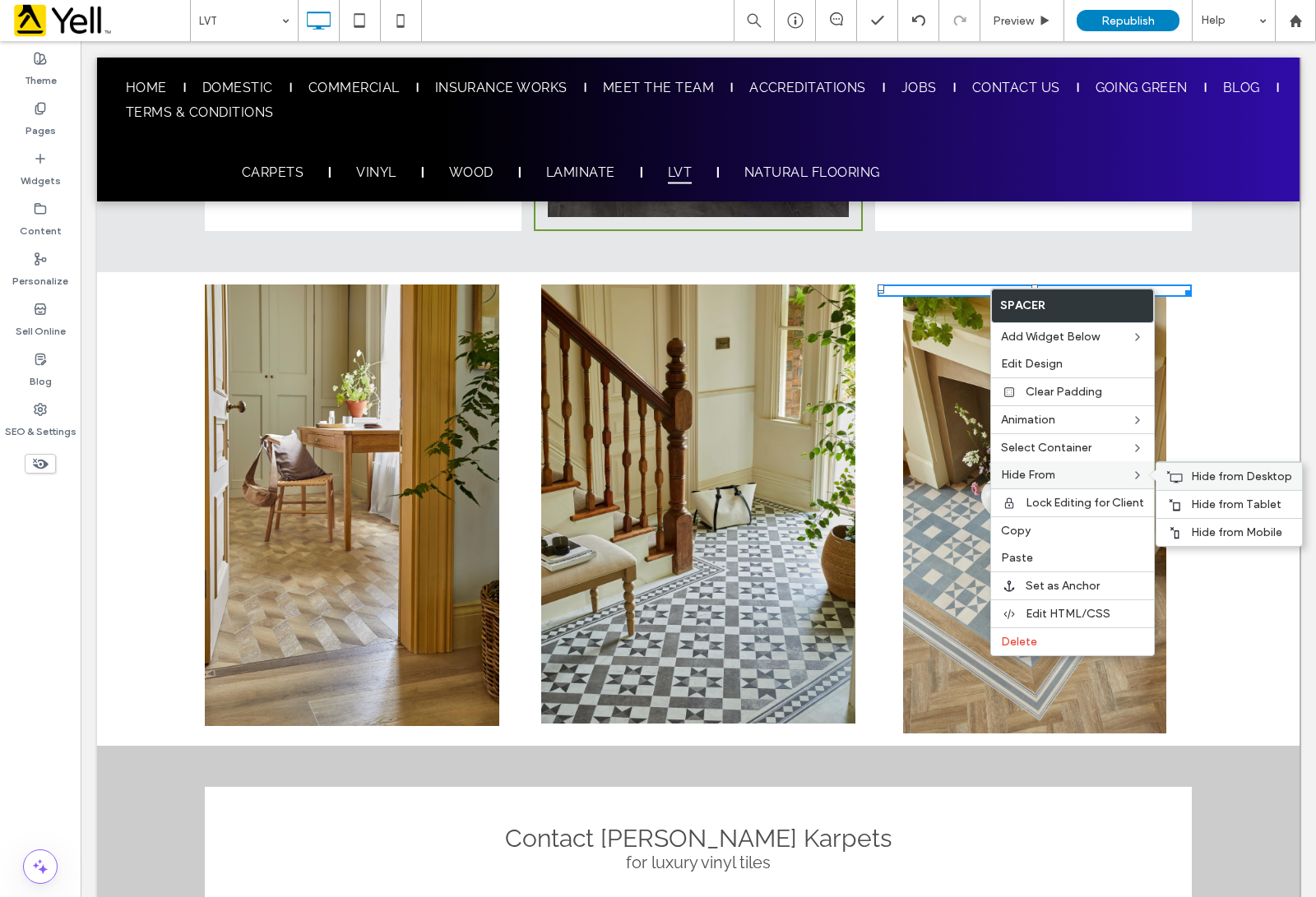
click at [1052, 479] on span "Hide from Desktop" at bounding box center [1241, 477] width 101 height 14
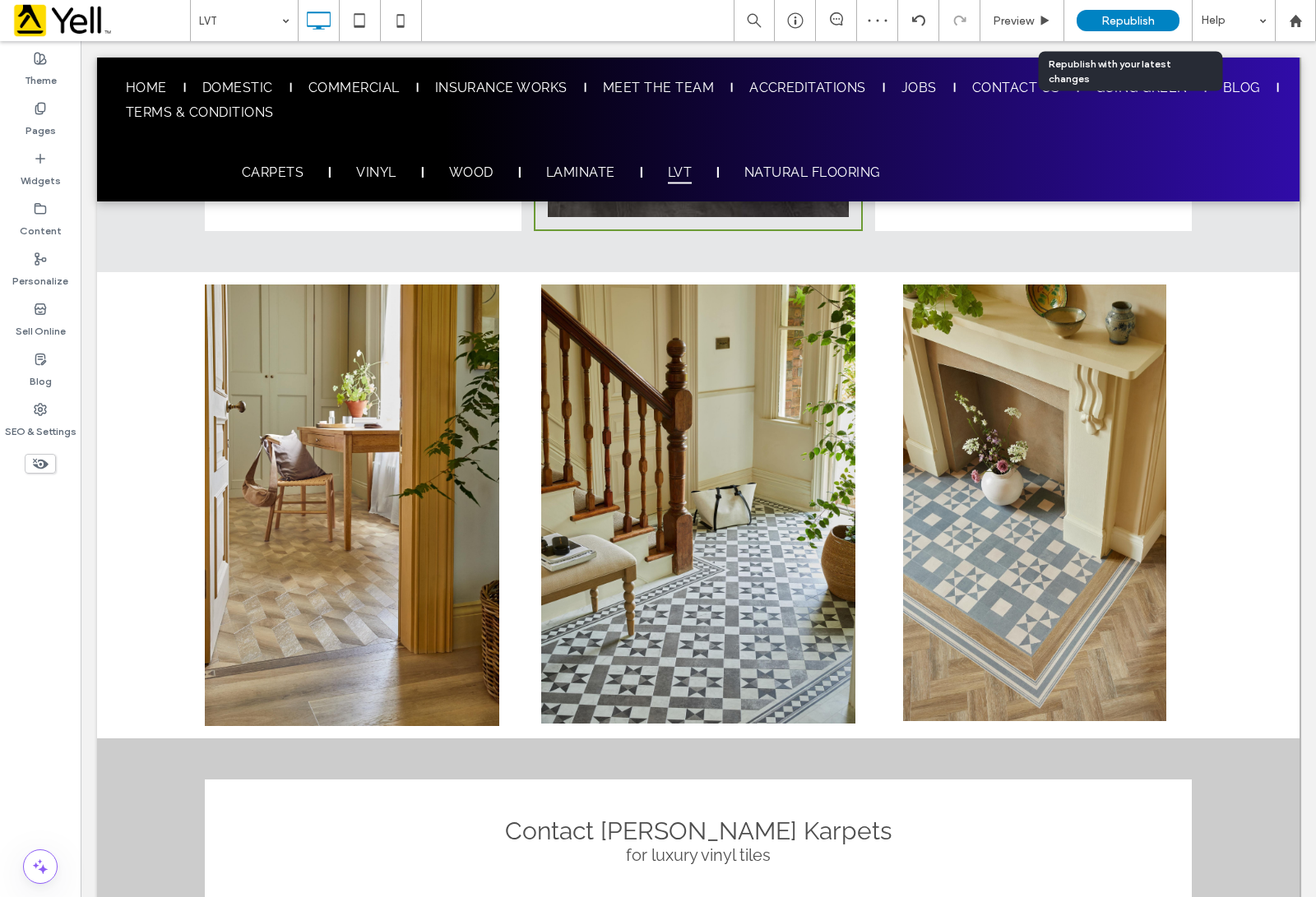
click at [1052, 22] on span "Republish" at bounding box center [1128, 21] width 53 height 14
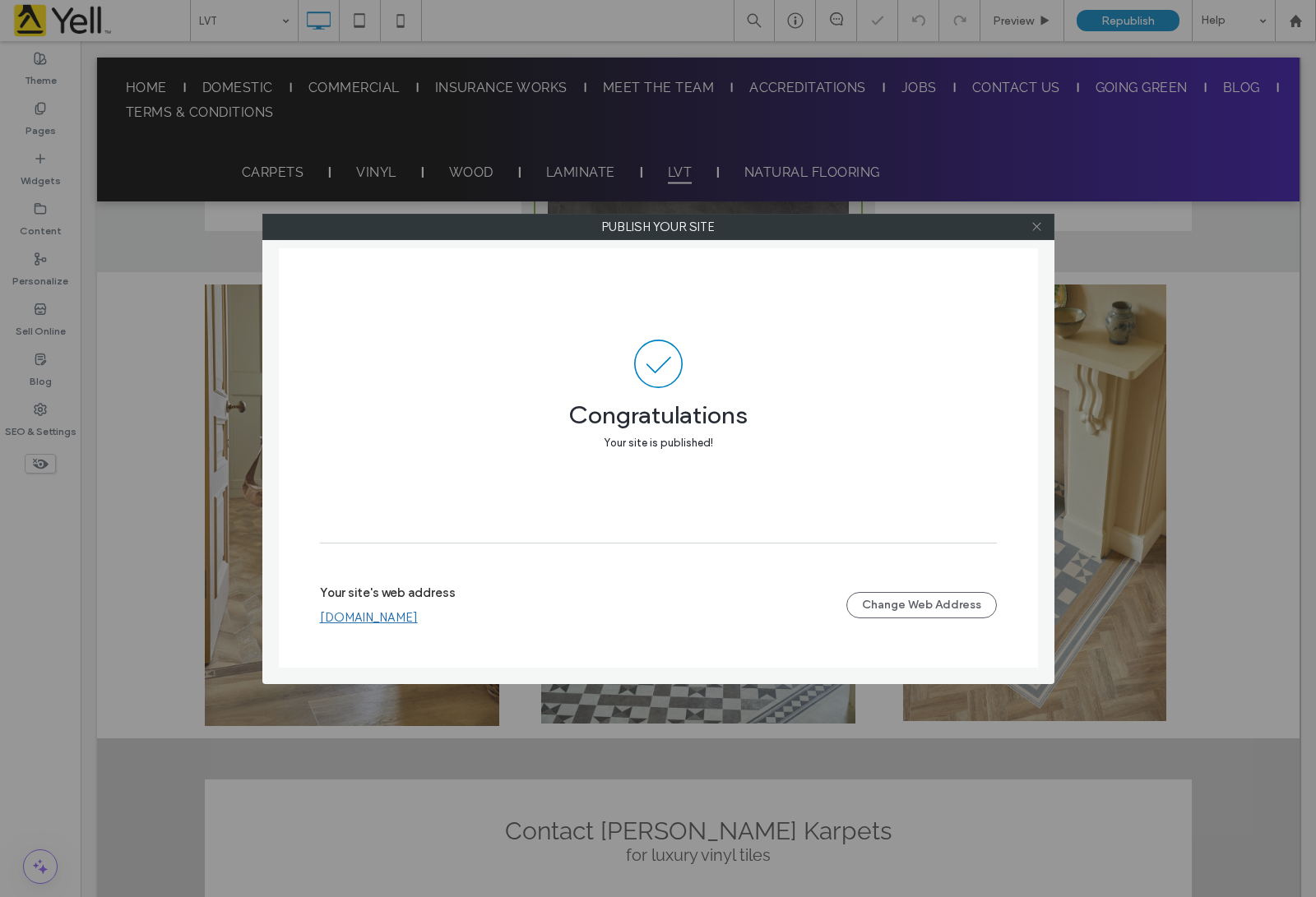
click at [1038, 222] on icon at bounding box center [1037, 226] width 12 height 12
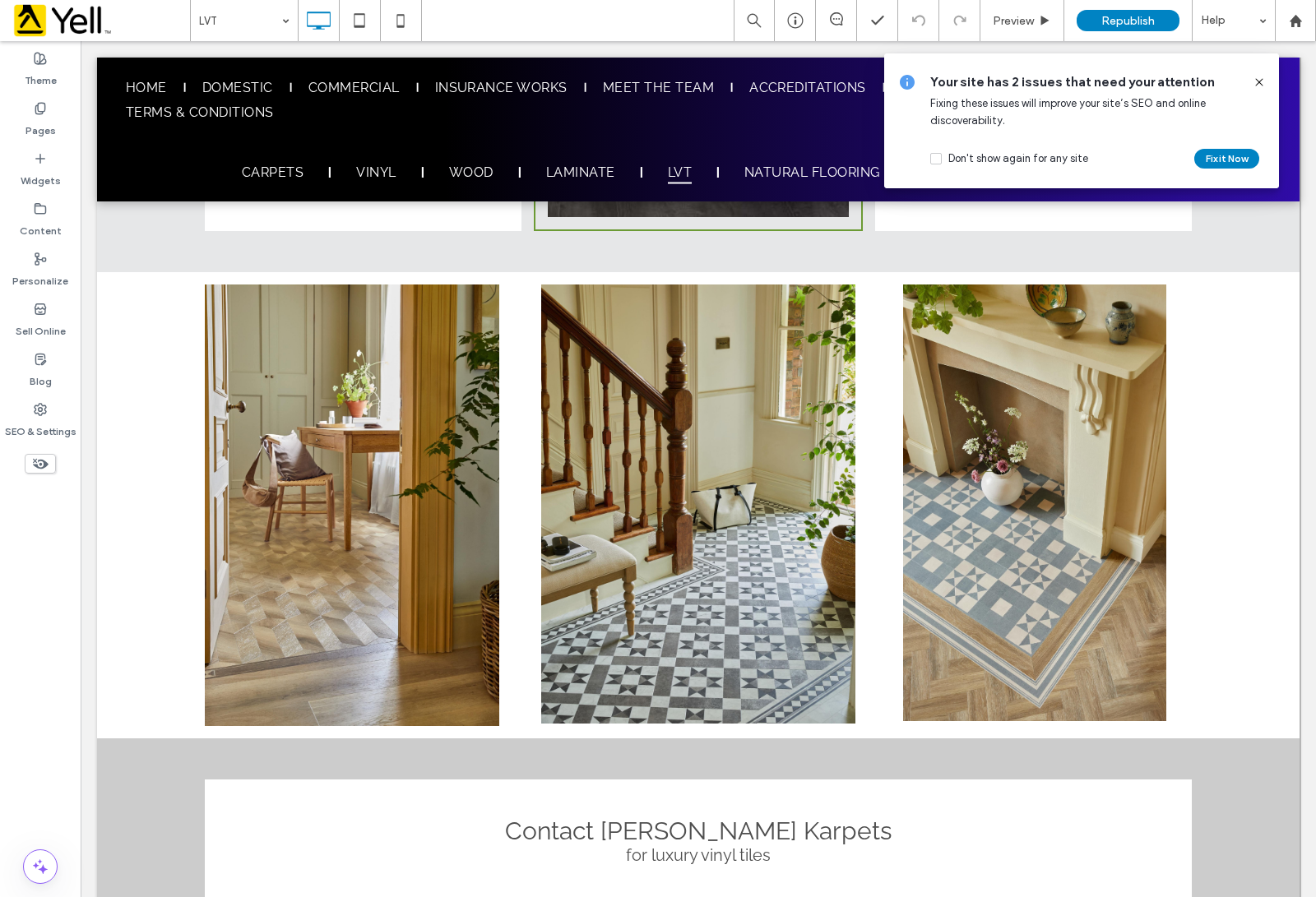
click at [1052, 88] on icon at bounding box center [1259, 82] width 13 height 13
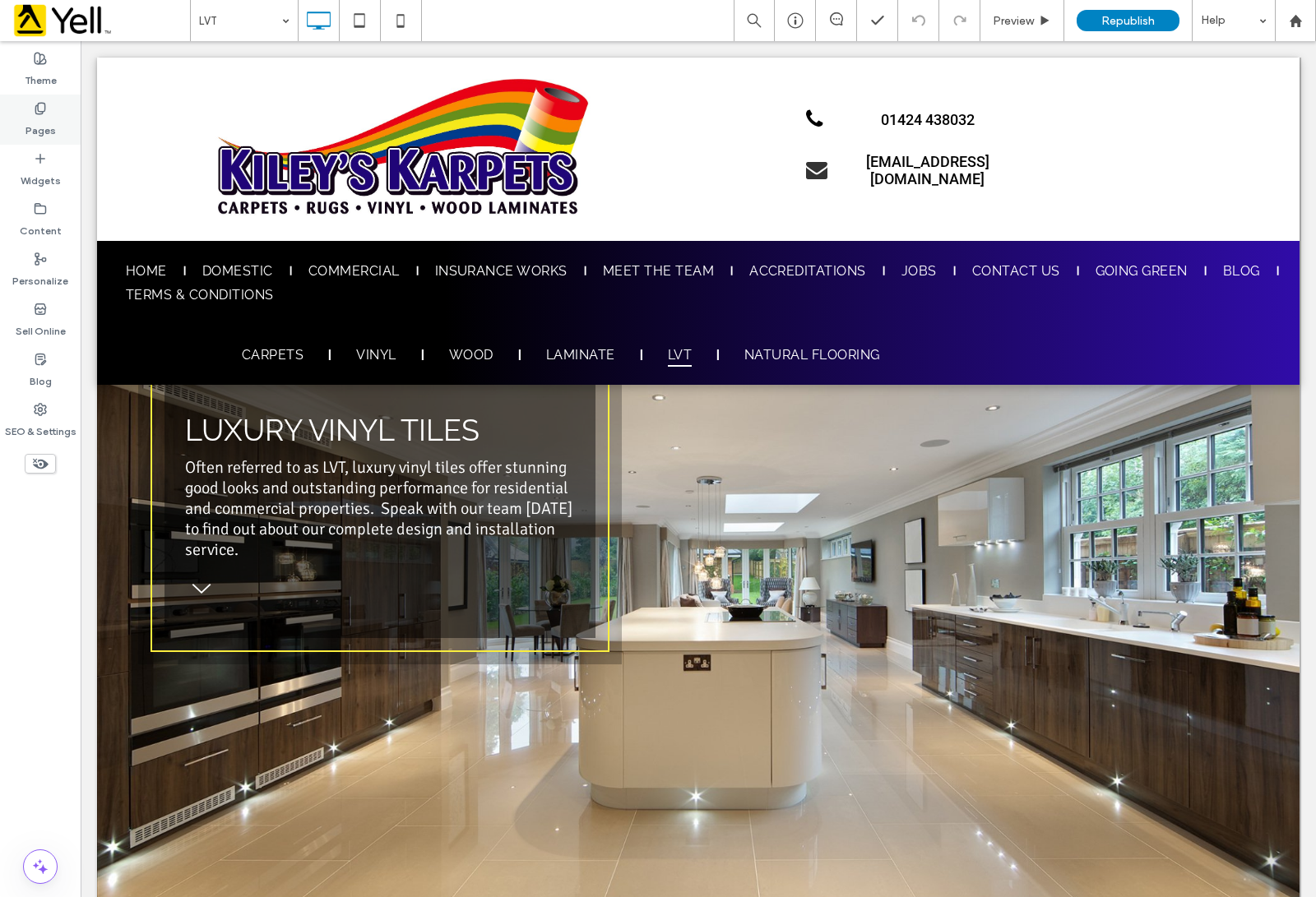
click at [34, 111] on icon at bounding box center [40, 108] width 13 height 13
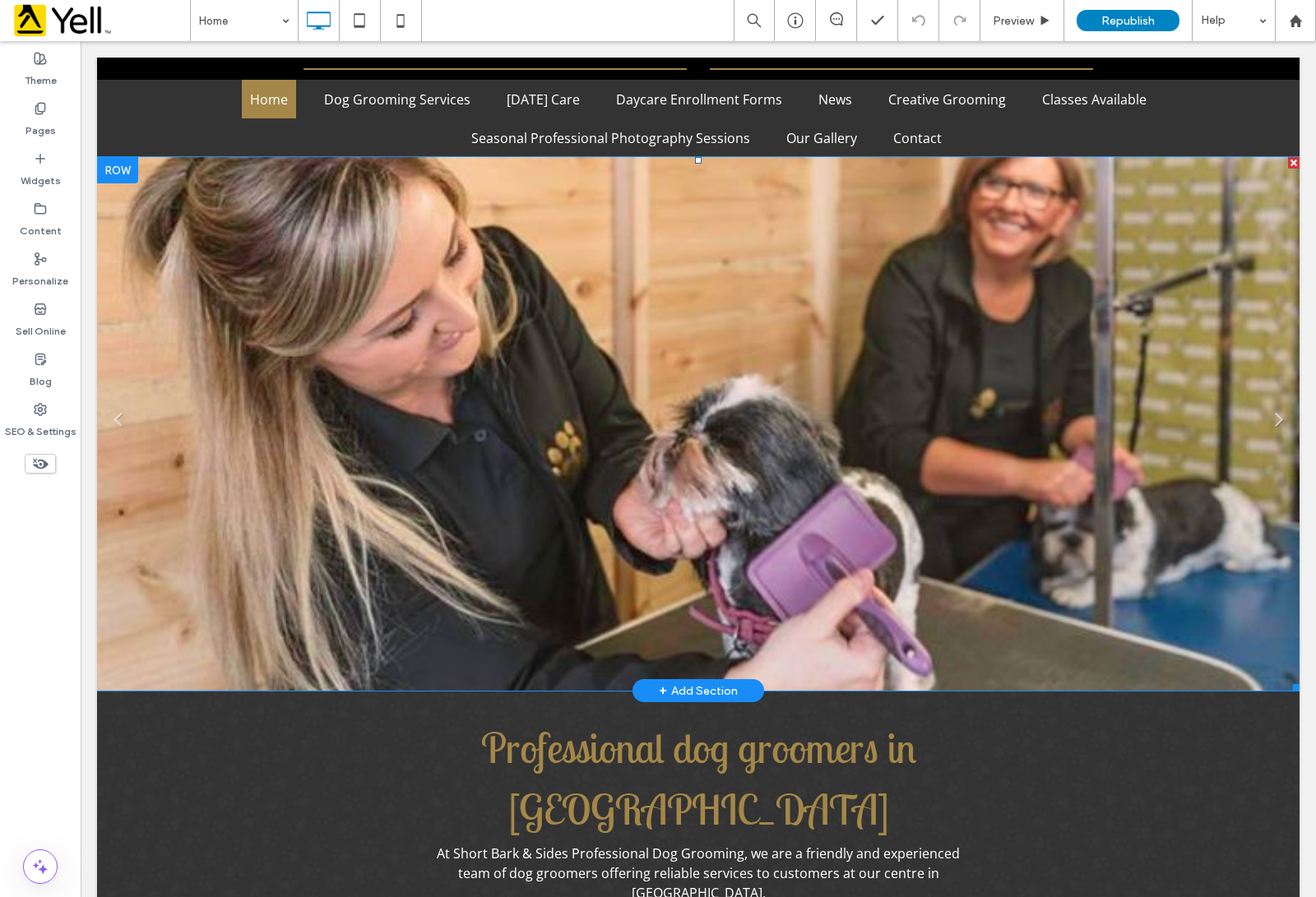
scroll to position [205, 0]
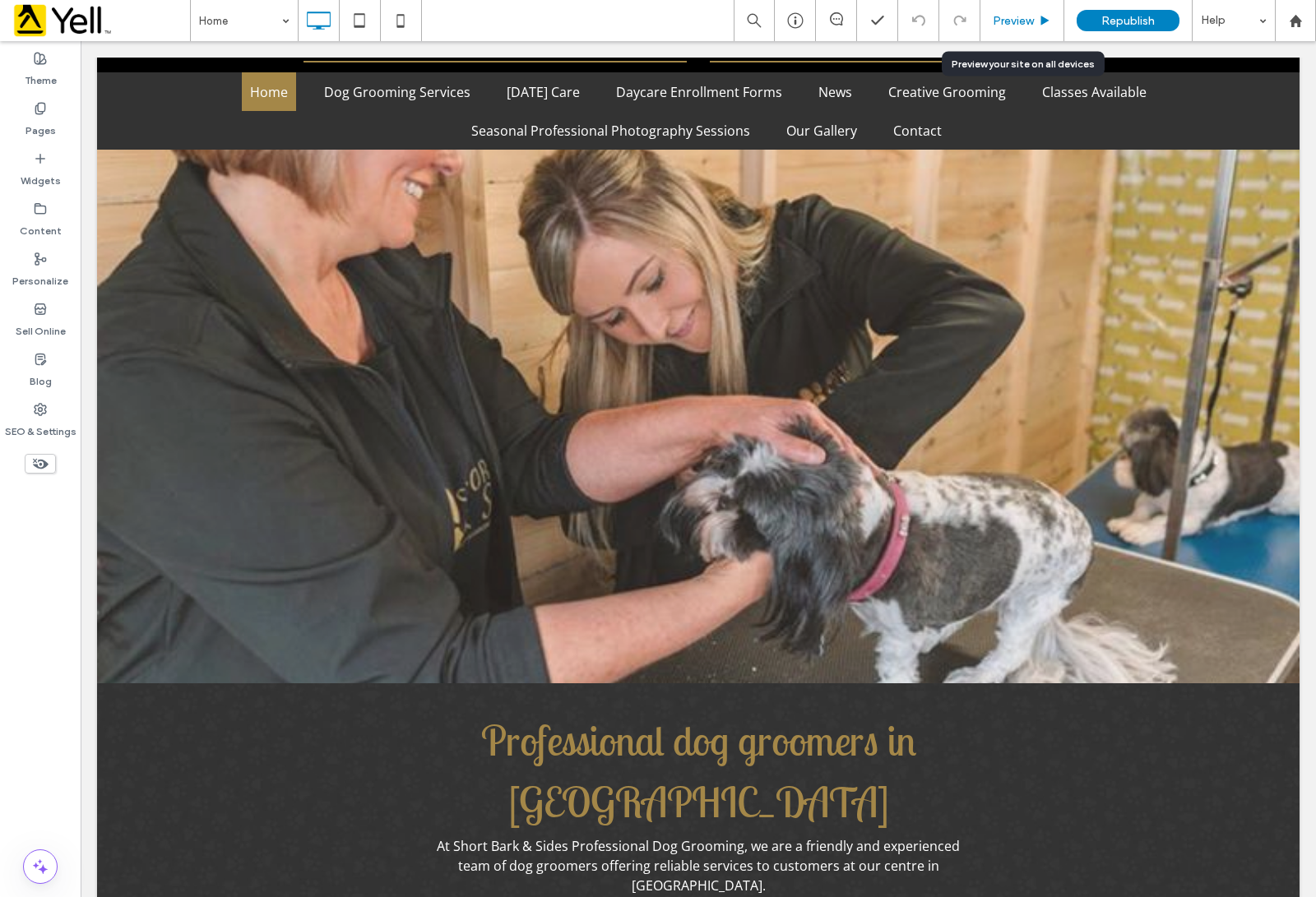
click at [1029, 18] on span "Preview" at bounding box center [1013, 21] width 41 height 14
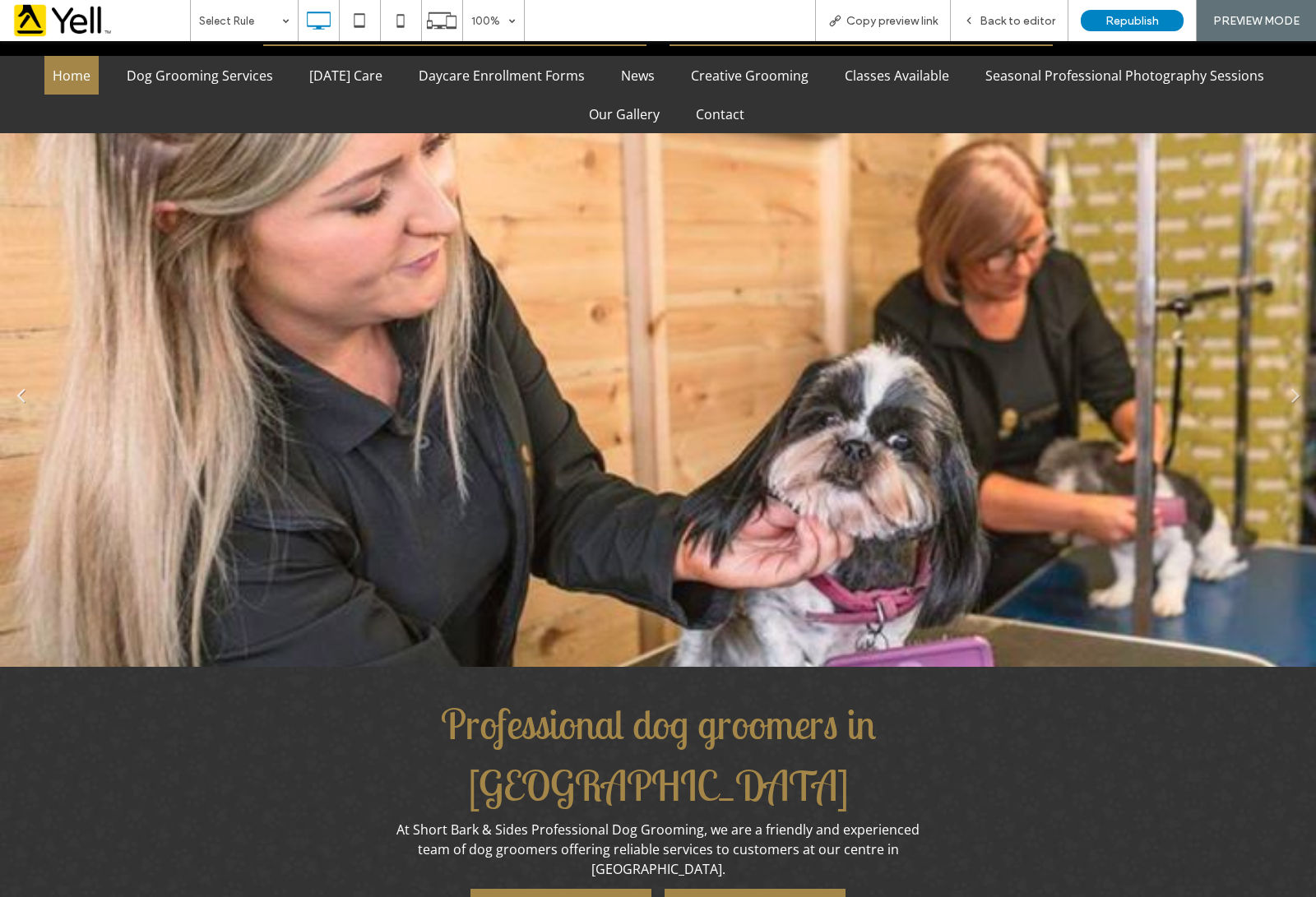
click at [29, 395] on link "Previous" at bounding box center [20, 394] width 25 height 25
click at [405, 27] on icon at bounding box center [400, 20] width 33 height 33
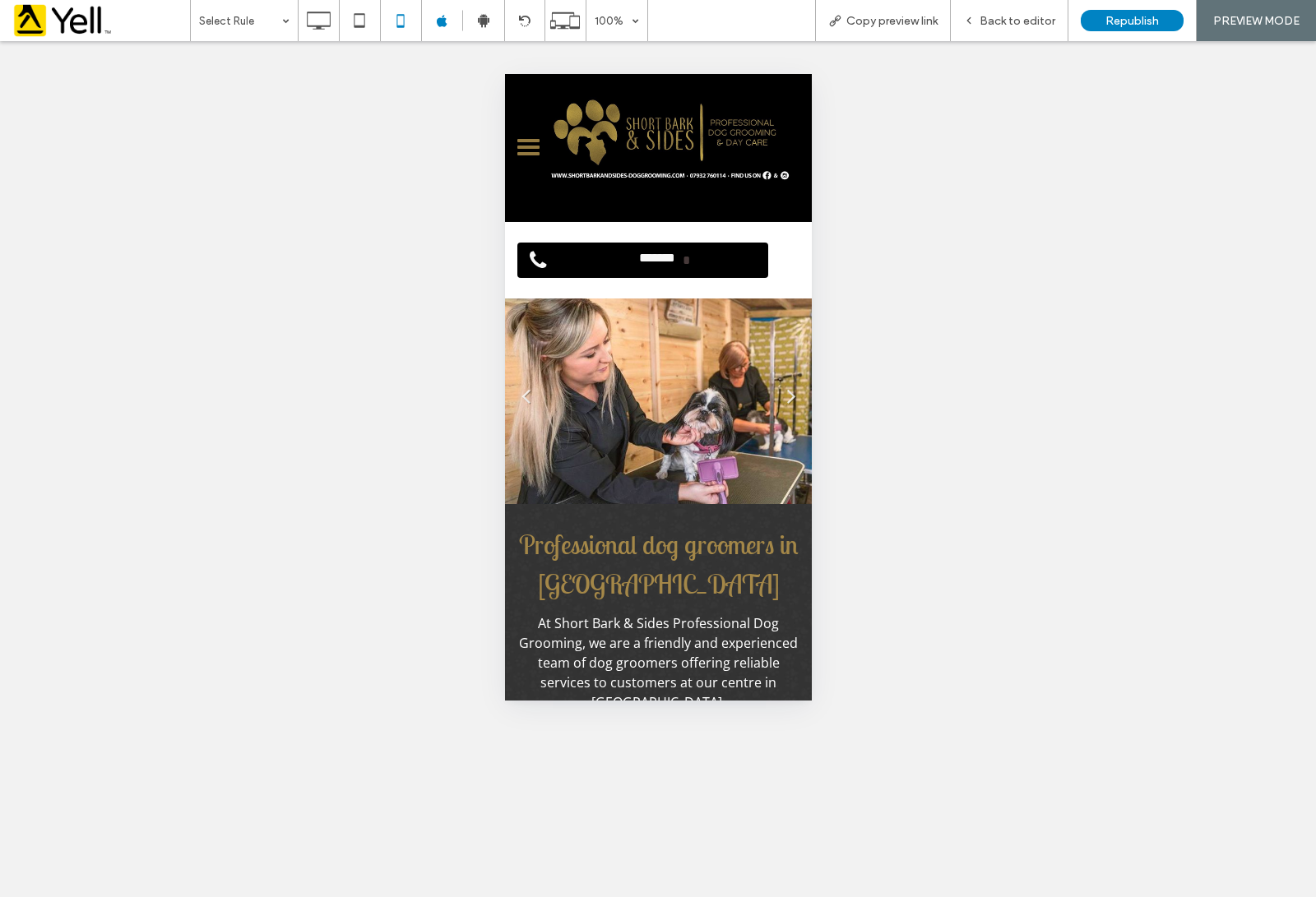
click at [596, 242] on link "*******" at bounding box center [642, 260] width 251 height 35
click at [1026, 18] on span "Back to editor" at bounding box center [1017, 21] width 76 height 14
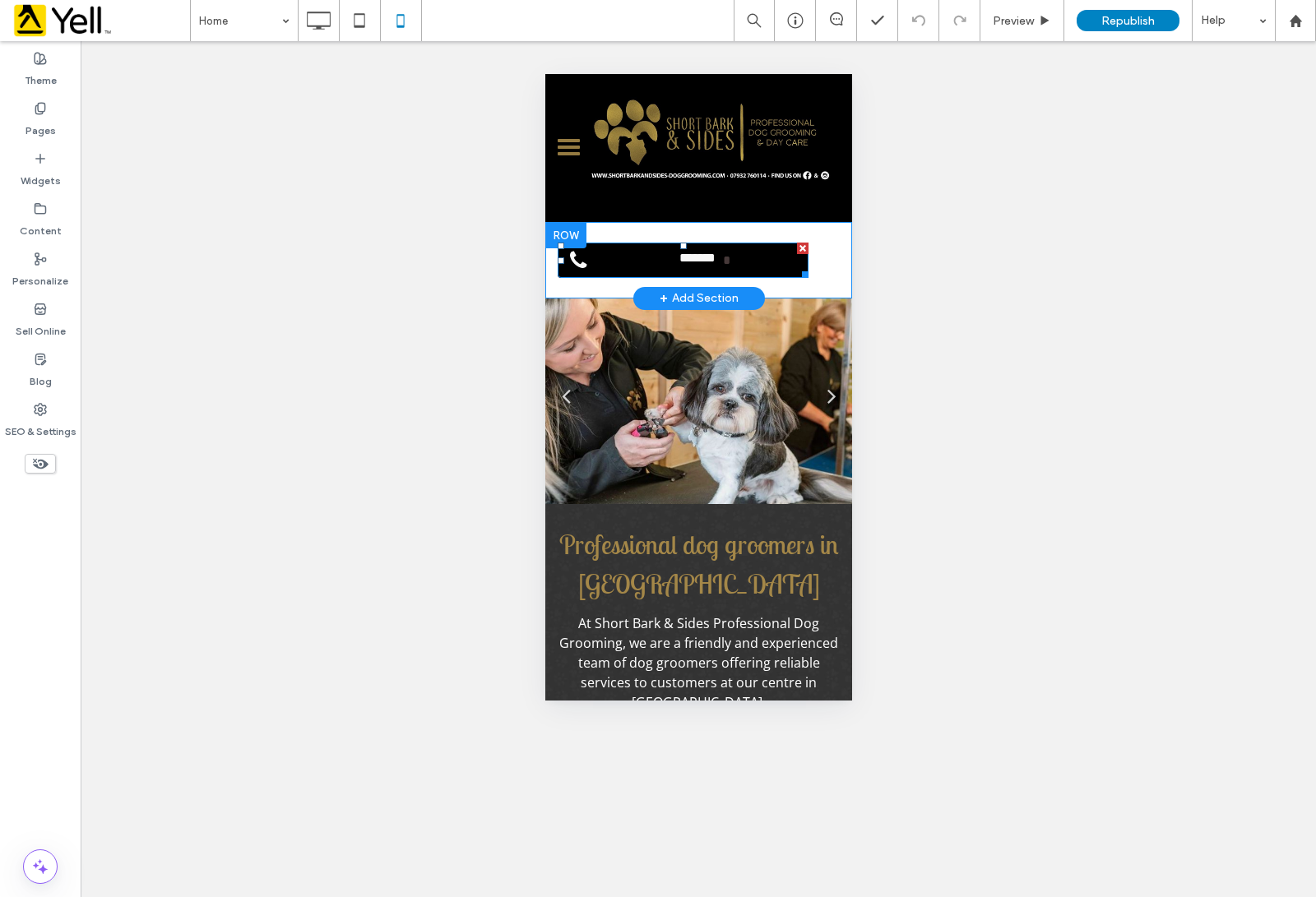
click at [721, 261] on span "*******" at bounding box center [697, 260] width 52 height 35
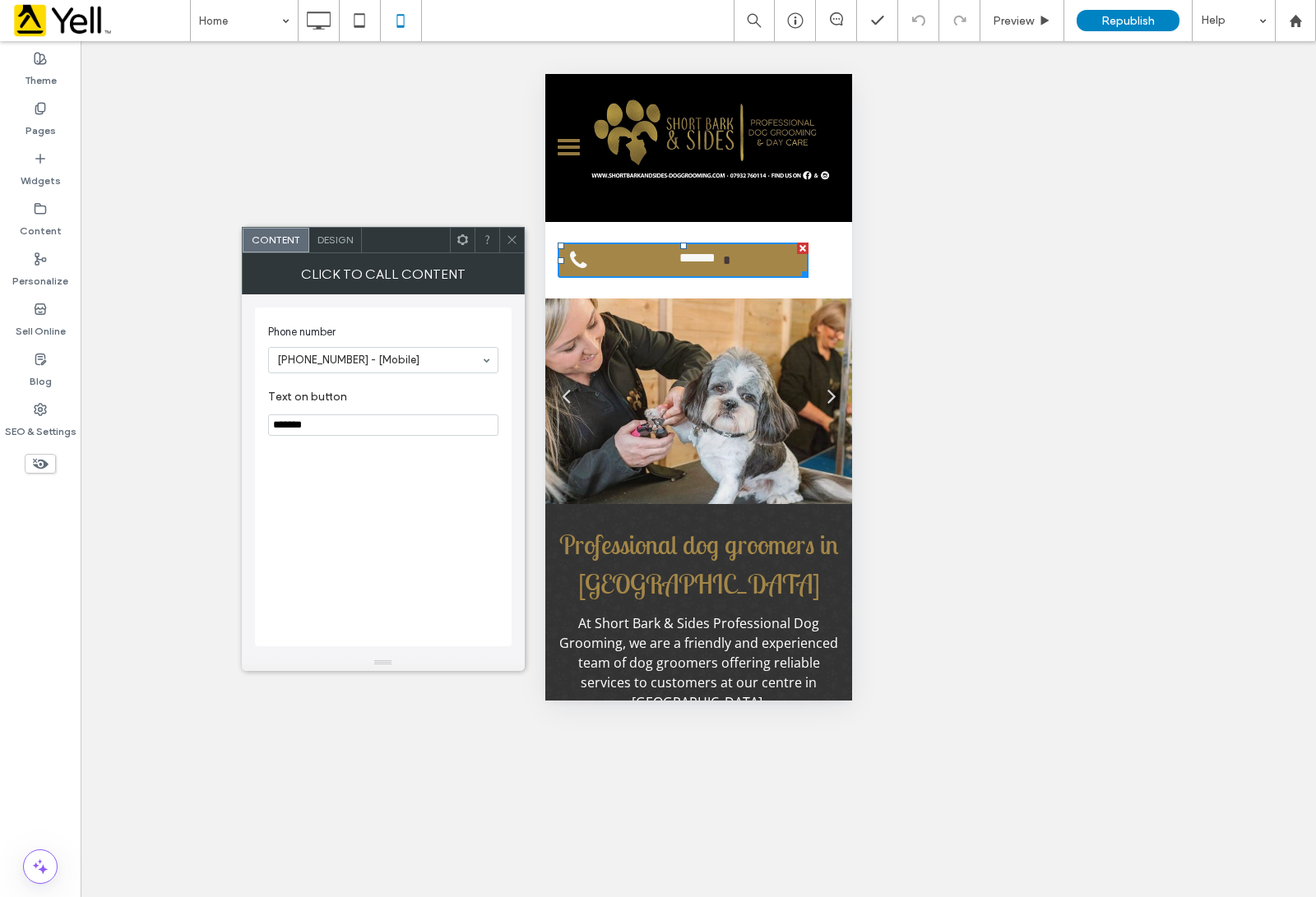
click at [510, 235] on icon at bounding box center [512, 240] width 12 height 12
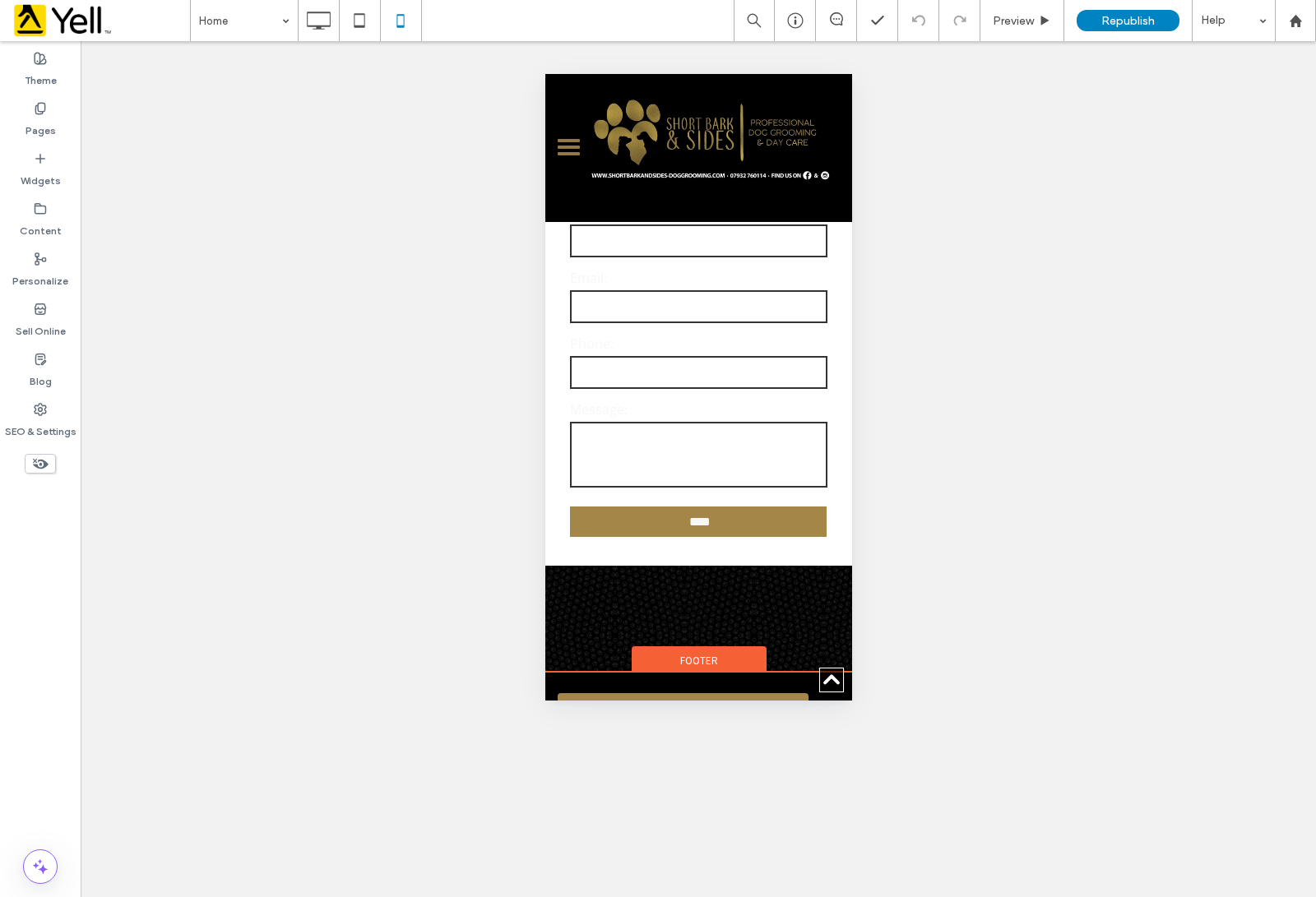
scroll to position [3516, 0]
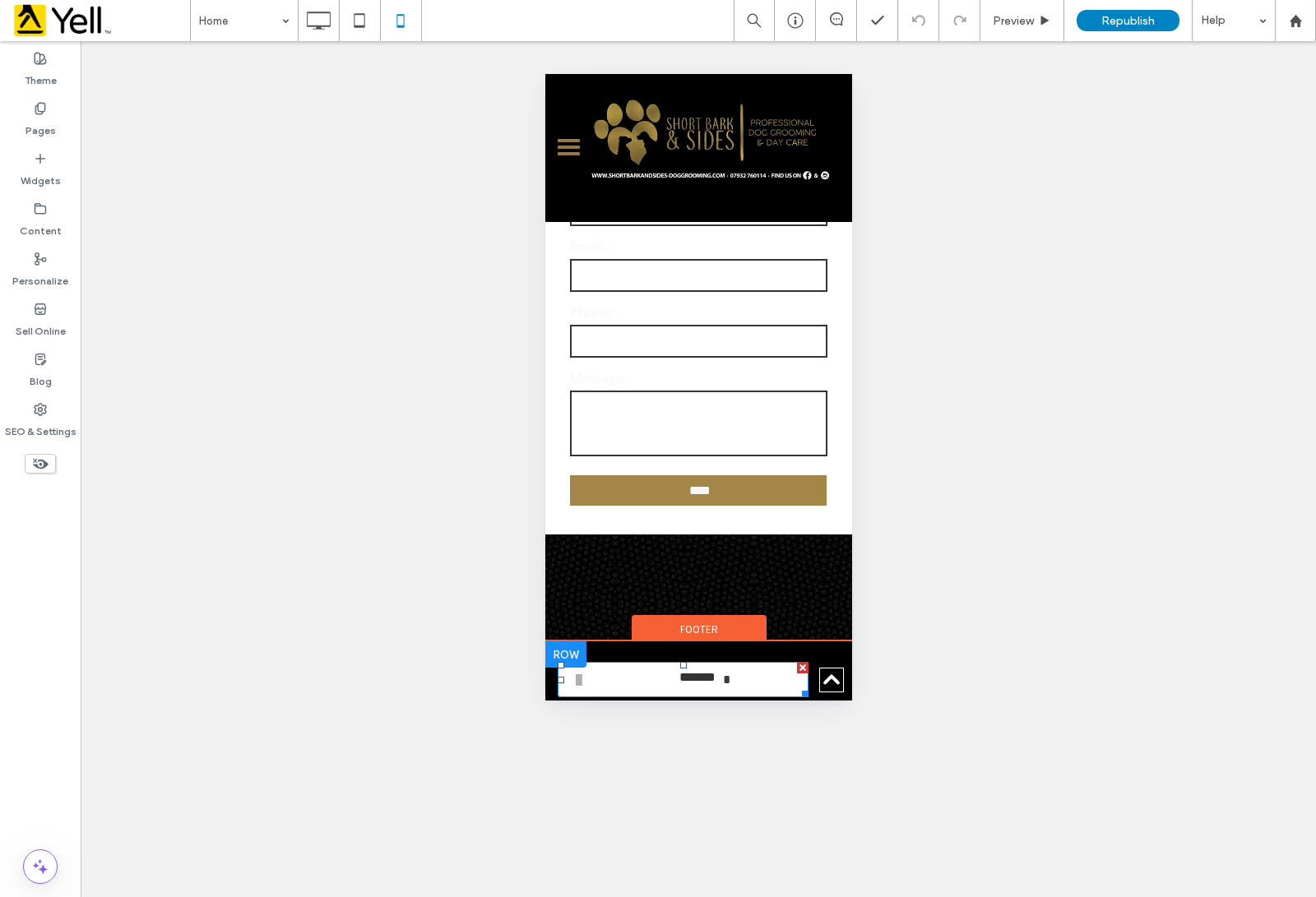
click at [694, 663] on span "*******" at bounding box center [697, 680] width 52 height 35
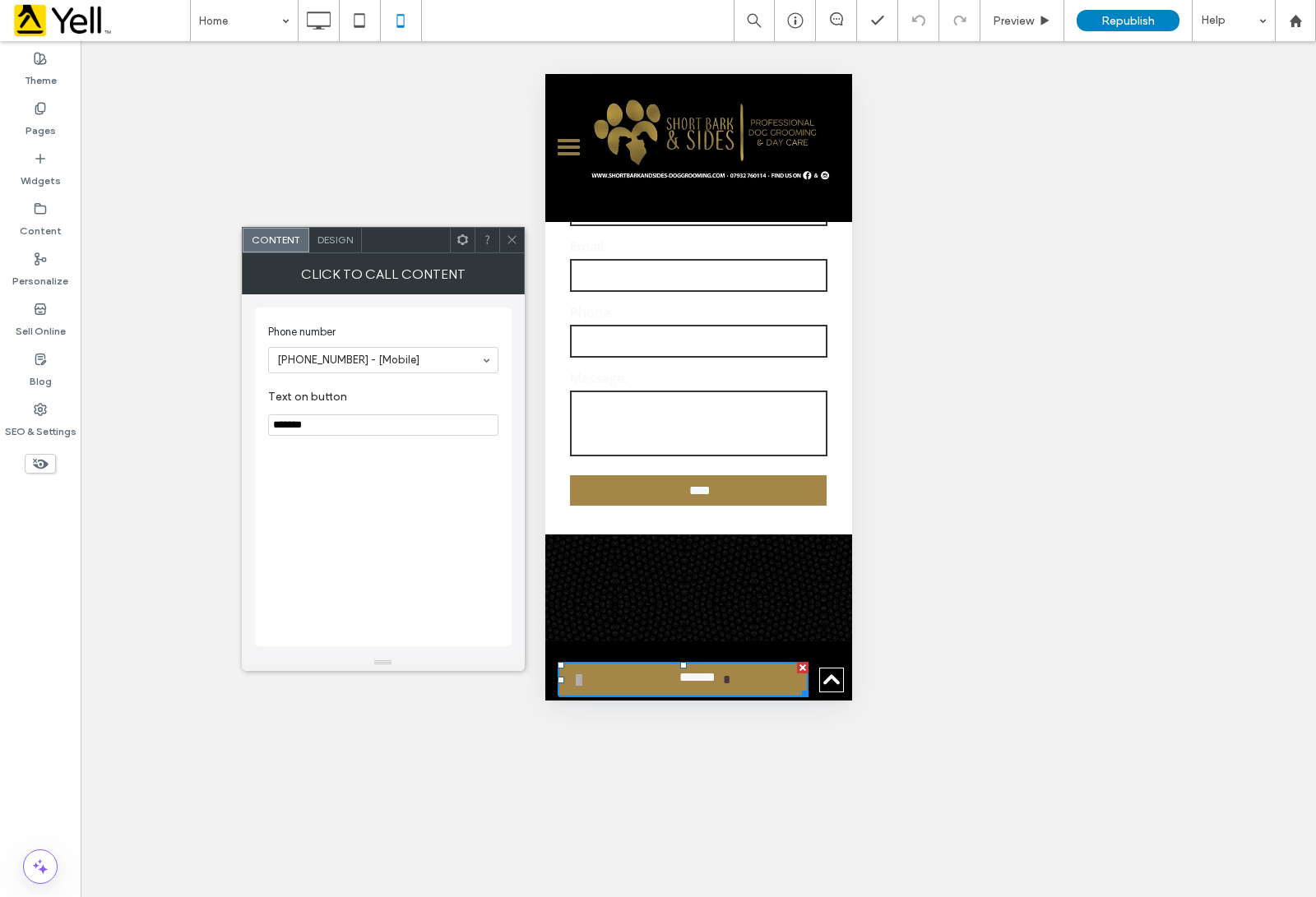
click at [499, 240] on div at bounding box center [511, 241] width 25 height 25
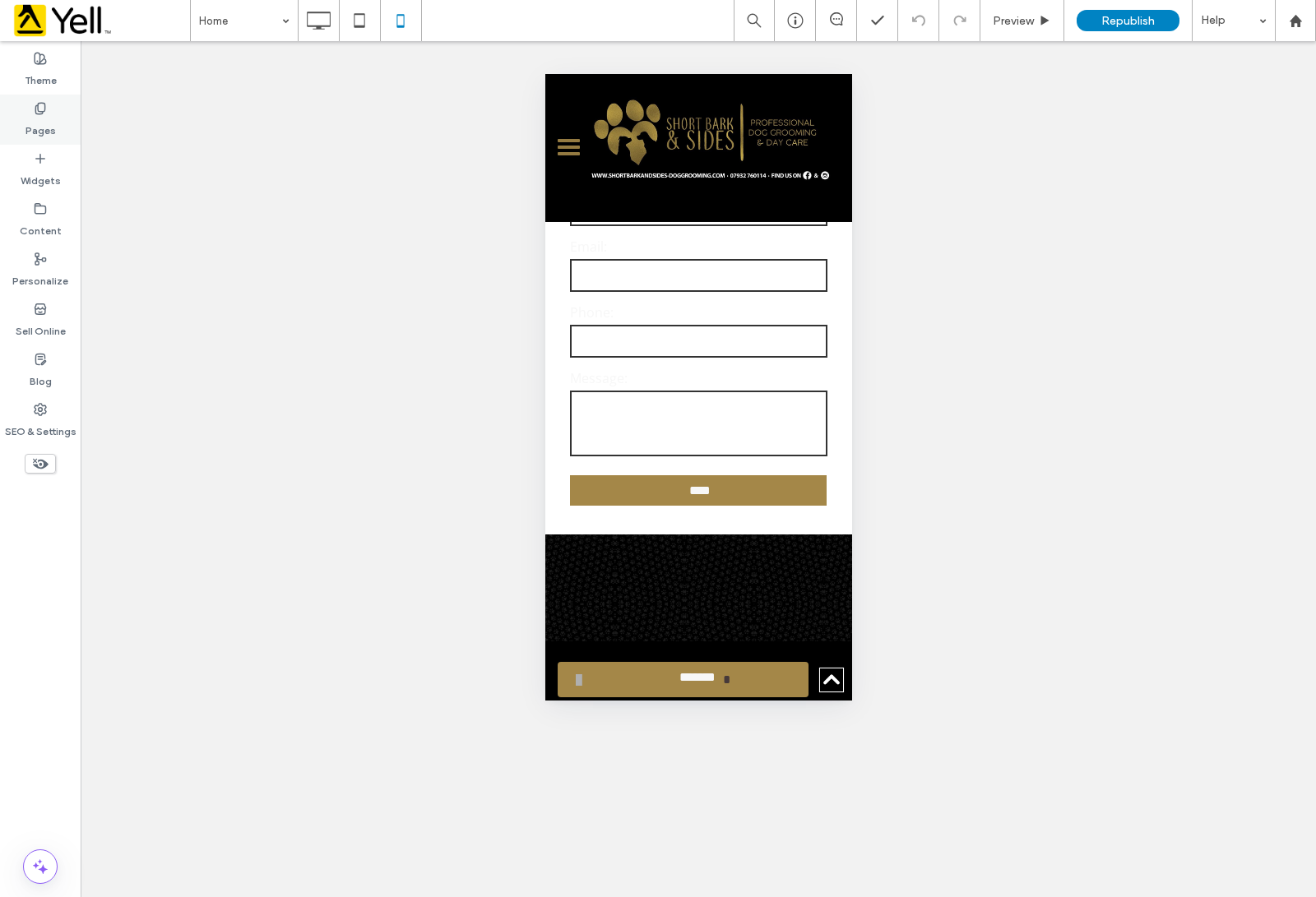
click at [30, 112] on div "Pages" at bounding box center [40, 119] width 80 height 50
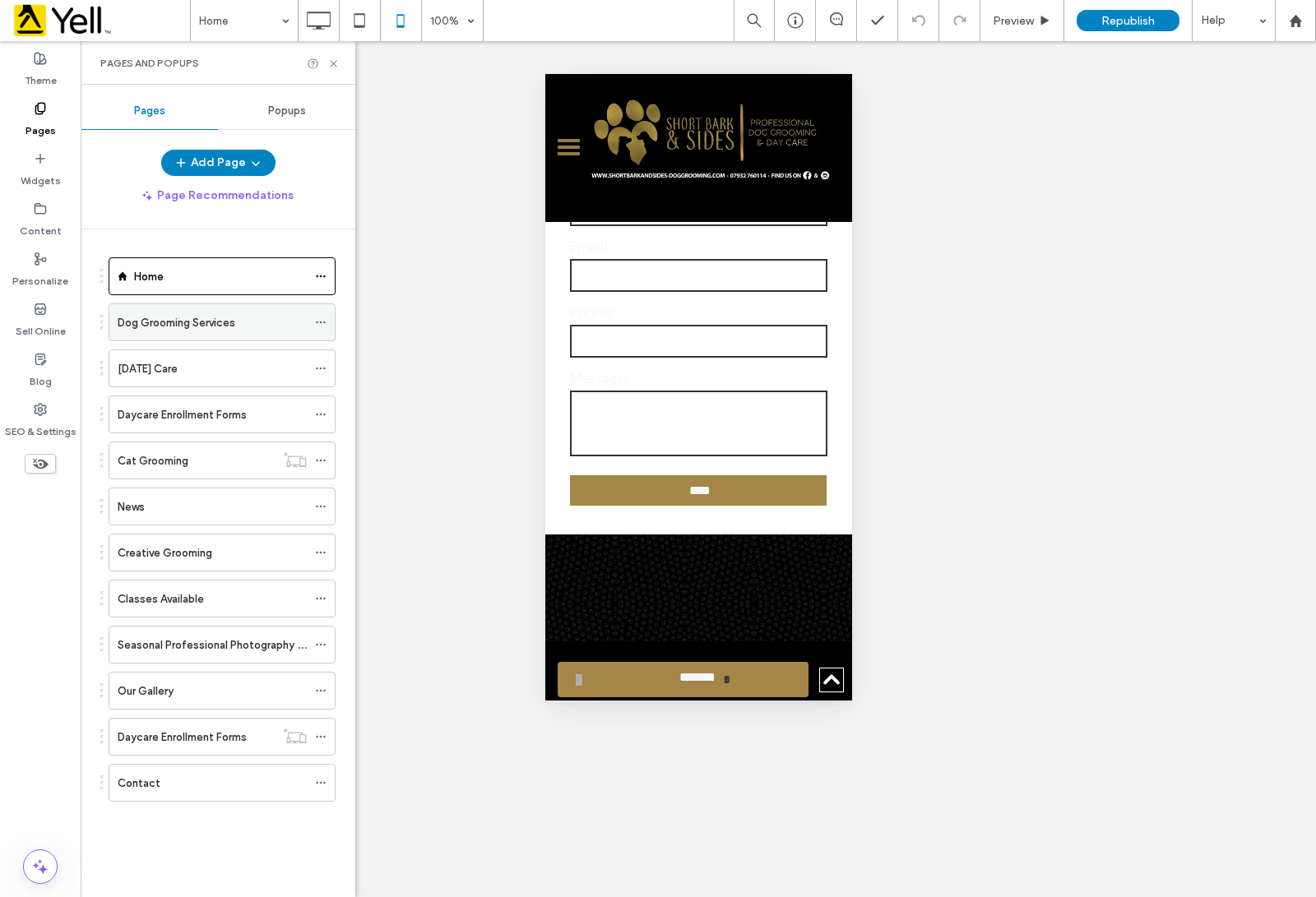
click at [153, 307] on div "Dog Grooming Services" at bounding box center [212, 322] width 189 height 36
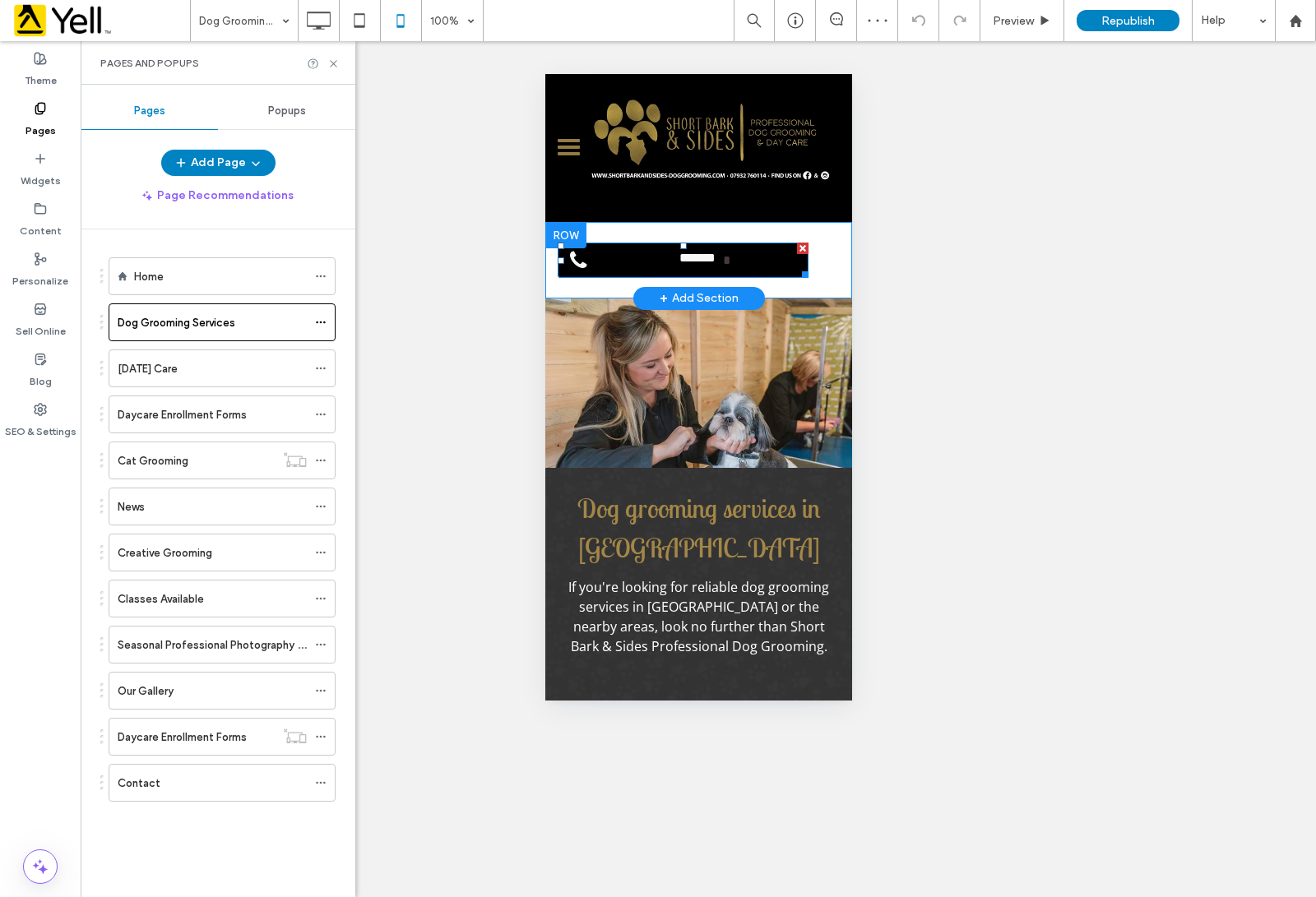
click at [676, 242] on span "*******" at bounding box center [697, 260] width 52 height 35
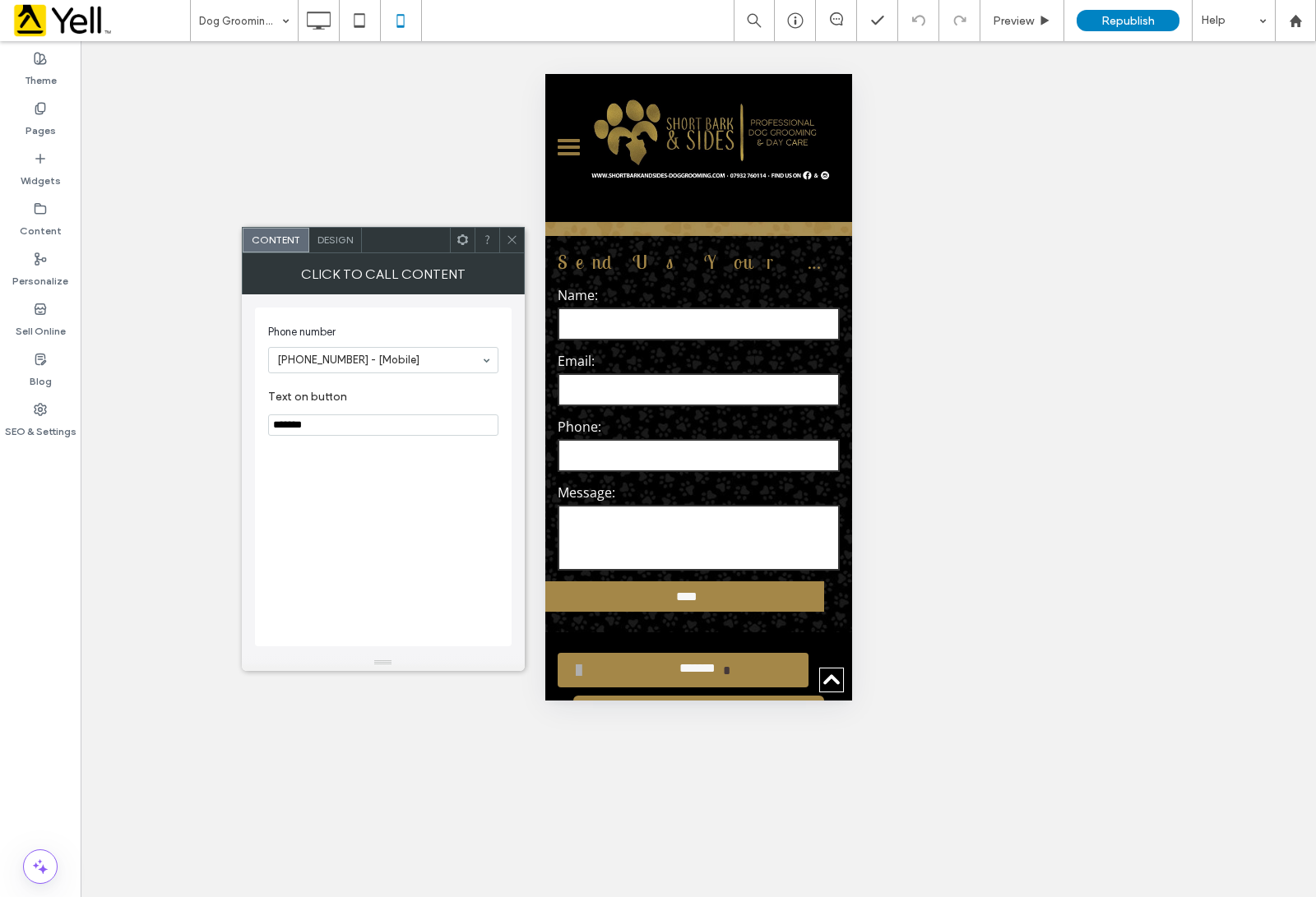
scroll to position [5402, 0]
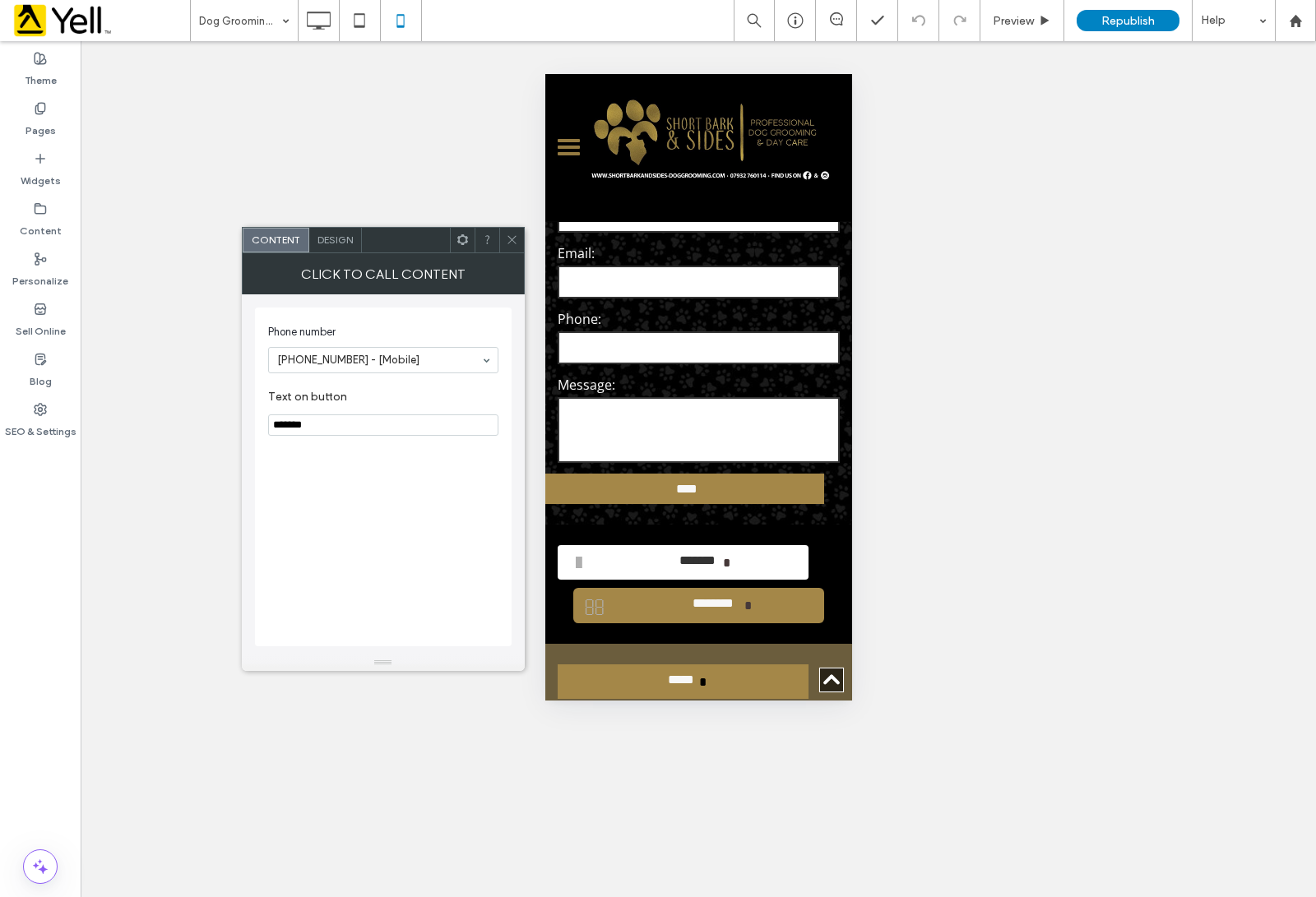
click at [685, 545] on span "*******" at bounding box center [697, 563] width 52 height 35
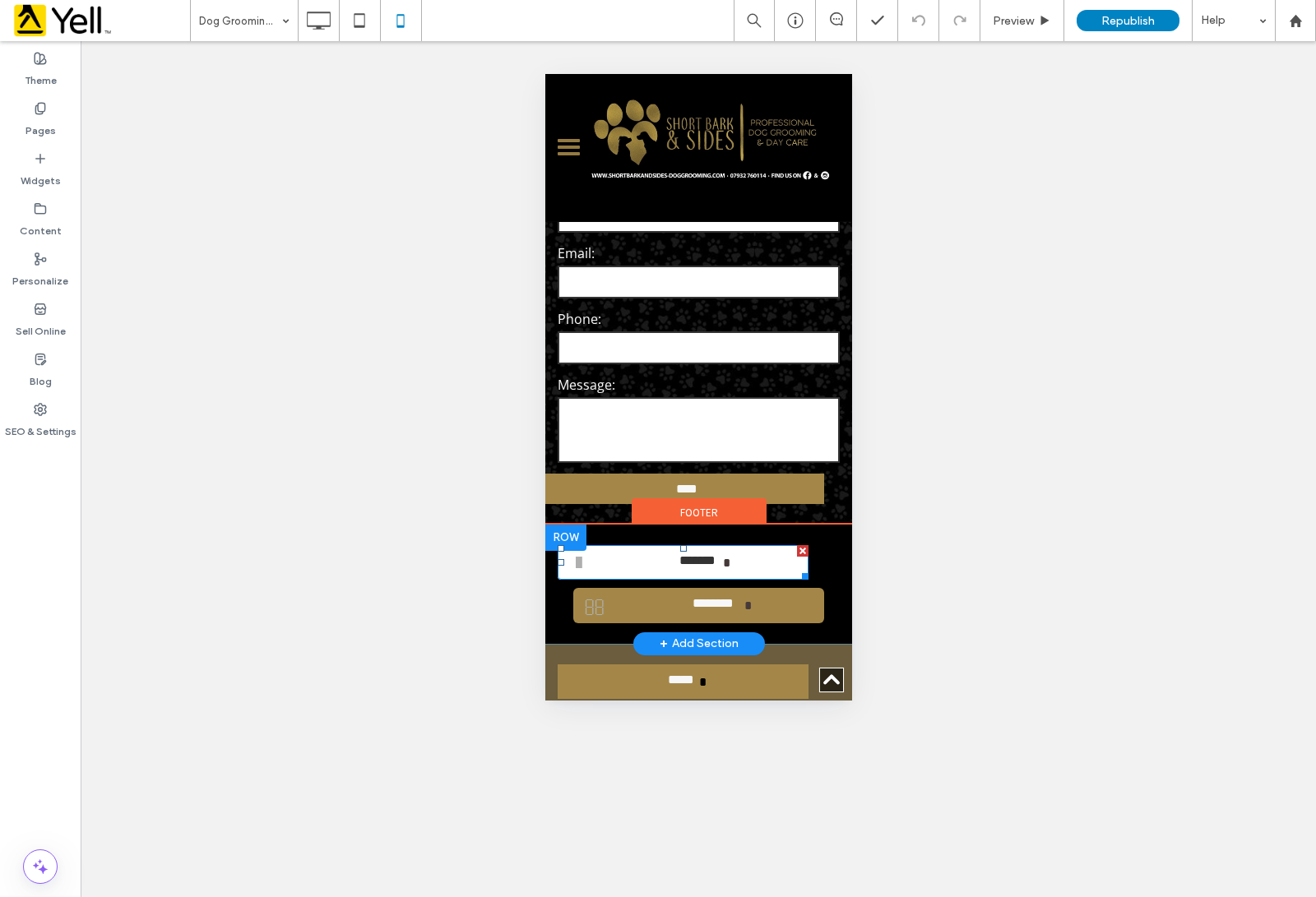
click at [685, 545] on span "*******" at bounding box center [697, 563] width 52 height 35
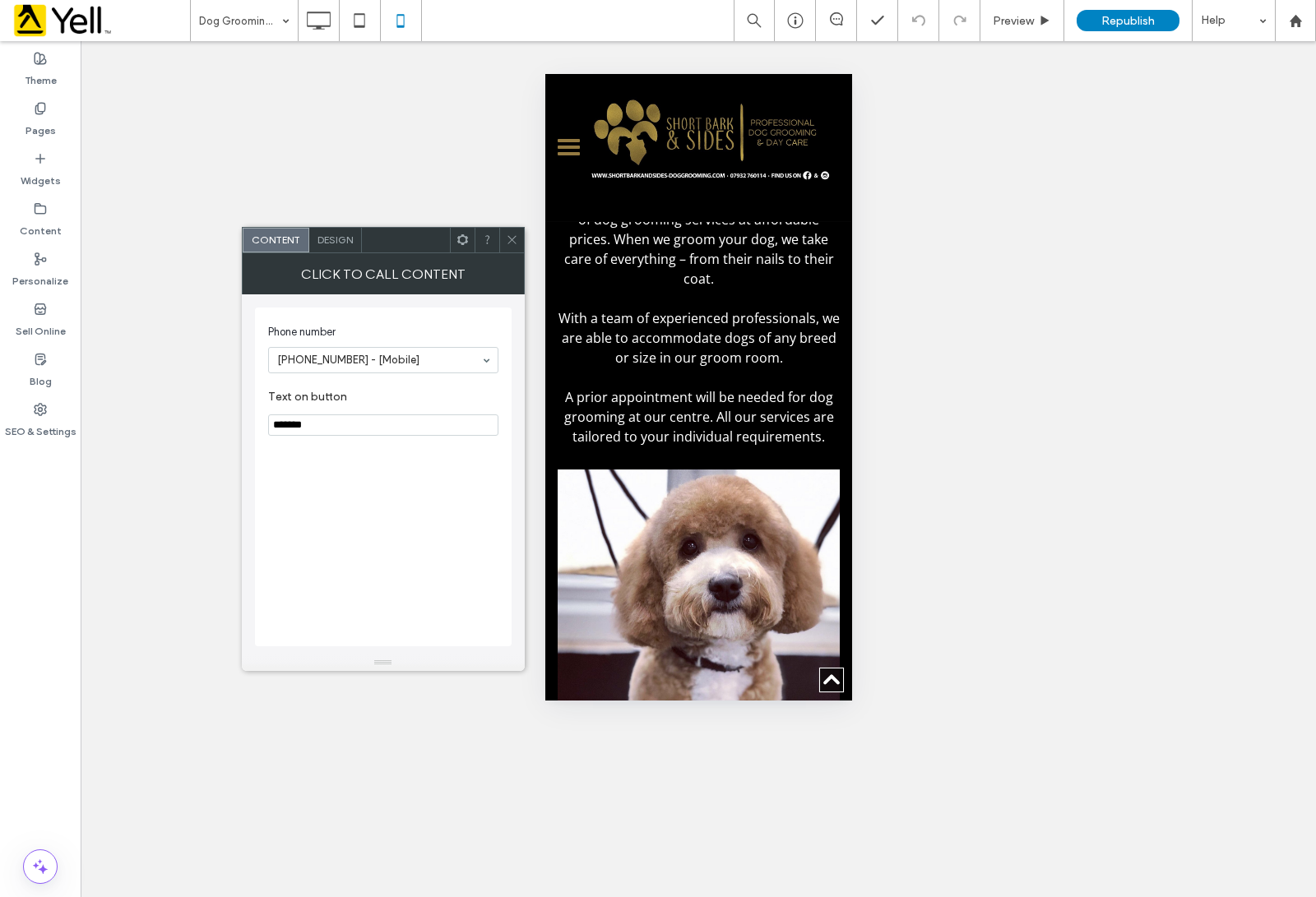
scroll to position [981, 0]
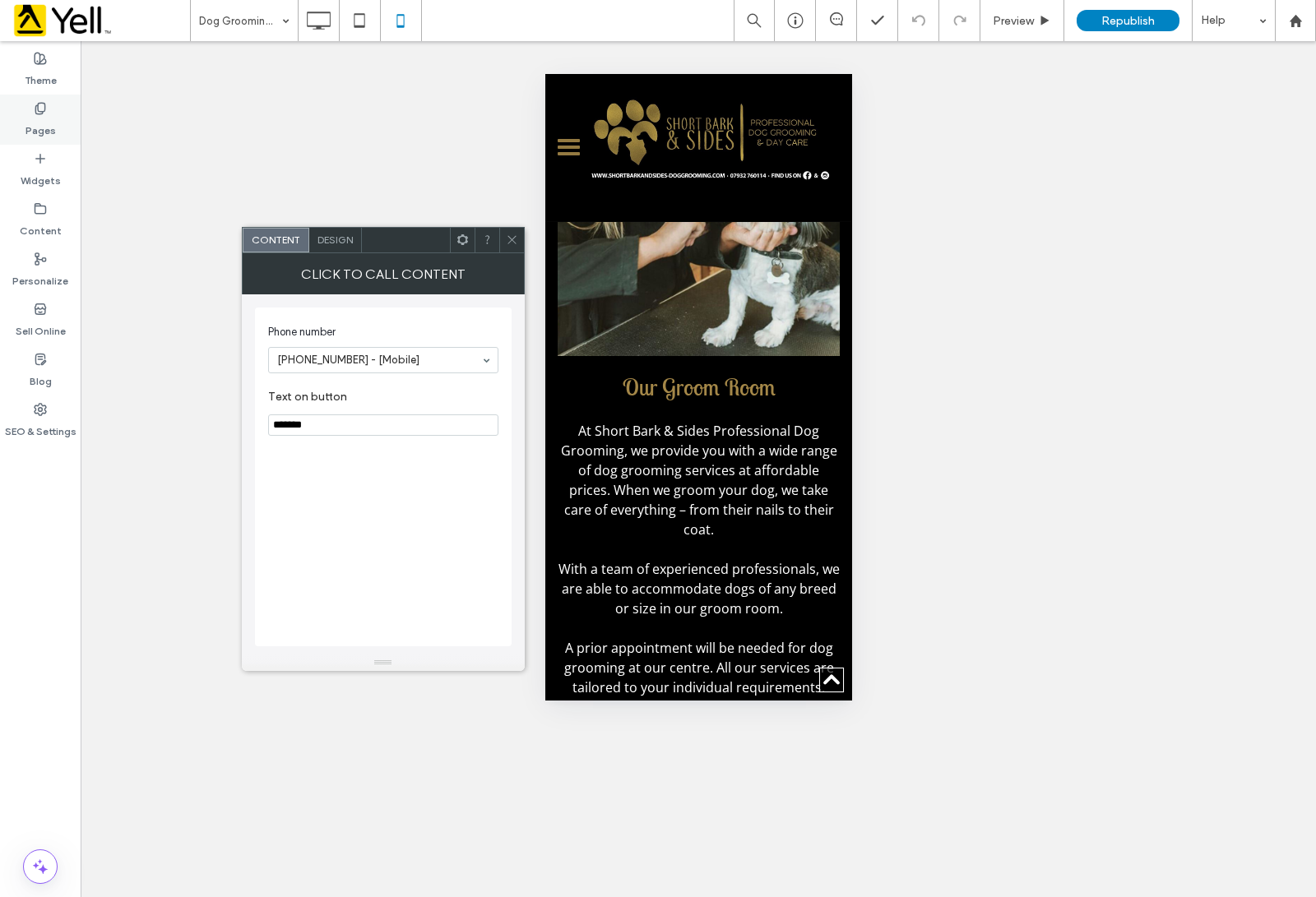
click at [37, 138] on div "Pages" at bounding box center [40, 119] width 80 height 50
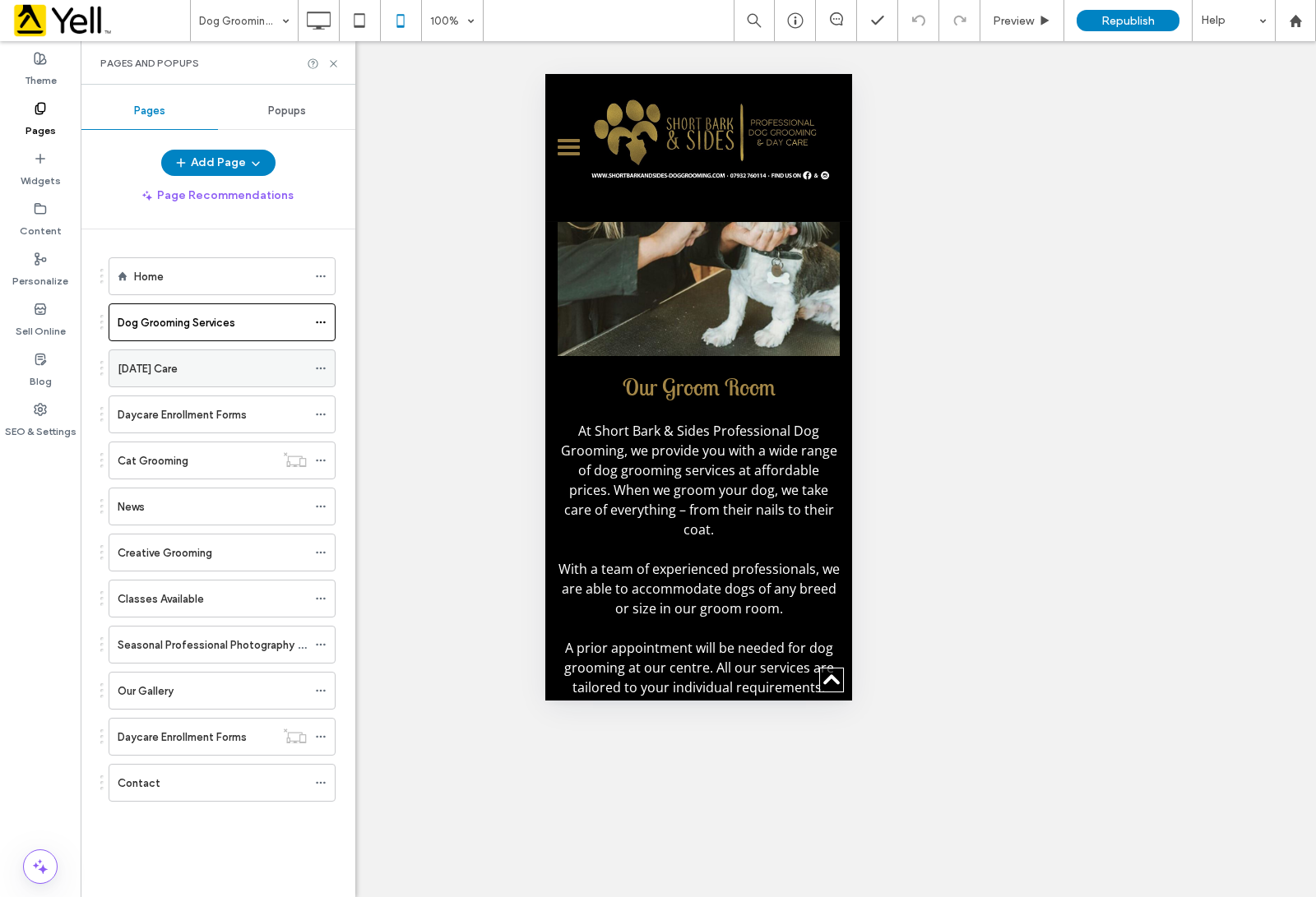
click at [178, 364] on label "Dog Day Care" at bounding box center [148, 369] width 60 height 29
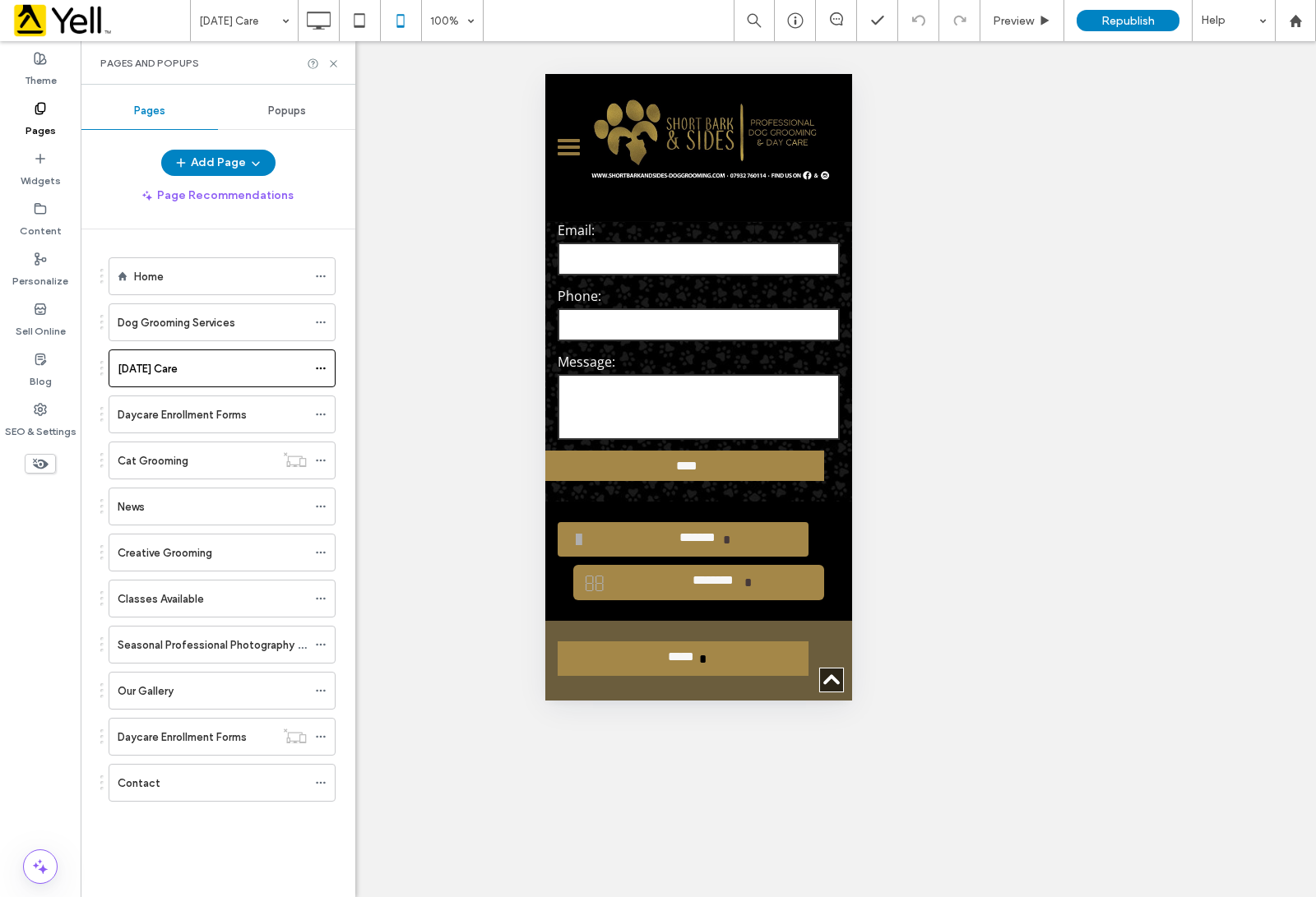
scroll to position [3496, 0]
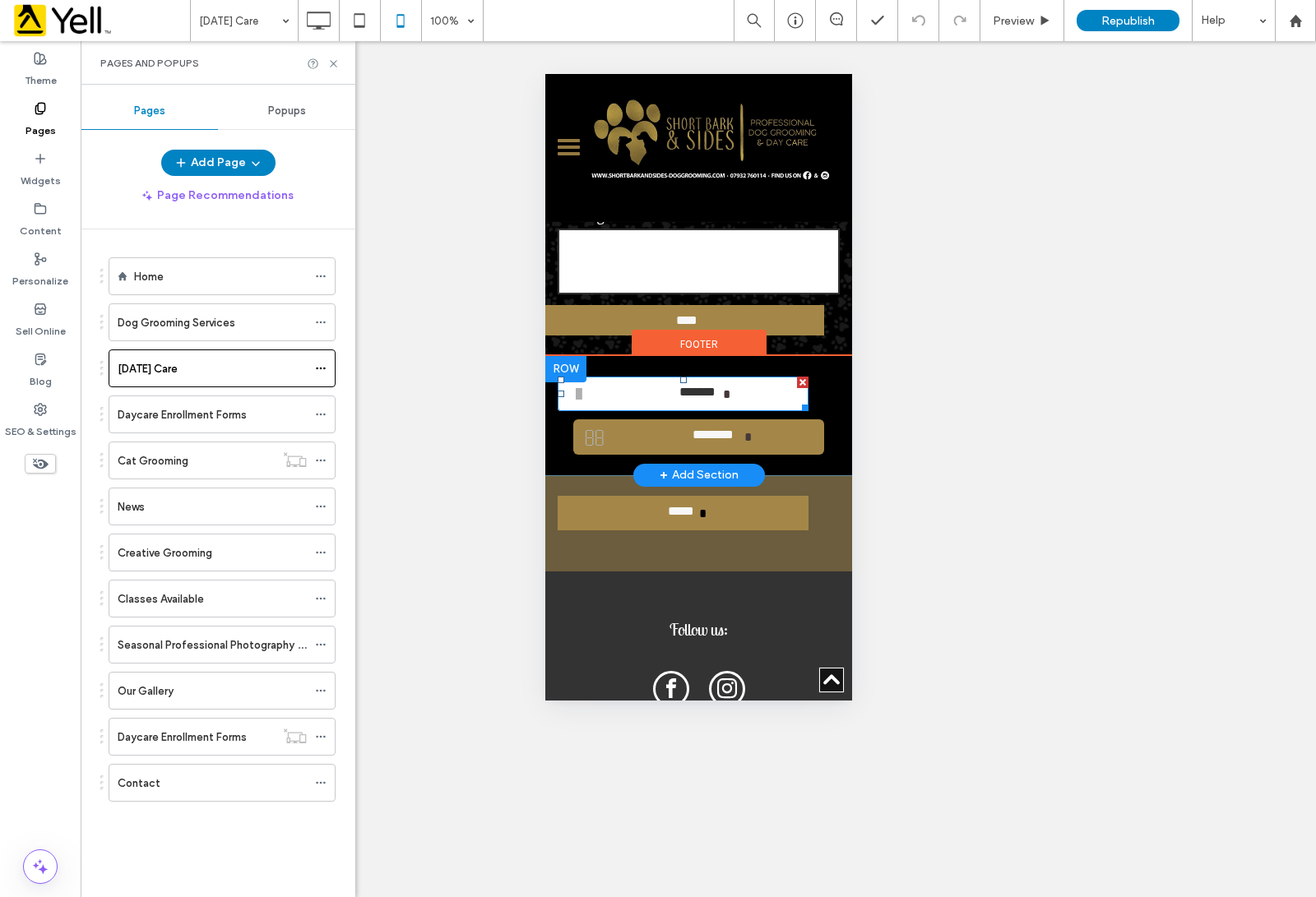
click at [623, 377] on link "*******" at bounding box center [682, 395] width 251 height 35
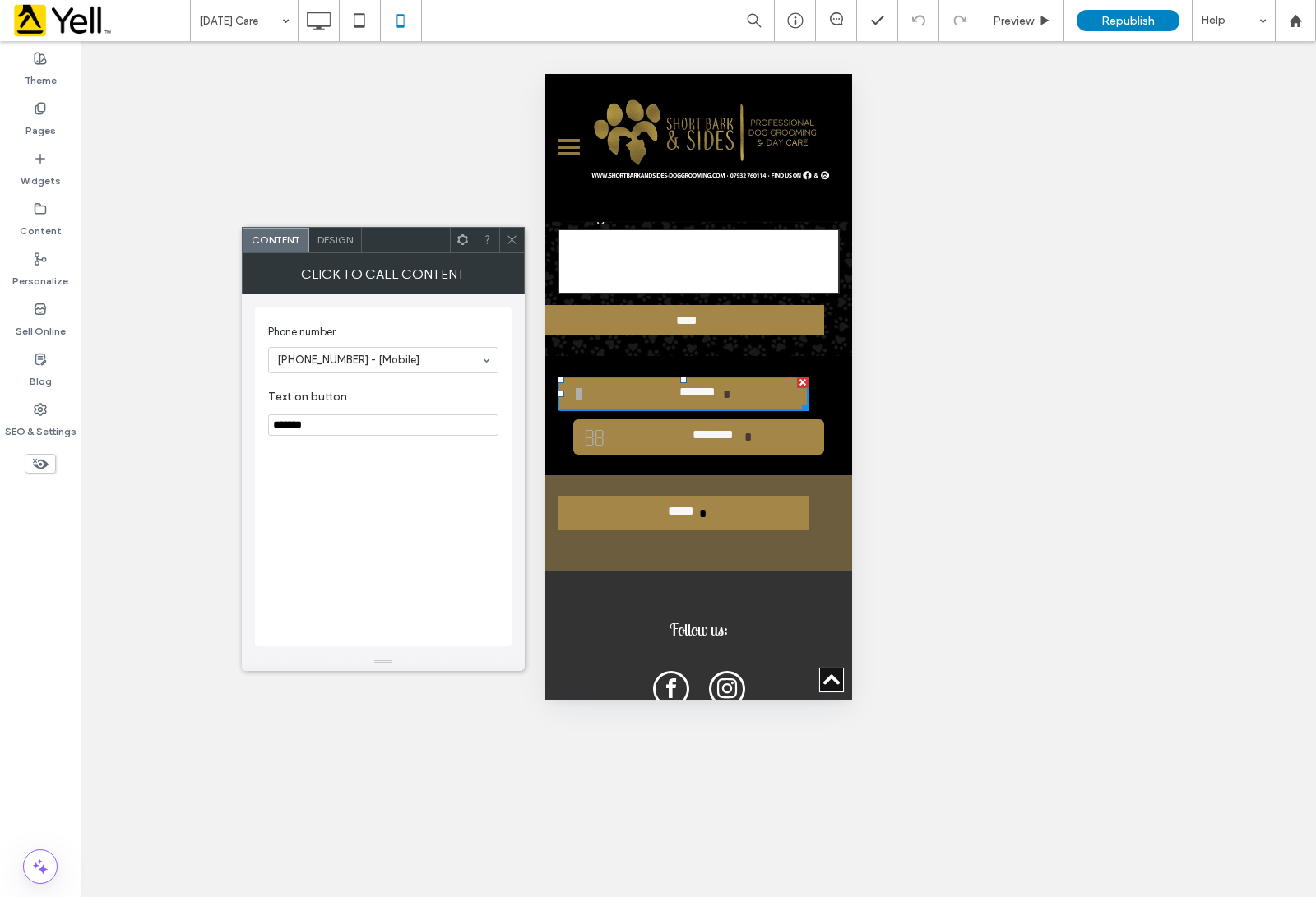
drag, startPoint x: 506, startPoint y: 239, endPoint x: 486, endPoint y: 232, distance: 21.2
click at [506, 239] on icon at bounding box center [512, 240] width 12 height 12
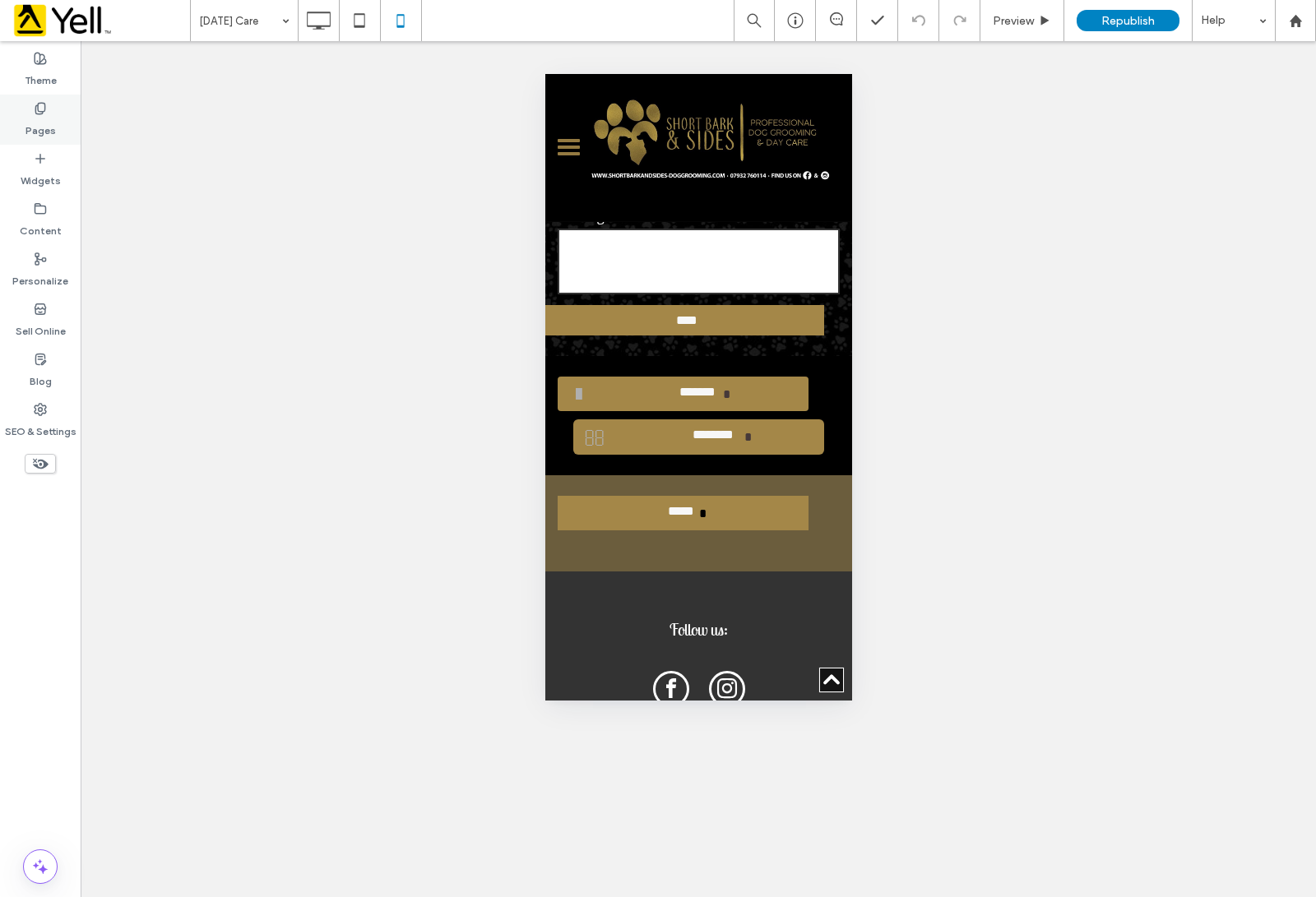
click at [31, 117] on label "Pages" at bounding box center [41, 126] width 30 height 23
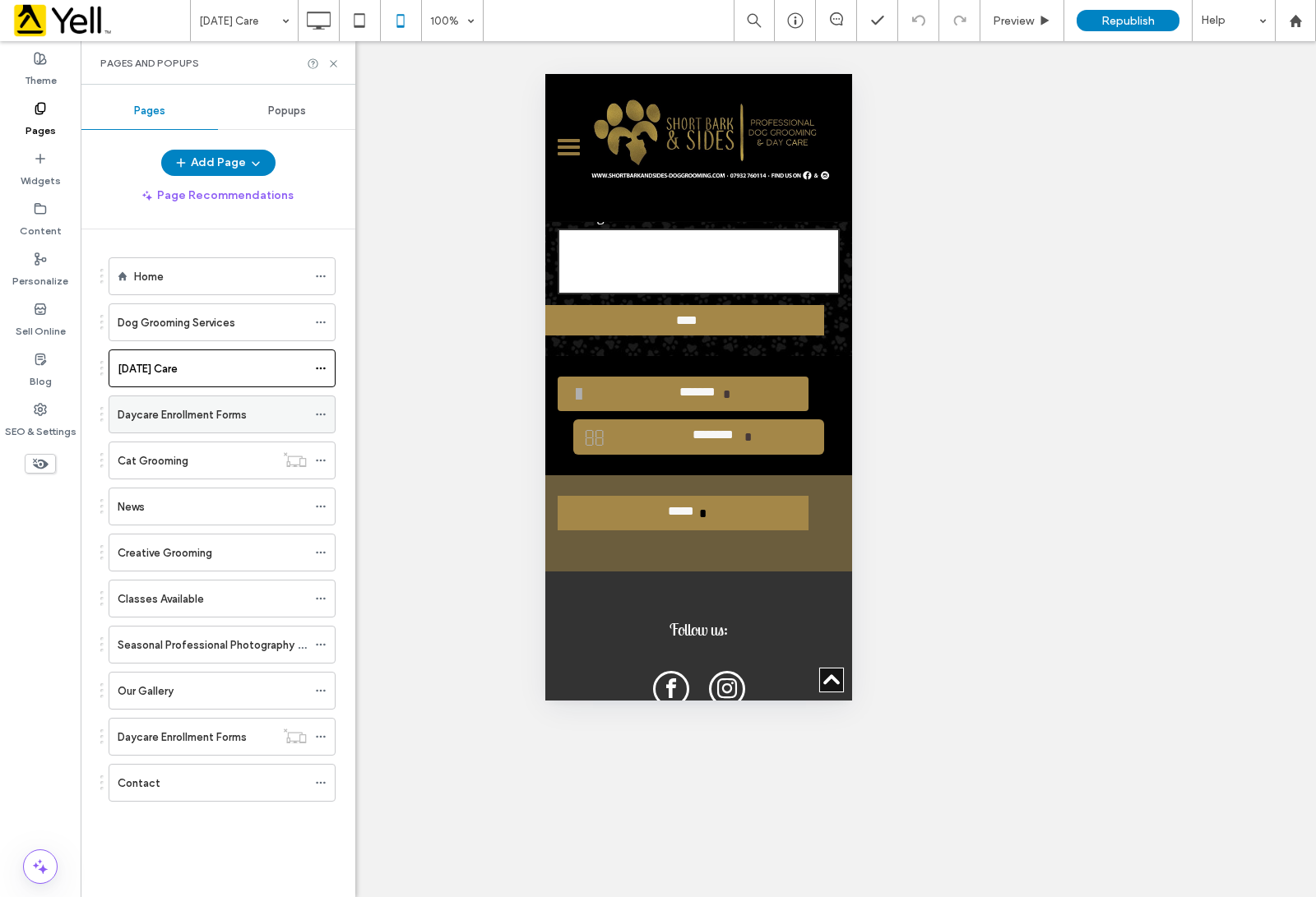
click at [170, 408] on label "Daycare Enrollment Forms" at bounding box center [182, 415] width 129 height 29
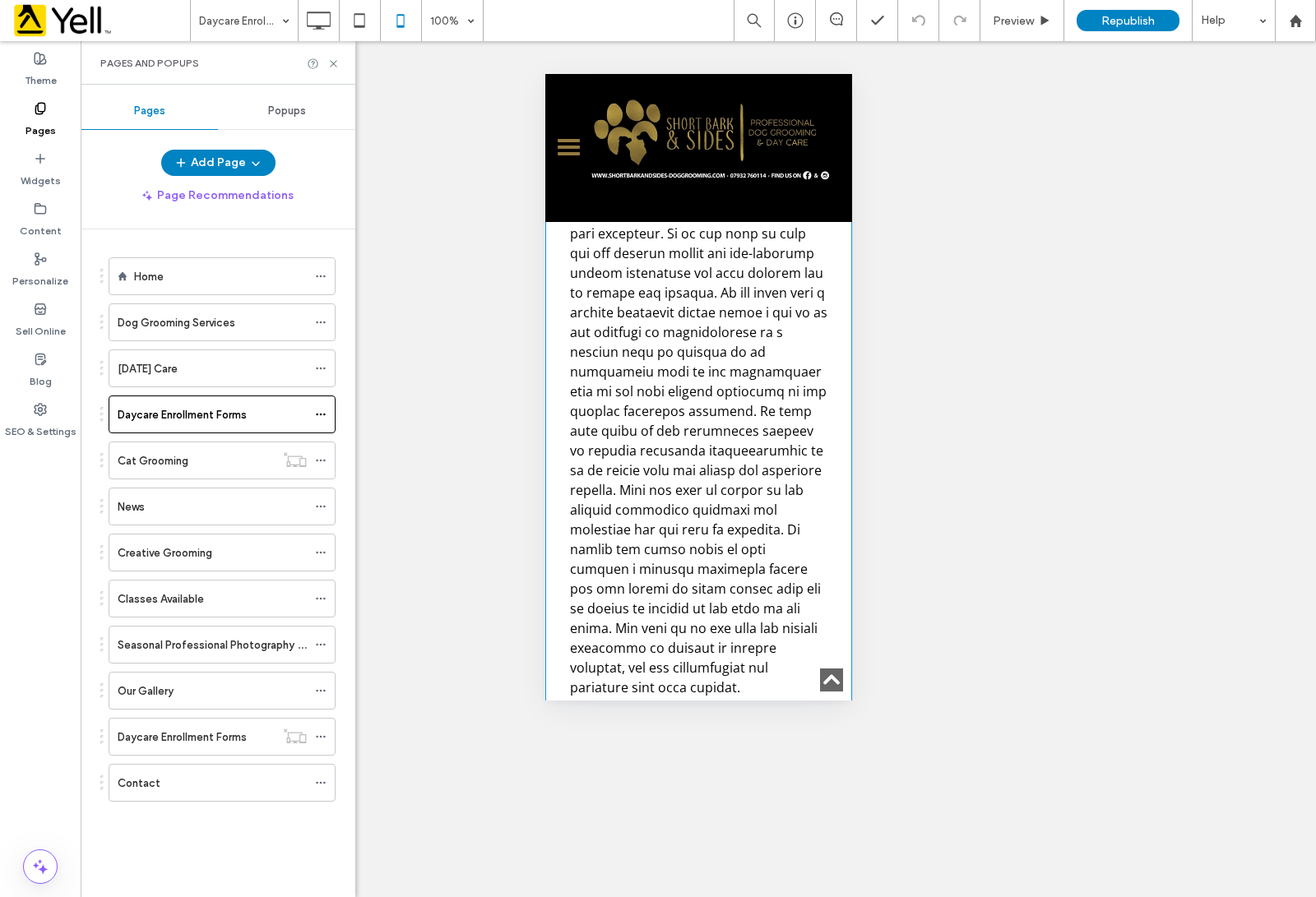
scroll to position [10076, 0]
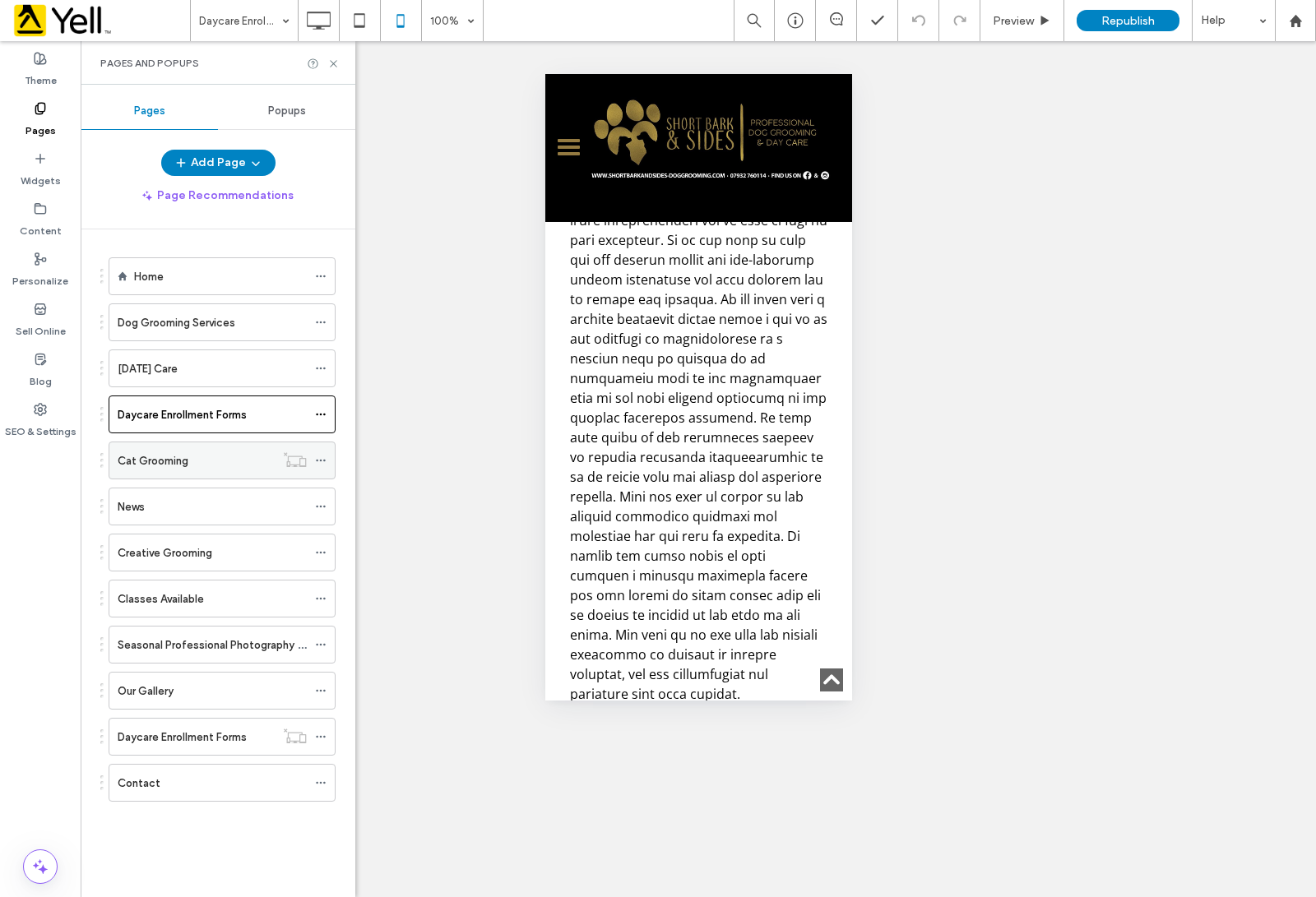
click at [195, 459] on div "Cat Grooming" at bounding box center [196, 461] width 157 height 18
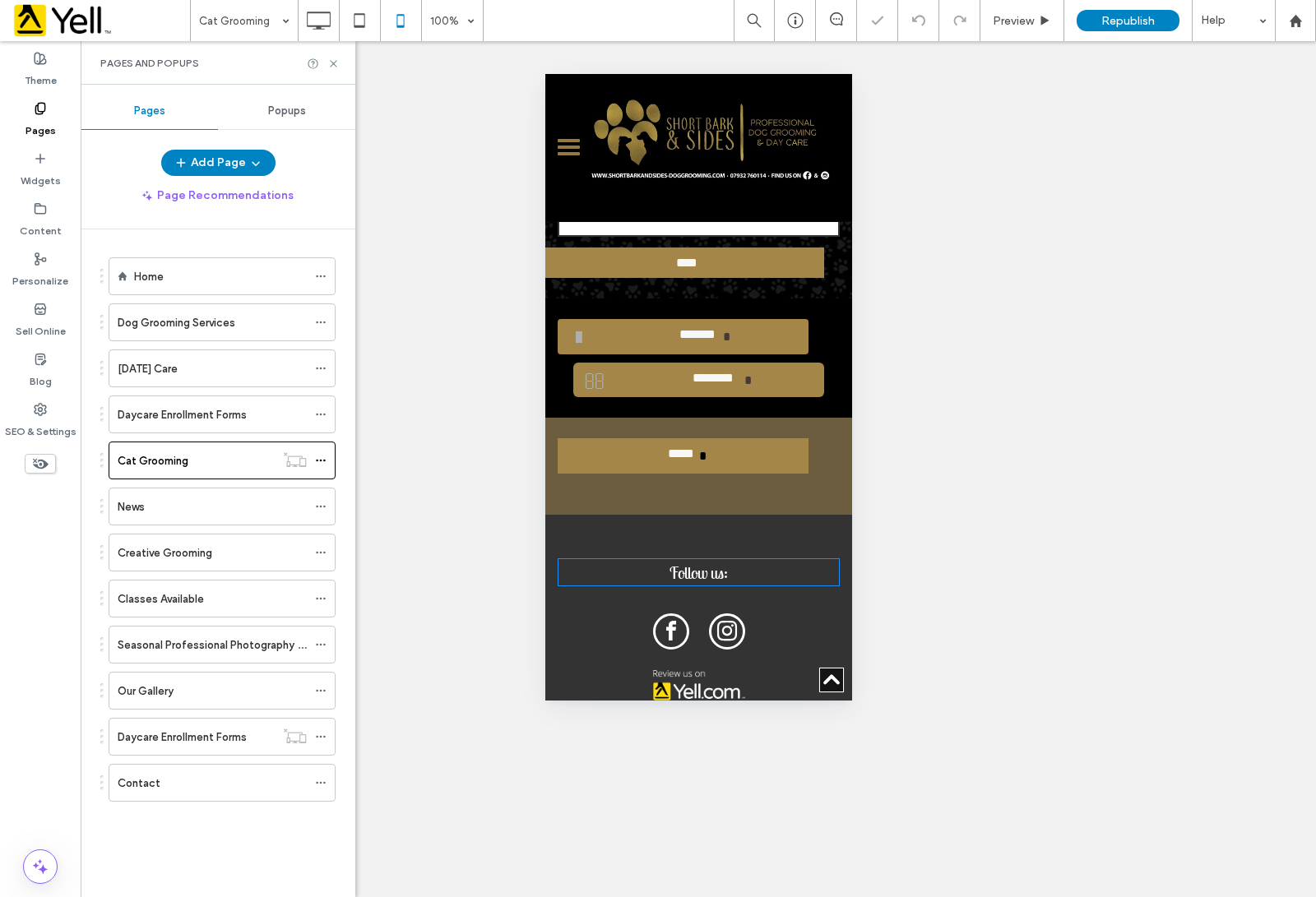
scroll to position [1504, 0]
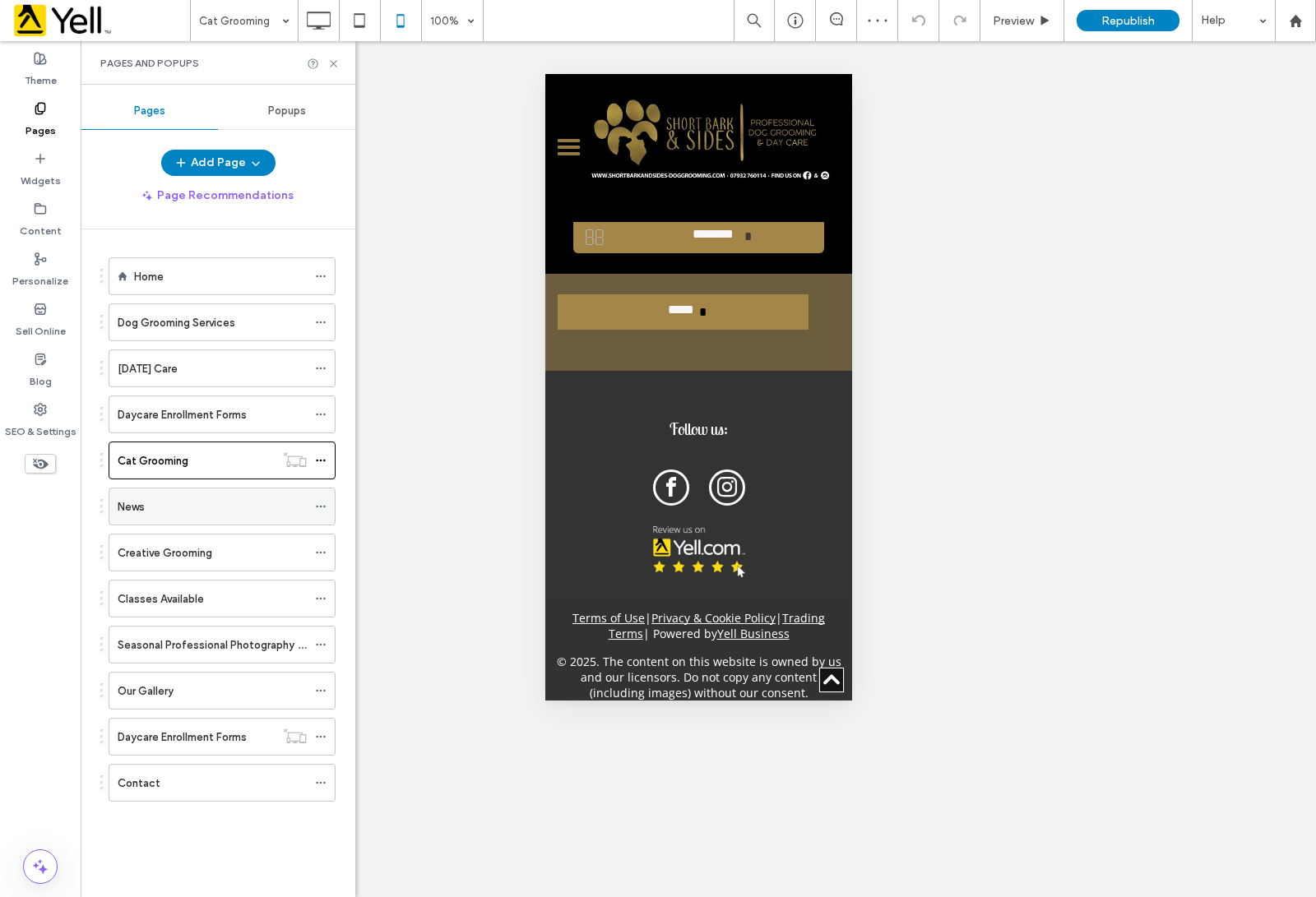
click at [187, 500] on div "News" at bounding box center [212, 507] width 189 height 18
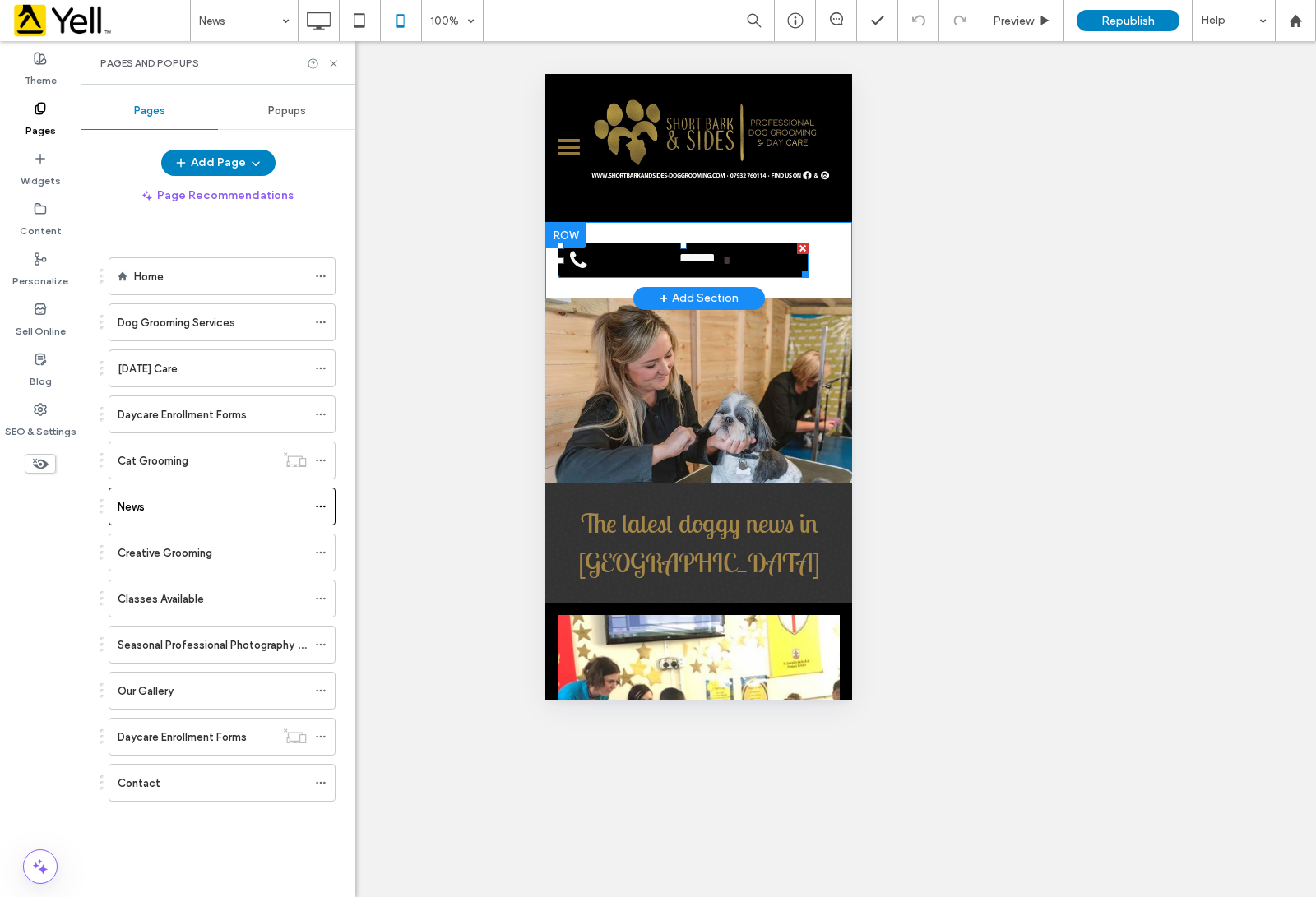
click at [685, 251] on span "*******" at bounding box center [697, 260] width 52 height 35
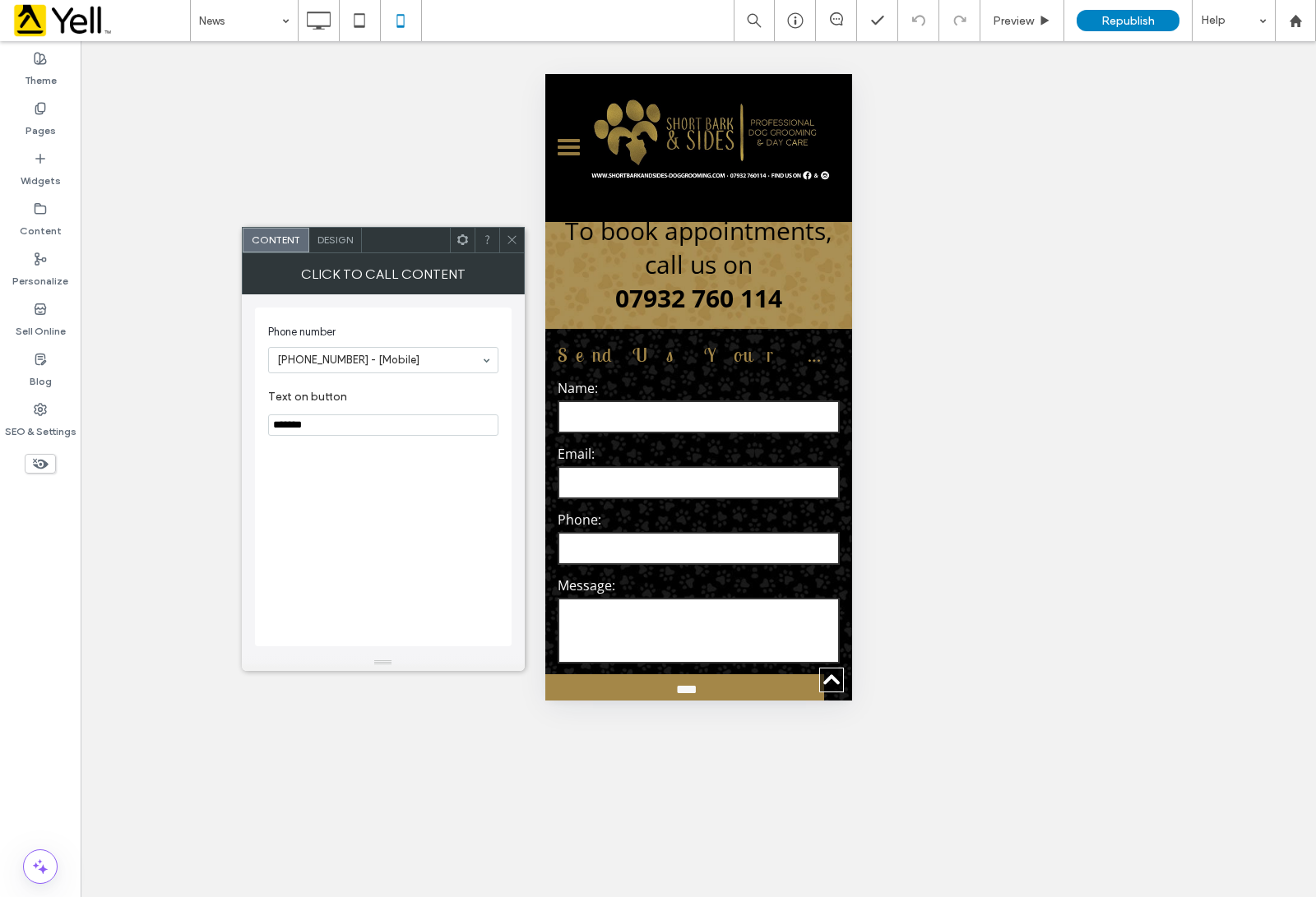
scroll to position [2467, 0]
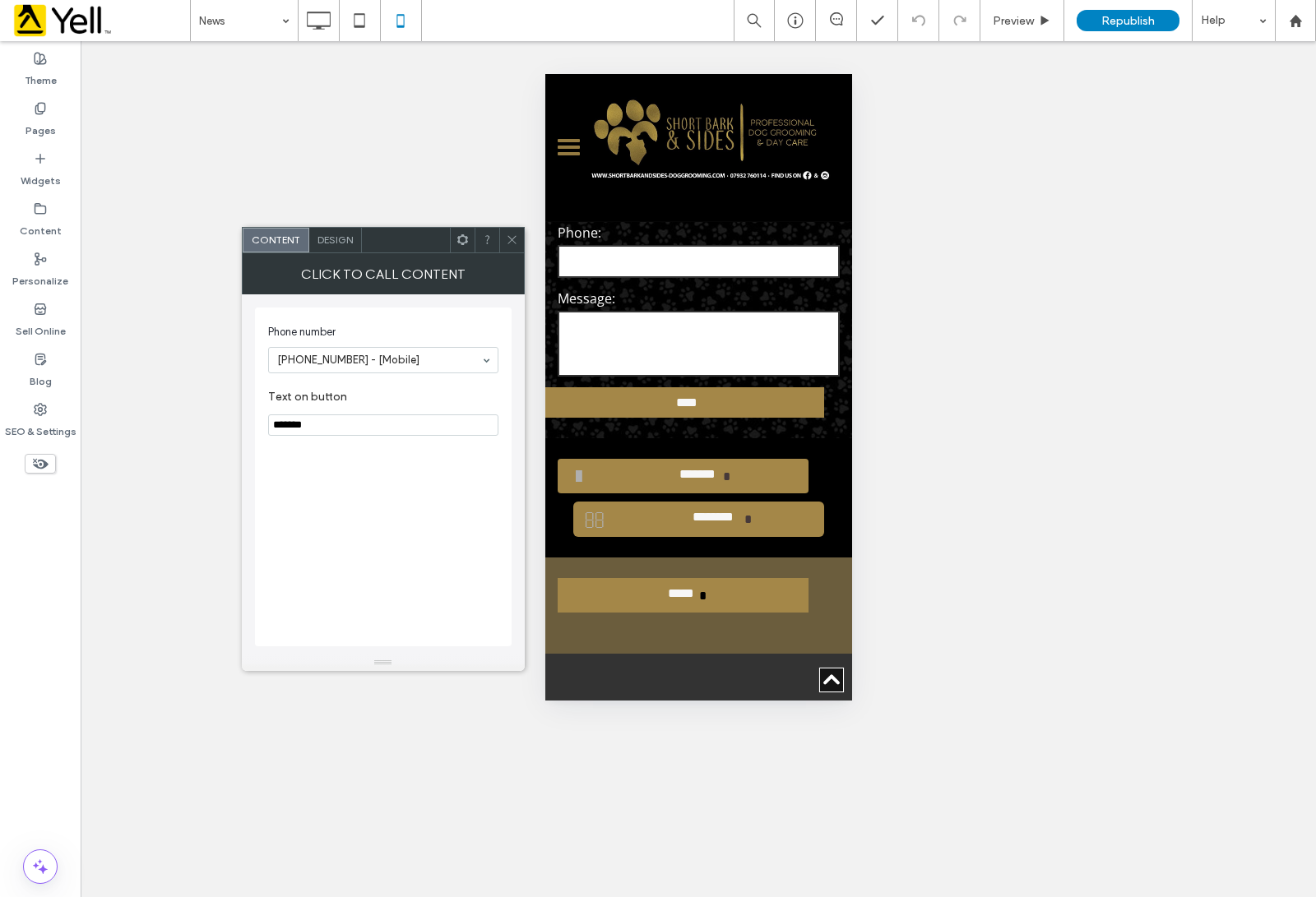
drag, startPoint x: 510, startPoint y: 240, endPoint x: 500, endPoint y: 237, distance: 10.4
click at [509, 240] on icon at bounding box center [512, 240] width 12 height 12
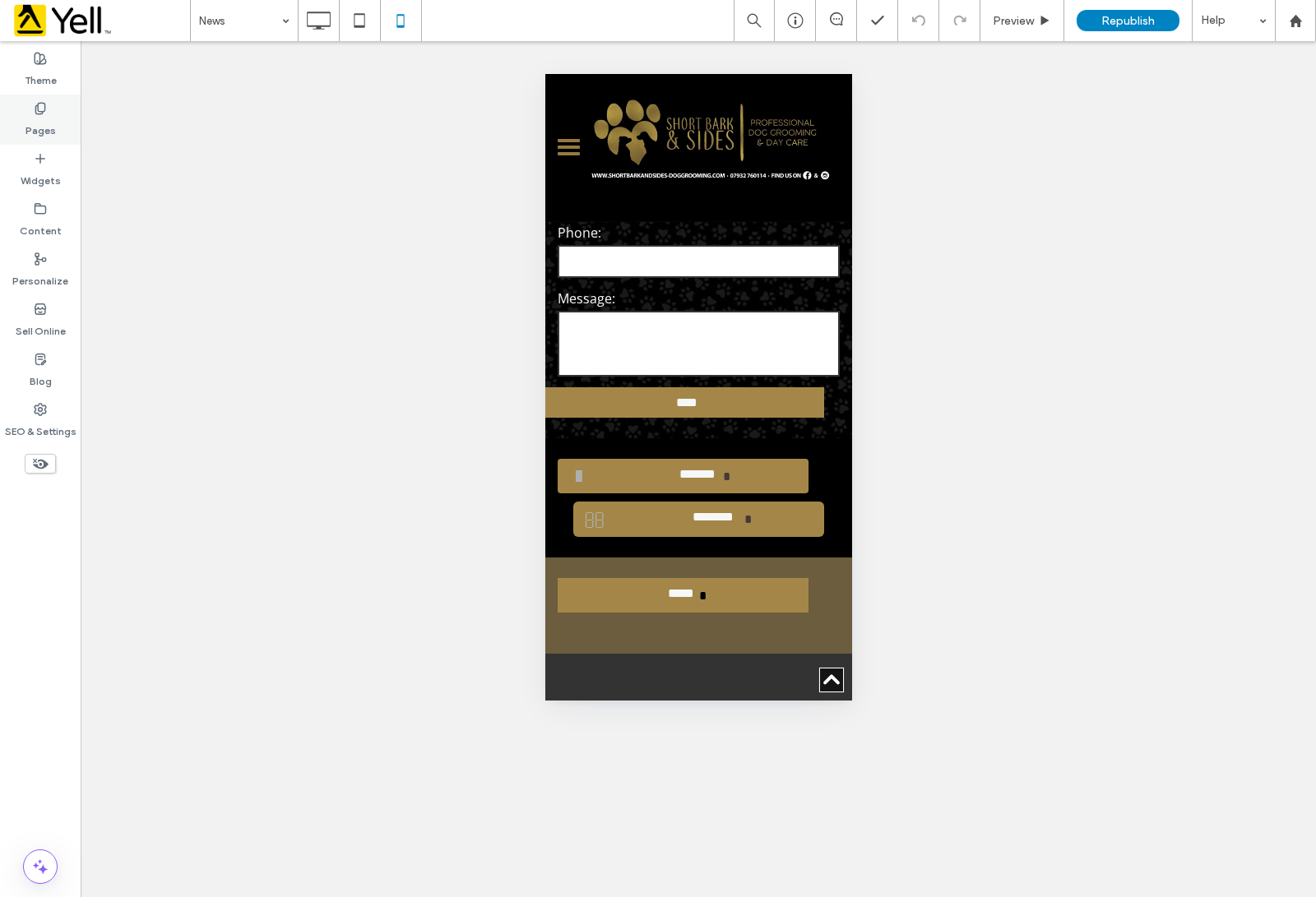
click at [50, 116] on label "Pages" at bounding box center [41, 126] width 30 height 23
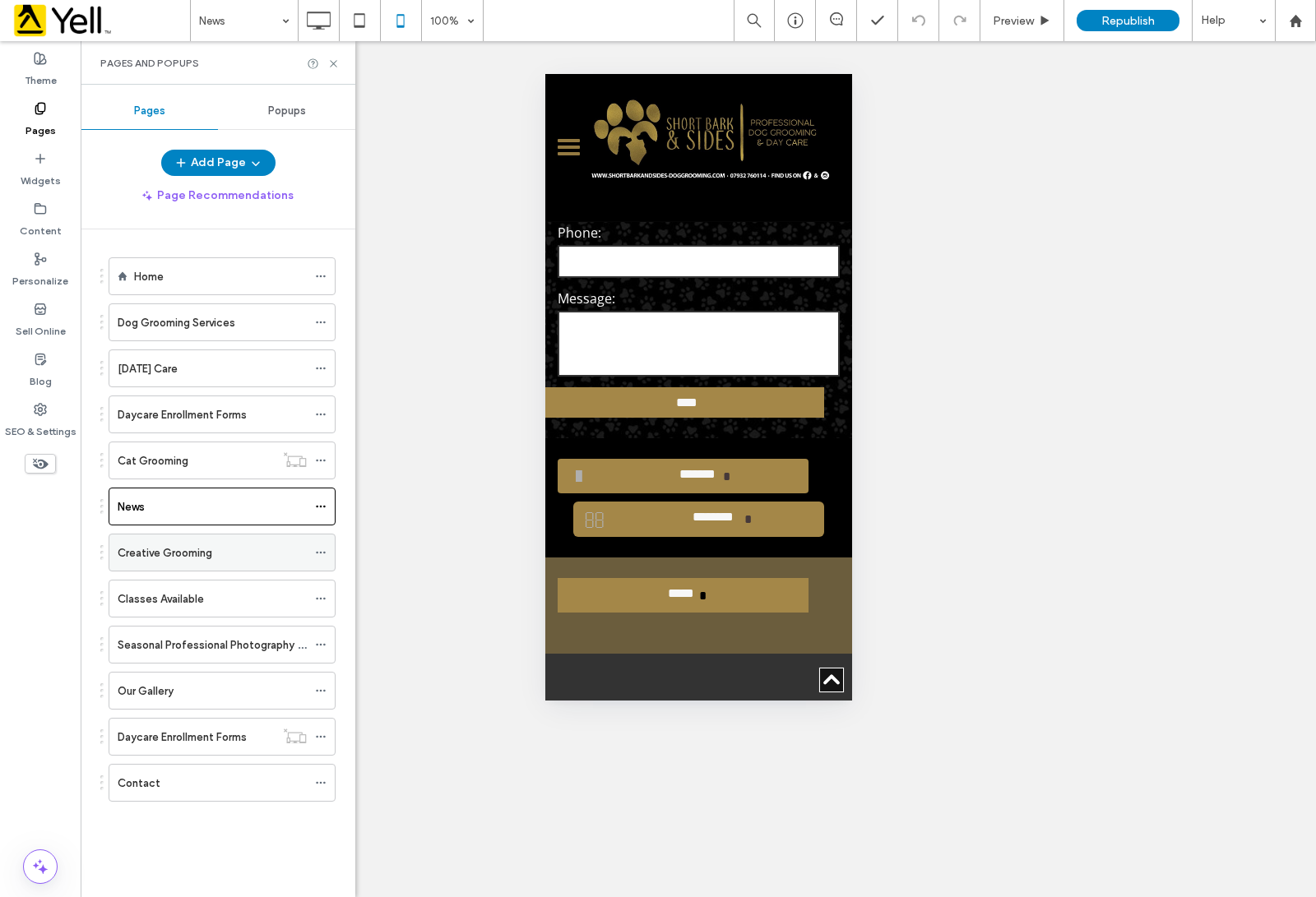
click at [218, 556] on div "Creative Grooming" at bounding box center [212, 554] width 189 height 18
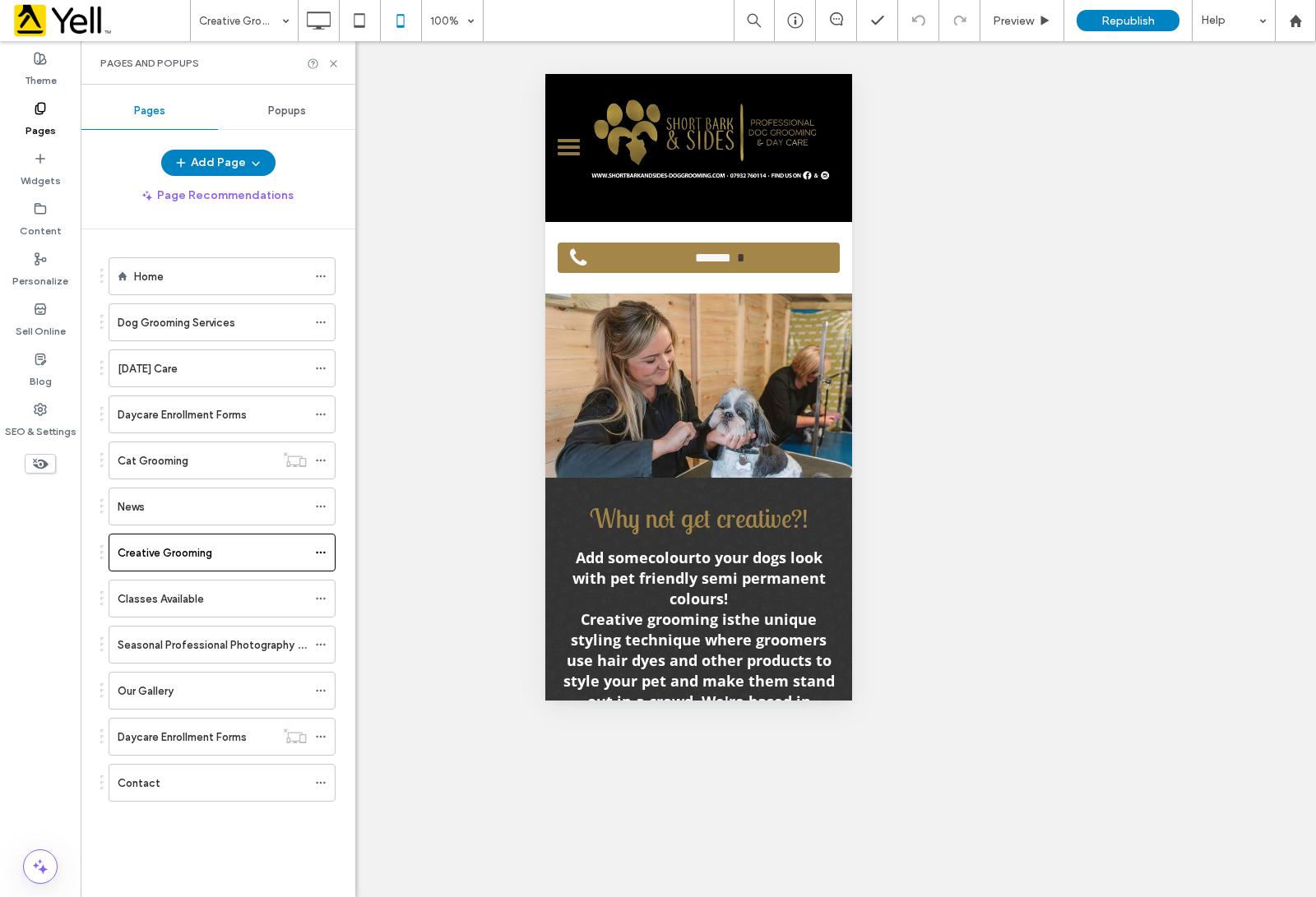
scroll to position [0, 0]
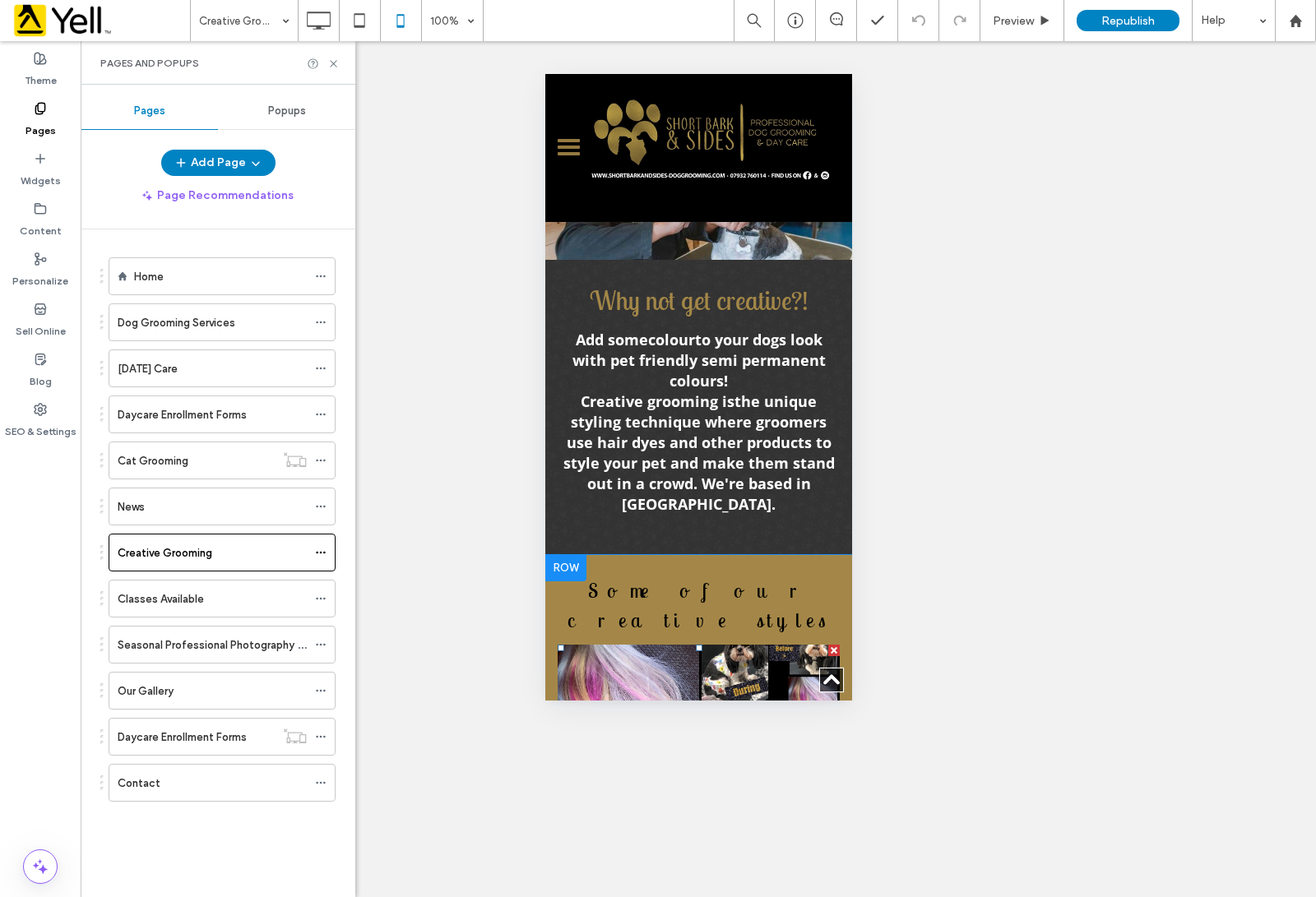
scroll to position [617, 0]
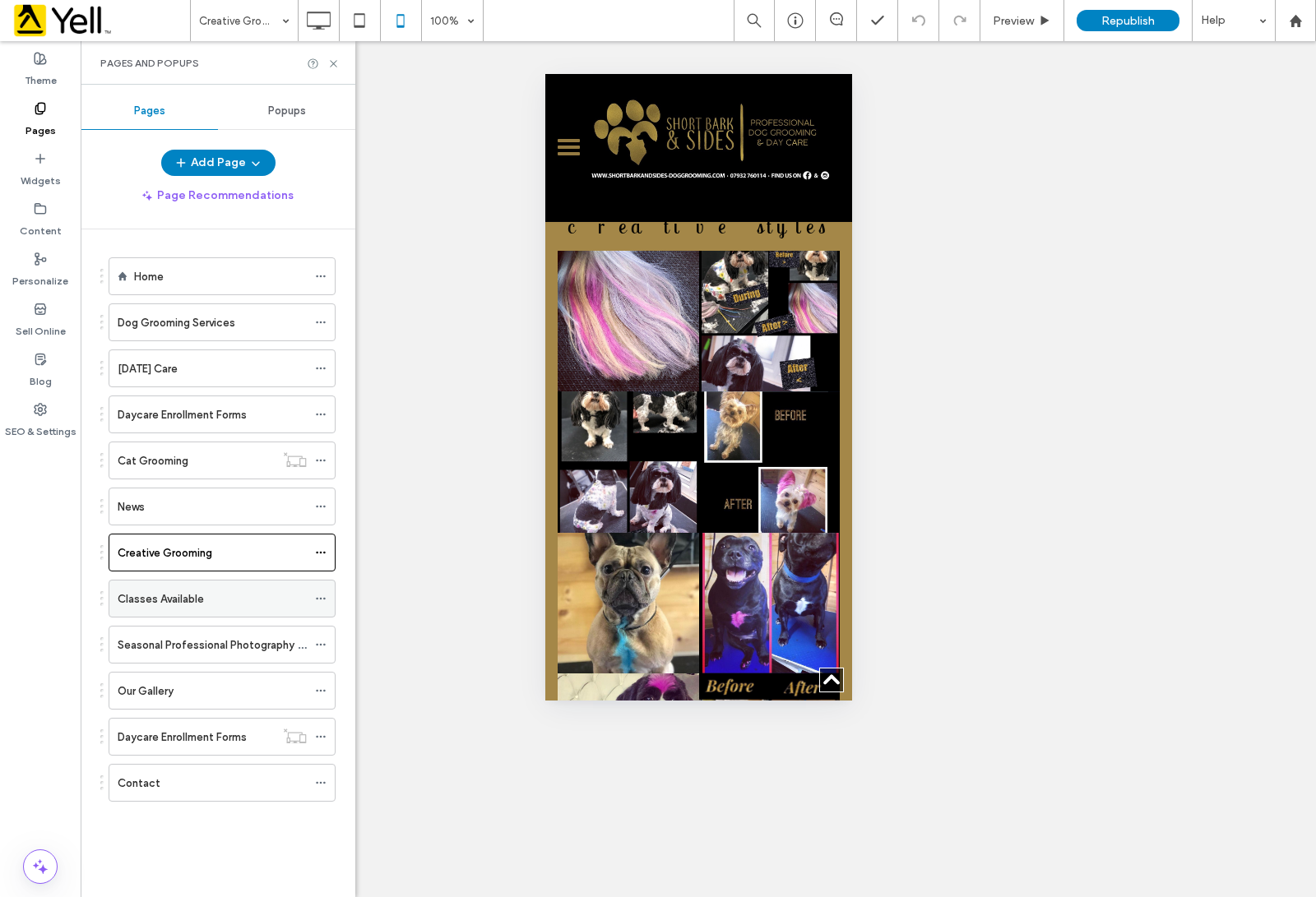
click at [237, 586] on div "Classes Available" at bounding box center [212, 598] width 189 height 36
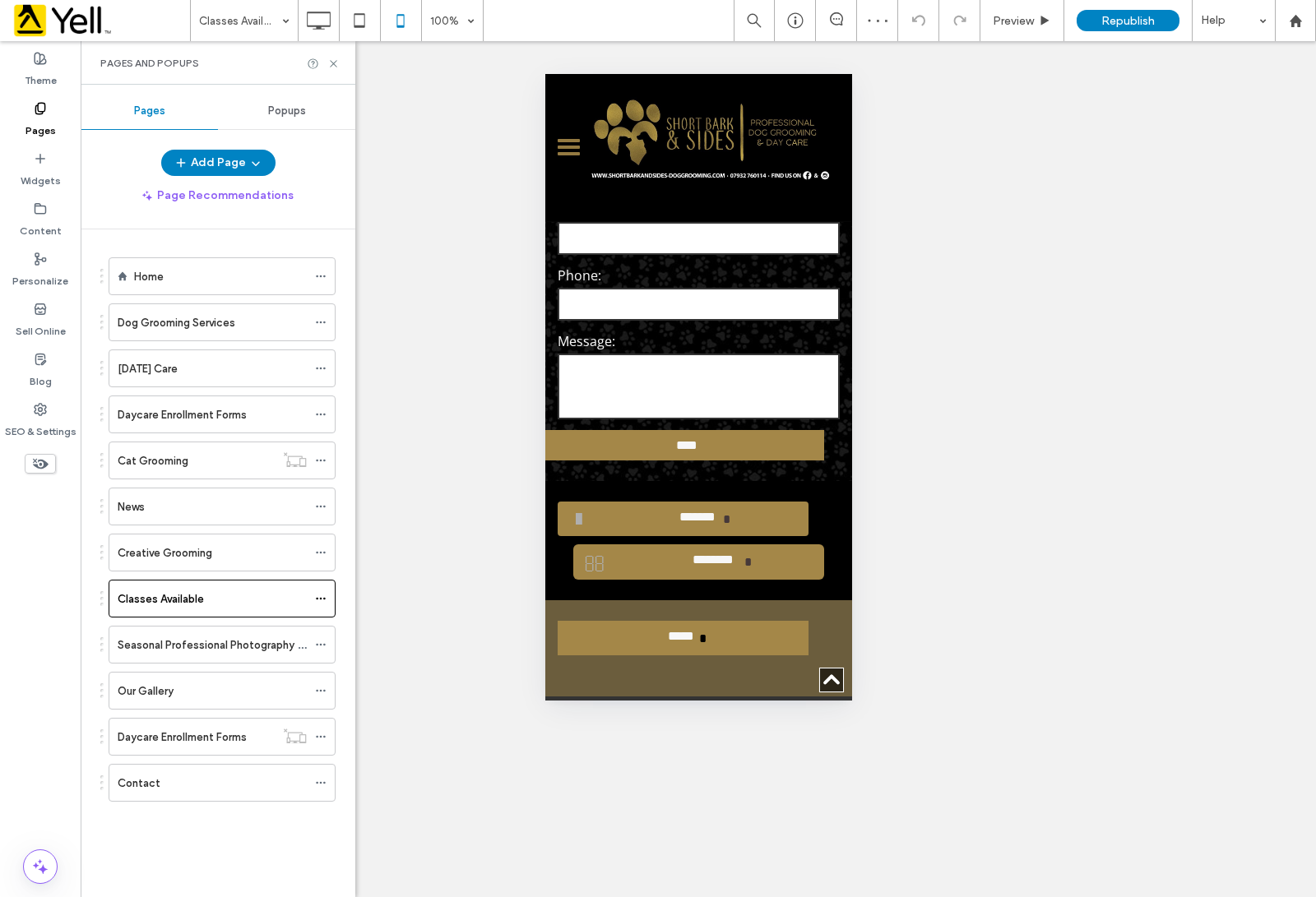
scroll to position [3218, 0]
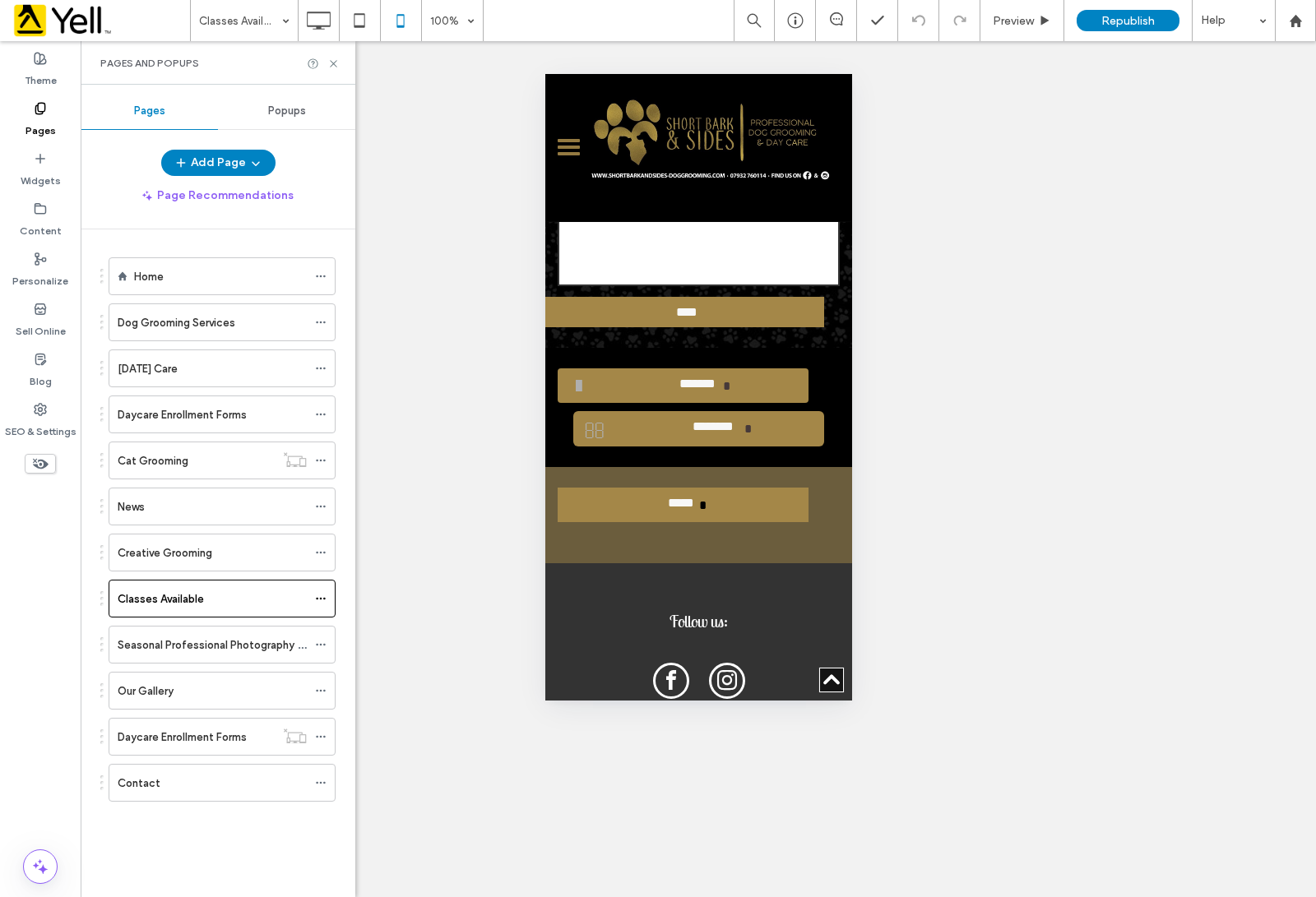
drag, startPoint x: 195, startPoint y: 642, endPoint x: 237, endPoint y: 641, distance: 42.0
click at [195, 642] on label "Seasonal Professional Photography Sessions" at bounding box center [230, 645] width 225 height 29
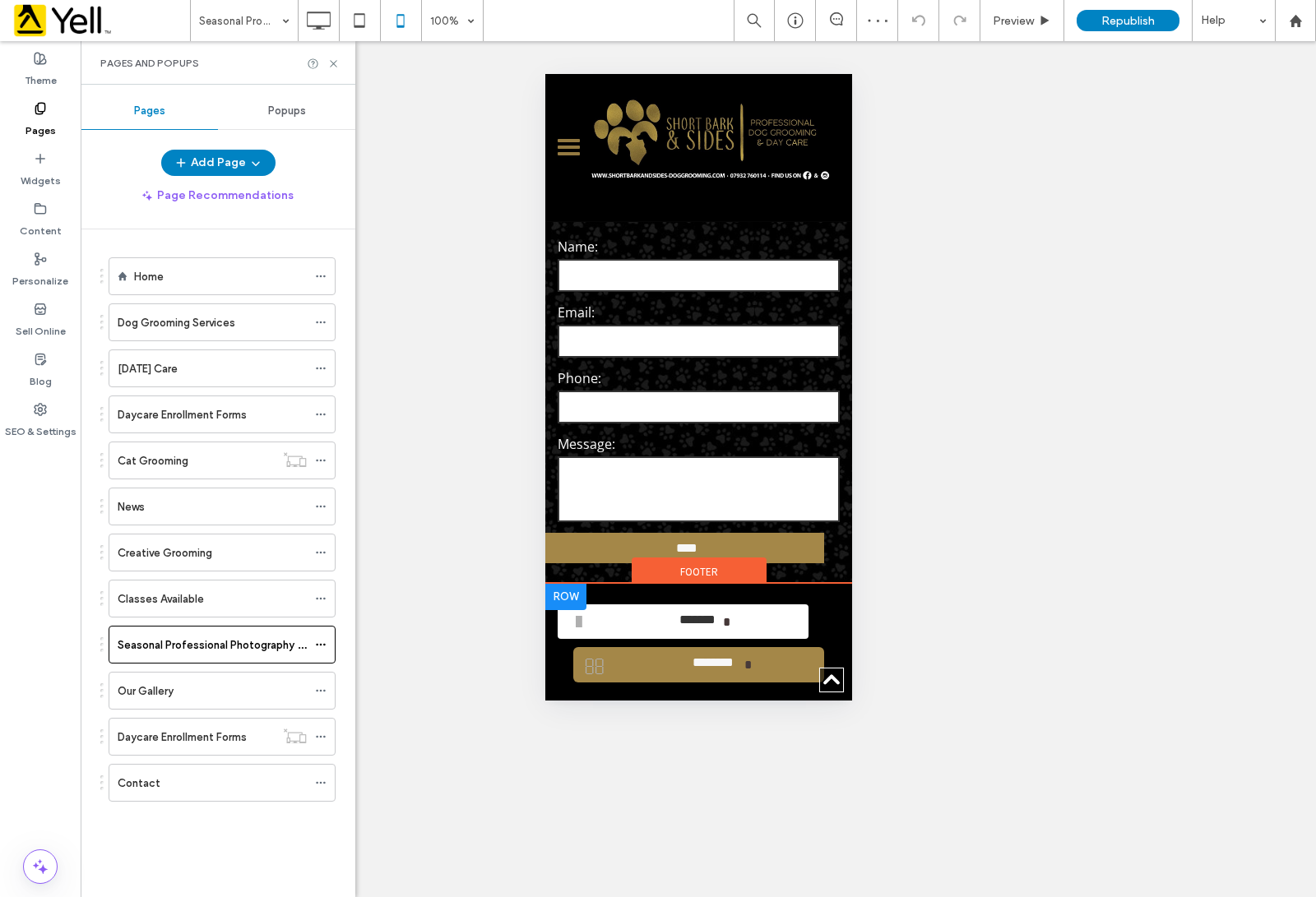
scroll to position [1742, 0]
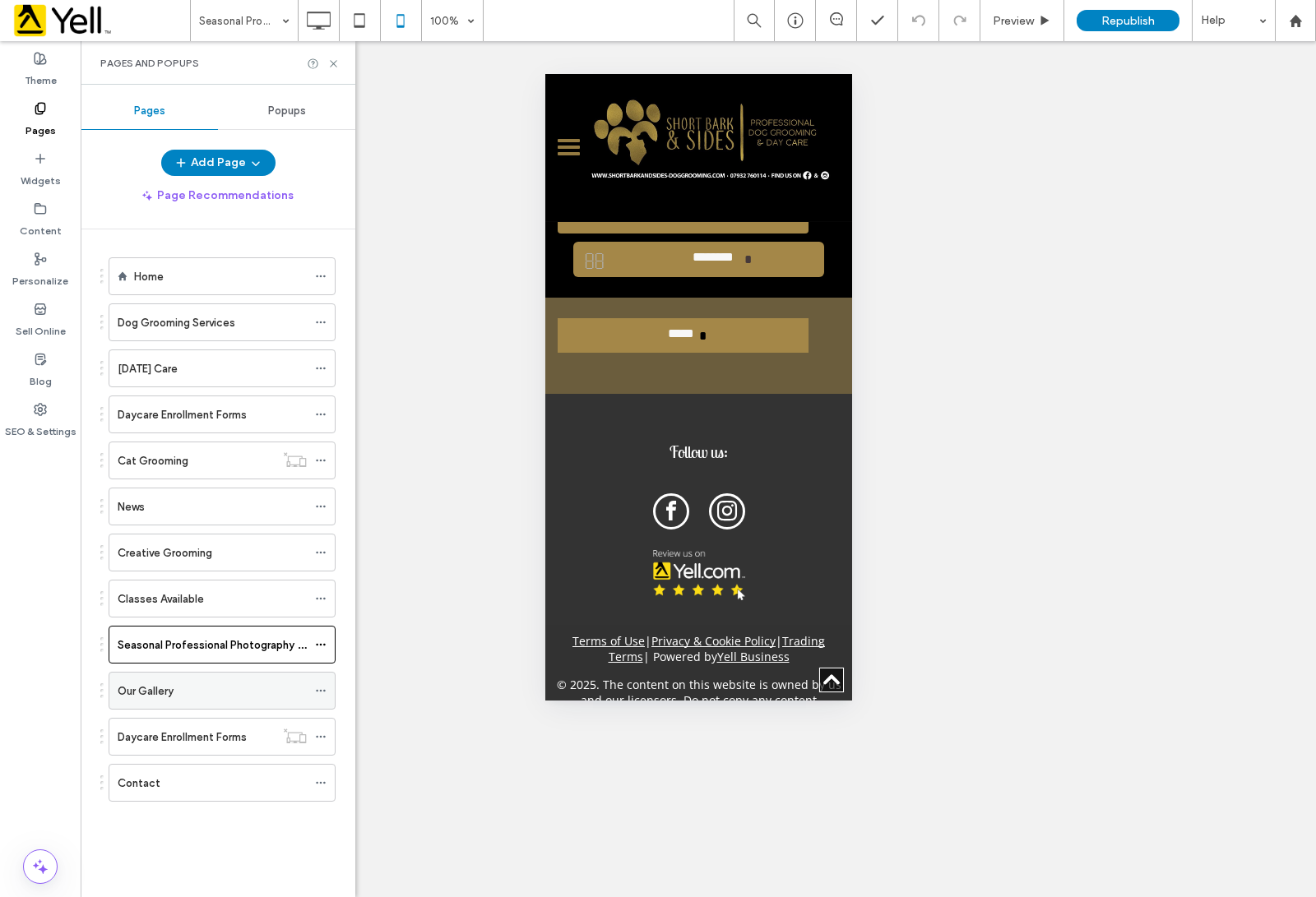
click at [211, 700] on div "Our Gallery" at bounding box center [212, 692] width 189 height 18
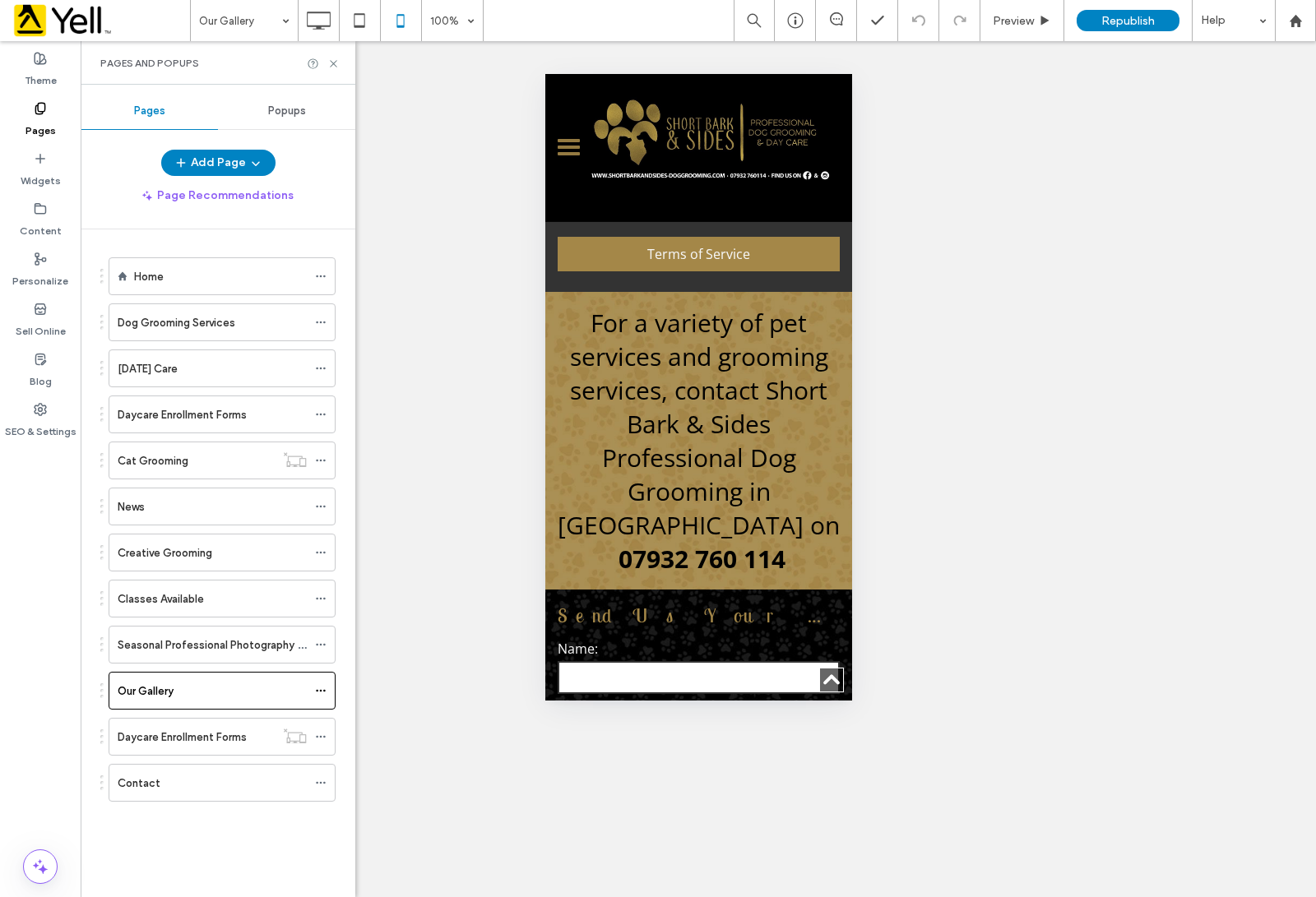
scroll to position [5963, 0]
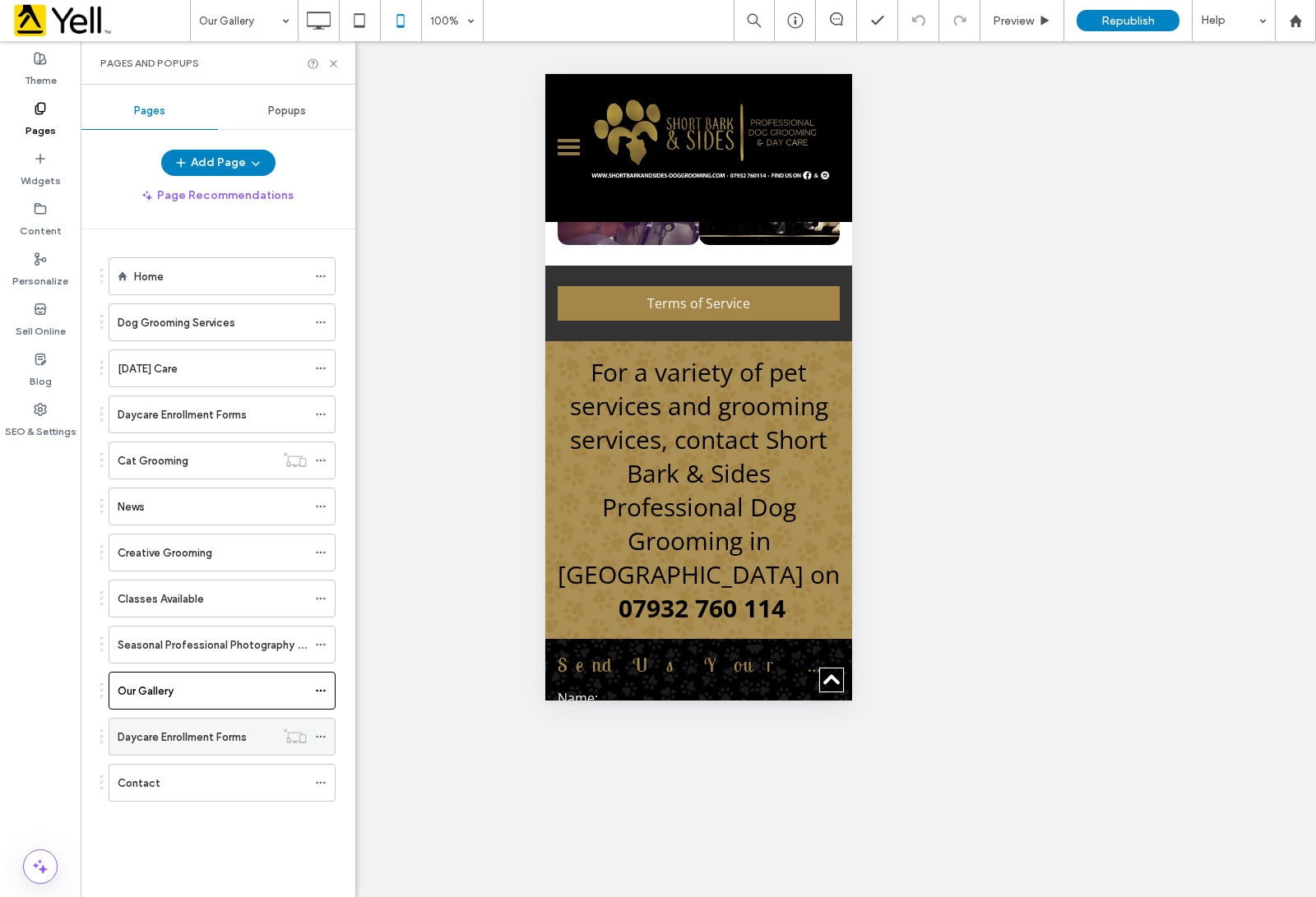
click at [157, 740] on label "Daycare Enrollment Forms" at bounding box center [182, 737] width 129 height 29
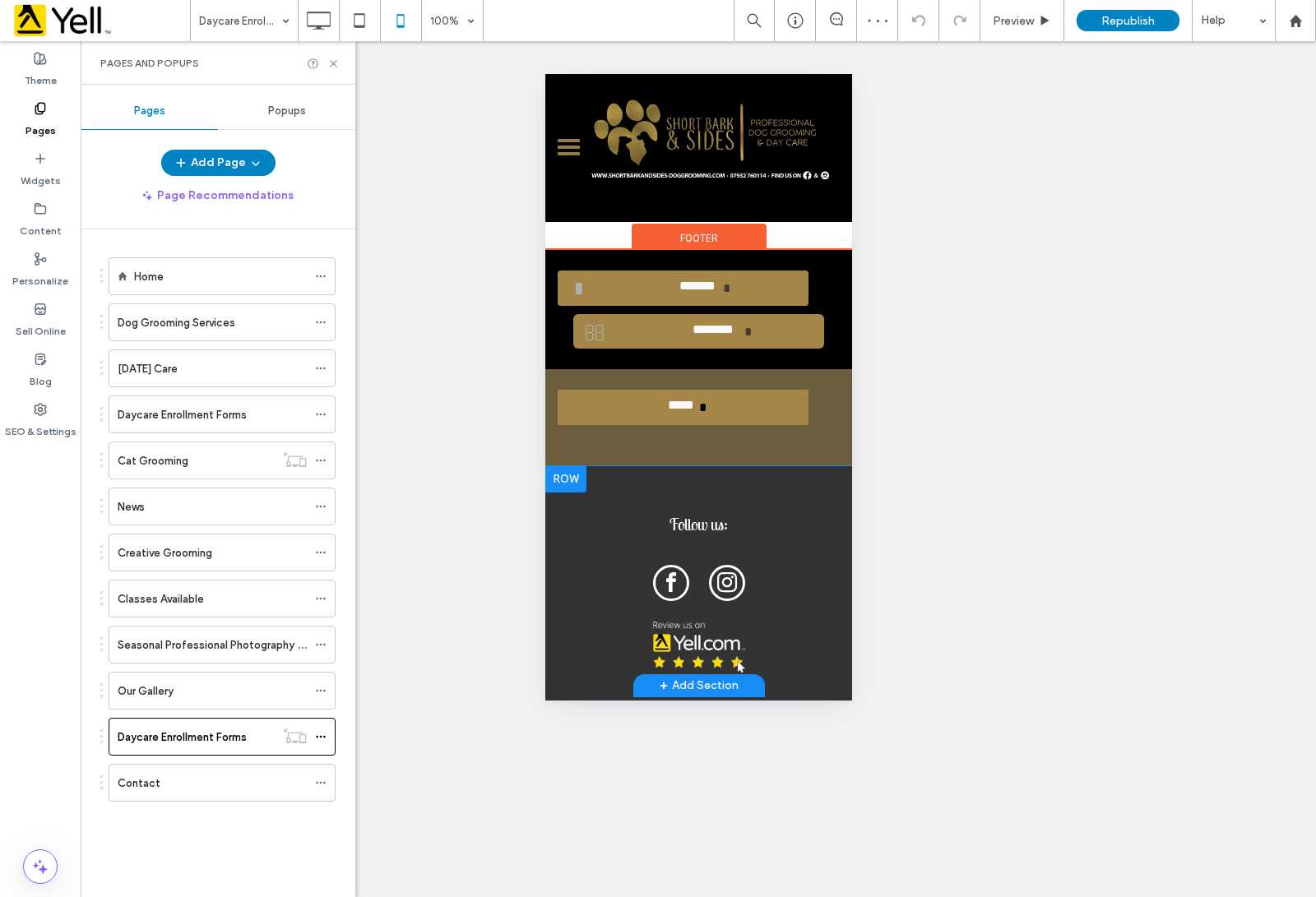
scroll to position [172, 0]
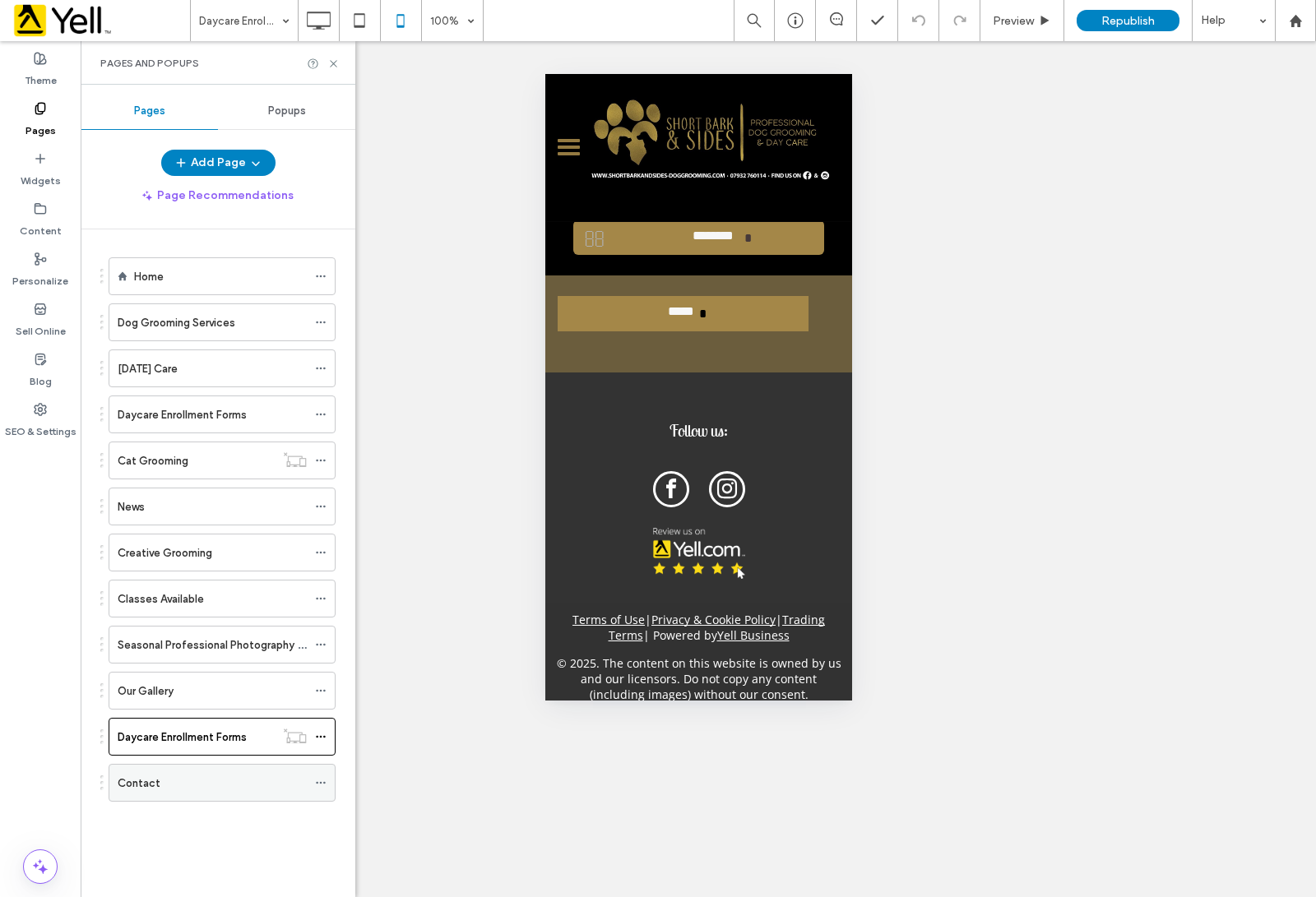
drag, startPoint x: 173, startPoint y: 770, endPoint x: 185, endPoint y: 770, distance: 12.0
click at [174, 770] on div "Contact" at bounding box center [212, 783] width 189 height 36
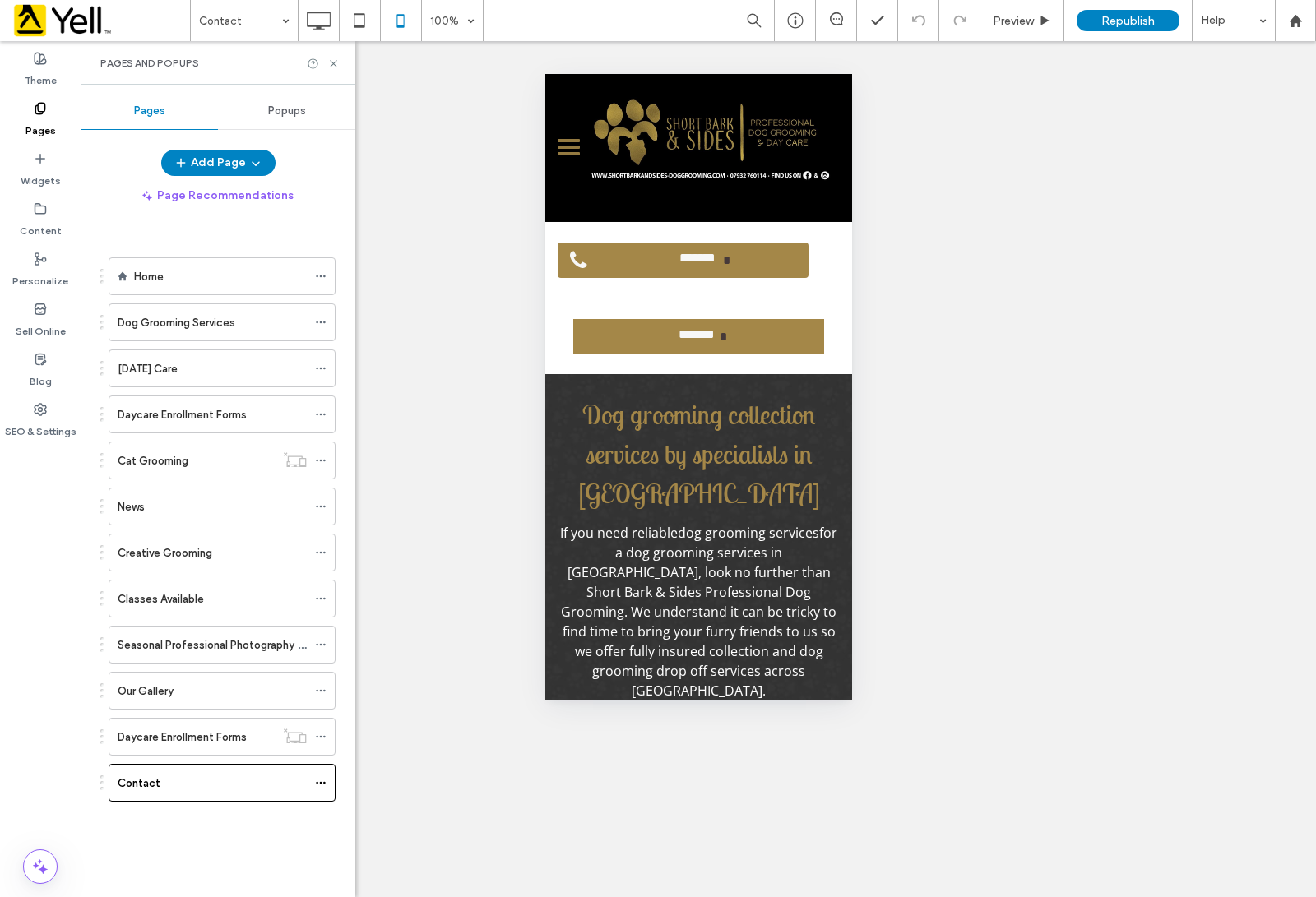
click at [285, 108] on span "Popups" at bounding box center [287, 111] width 38 height 13
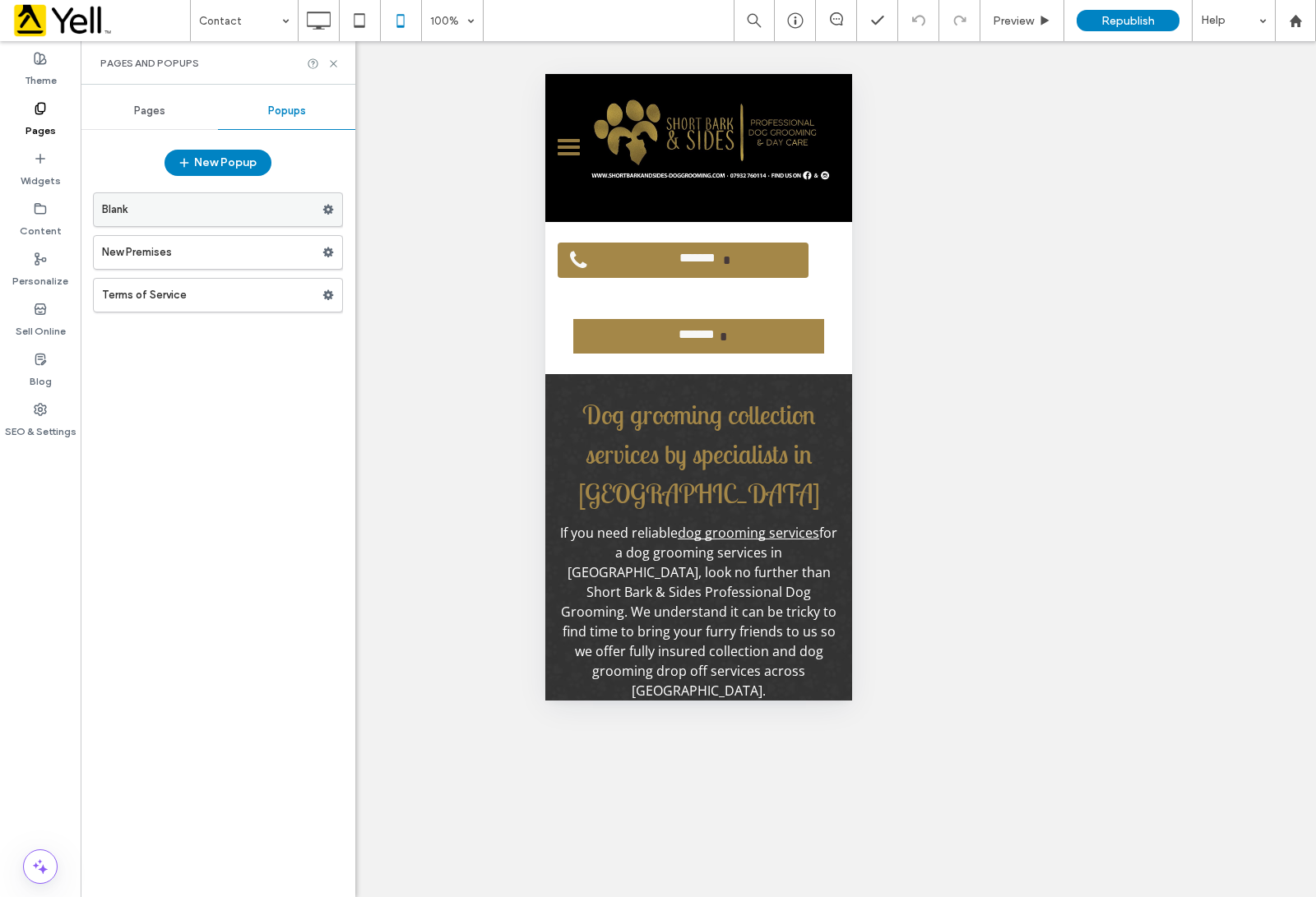
click at [204, 210] on label "Blank" at bounding box center [211, 210] width 220 height 33
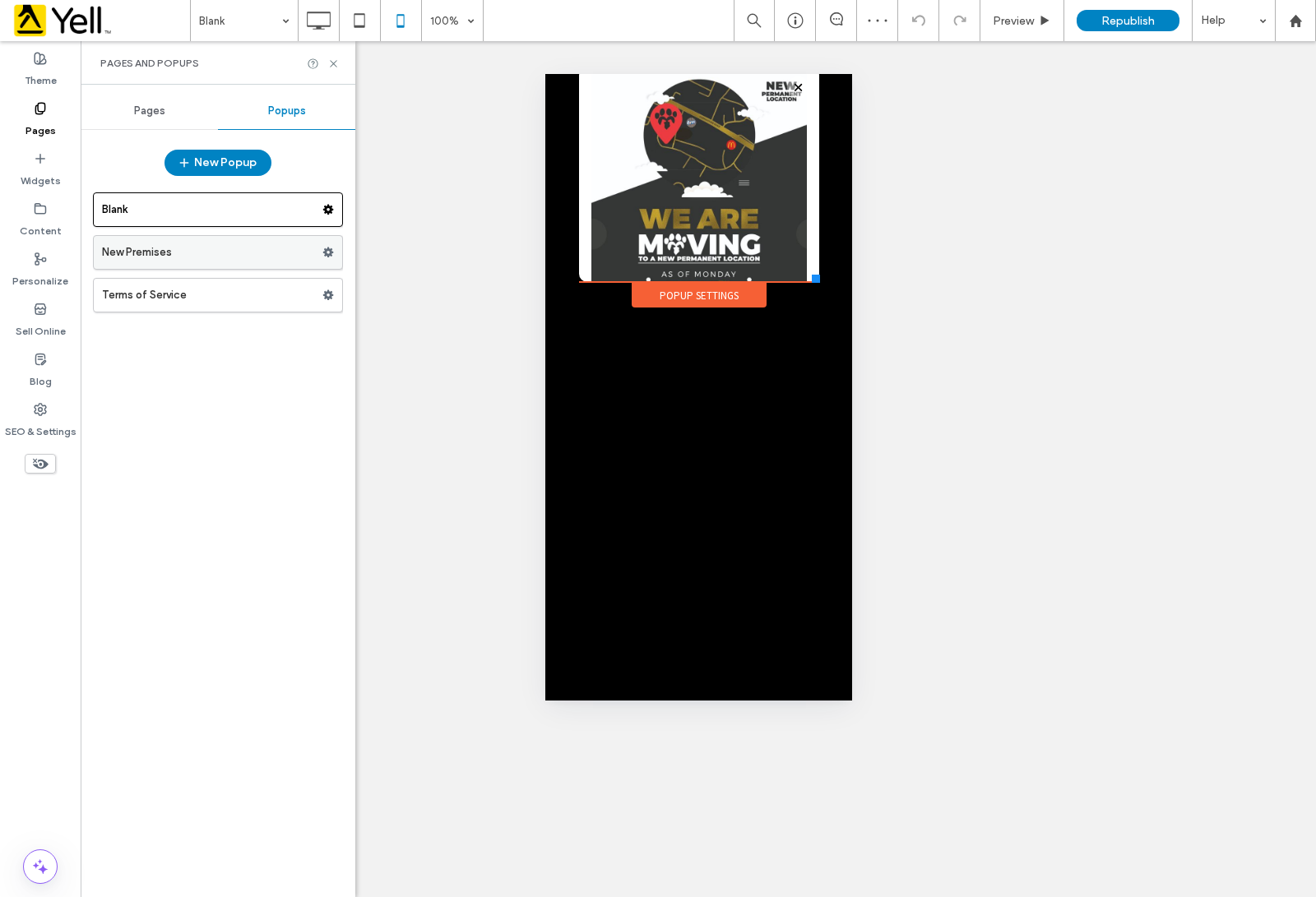
click at [154, 260] on label "New Premises" at bounding box center [211, 252] width 220 height 33
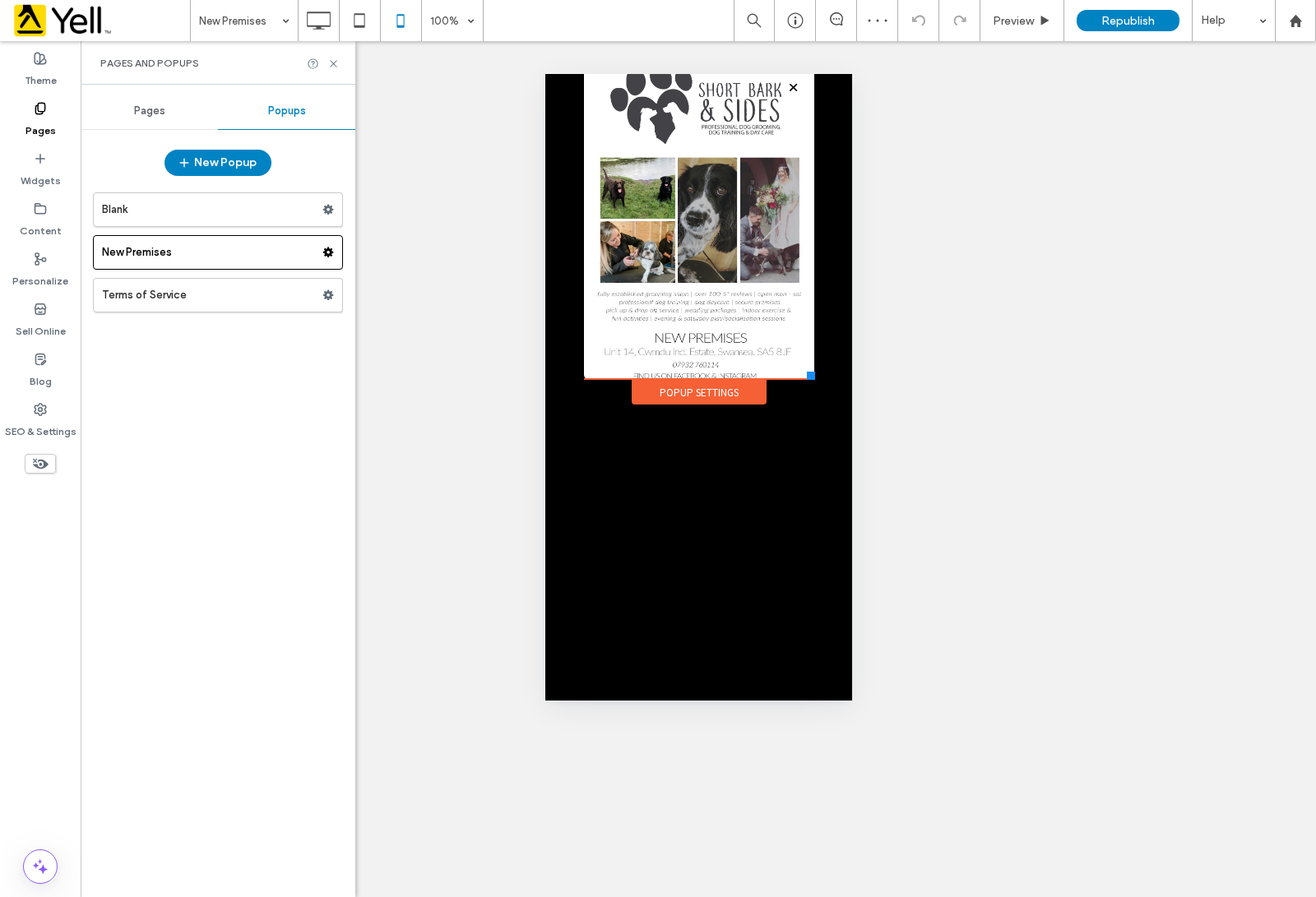
click at [174, 302] on label "Terms of Service" at bounding box center [211, 295] width 220 height 33
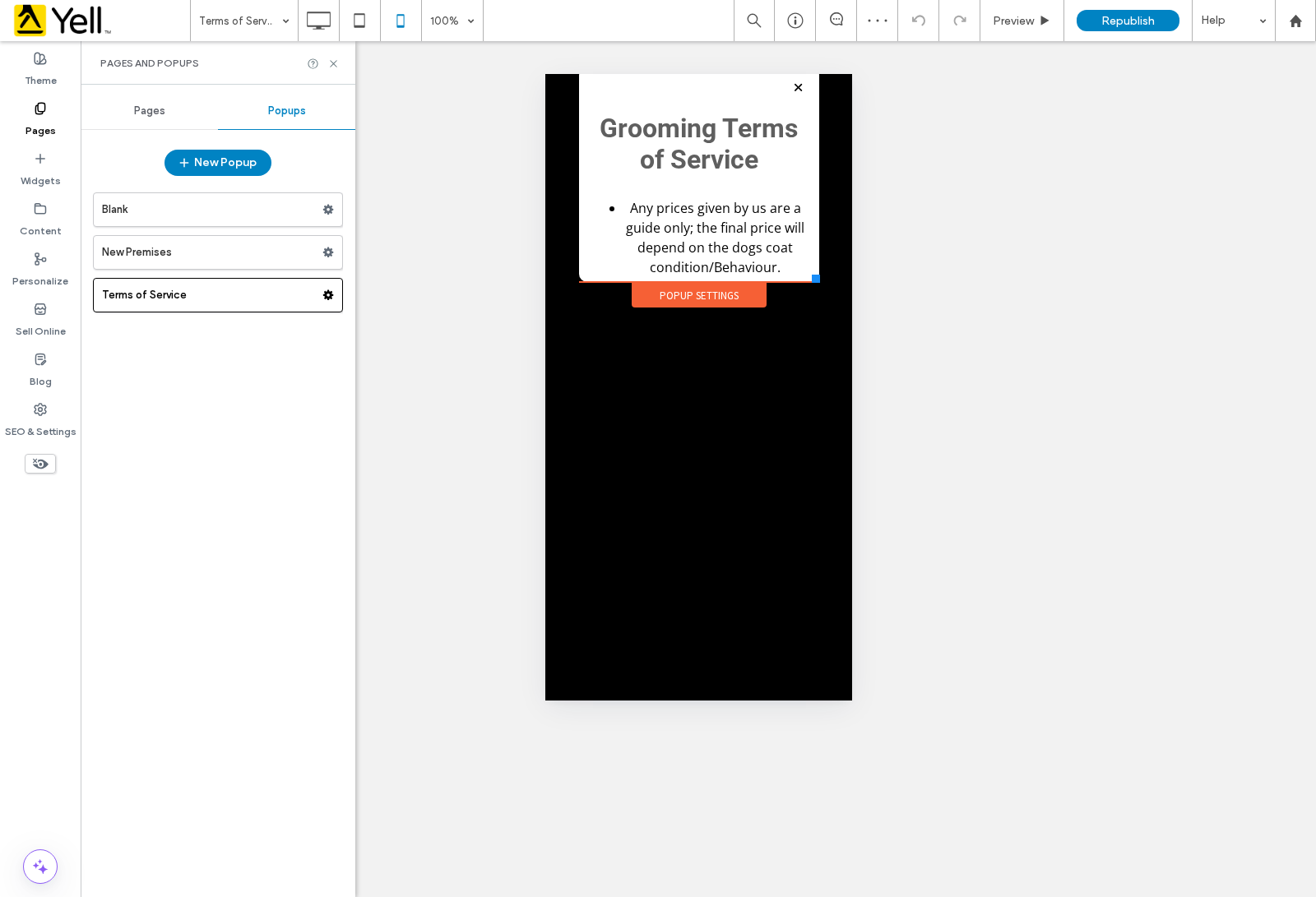
click at [331, 62] on icon at bounding box center [333, 64] width 12 height 12
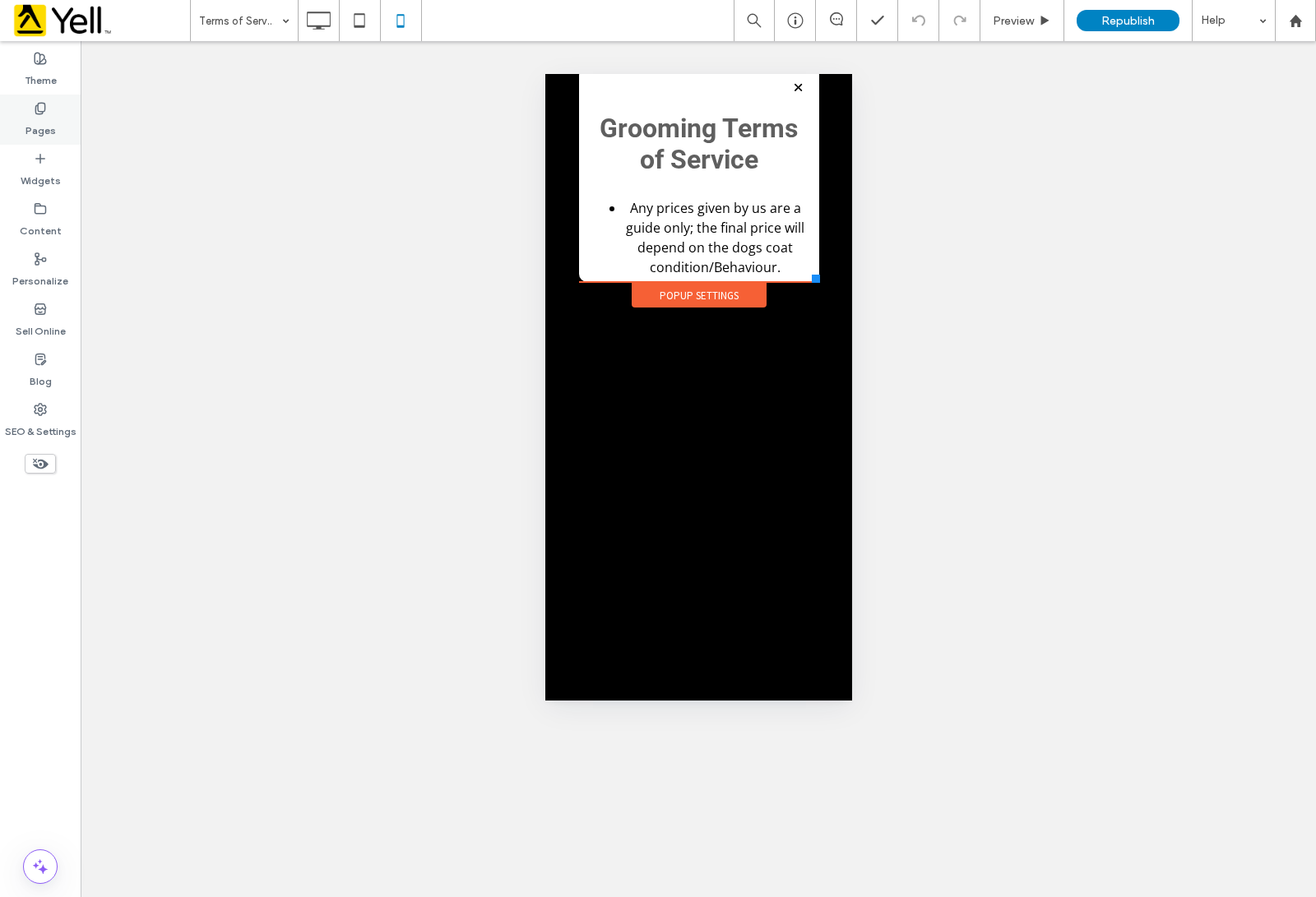
click at [46, 117] on label "Pages" at bounding box center [41, 126] width 30 height 23
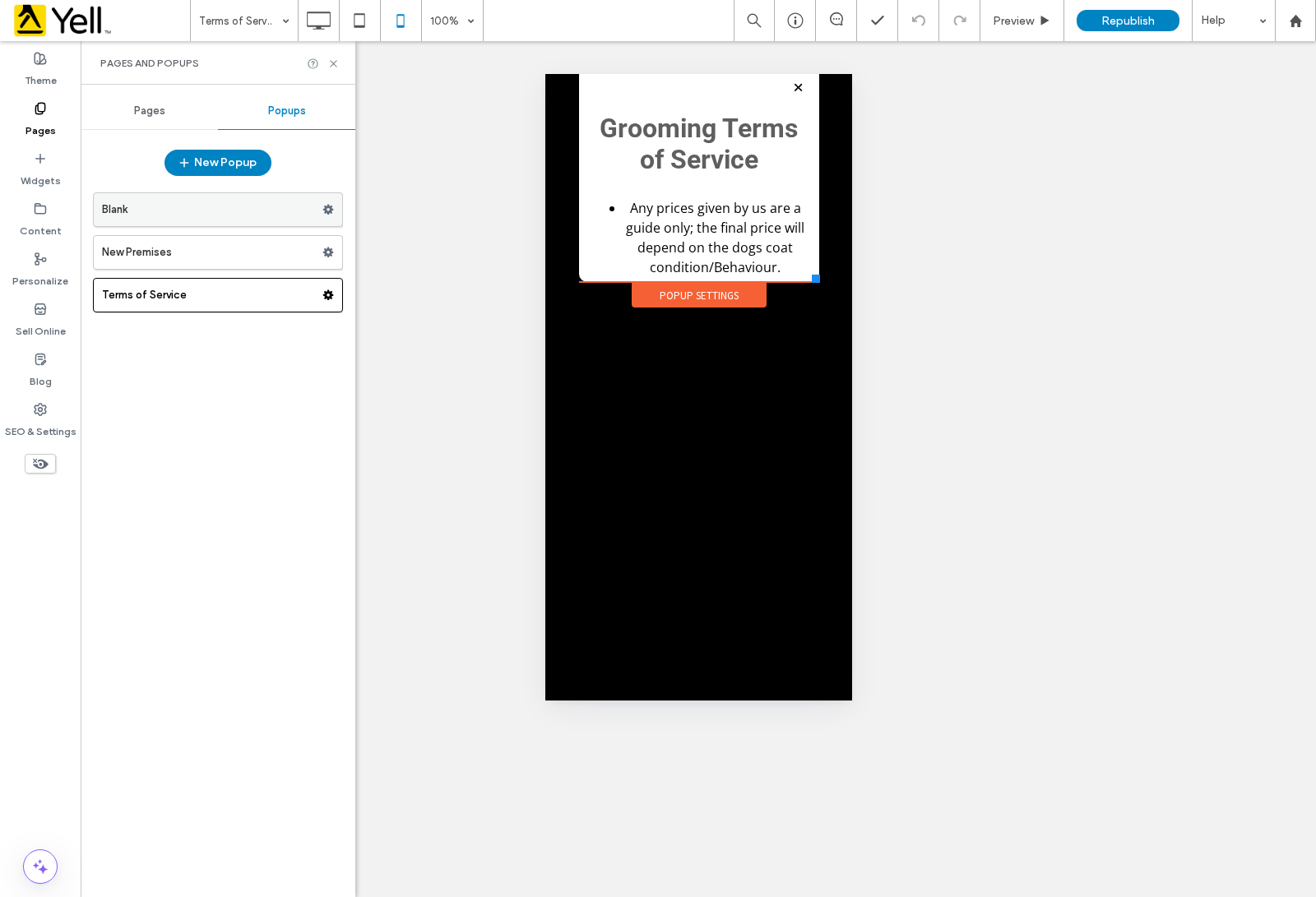
click at [173, 216] on label "Blank" at bounding box center [211, 210] width 220 height 33
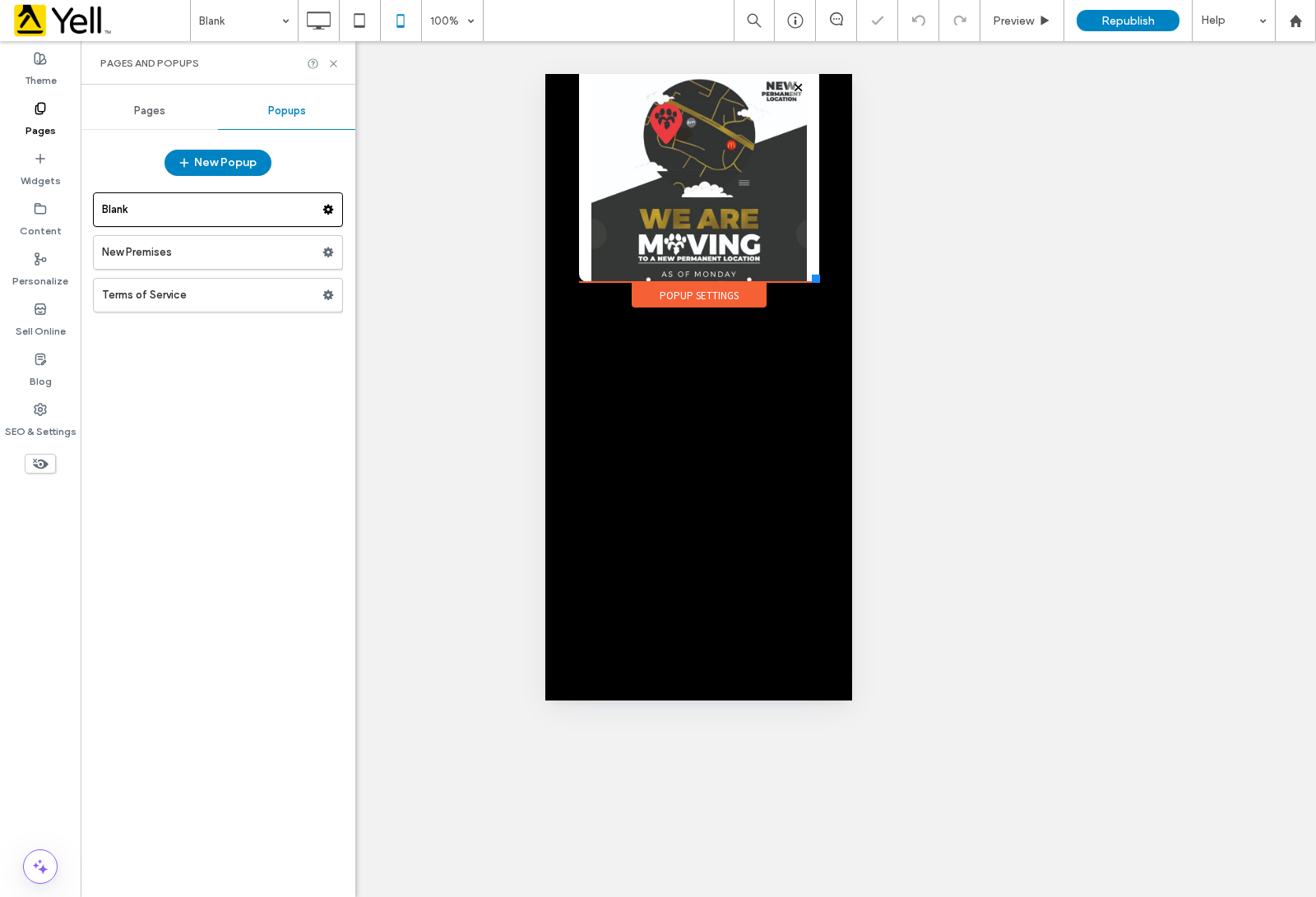
click at [147, 111] on span "Pages" at bounding box center [149, 111] width 31 height 13
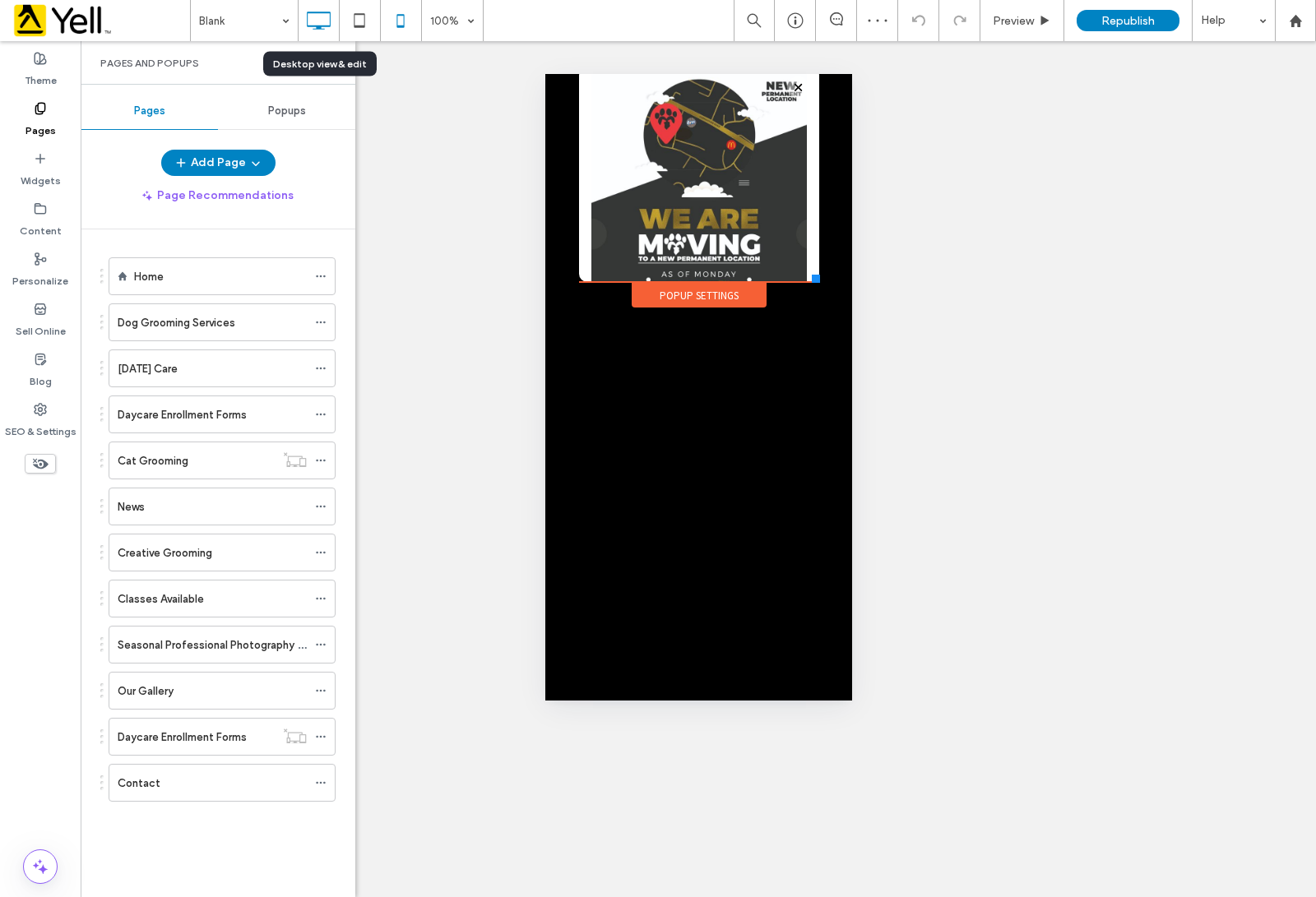
click at [313, 27] on use at bounding box center [318, 20] width 24 height 18
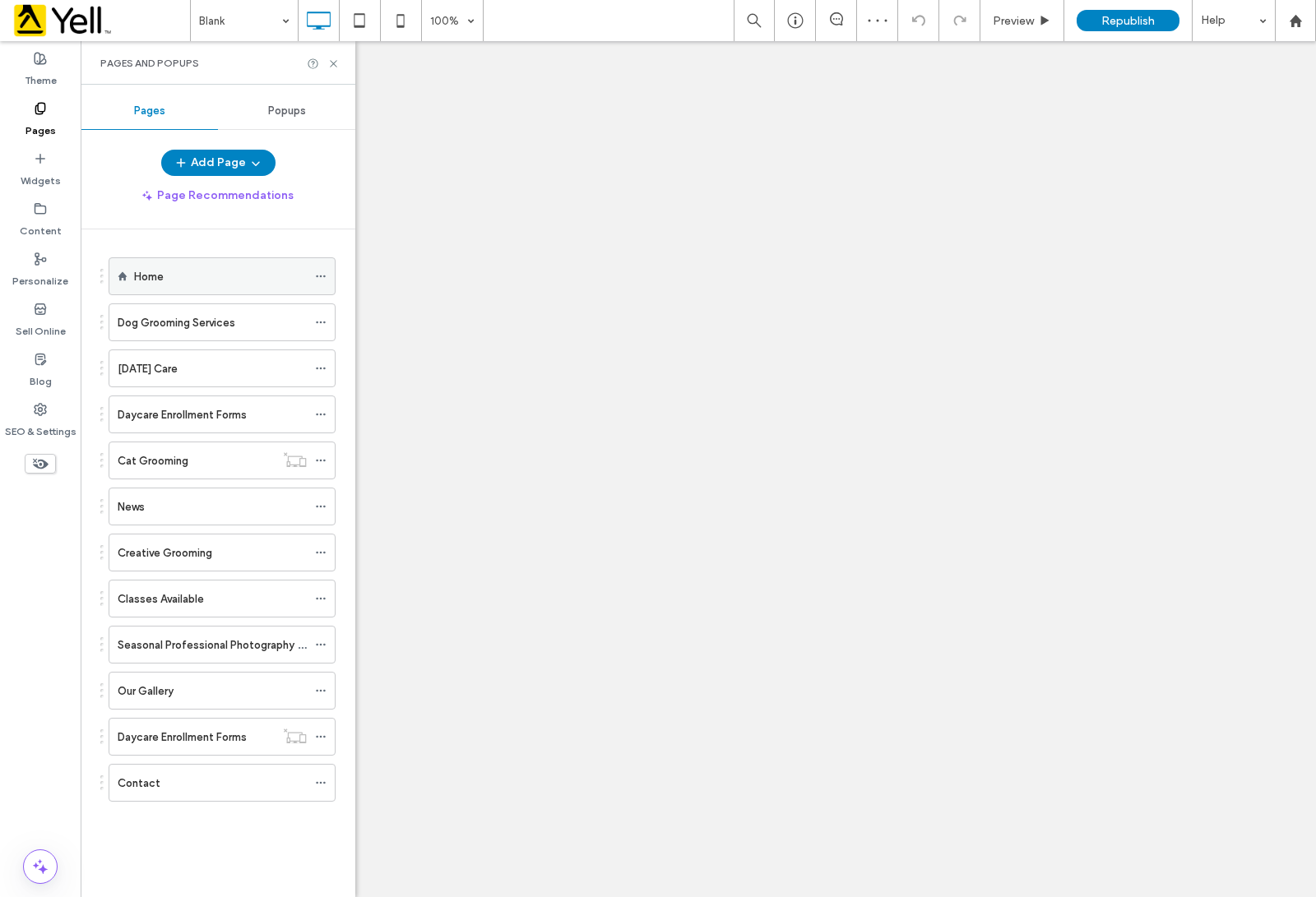
click at [166, 261] on div "Home" at bounding box center [220, 276] width 172 height 36
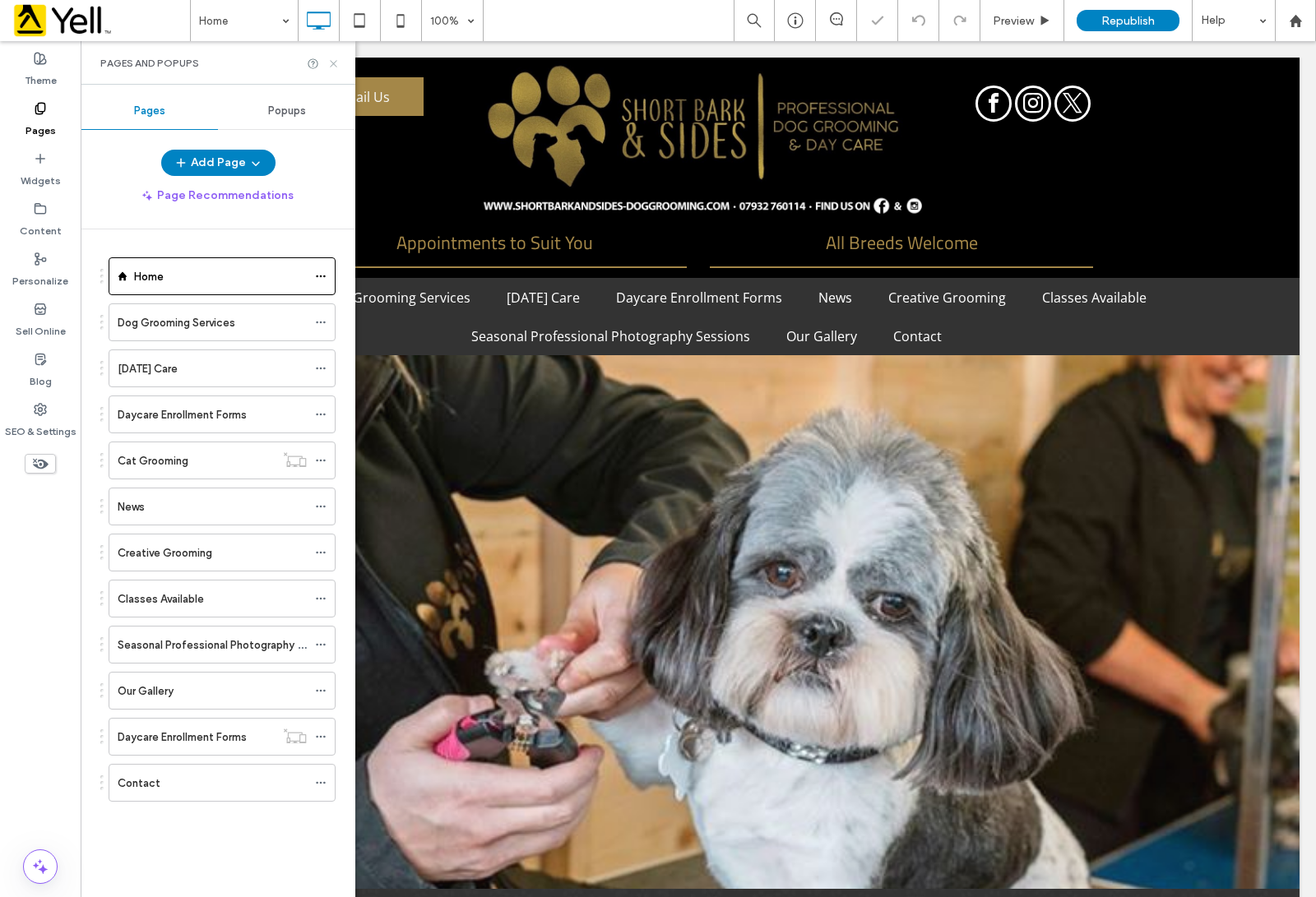
click at [327, 60] on icon at bounding box center [333, 64] width 12 height 12
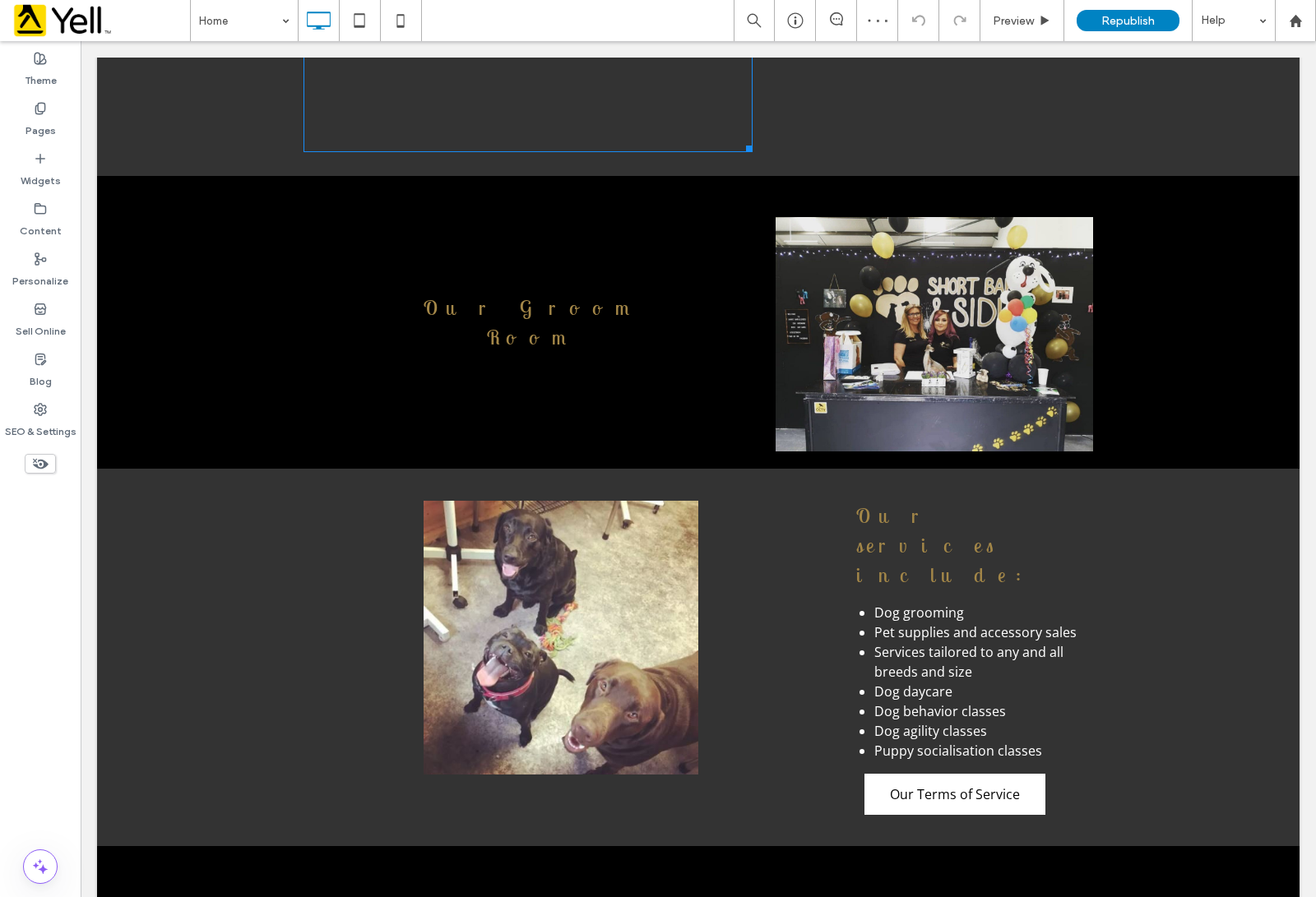
scroll to position [1748, 0]
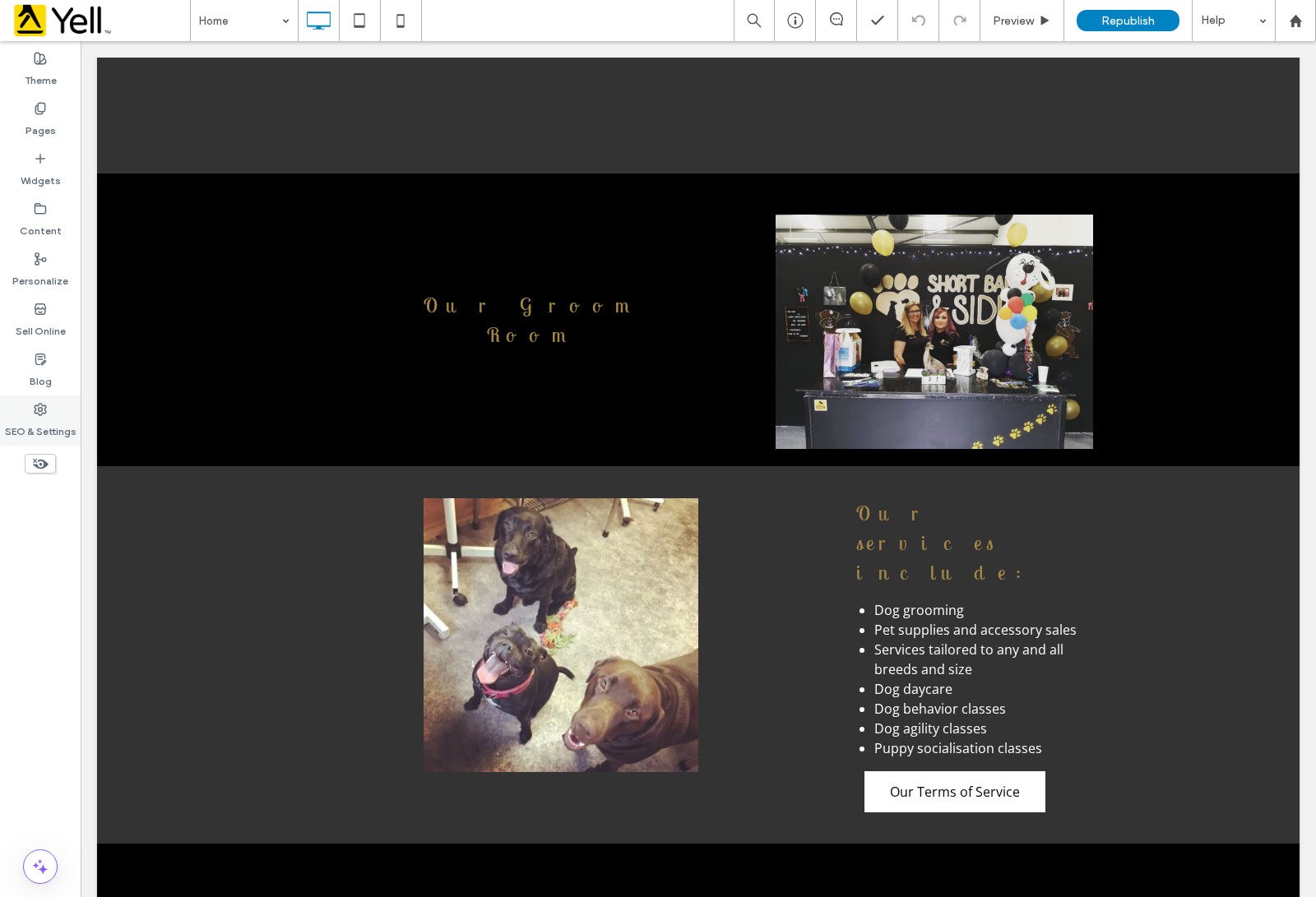
click at [50, 404] on div "SEO & Settings" at bounding box center [40, 420] width 80 height 50
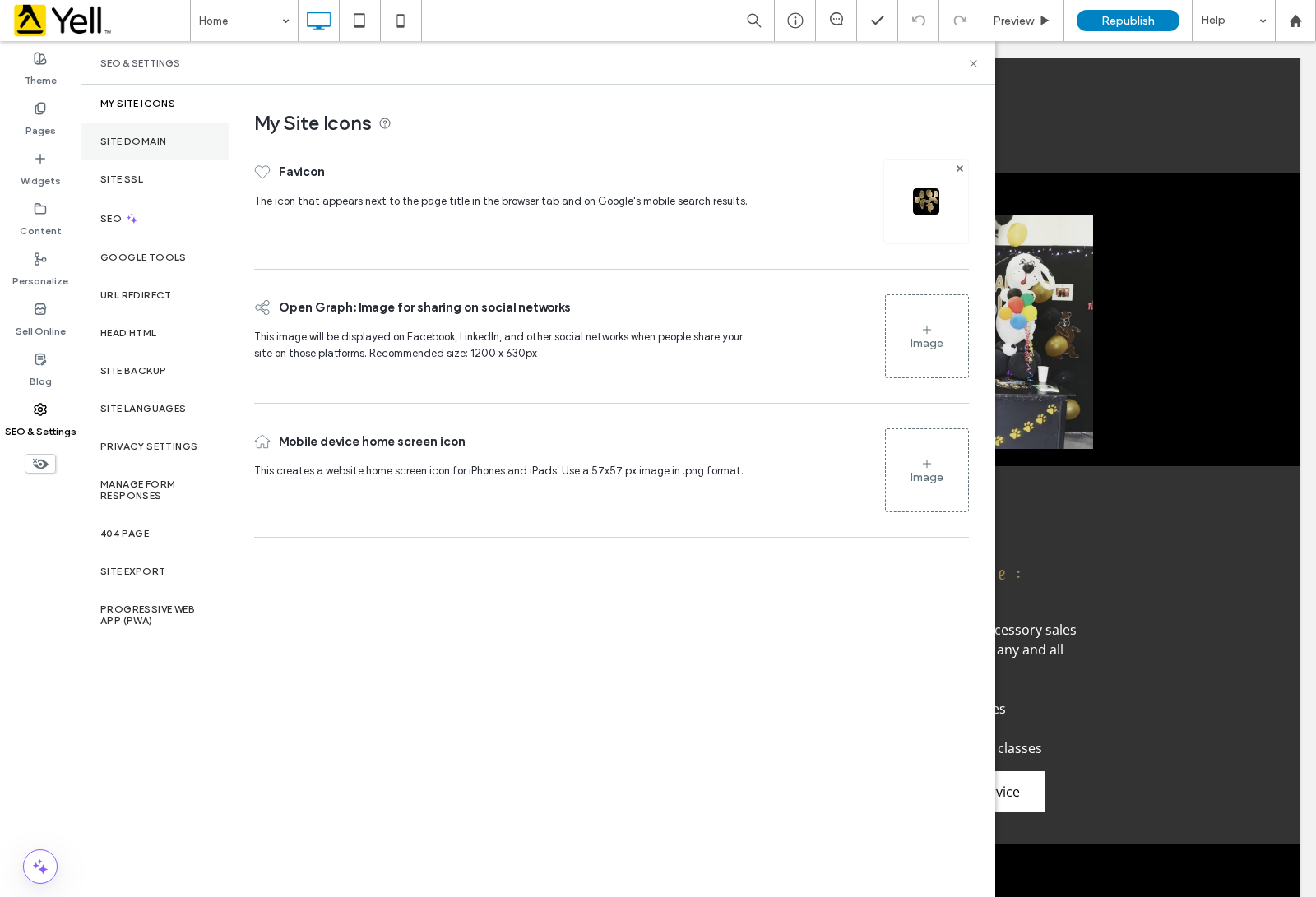
click at [147, 137] on label "Site Domain" at bounding box center [133, 141] width 65 height 12
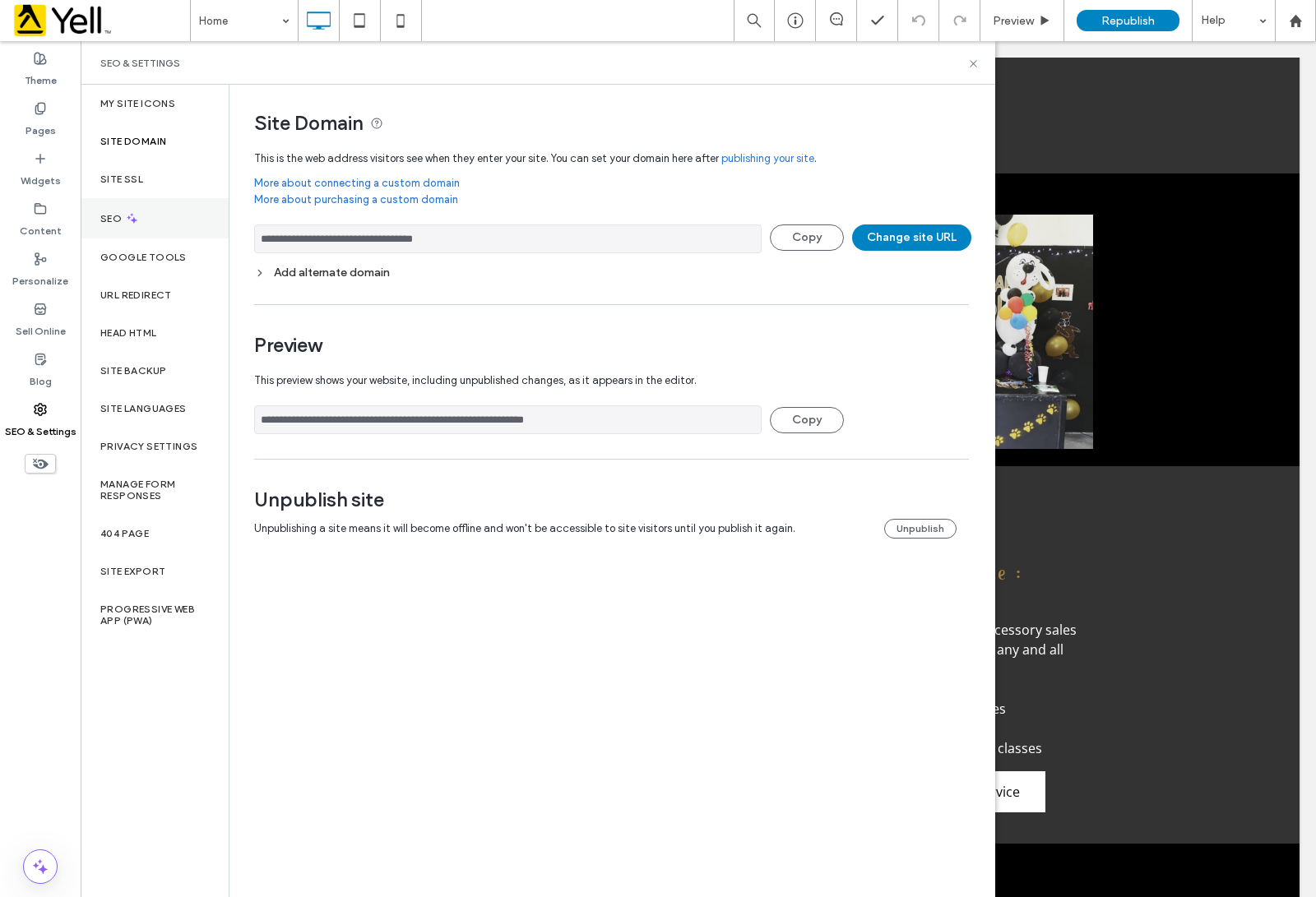
drag, startPoint x: 556, startPoint y: 244, endPoint x: 216, endPoint y: 237, distance: 340.1
click at [216, 237] on div "**********" at bounding box center [538, 491] width 914 height 813
